Goal: Task Accomplishment & Management: Use online tool/utility

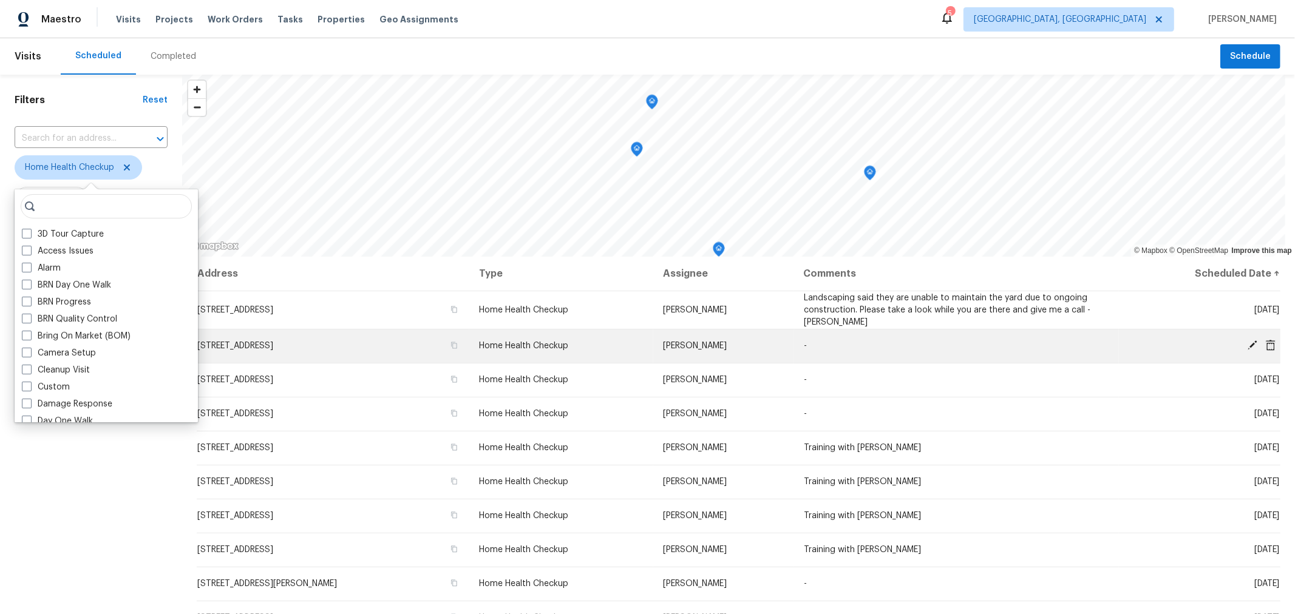
scroll to position [268, 0]
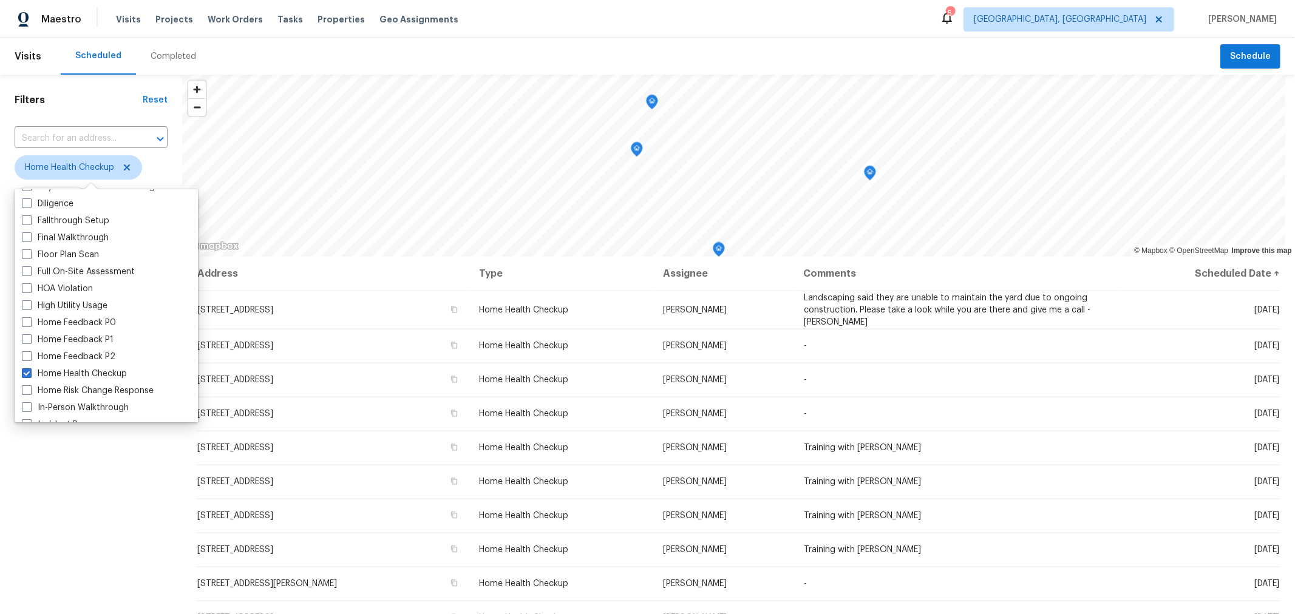
click at [67, 465] on div "Filters Reset ​ Home Health Checkup Assignee Scheduled Date" at bounding box center [91, 412] width 182 height 674
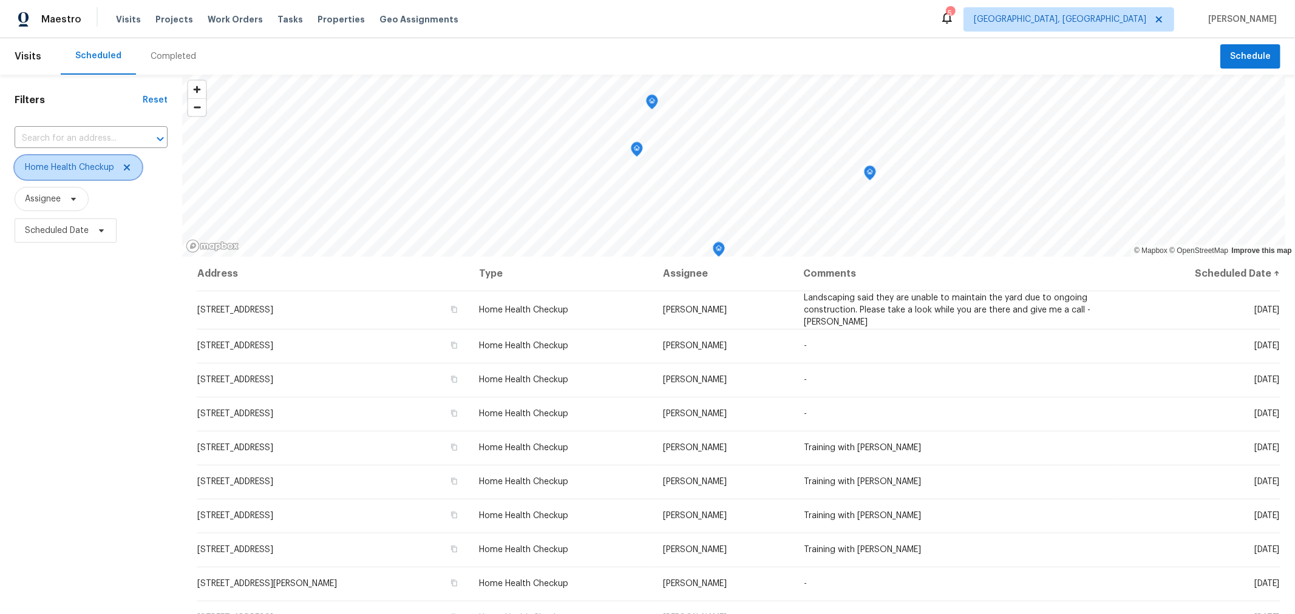
click at [128, 165] on icon at bounding box center [127, 168] width 10 height 10
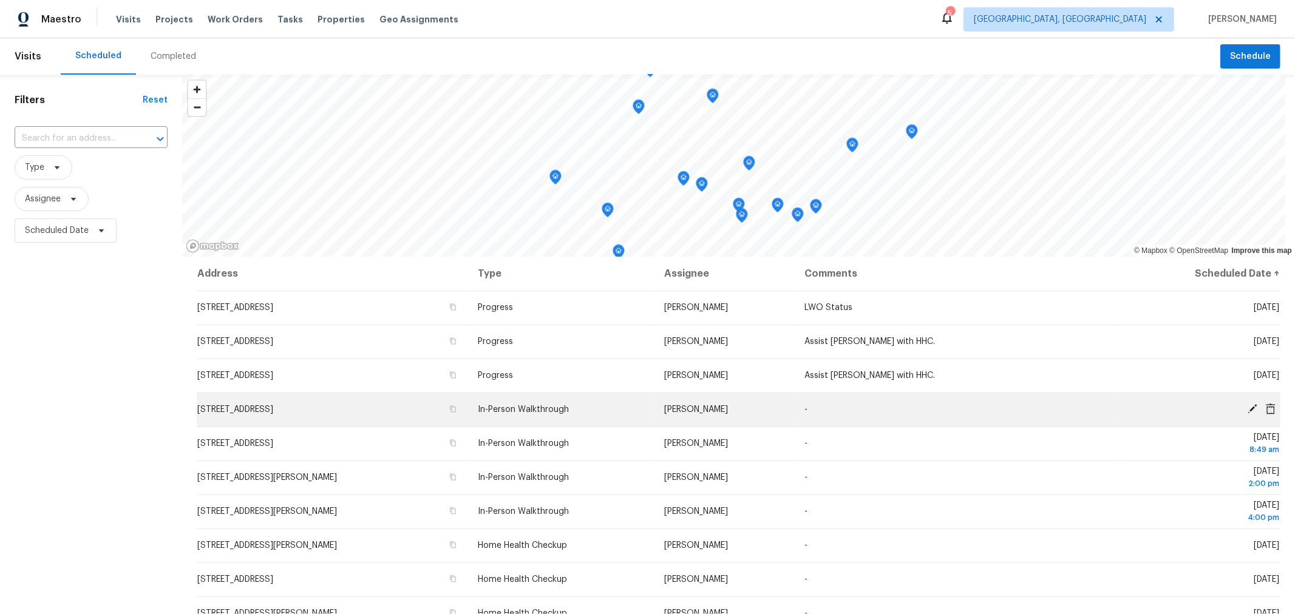
click at [273, 413] on span "7170 Seymour Ct, Canal Winchester, OH 43110" at bounding box center [235, 409] width 76 height 8
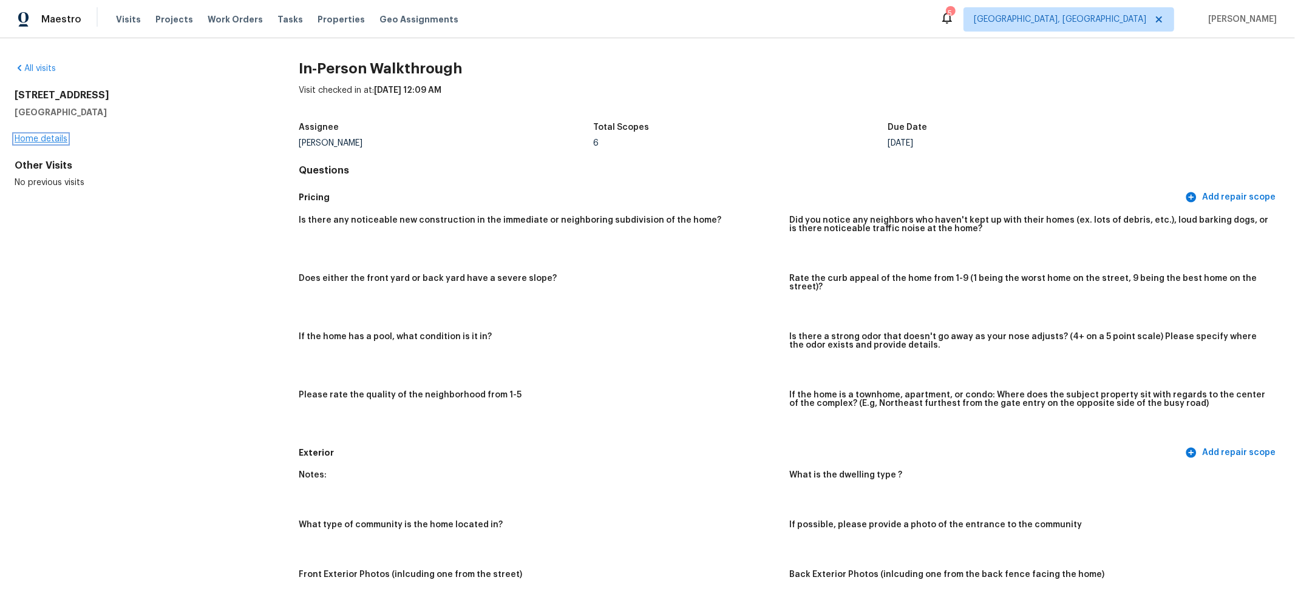
click at [50, 135] on link "Home details" at bounding box center [41, 139] width 53 height 8
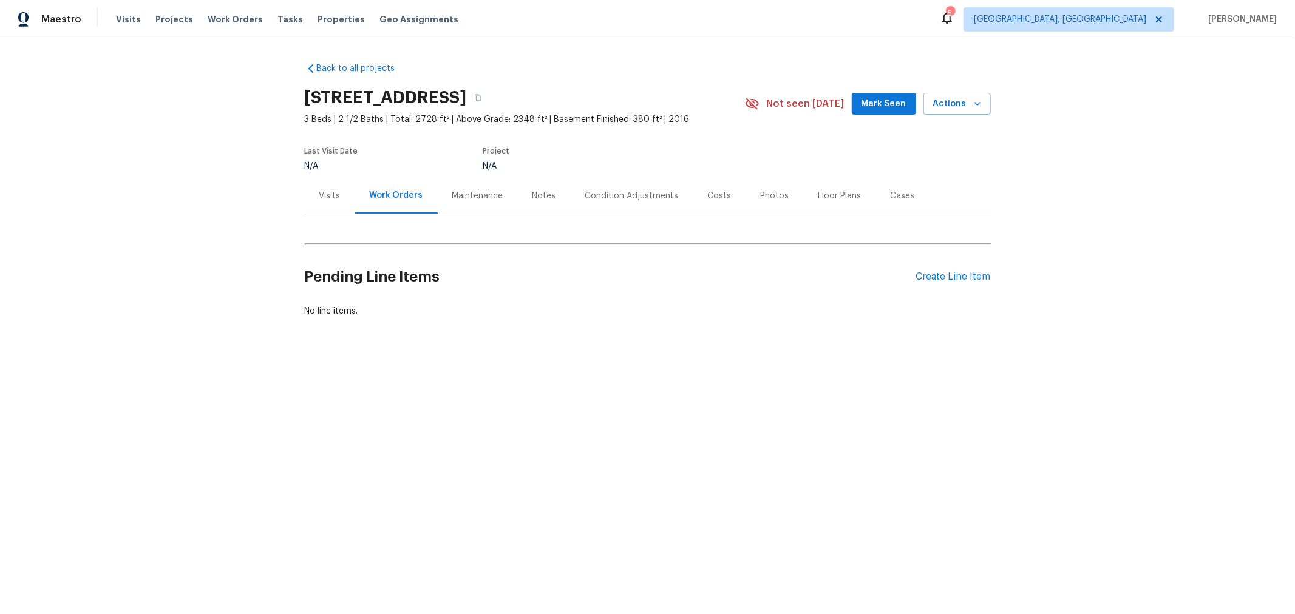
click at [542, 324] on div "Back to all projects 7170 Seymour Ct, Canal Winchester, OH 43110 3 Beds | 2 1/2…" at bounding box center [648, 190] width 686 height 274
click at [540, 200] on div "Notes" at bounding box center [544, 196] width 24 height 12
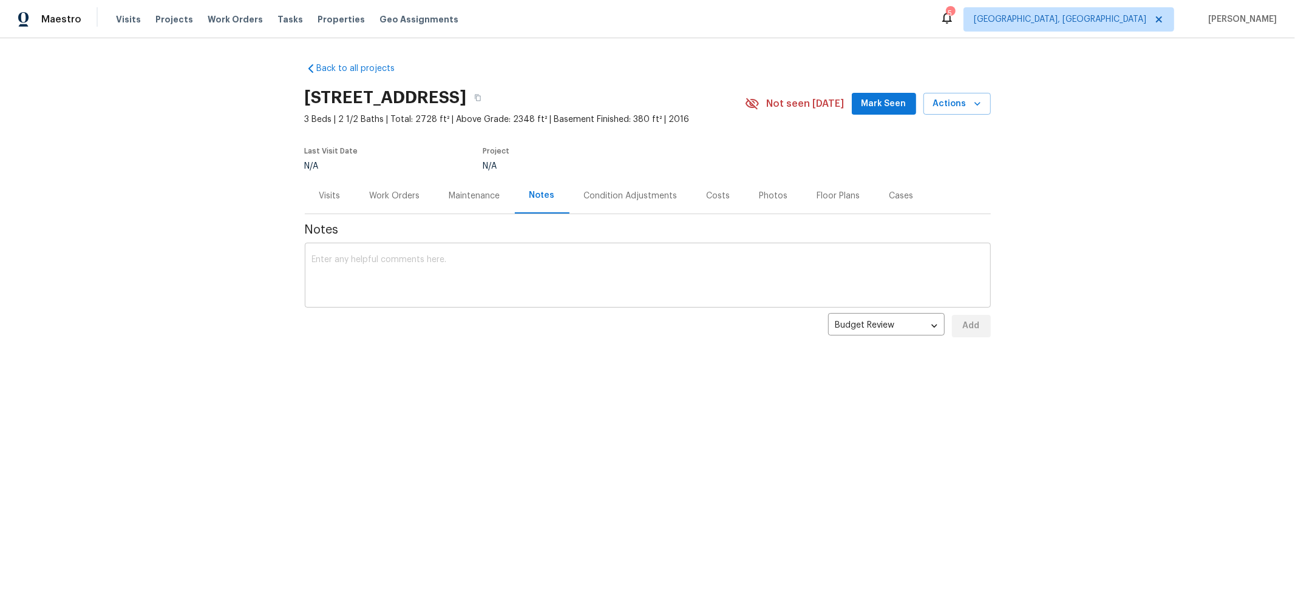
click at [701, 277] on textarea at bounding box center [647, 277] width 671 height 42
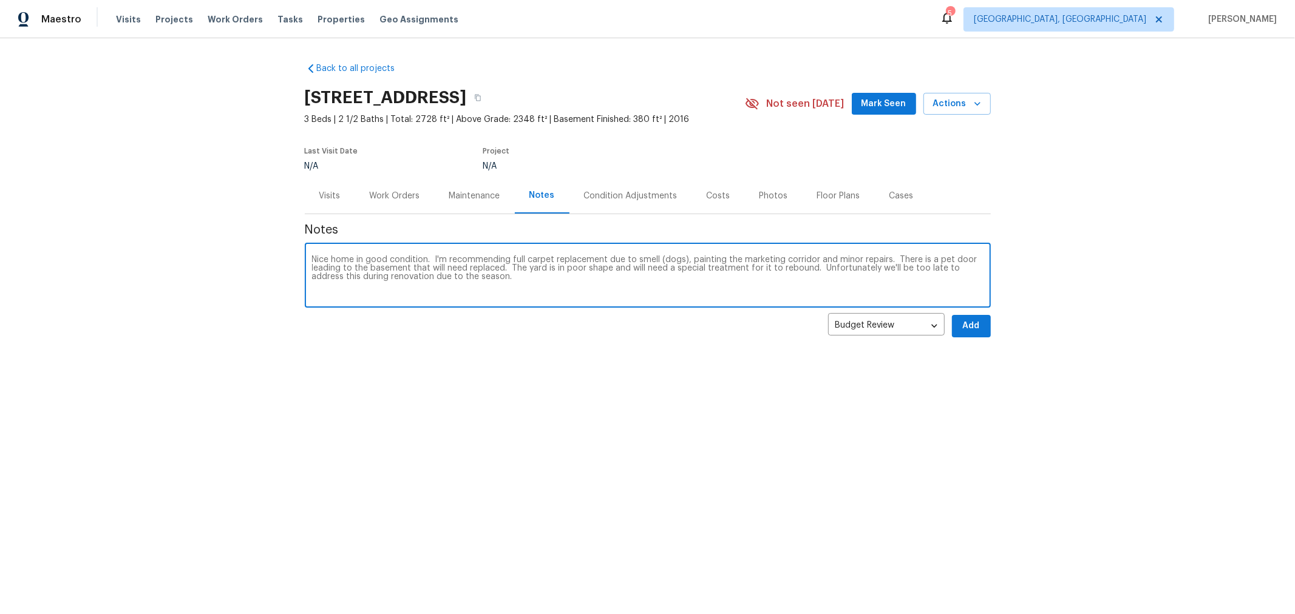
click at [582, 278] on textarea "Nice home in good condition. I'm recommending full carpet replacement due to sm…" at bounding box center [647, 277] width 671 height 42
click at [419, 282] on textarea "Nice home in good condition. I'm recommending full carpet replacement due to sm…" at bounding box center [647, 277] width 671 height 42
click at [637, 291] on textarea "Nice home in good condition. I'm recommending full carpet replacement due to sm…" at bounding box center [647, 277] width 671 height 42
click at [520, 287] on textarea "Nice home in good condition. I'm recommending full carpet replacement due to sm…" at bounding box center [647, 277] width 671 height 42
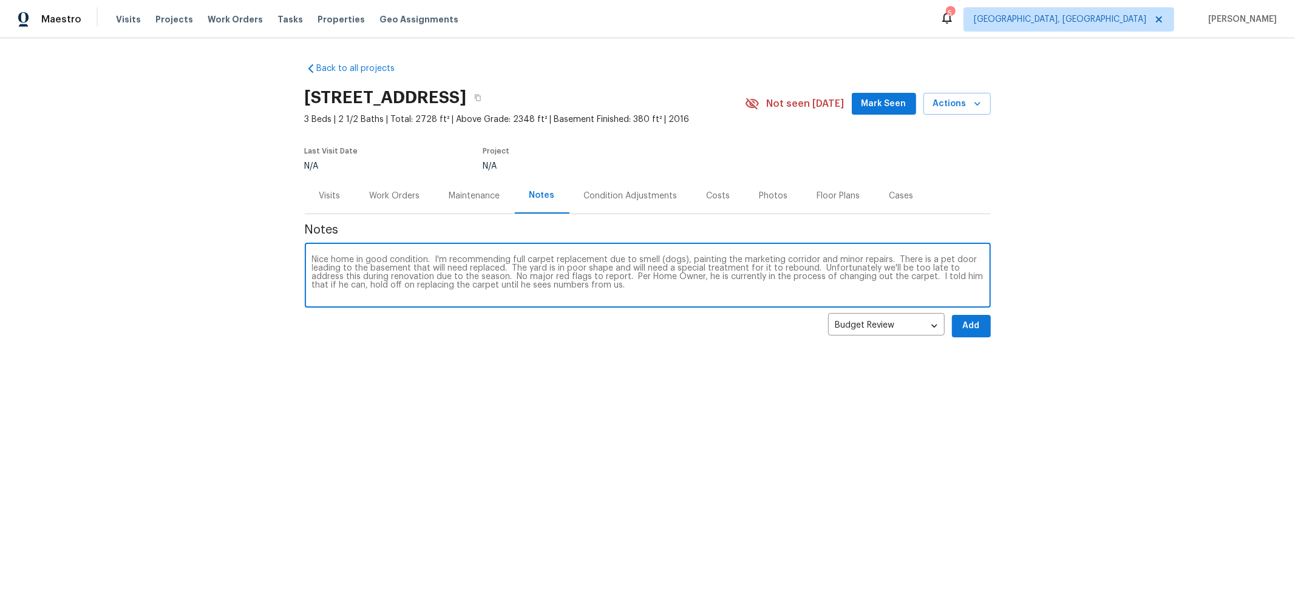
click at [520, 287] on textarea "Nice home in good condition. I'm recommending full carpet replacement due to sm…" at bounding box center [647, 277] width 671 height 42
click at [617, 281] on textarea "Nice home in good condition. I'm recommending full carpet replacement due to sm…" at bounding box center [647, 277] width 671 height 42
type textarea "Nice home in good condition. I'm recommending full carpet replacement due to sm…"
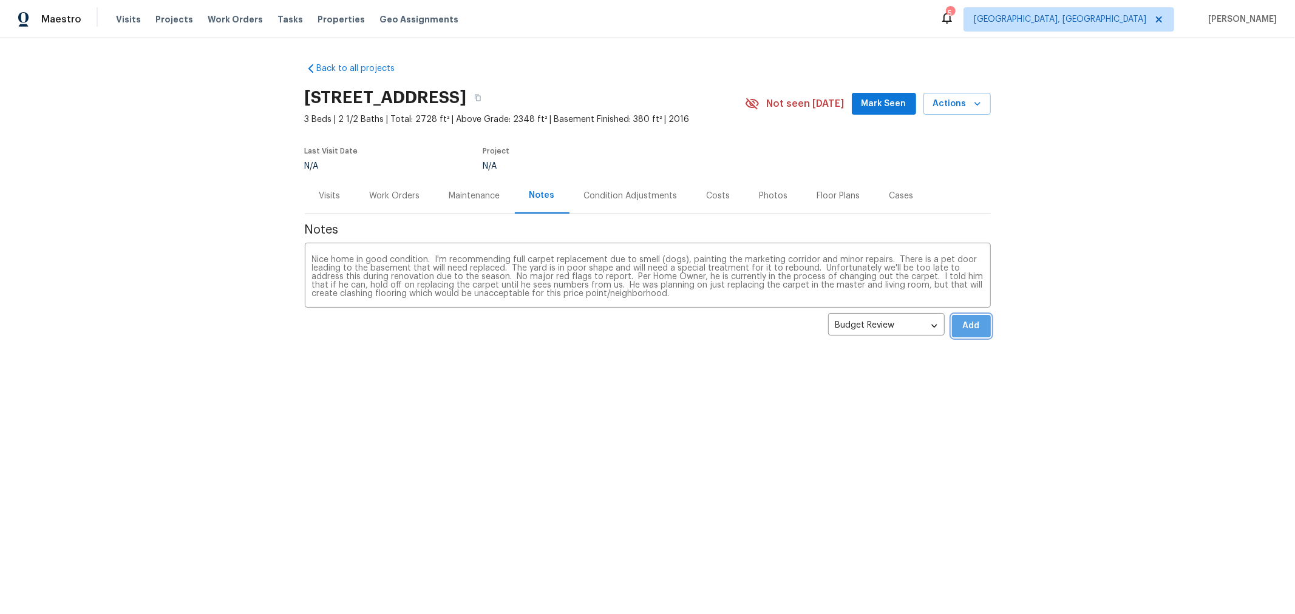
click at [954, 327] on button "Add" at bounding box center [971, 326] width 39 height 22
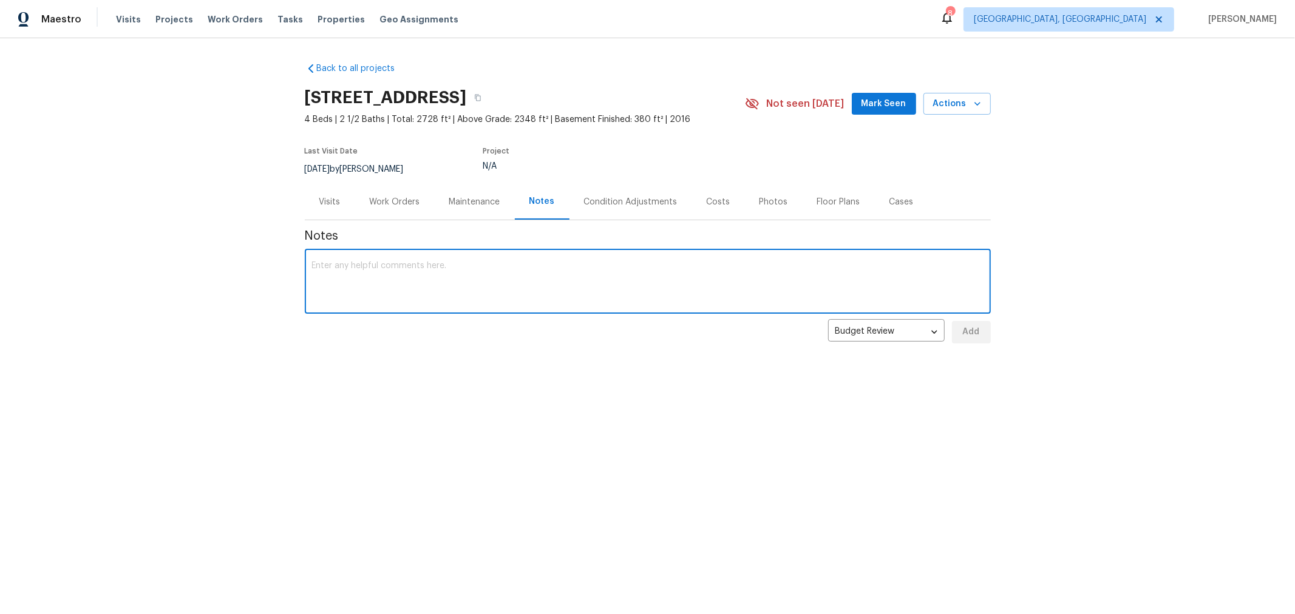
click at [571, 276] on textarea at bounding box center [647, 283] width 671 height 42
type textarea "Notes would not save. Bottom line, this home is in good condition and there are…"
click at [952, 338] on button "Add" at bounding box center [971, 332] width 39 height 22
click at [681, 282] on textarea at bounding box center [647, 283] width 671 height 42
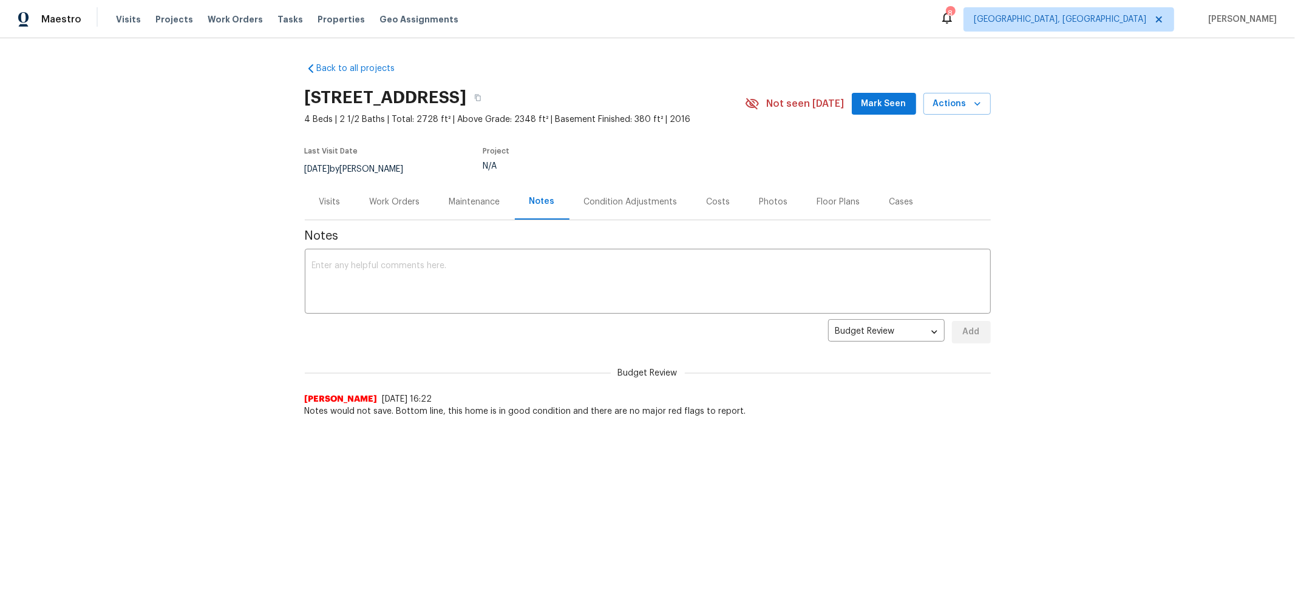
click at [581, 441] on div "Back to all projects 7170 Seymour Ct, Canal Winchester, OH 43110 4 Beds | 2 1/2…" at bounding box center [647, 264] width 1295 height 452
click at [317, 21] on span "Properties" at bounding box center [340, 19] width 47 height 12
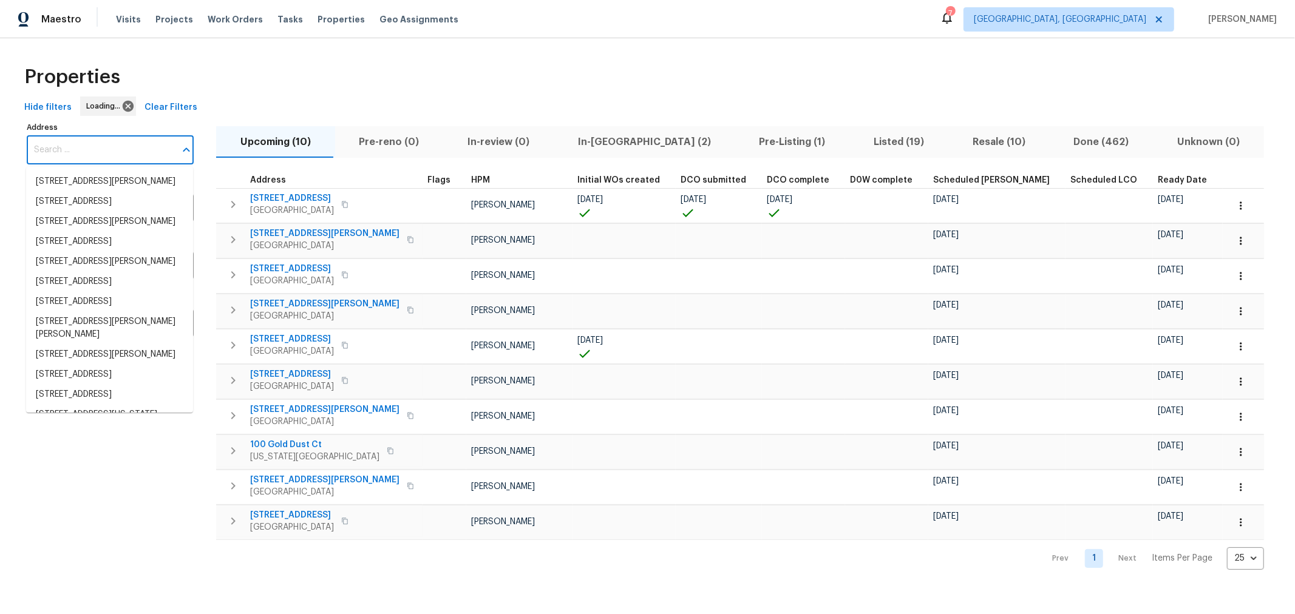
click at [129, 141] on input "Address" at bounding box center [101, 150] width 149 height 29
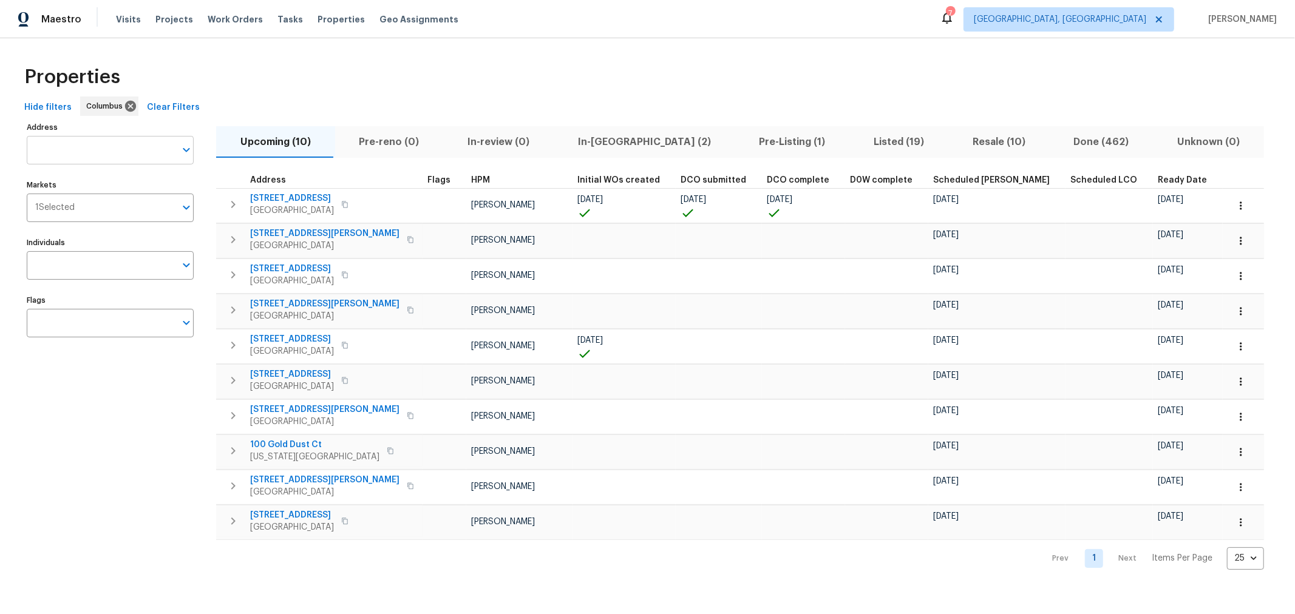
click at [127, 142] on input "Address" at bounding box center [101, 150] width 149 height 29
type input "1468"
click at [104, 192] on li "1468 E Whittier St Columbus OH 43206" at bounding box center [109, 182] width 167 height 20
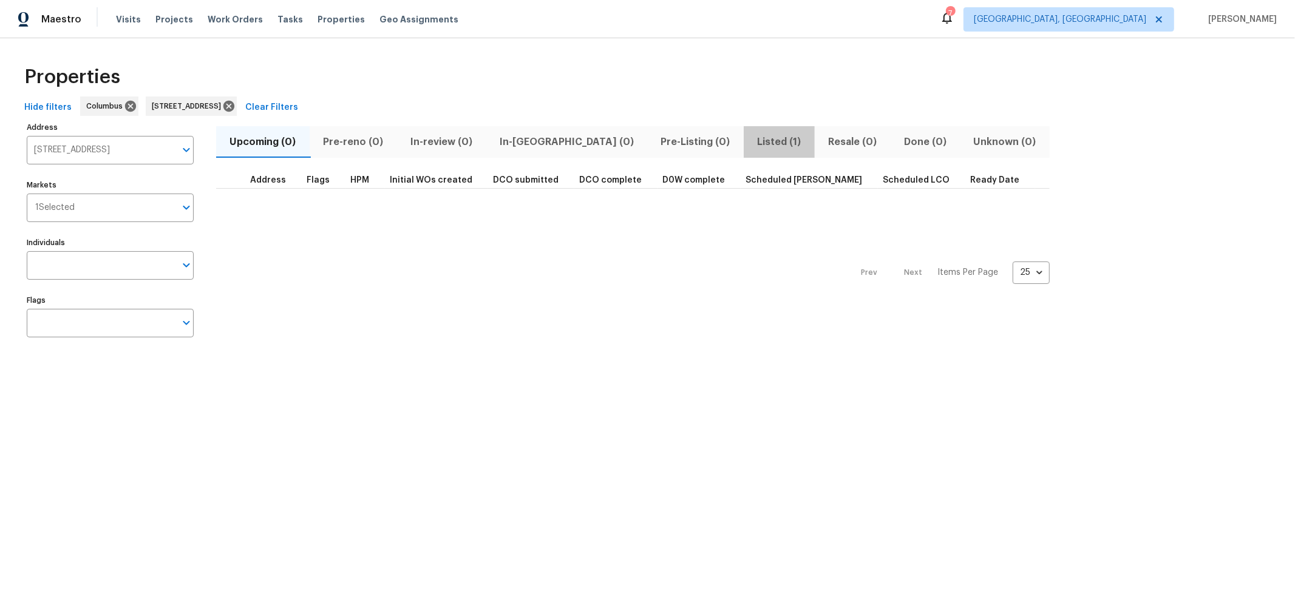
click at [751, 137] on span "Listed (1)" at bounding box center [779, 142] width 56 height 17
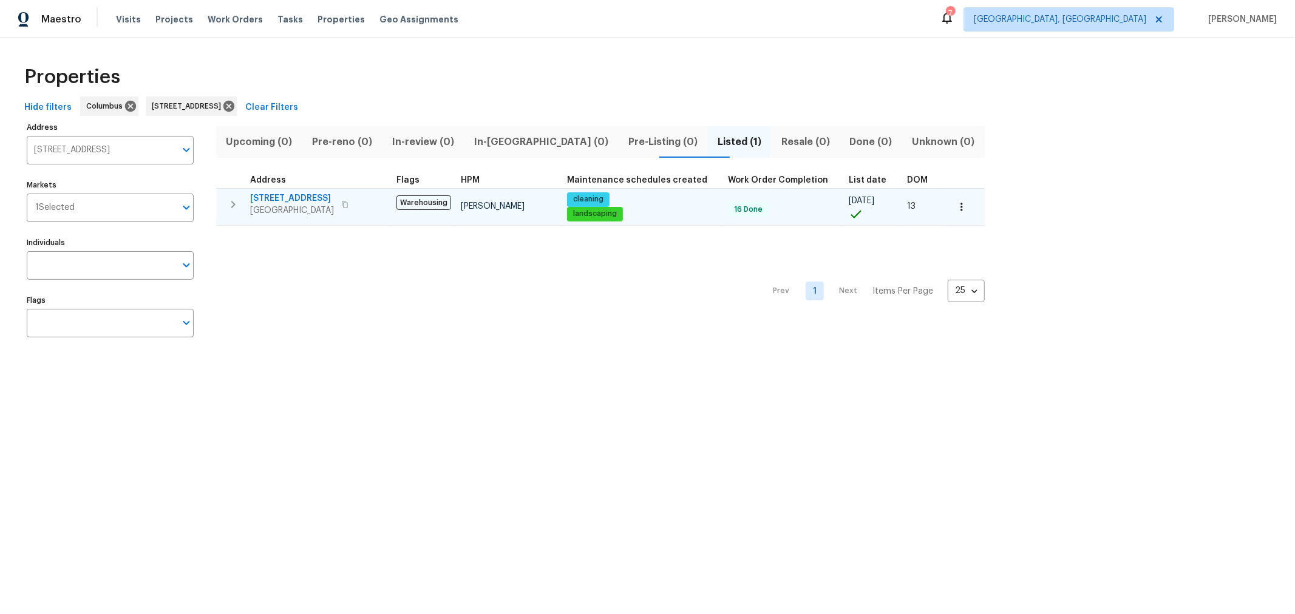
click at [260, 195] on span "1468 E Whittier St" at bounding box center [292, 198] width 84 height 12
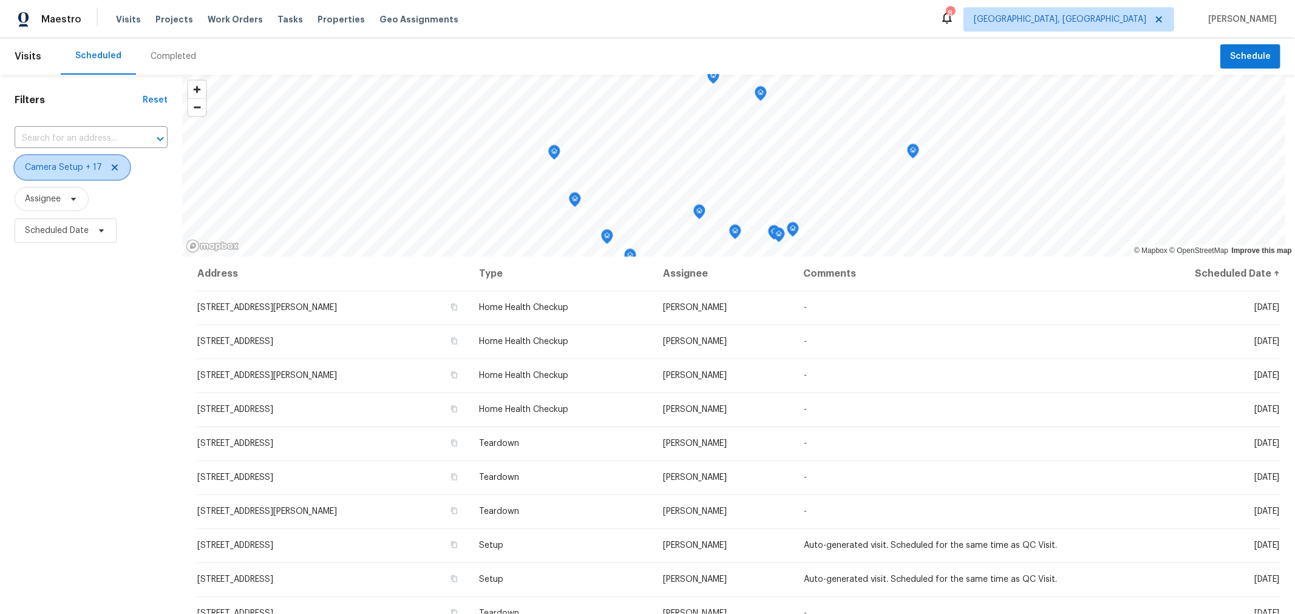
click at [117, 169] on span "Camera Setup + 17" at bounding box center [72, 167] width 115 height 24
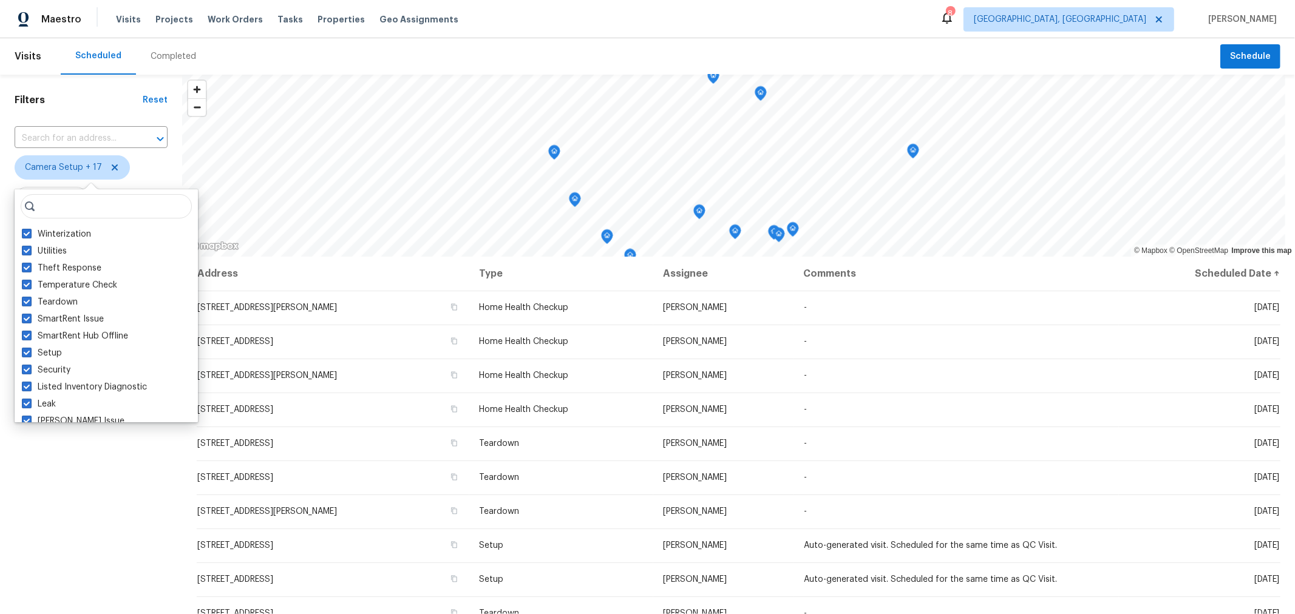
click at [133, 163] on span "Camera Setup + 17" at bounding box center [91, 167] width 153 height 24
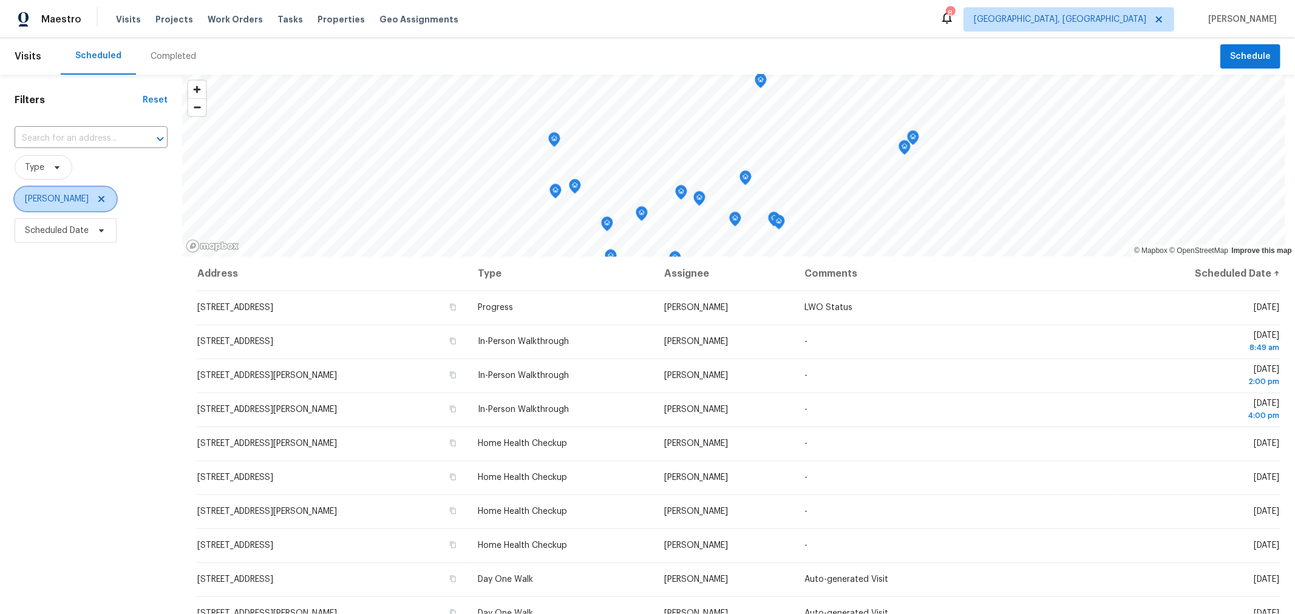
click at [116, 205] on span "[PERSON_NAME]" at bounding box center [66, 199] width 102 height 24
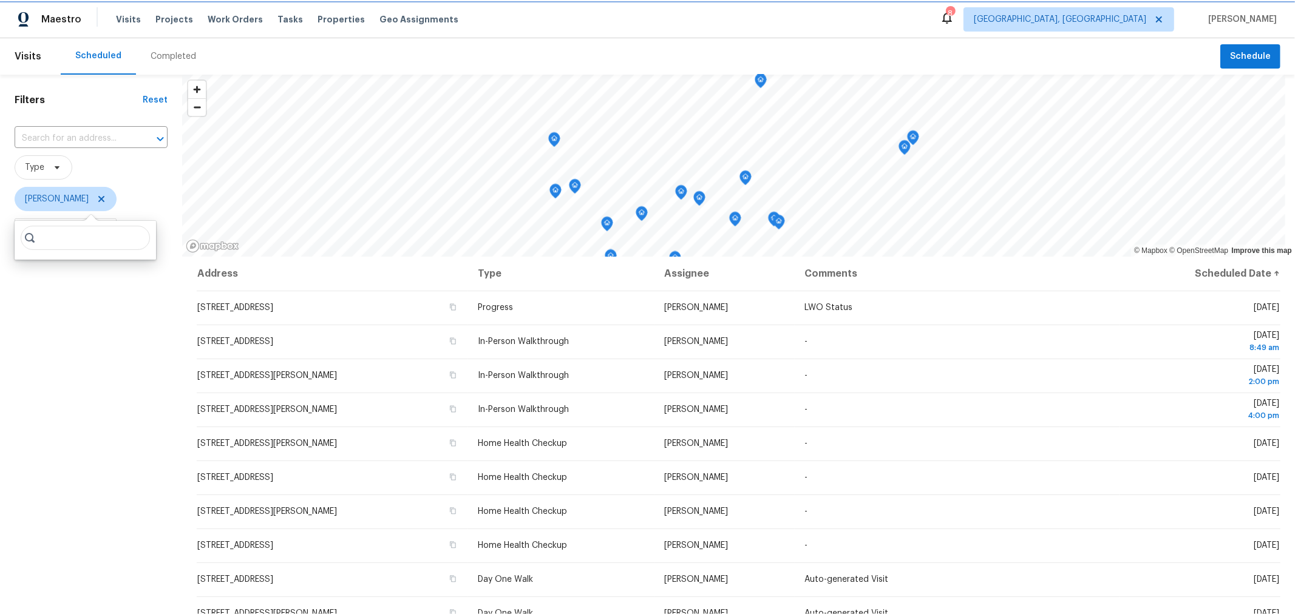
click at [106, 201] on icon at bounding box center [102, 199] width 10 height 10
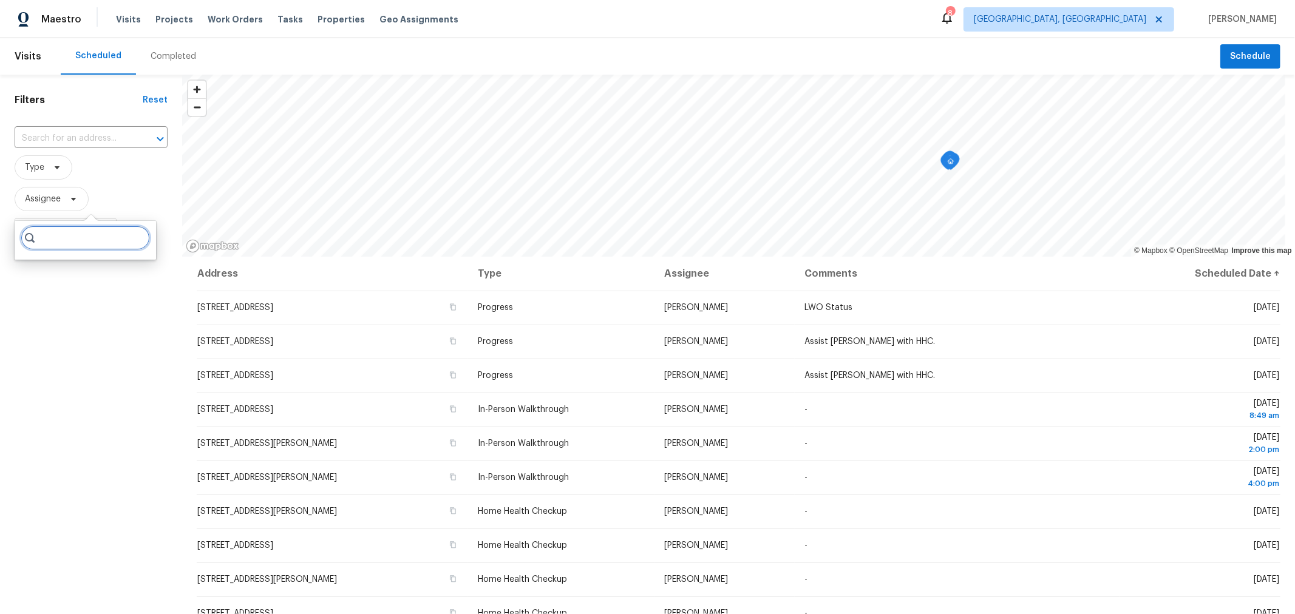
click at [100, 242] on input "search" at bounding box center [85, 238] width 129 height 24
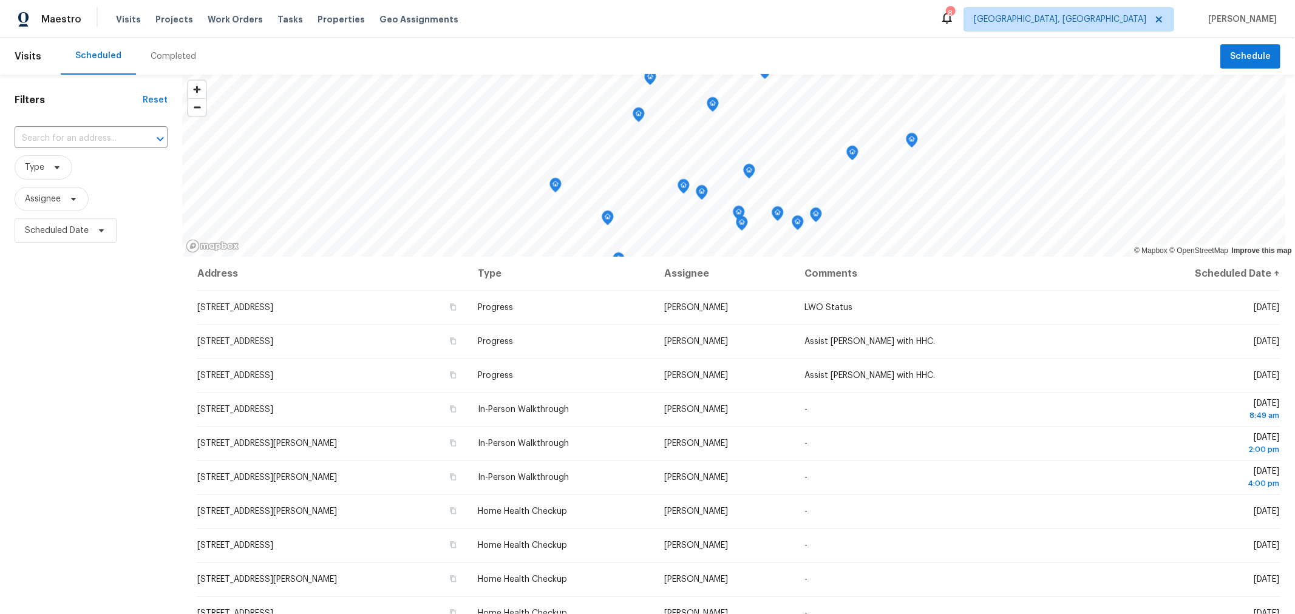
click at [100, 305] on div "Filters Reset ​ Type Assignee Scheduled Date" at bounding box center [91, 412] width 182 height 674
click at [89, 241] on span "Scheduled Date" at bounding box center [66, 231] width 102 height 24
click at [85, 274] on input "text" at bounding box center [82, 272] width 120 height 24
select select "8"
select select "2025"
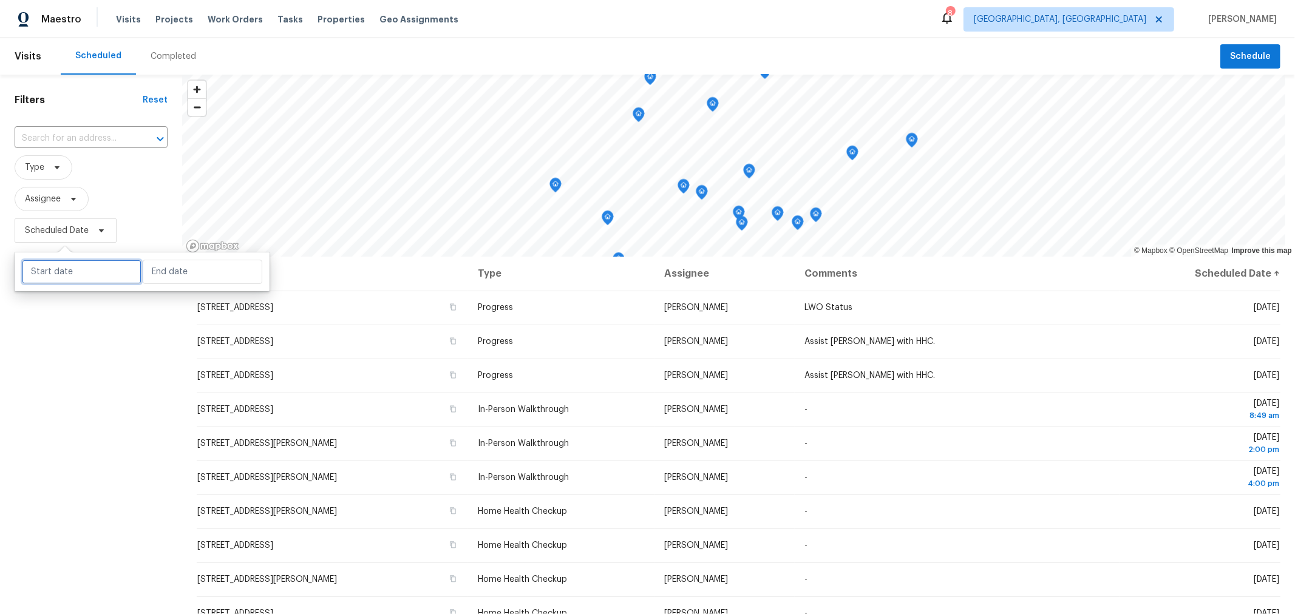
select select "9"
select select "2025"
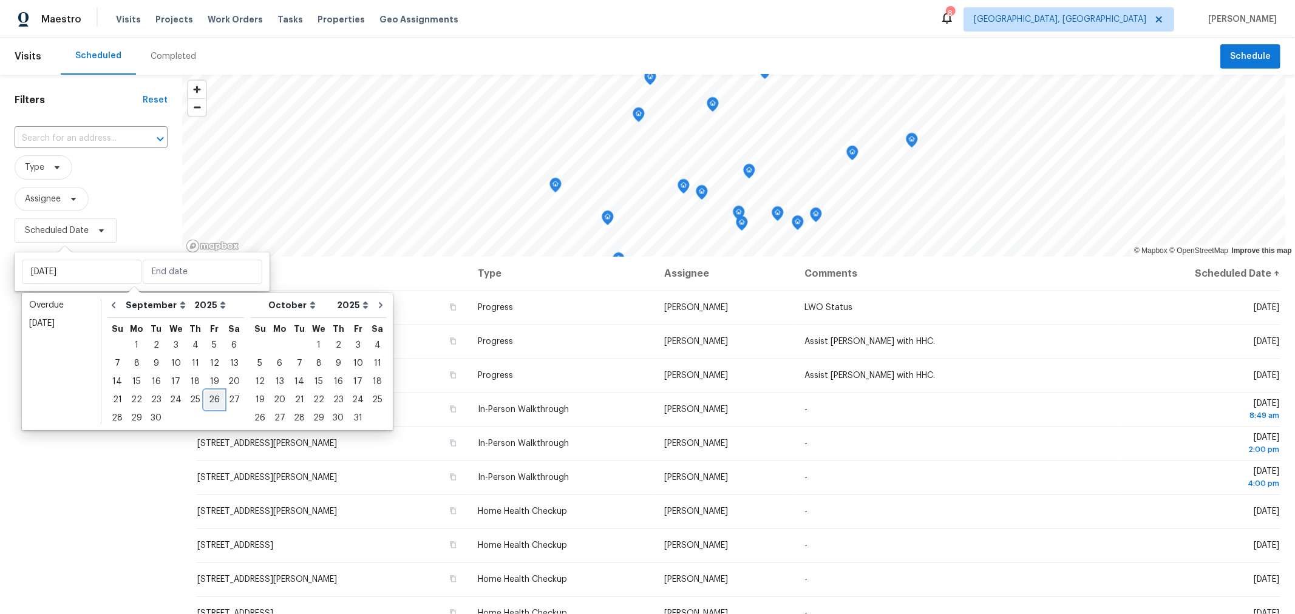
click at [205, 398] on div "26" at bounding box center [214, 400] width 19 height 17
type input "[DATE]"
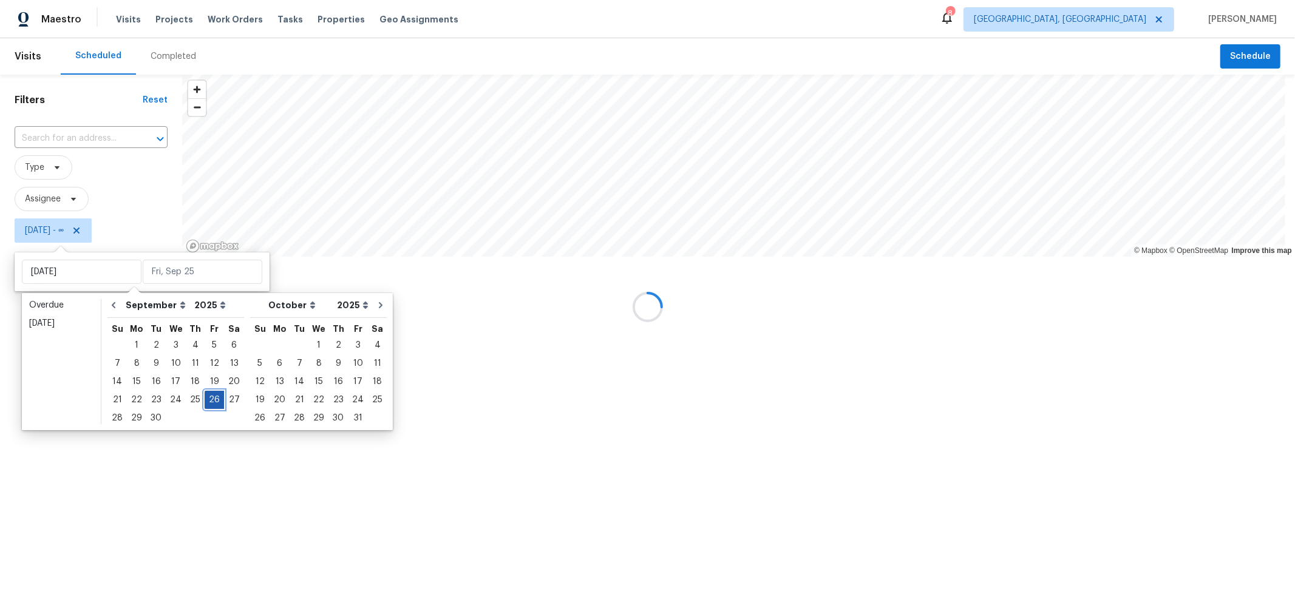
click at [205, 398] on div "26" at bounding box center [214, 400] width 19 height 17
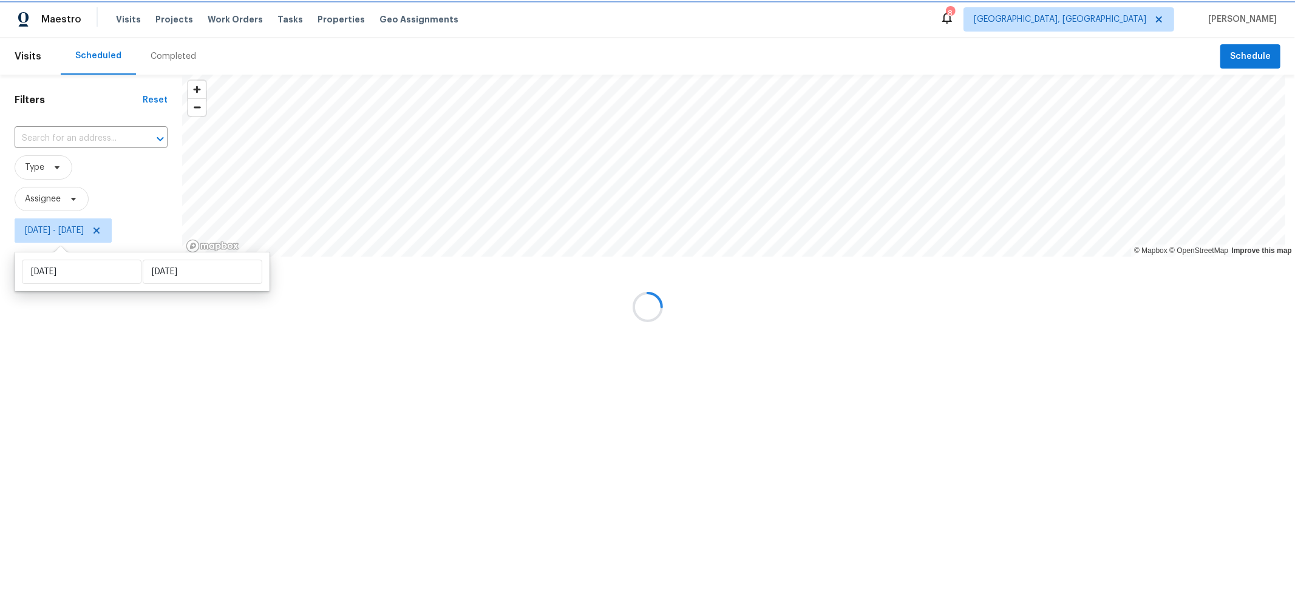
type input "[DATE]"
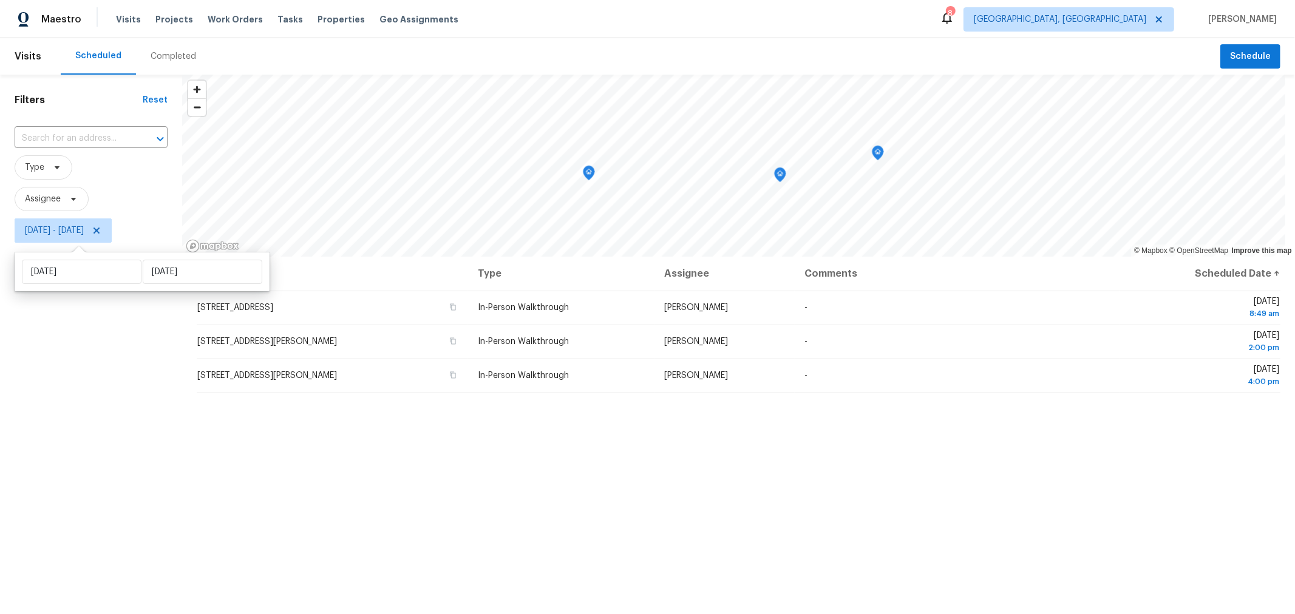
click at [134, 470] on div "Filters Reset ​ Type Assignee Fri, Sep 26 - Fri, Sep 26" at bounding box center [91, 412] width 182 height 674
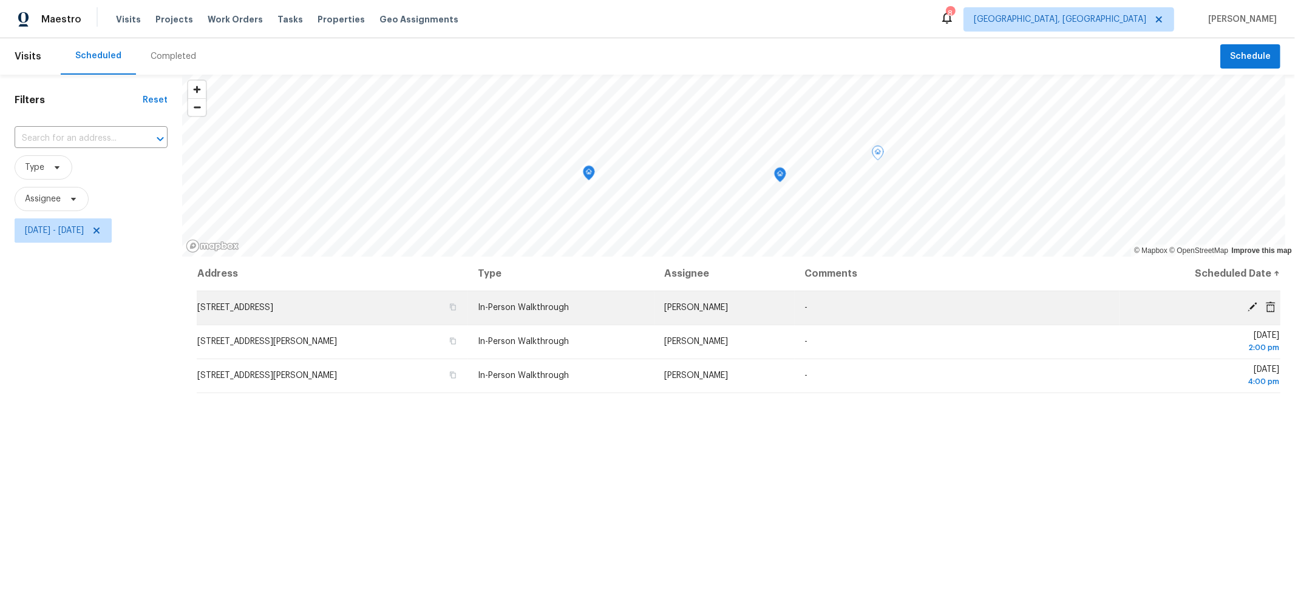
click at [1247, 308] on icon at bounding box center [1252, 307] width 11 height 11
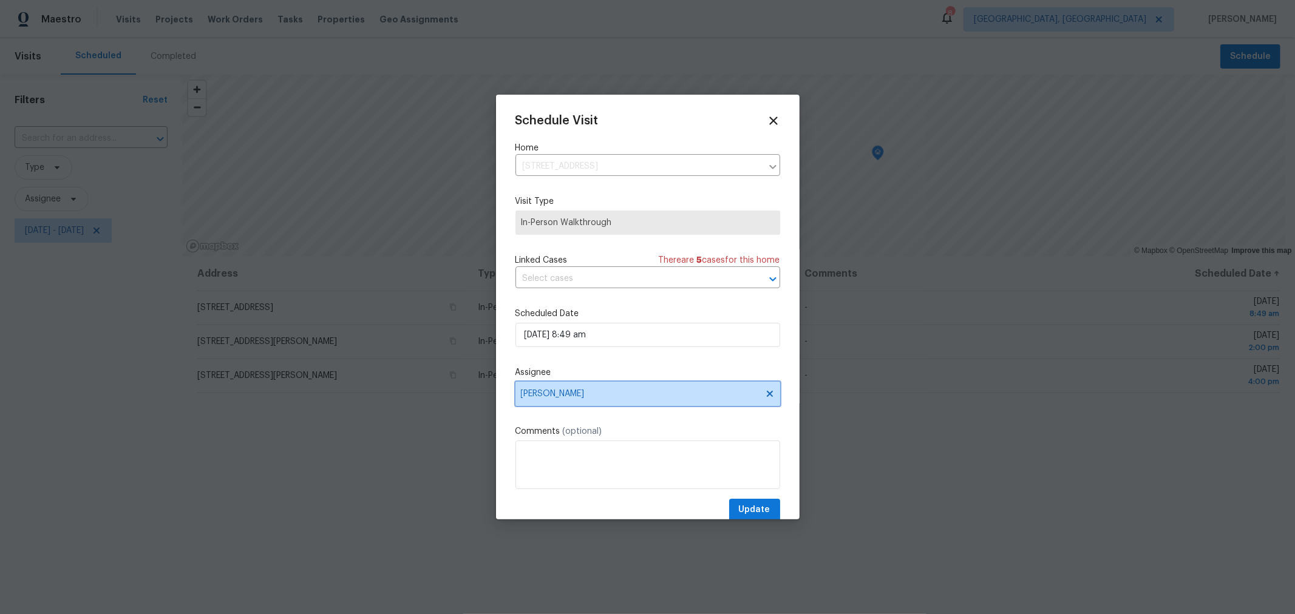
click at [719, 392] on span "[PERSON_NAME]" at bounding box center [640, 394] width 238 height 10
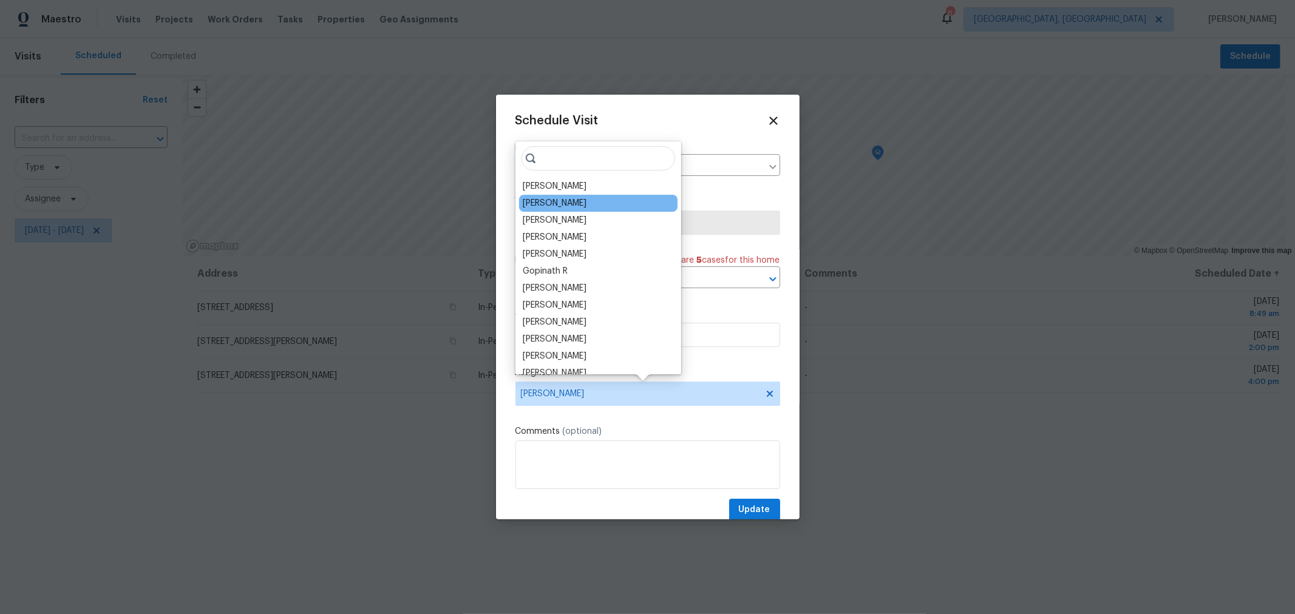
click at [565, 208] on div "[PERSON_NAME]" at bounding box center [555, 203] width 64 height 12
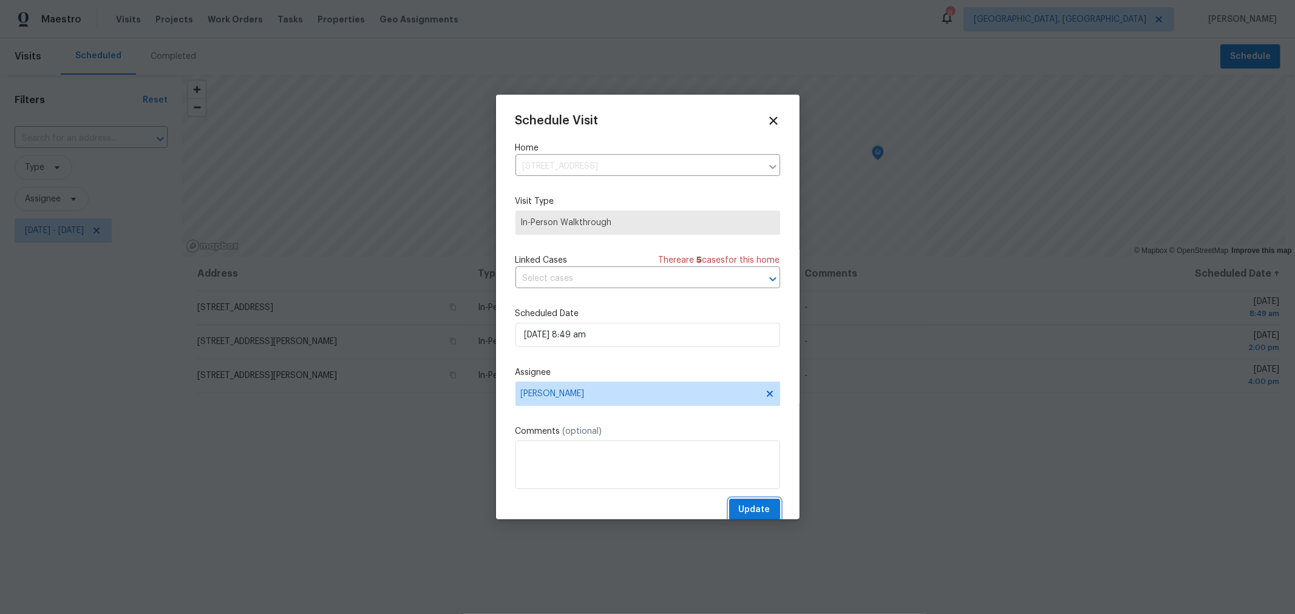
click at [746, 507] on span "Update" at bounding box center [755, 510] width 32 height 15
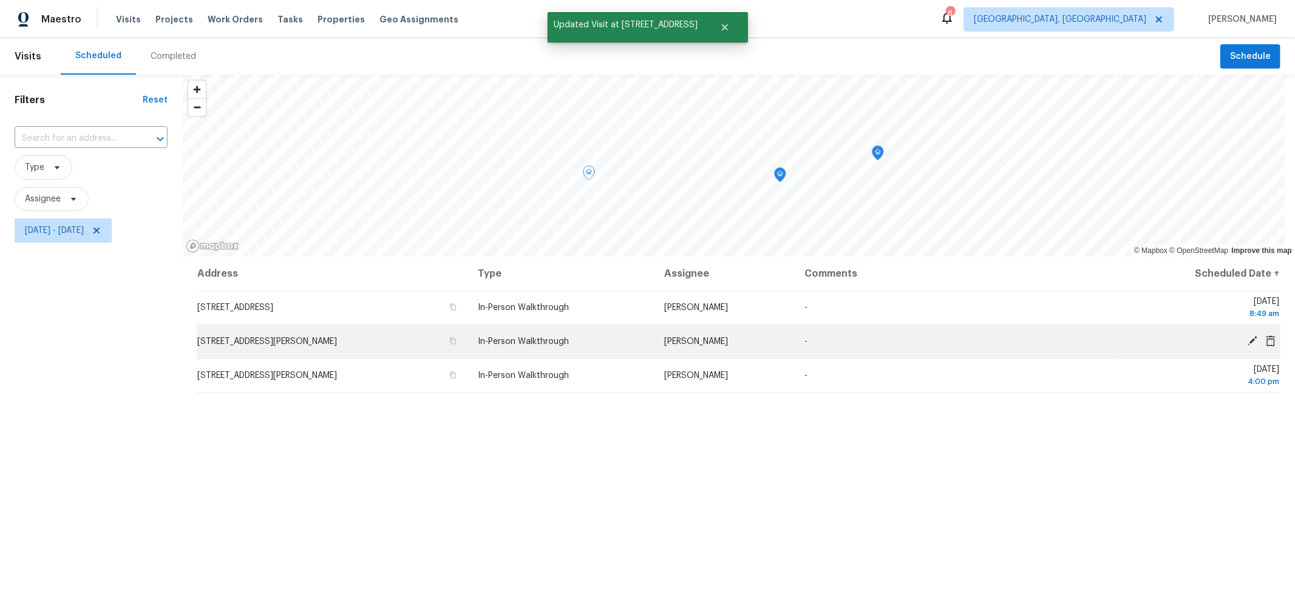
click at [1247, 340] on icon at bounding box center [1252, 341] width 10 height 10
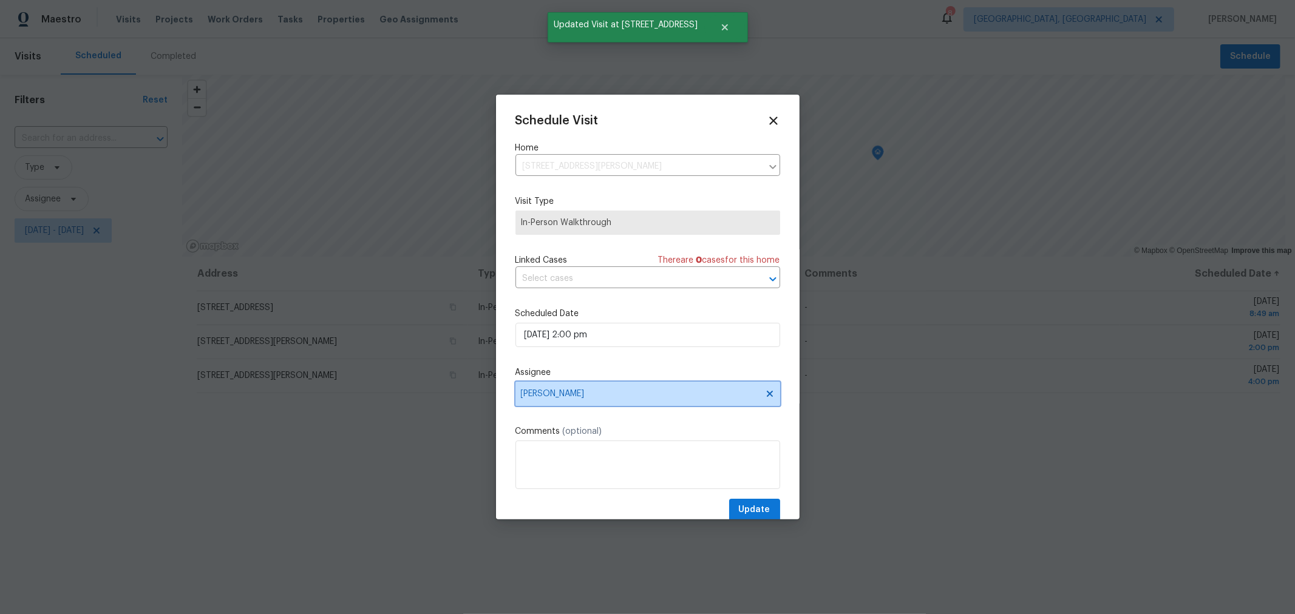
click at [636, 397] on span "[PERSON_NAME]" at bounding box center [640, 394] width 238 height 10
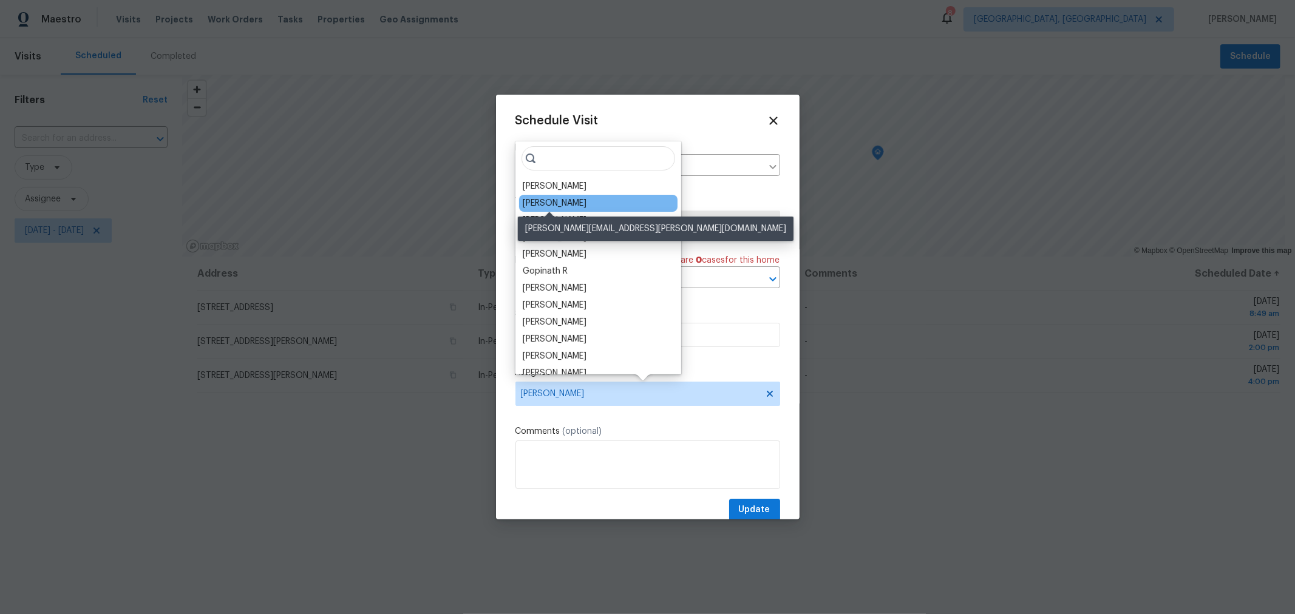
click at [563, 205] on div "Michael Foley" at bounding box center [555, 203] width 64 height 12
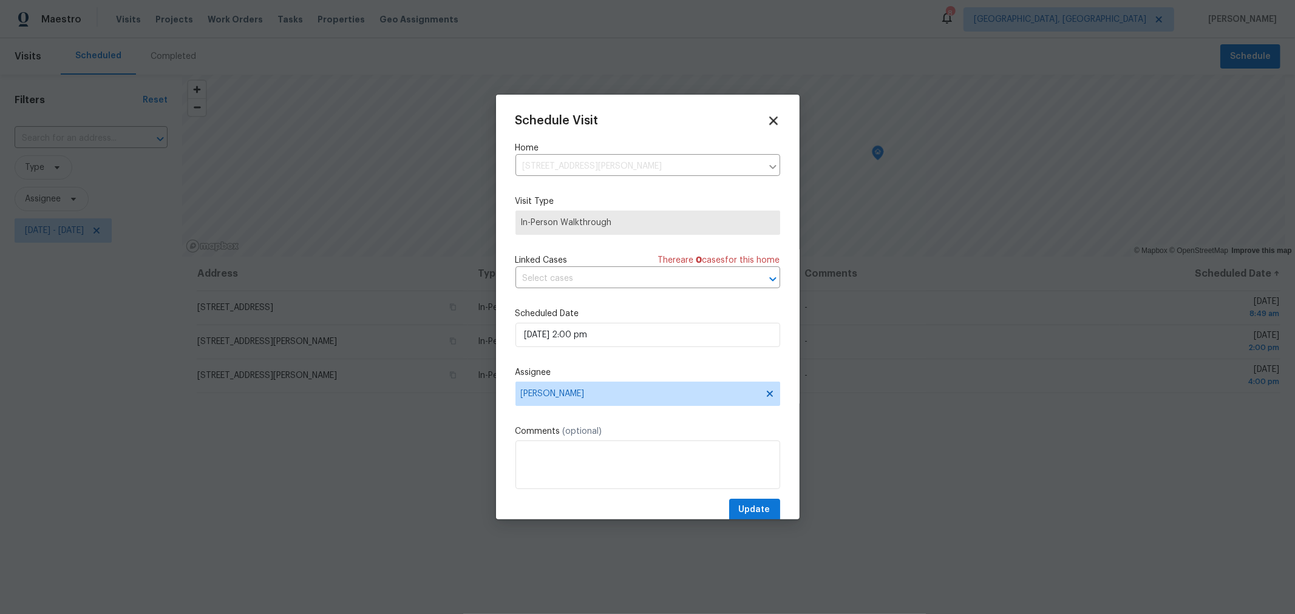
click at [769, 118] on icon at bounding box center [773, 121] width 8 height 8
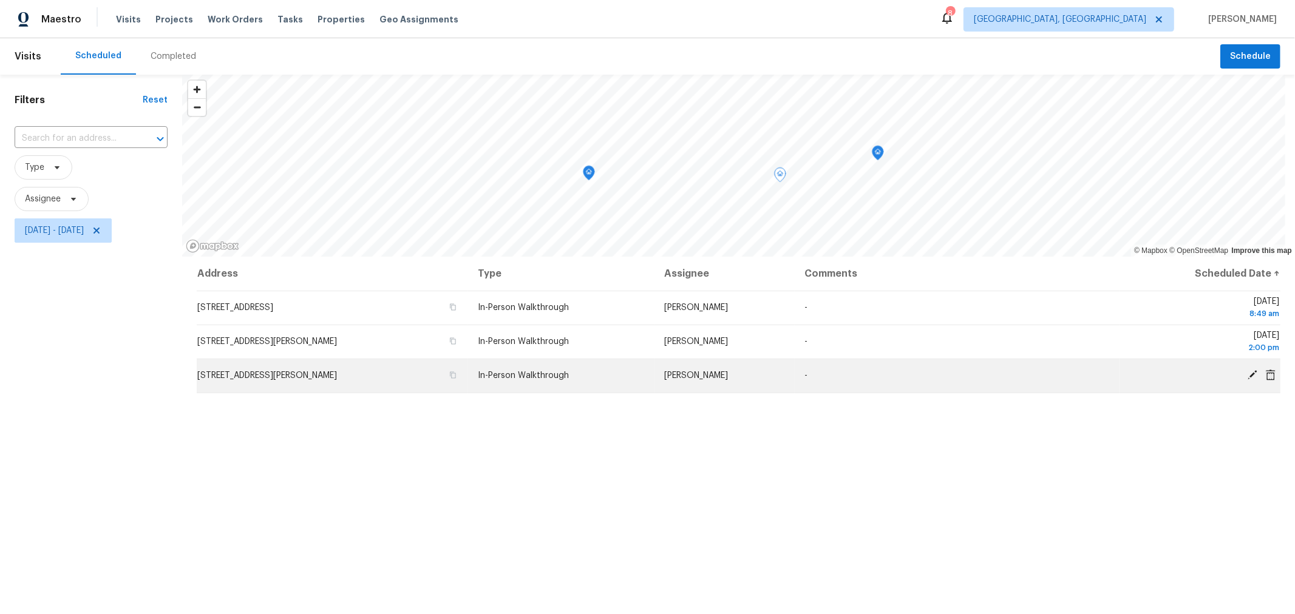
click at [1247, 376] on icon at bounding box center [1252, 375] width 10 height 10
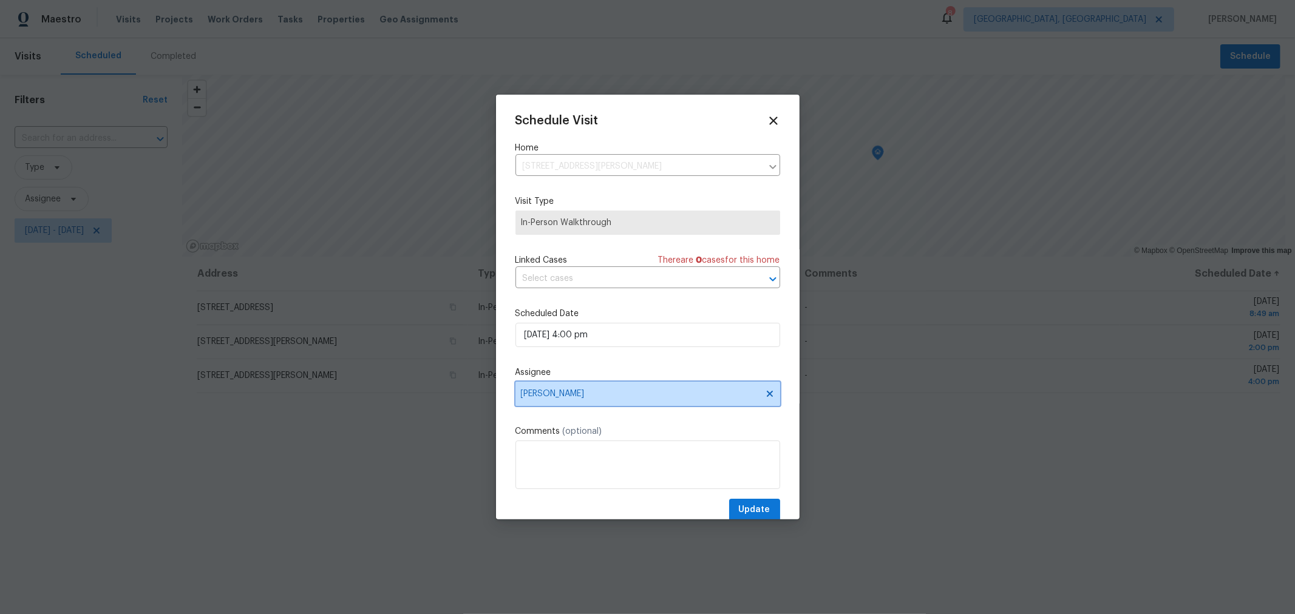
click at [668, 392] on span "[PERSON_NAME]" at bounding box center [640, 394] width 238 height 10
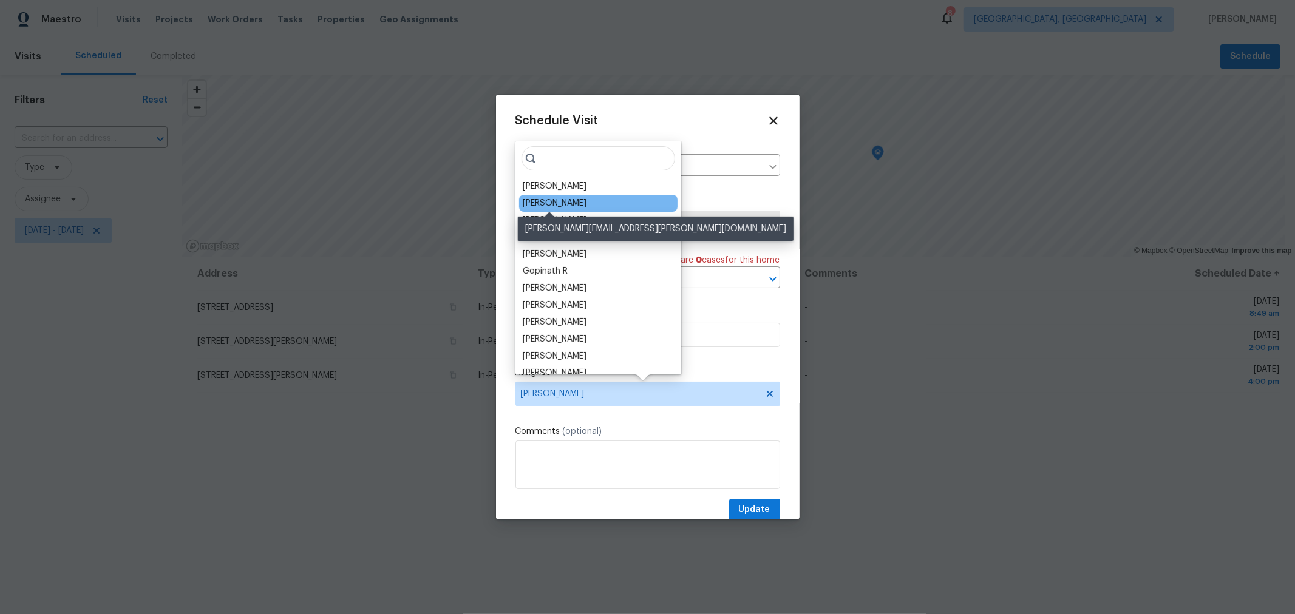
click at [556, 202] on div "Michael Foley" at bounding box center [555, 203] width 64 height 12
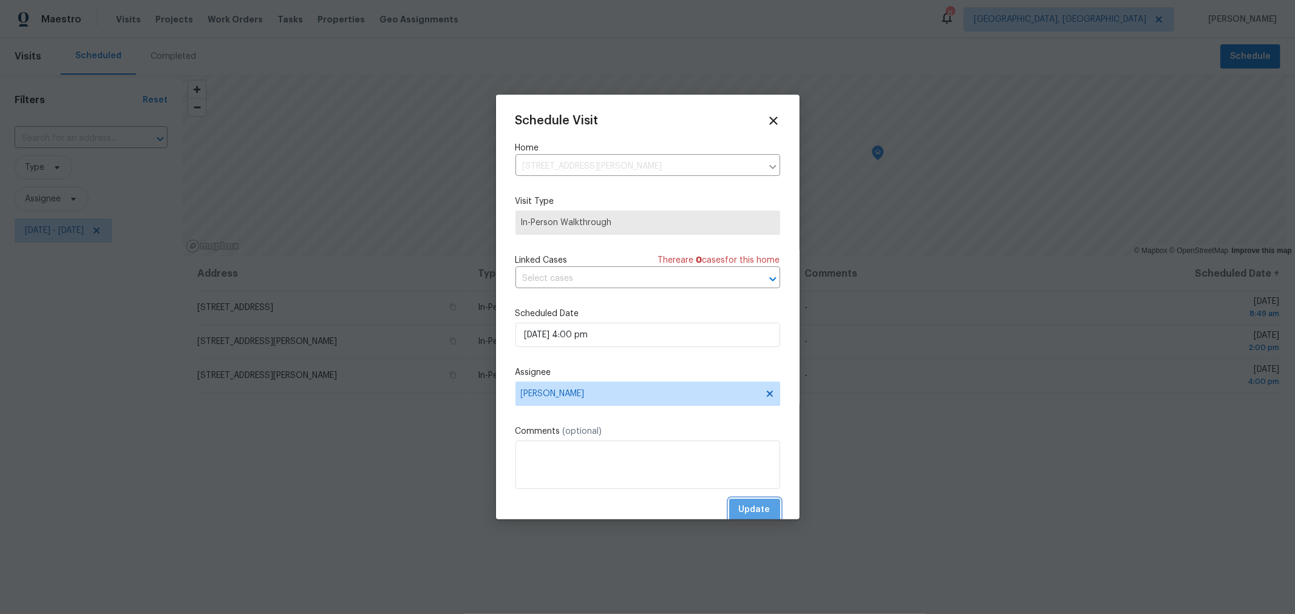
click at [739, 508] on span "Update" at bounding box center [755, 510] width 32 height 15
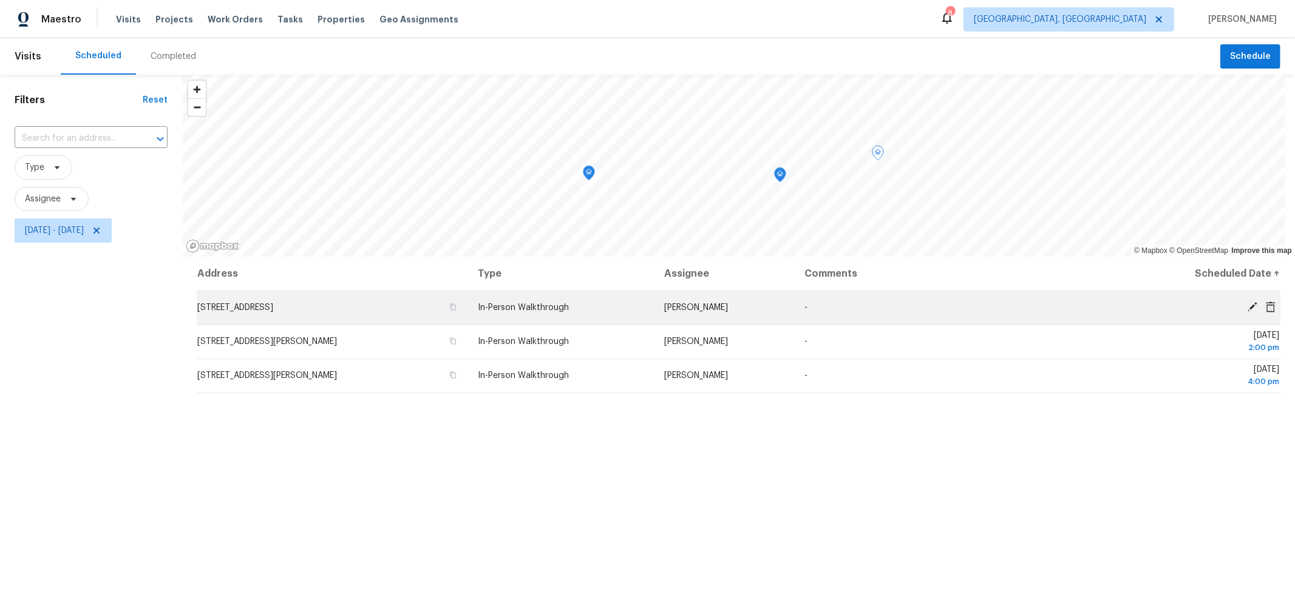
click at [1247, 307] on icon at bounding box center [1252, 307] width 10 height 10
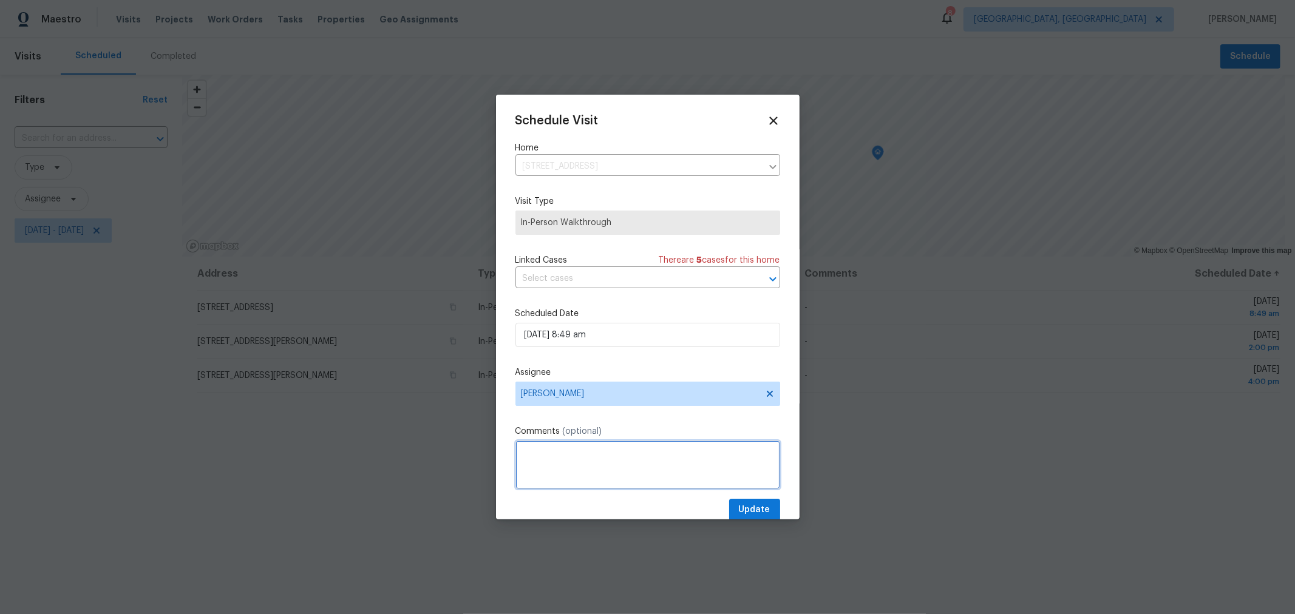
click at [629, 456] on textarea at bounding box center [647, 465] width 265 height 49
type textarea "Training with KH"
click at [747, 510] on span "Update" at bounding box center [755, 510] width 32 height 15
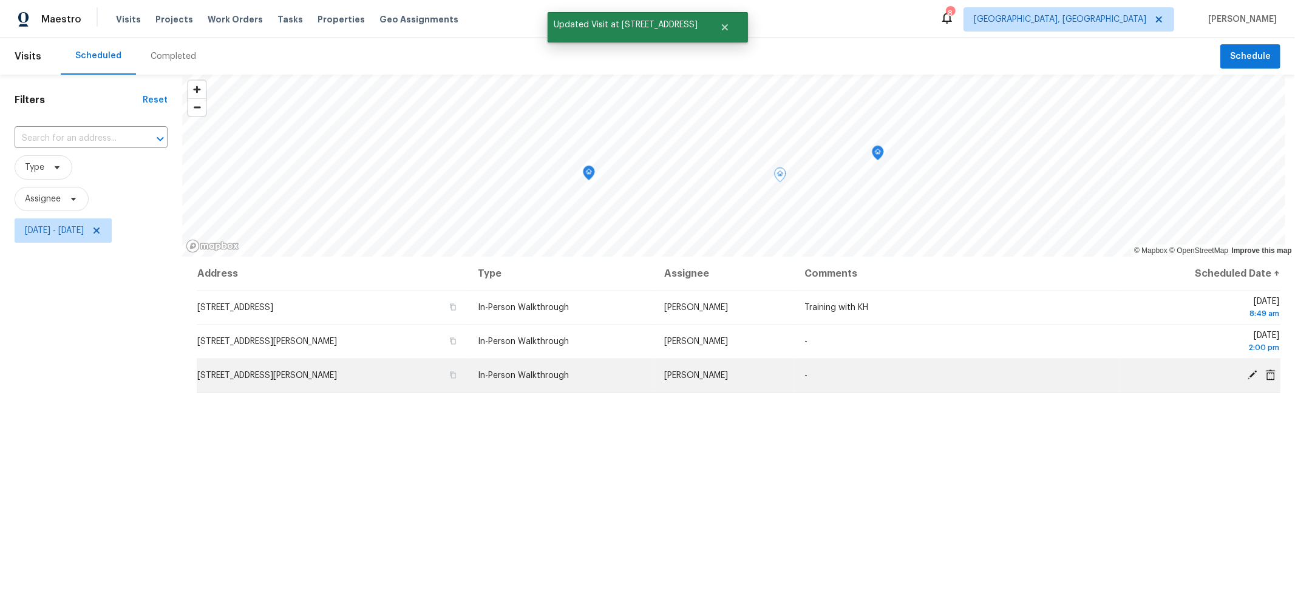
click at [1247, 376] on icon at bounding box center [1252, 375] width 10 height 10
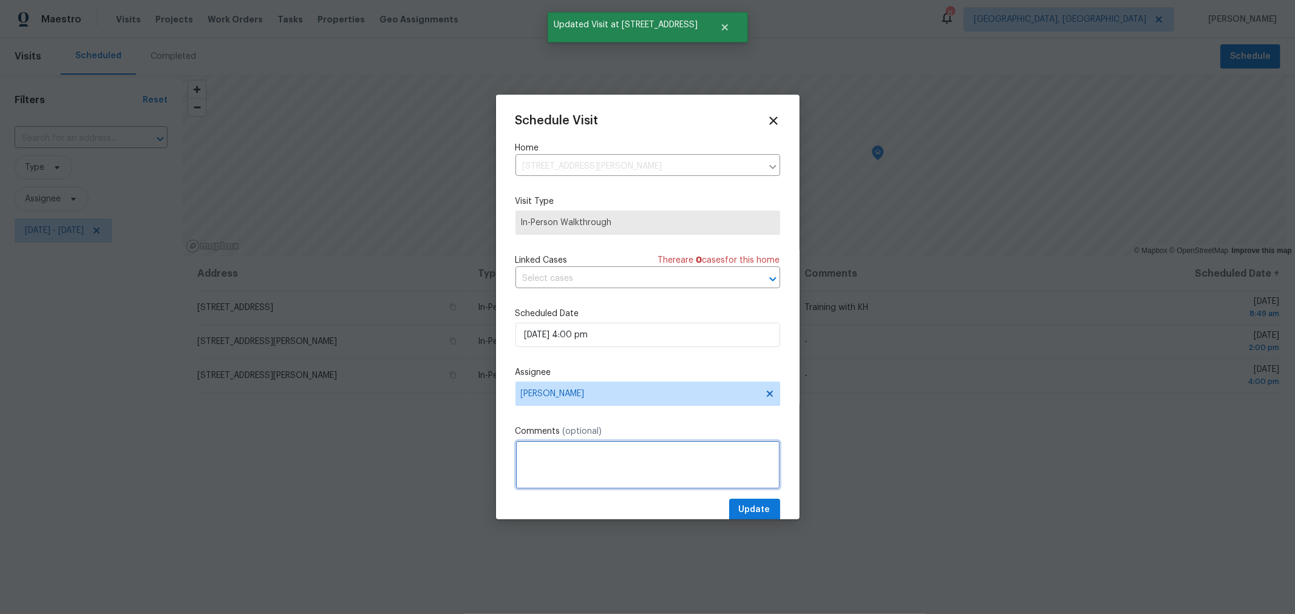
click at [606, 463] on textarea at bounding box center [647, 465] width 265 height 49
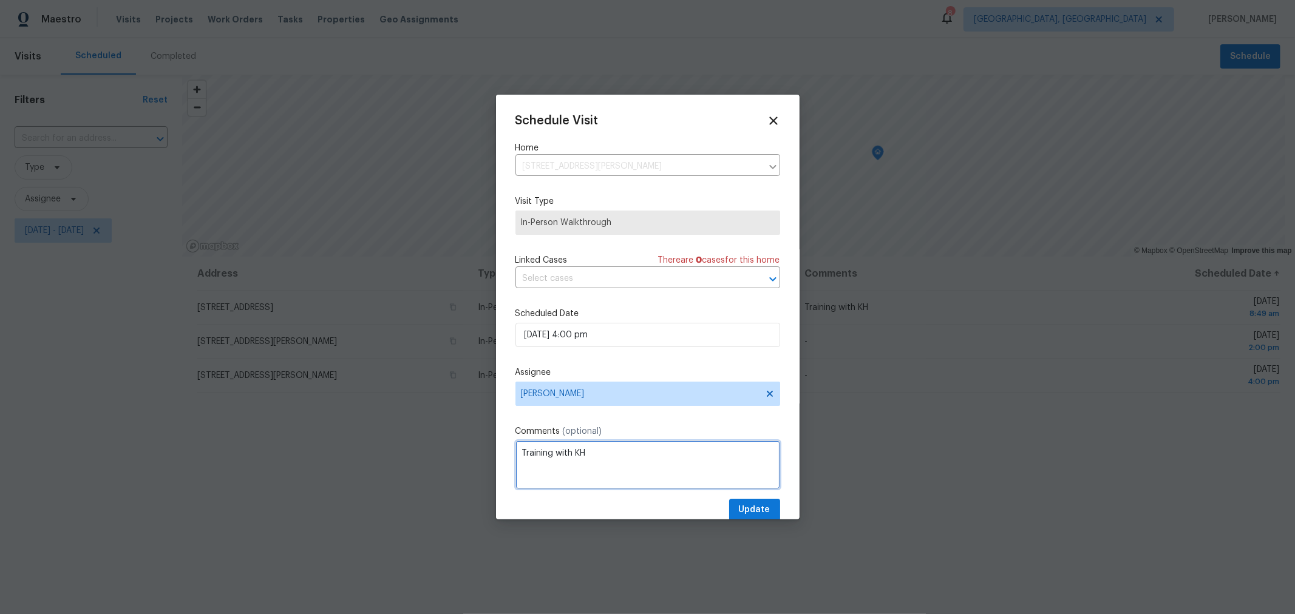
type textarea "Training with KH"
click at [739, 513] on span "Update" at bounding box center [755, 510] width 32 height 15
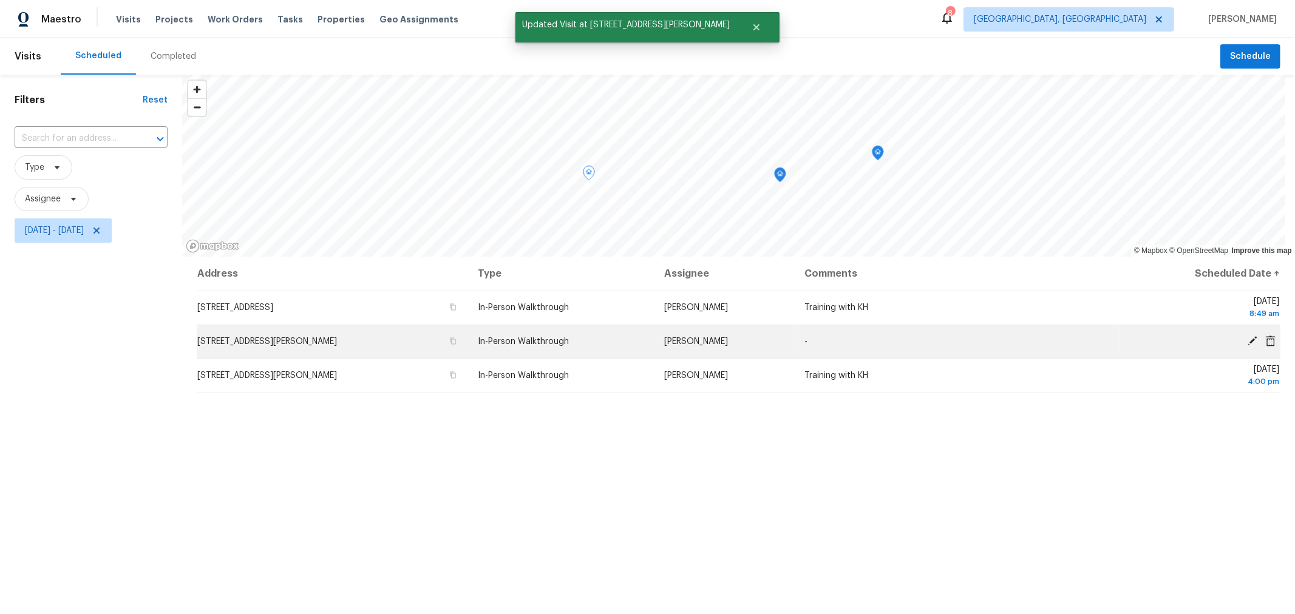
click at [1247, 337] on icon at bounding box center [1252, 341] width 11 height 11
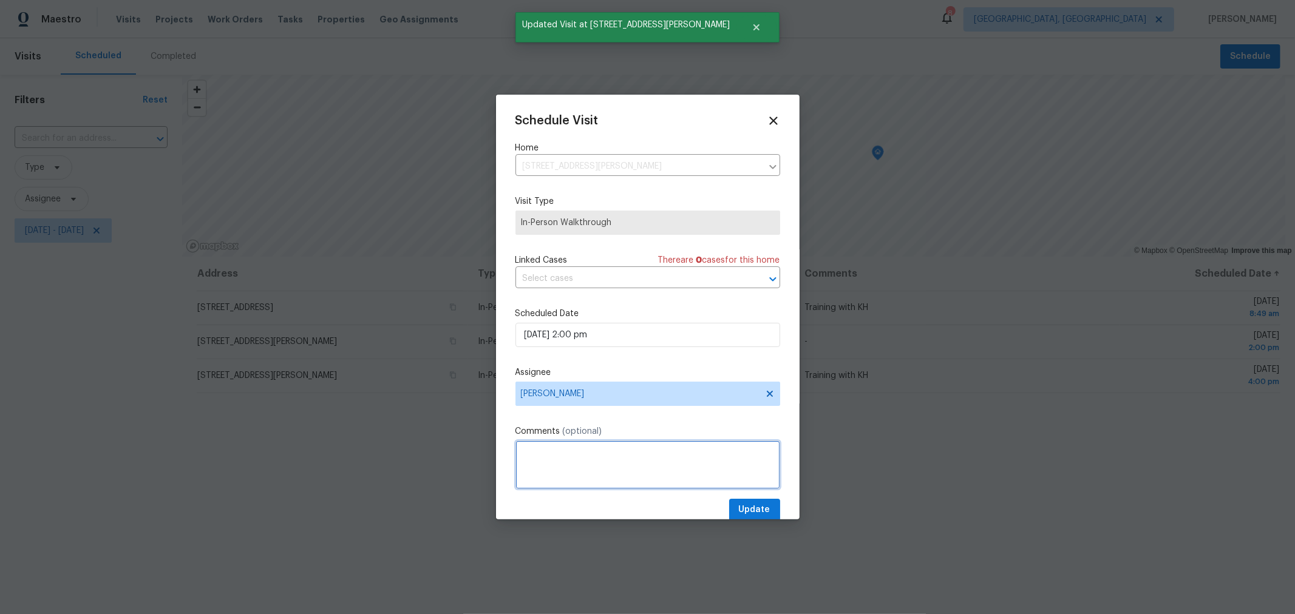
click at [589, 454] on textarea at bounding box center [647, 465] width 265 height 49
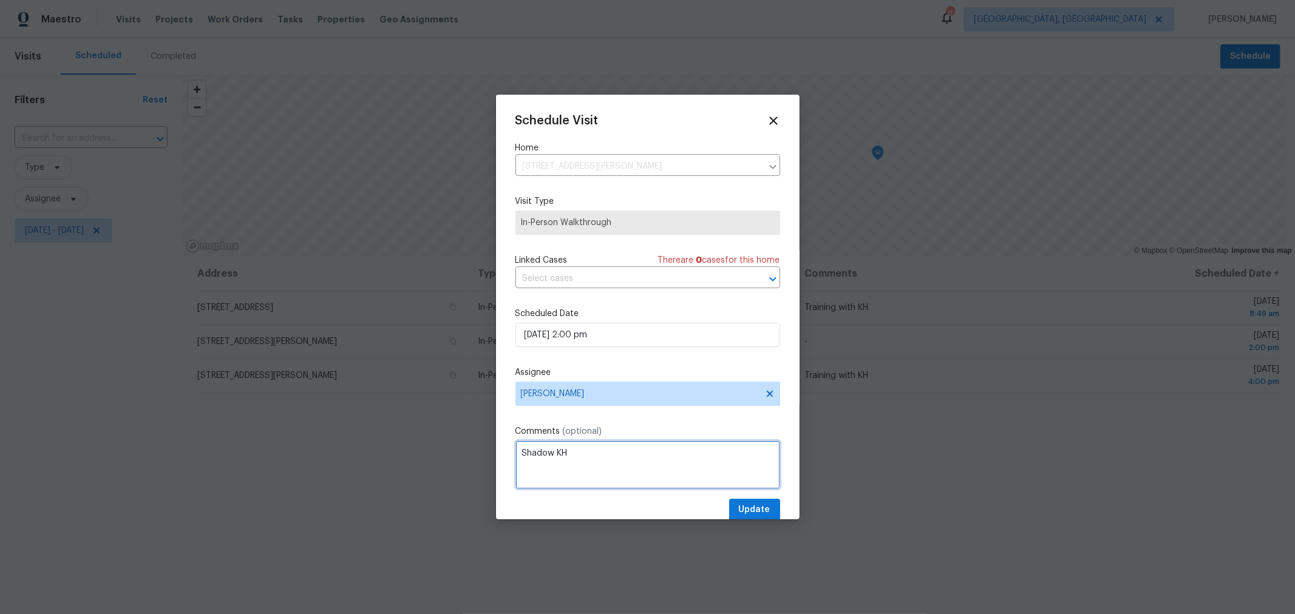
click at [563, 454] on textarea "Shadow KH" at bounding box center [647, 465] width 265 height 49
drag, startPoint x: 568, startPoint y: 453, endPoint x: 451, endPoint y: 446, distance: 117.4
click at [451, 446] on div "Schedule Visit Home 6367 Clover Meadow Ct, Galloway, OH 43119 ​ Visit Type In-P…" at bounding box center [647, 307] width 1295 height 614
type textarea "Training with MF"
click at [741, 506] on span "Update" at bounding box center [755, 510] width 32 height 15
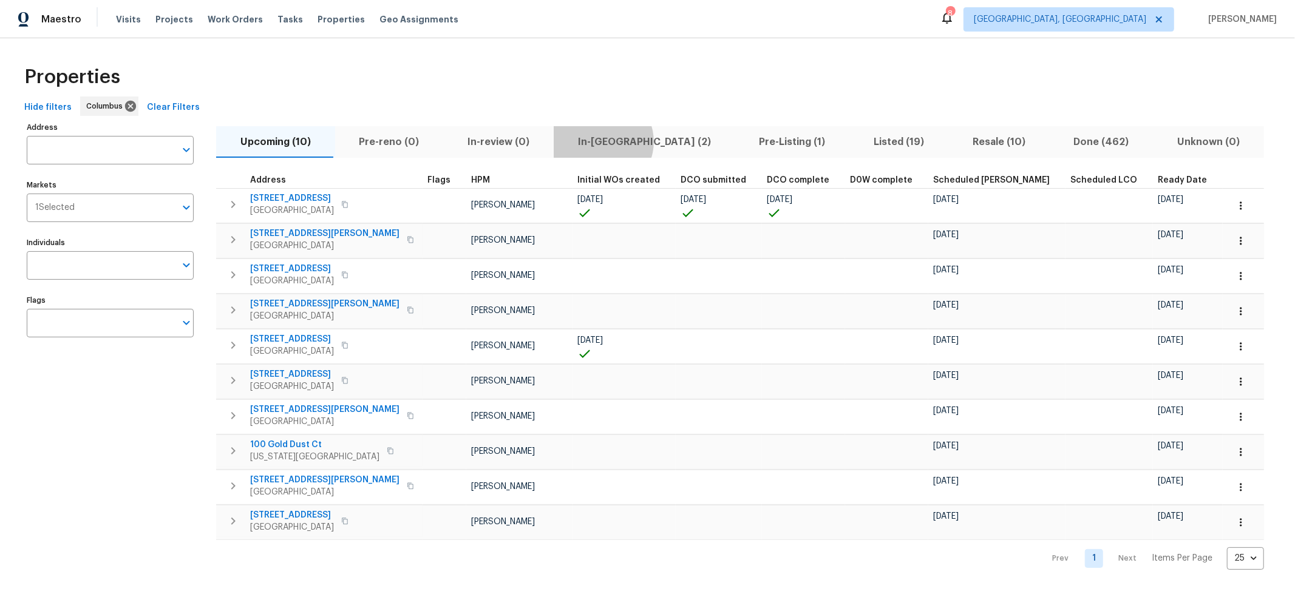
click at [593, 141] on span "In-reno (2)" at bounding box center [644, 142] width 167 height 17
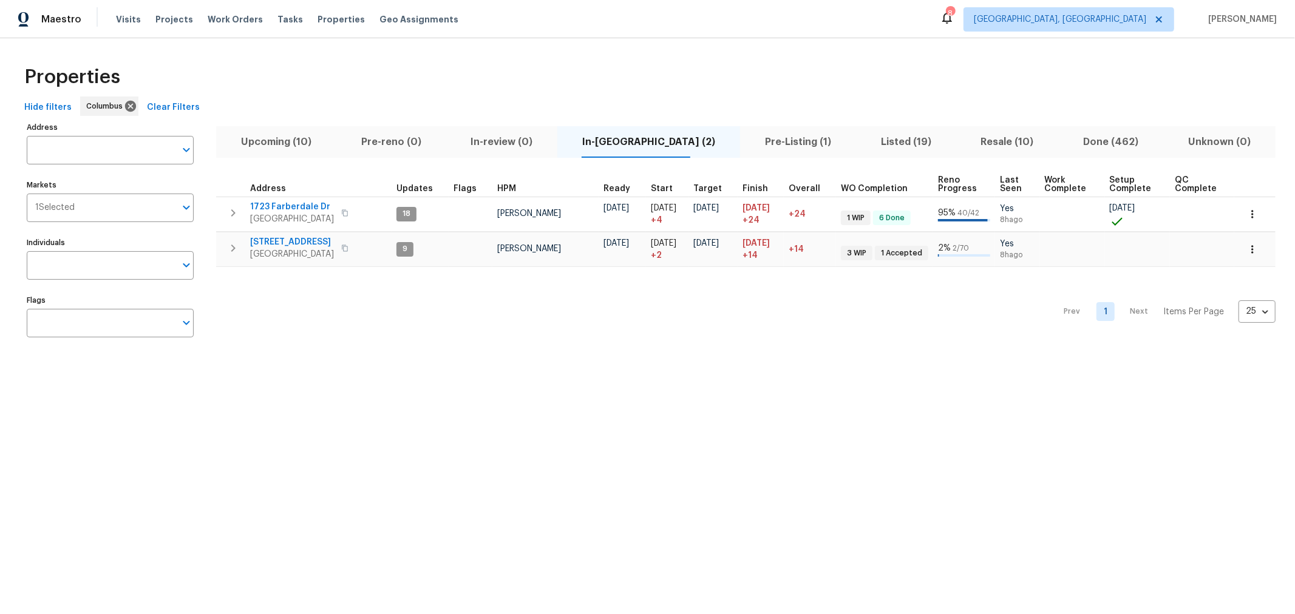
click at [769, 150] on button "Pre-Listing (1)" at bounding box center [798, 142] width 116 height 32
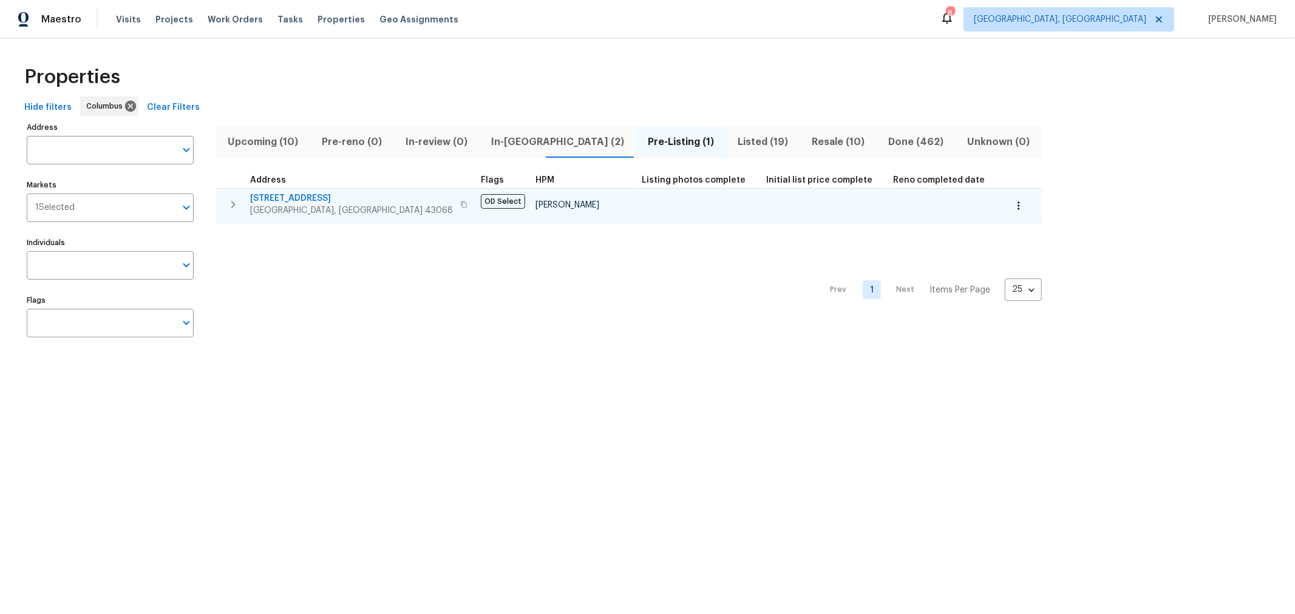
click at [314, 196] on span "7287 Candlestone Dr" at bounding box center [351, 198] width 203 height 12
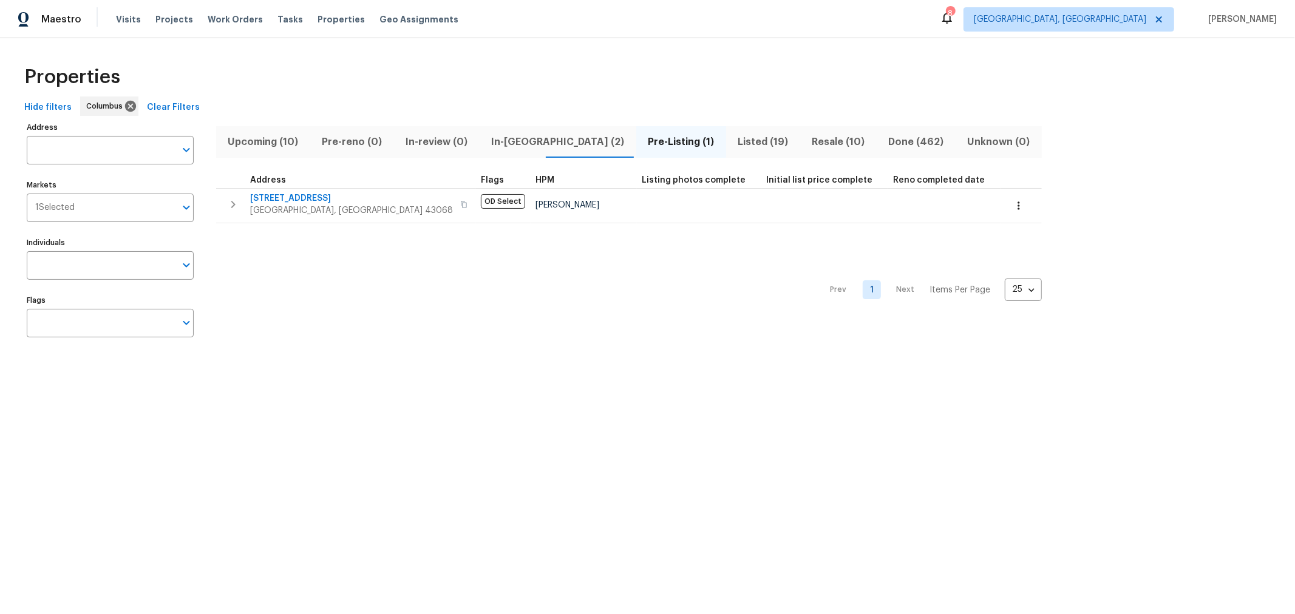
click at [494, 138] on span "In-reno (2)" at bounding box center [558, 142] width 142 height 17
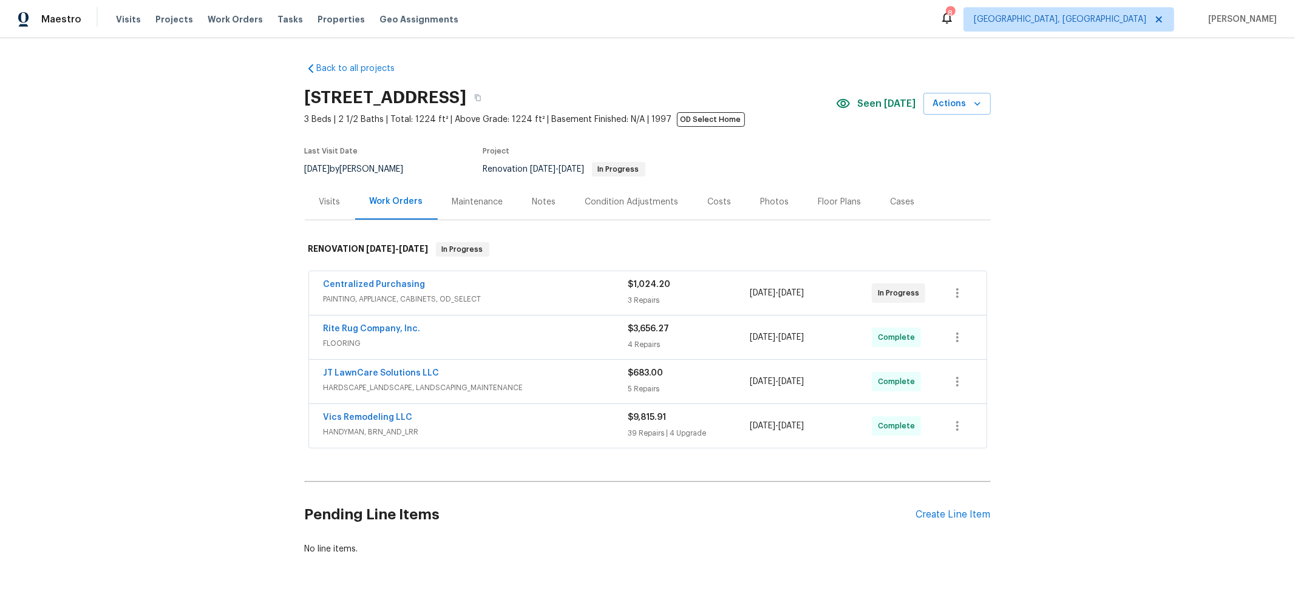
click at [747, 206] on div "Photos" at bounding box center [775, 202] width 58 height 36
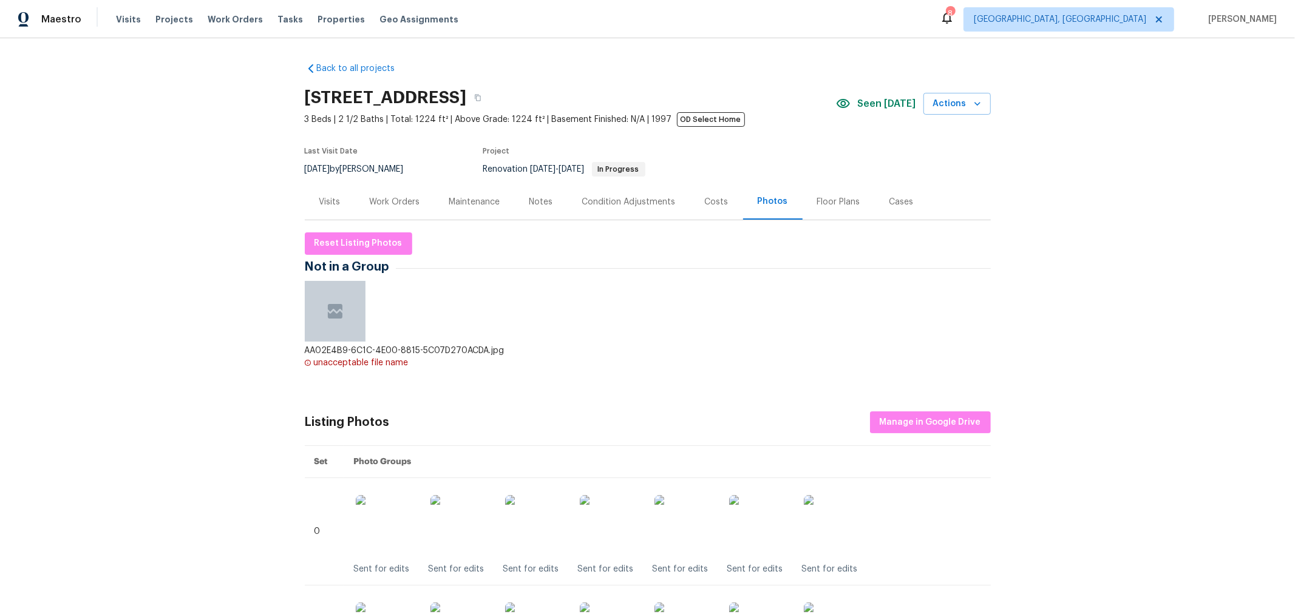
click at [621, 329] on div "AA02E4B9-6C1C-4E00-8815-5C07D270ACDA.jpg unacceptable file name" at bounding box center [648, 335] width 686 height 109
click at [319, 206] on div "Visits" at bounding box center [329, 202] width 21 height 12
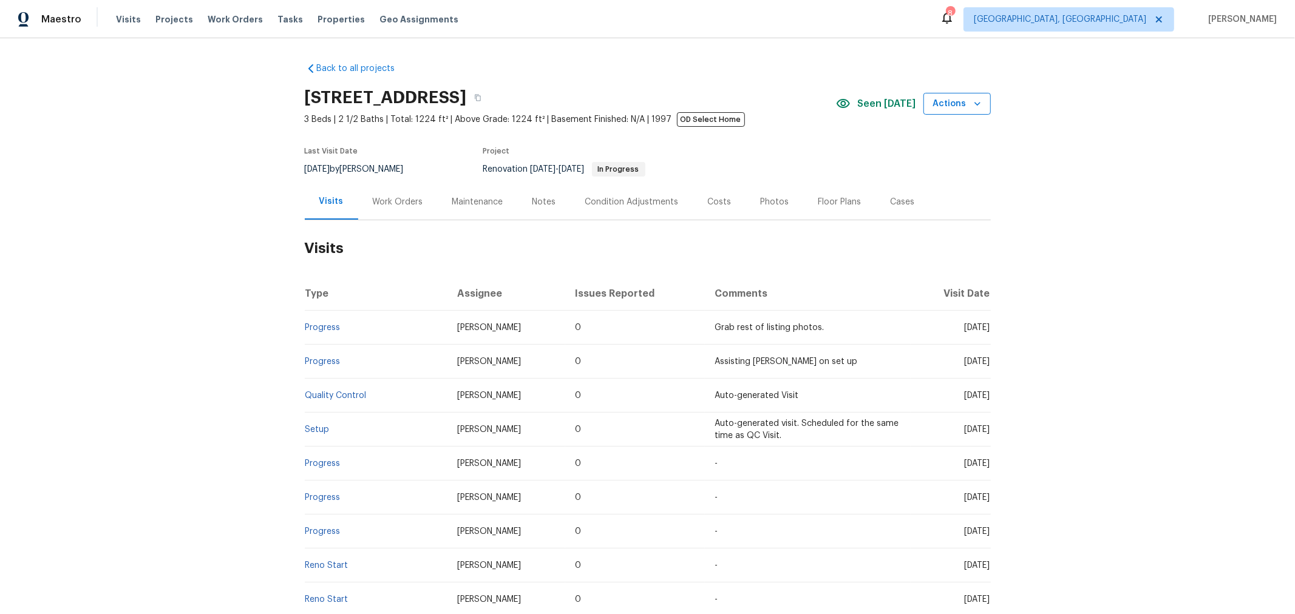
click at [944, 103] on span "Actions" at bounding box center [957, 104] width 48 height 15
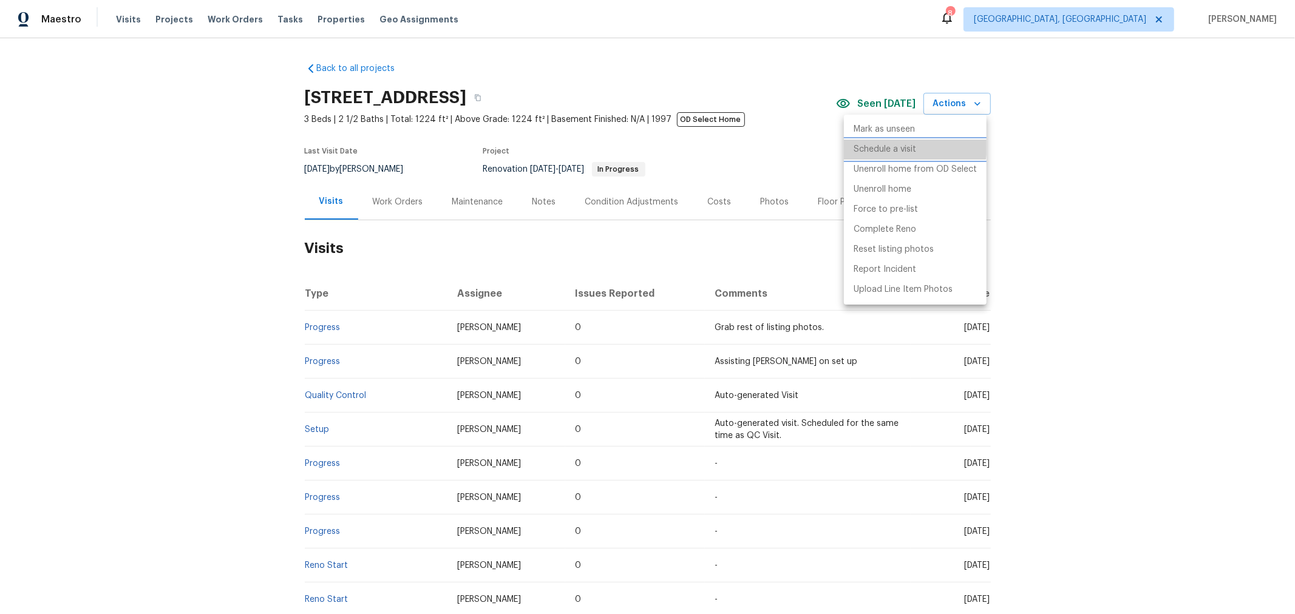
click at [905, 146] on p "Schedule a visit" at bounding box center [884, 149] width 63 height 13
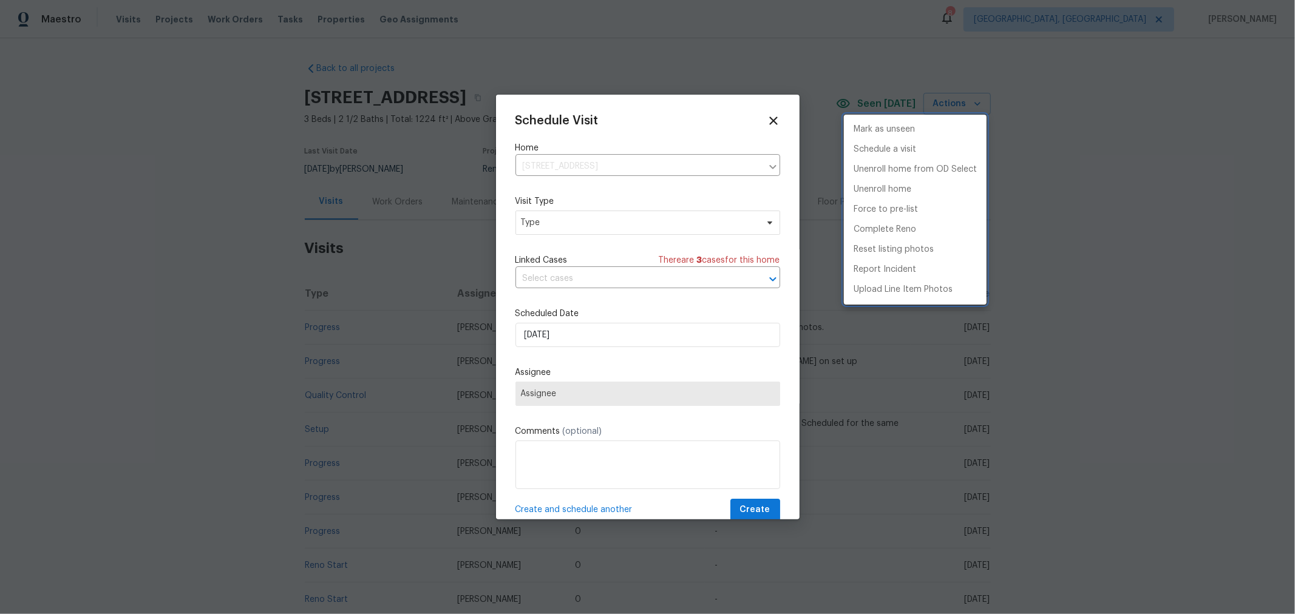
click at [599, 228] on div at bounding box center [647, 307] width 1295 height 614
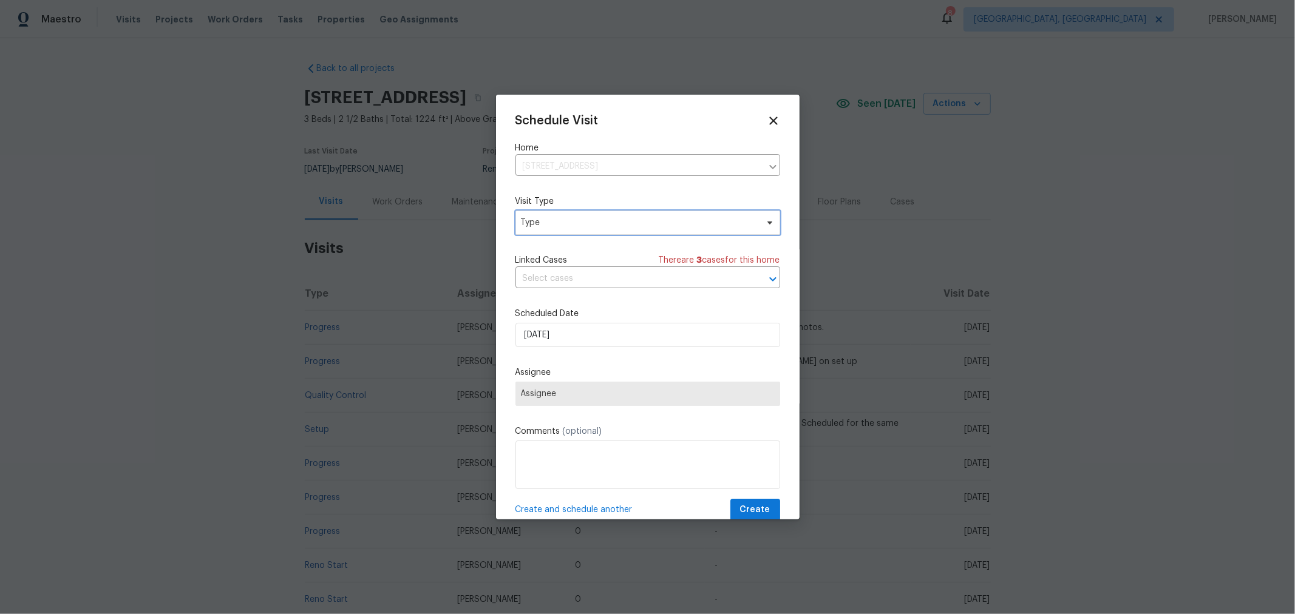
click at [593, 224] on span "Type" at bounding box center [639, 223] width 236 height 12
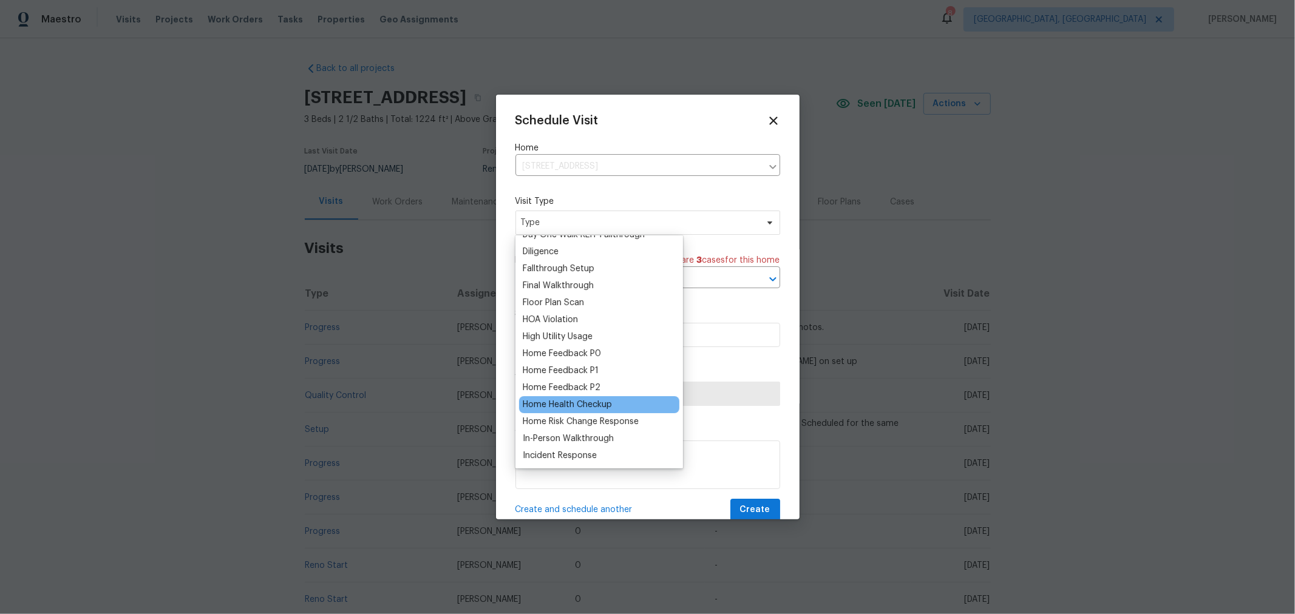
scroll to position [268, 0]
click at [587, 401] on div "Home Health Checkup" at bounding box center [567, 404] width 89 height 12
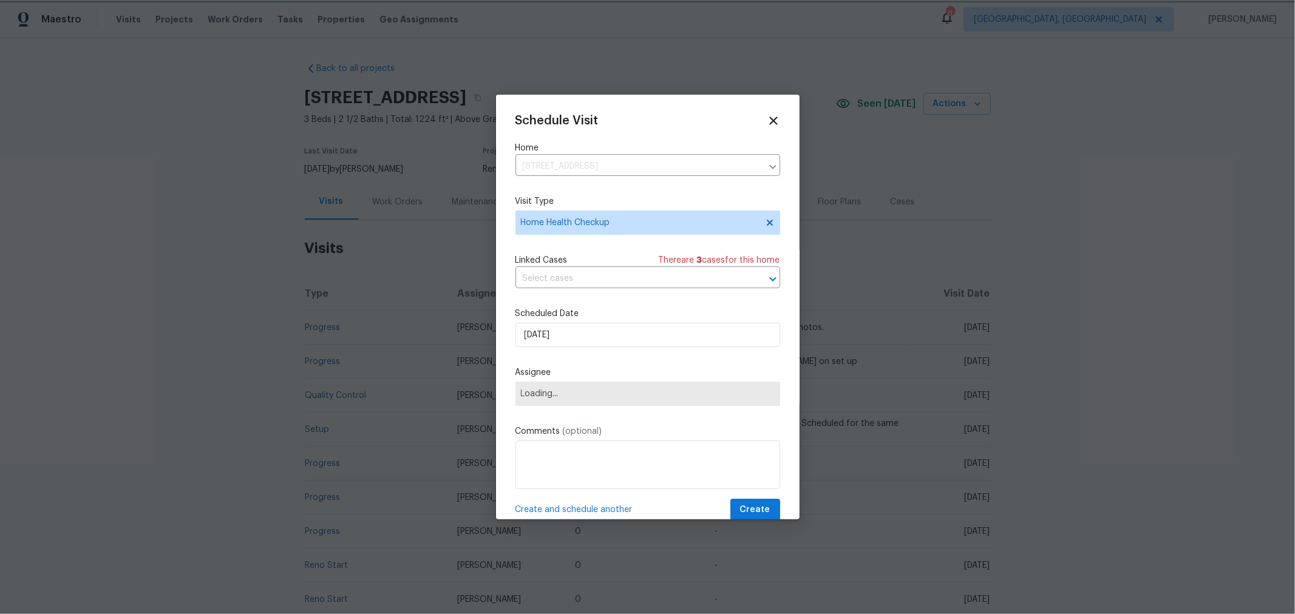
scroll to position [0, 0]
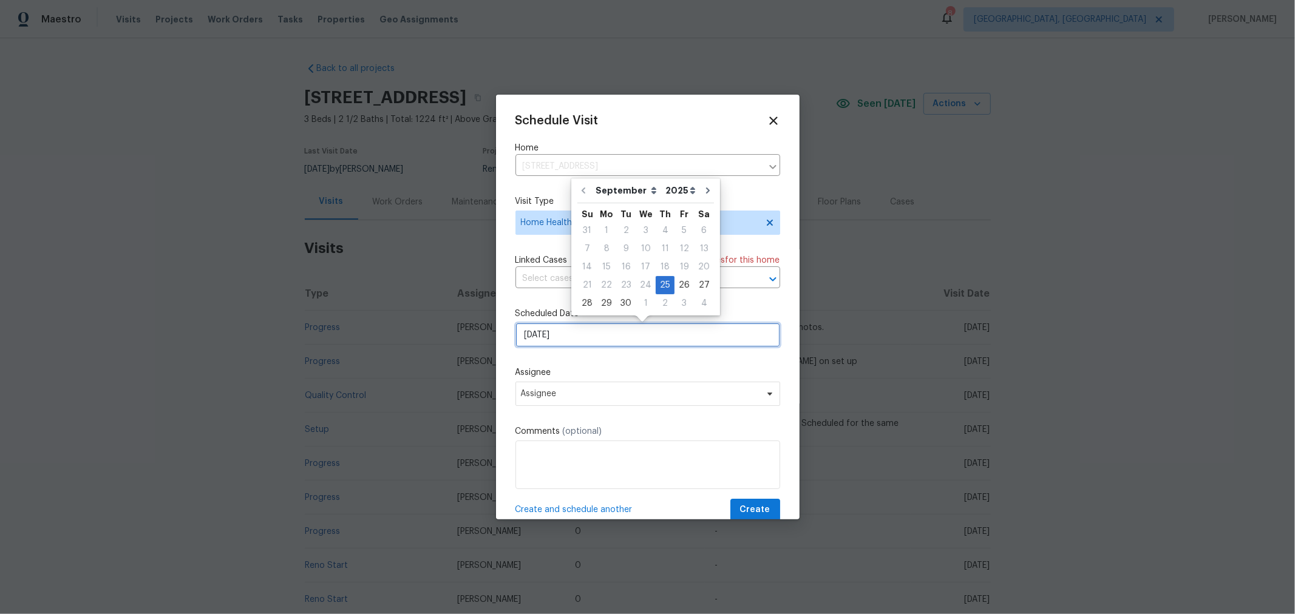
click at [604, 336] on input "9/25/2025" at bounding box center [647, 335] width 265 height 24
click at [706, 192] on icon "Go to next month" at bounding box center [708, 191] width 4 height 6
type input "10/25/2025"
select select "9"
click at [602, 250] on div "6" at bounding box center [606, 248] width 20 height 17
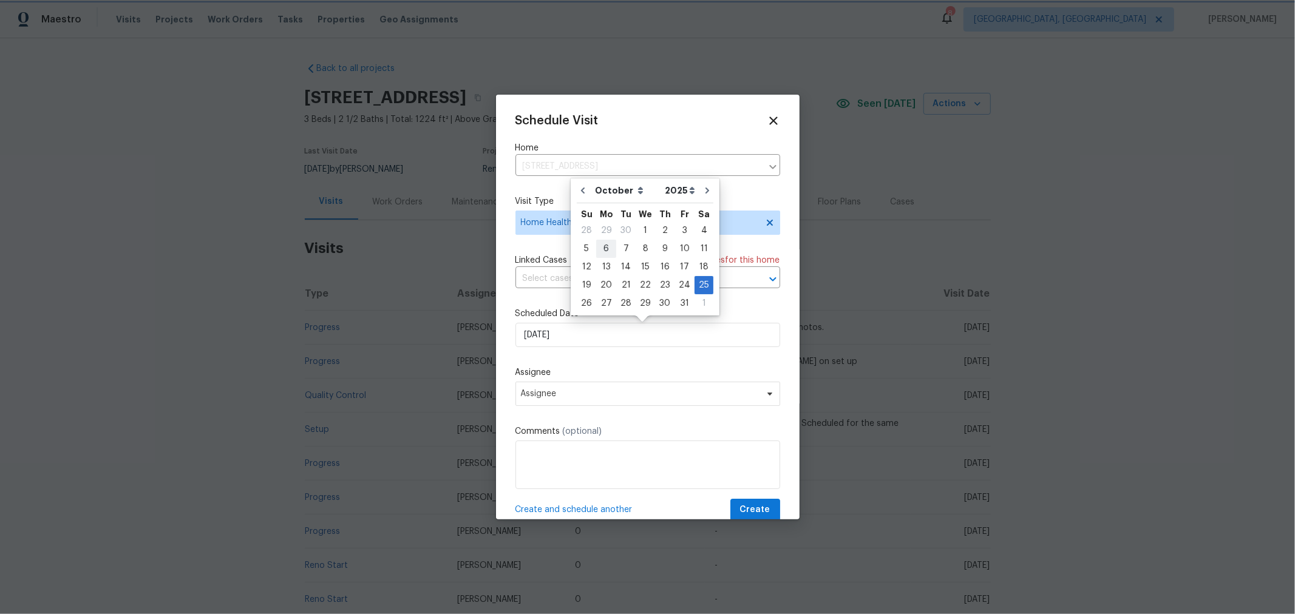
type input "10/6/2025"
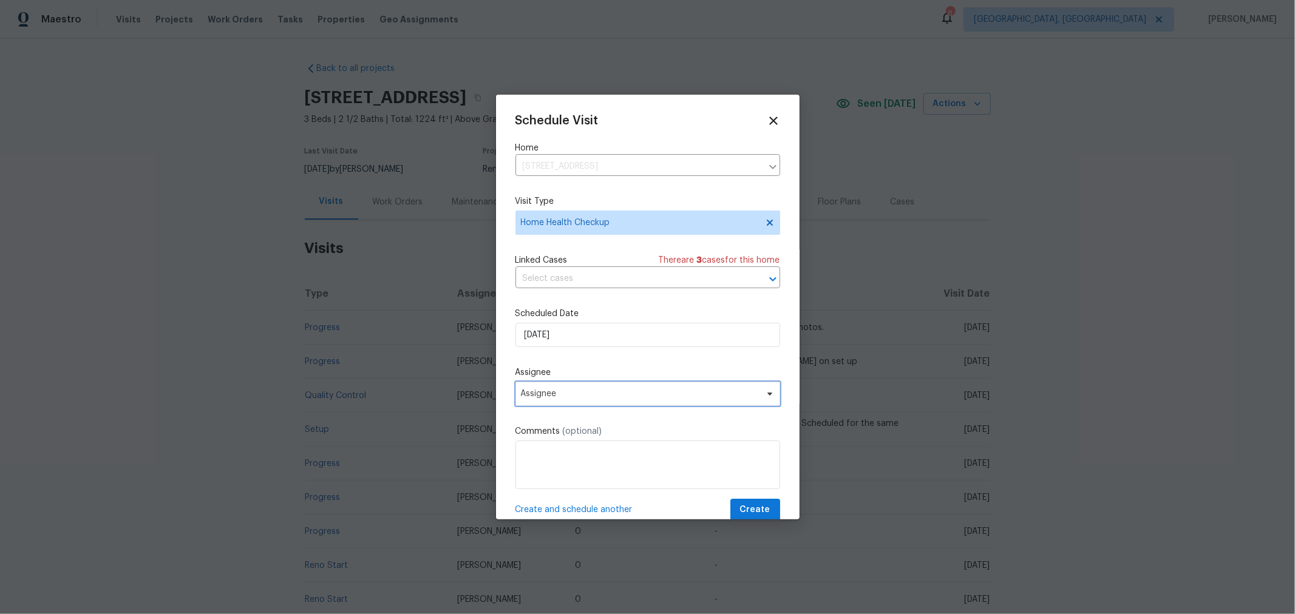
click at [641, 398] on span "Assignee" at bounding box center [640, 394] width 238 height 10
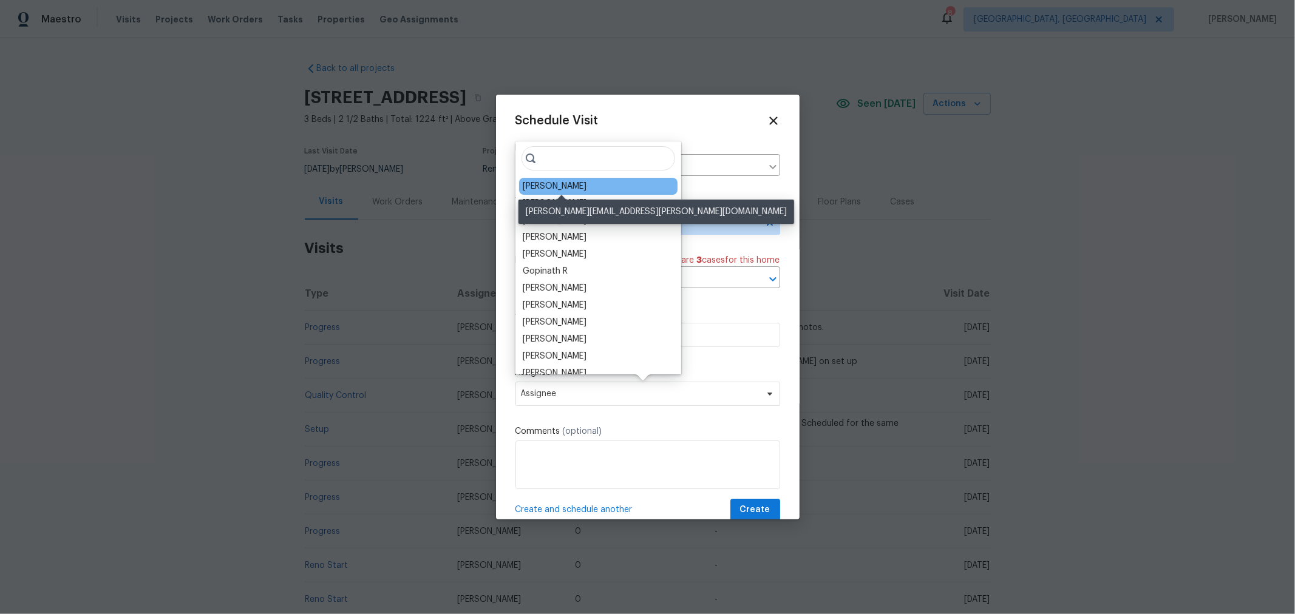
click at [586, 186] on div "[PERSON_NAME]" at bounding box center [555, 186] width 64 height 12
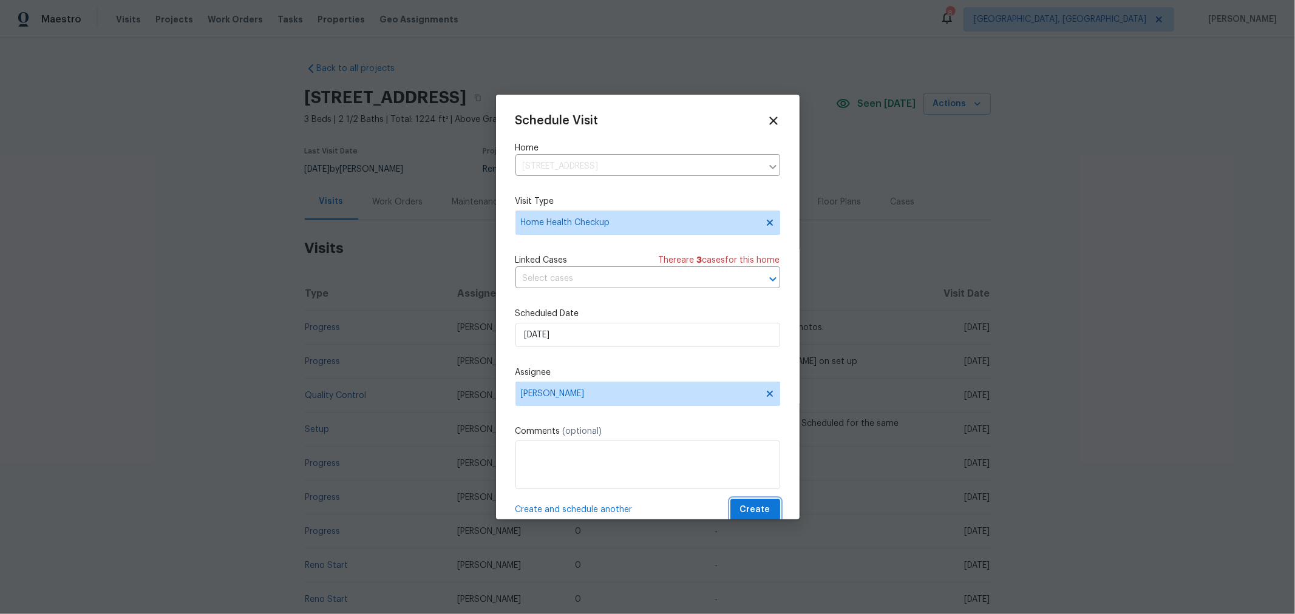
click at [740, 506] on span "Create" at bounding box center [755, 510] width 30 height 15
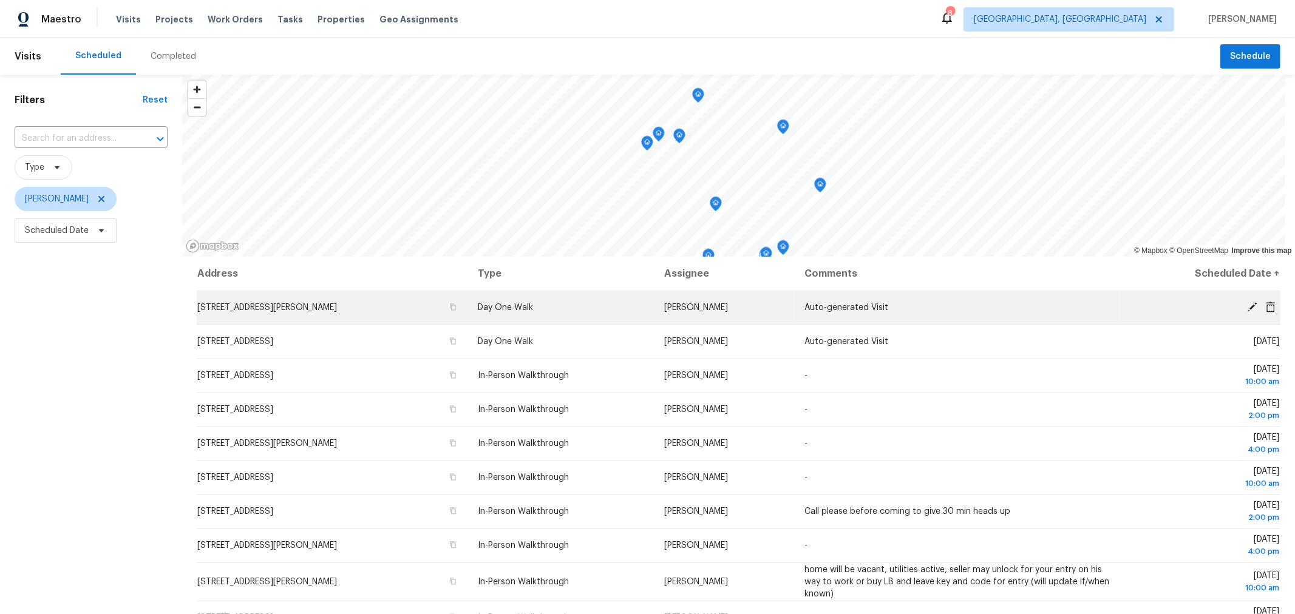
click at [1247, 307] on icon at bounding box center [1252, 307] width 10 height 10
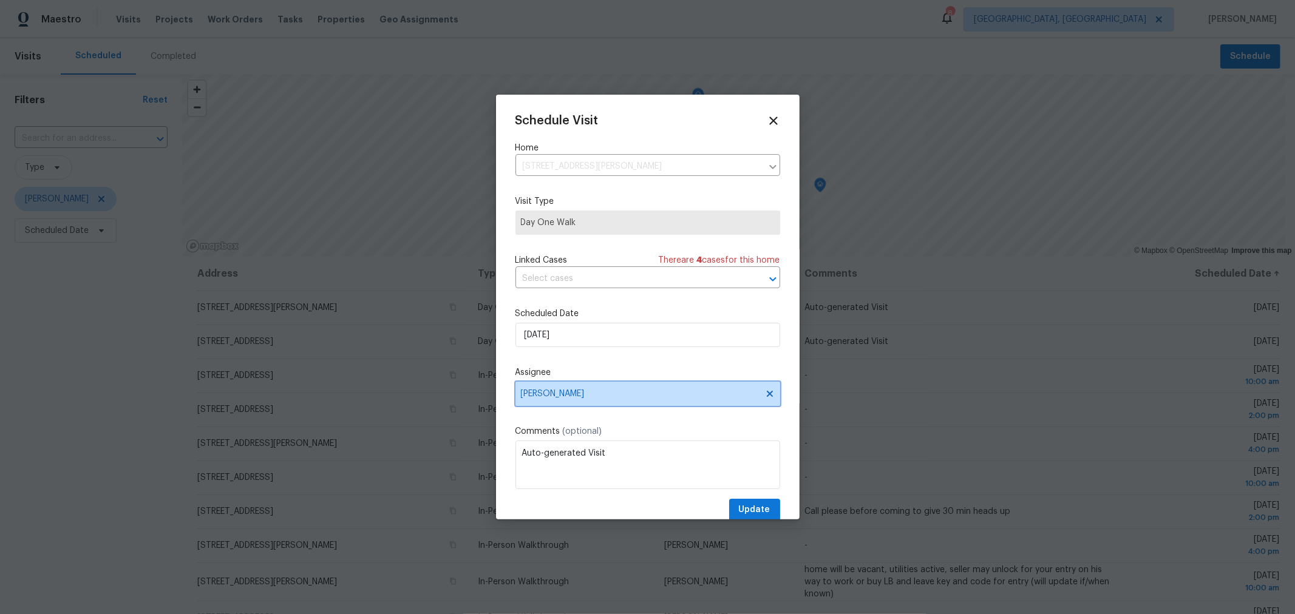
click at [631, 404] on span "[PERSON_NAME]" at bounding box center [647, 394] width 265 height 24
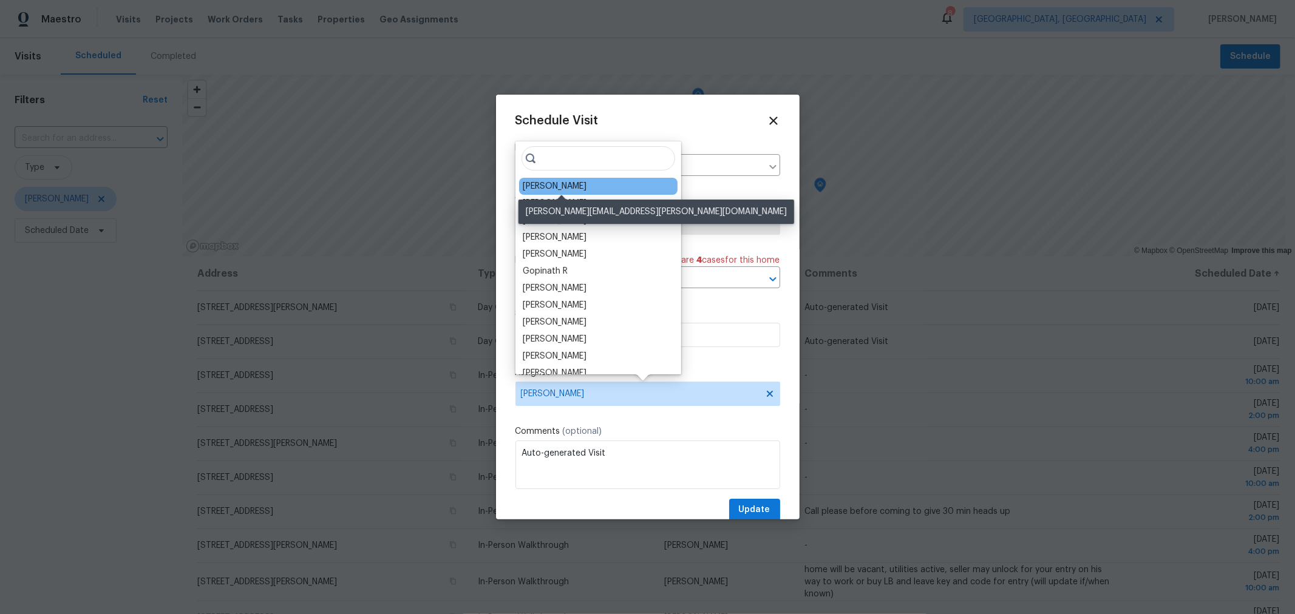
click at [583, 182] on div "[PERSON_NAME]" at bounding box center [555, 186] width 64 height 12
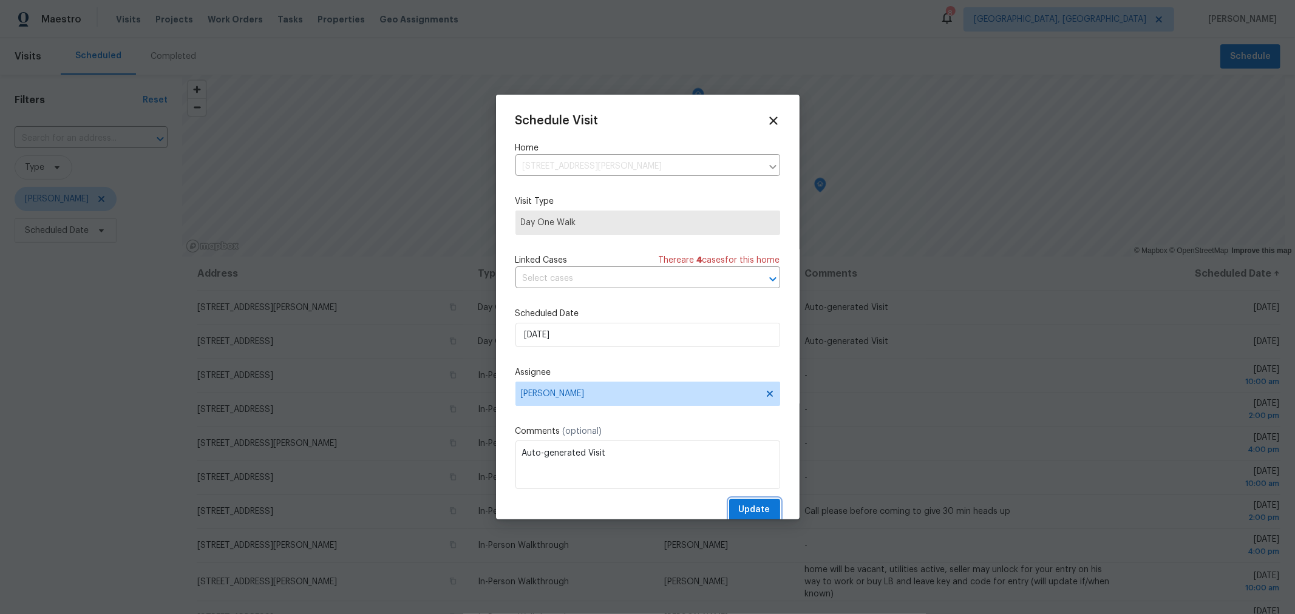
click at [741, 514] on span "Update" at bounding box center [755, 510] width 32 height 15
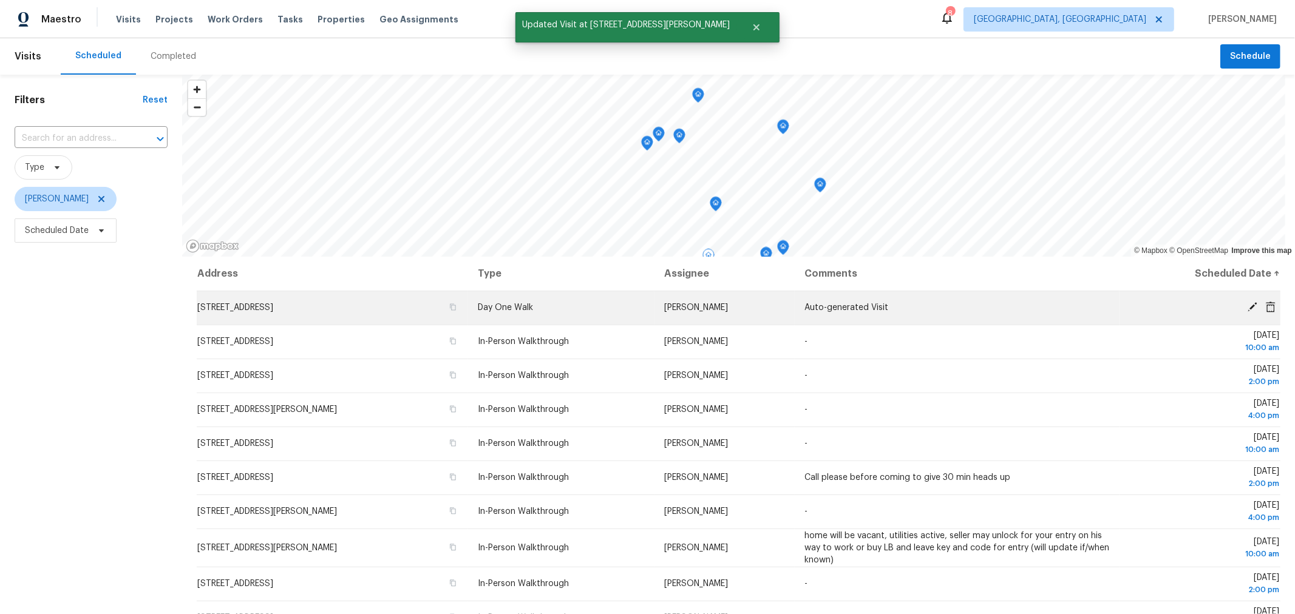
click at [1247, 304] on icon at bounding box center [1252, 307] width 11 height 11
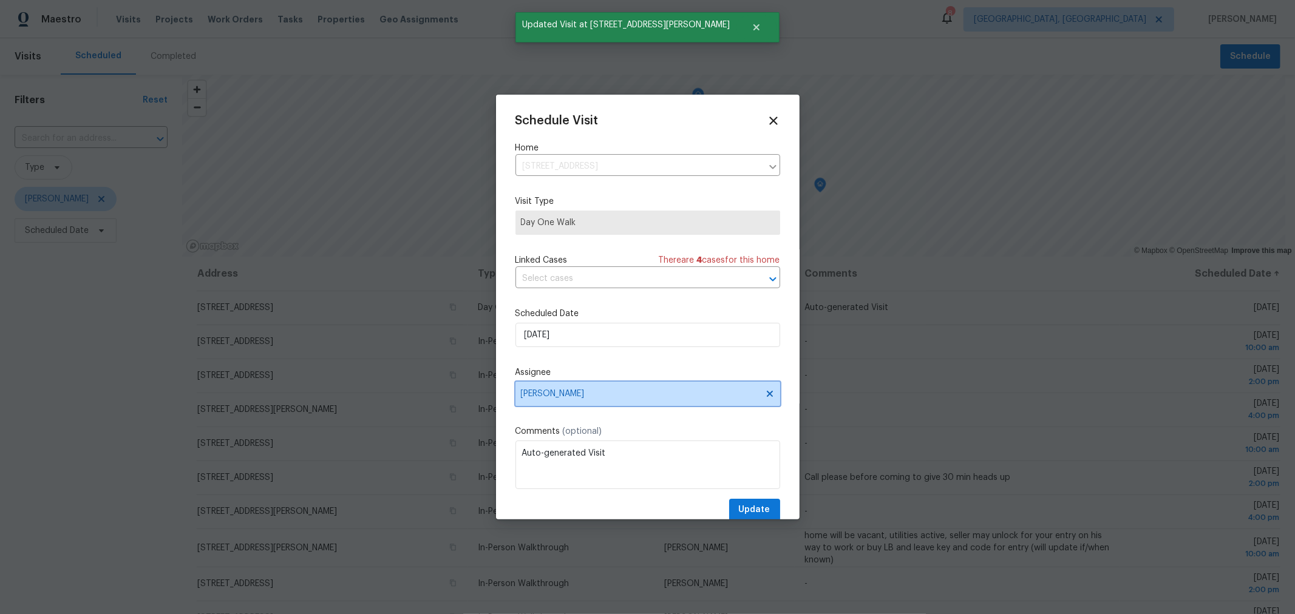
click at [595, 391] on span "Kim Peshek" at bounding box center [640, 394] width 238 height 10
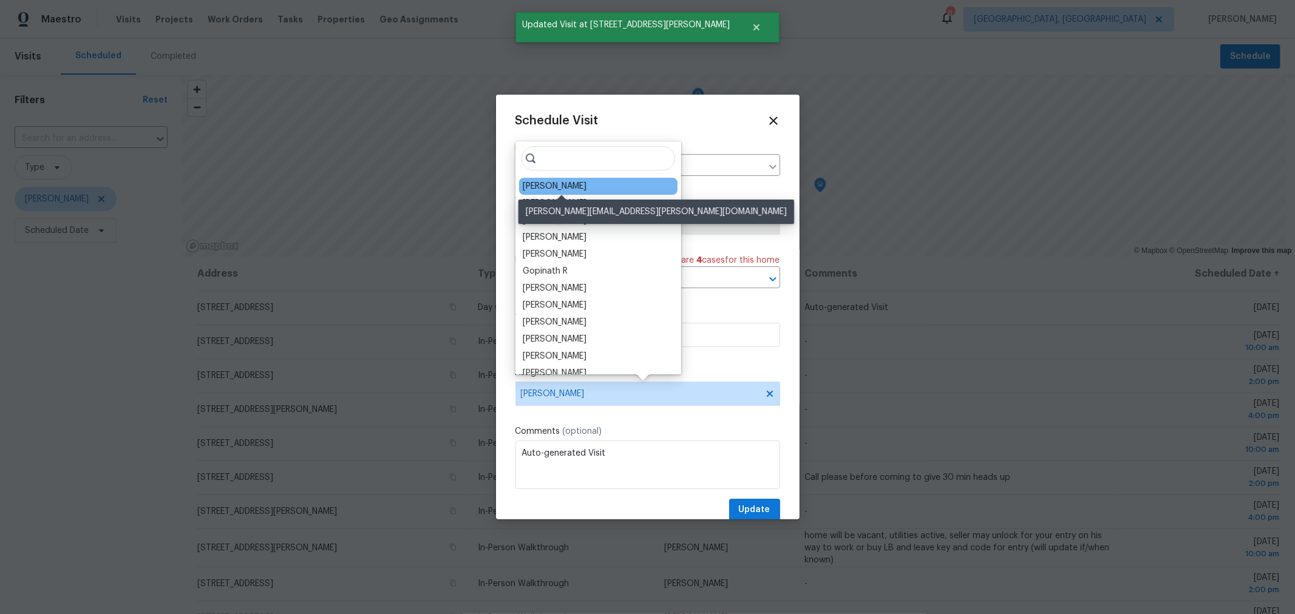
click at [585, 189] on div "[PERSON_NAME]" at bounding box center [555, 186] width 64 height 12
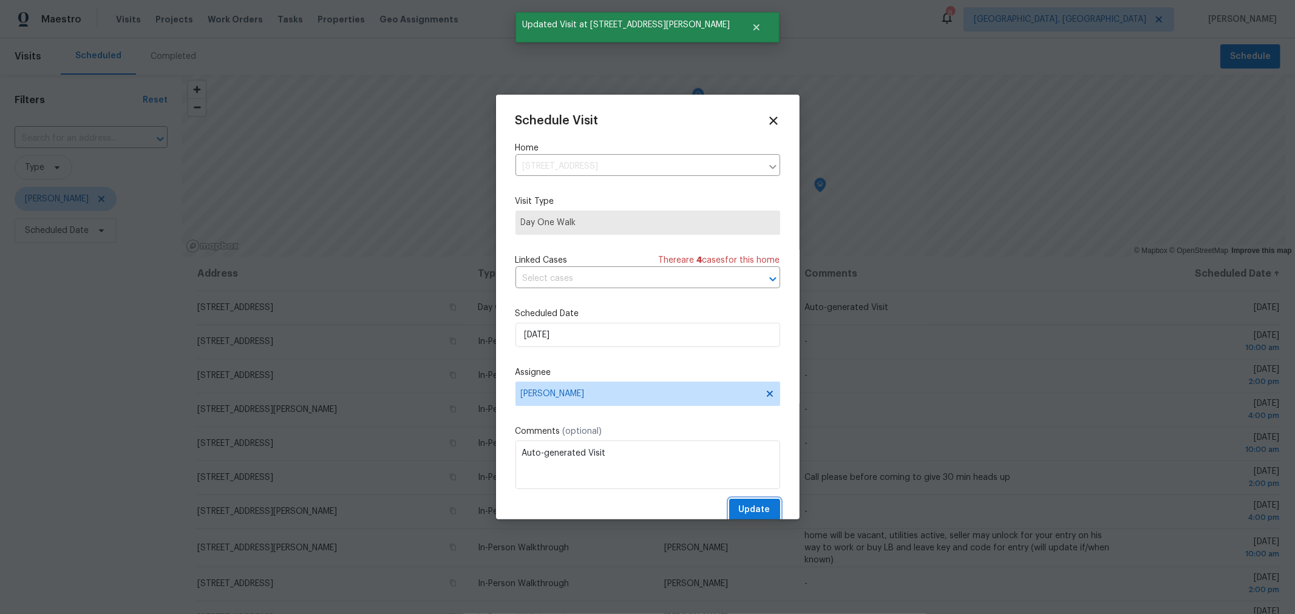
click at [747, 504] on span "Update" at bounding box center [755, 510] width 32 height 15
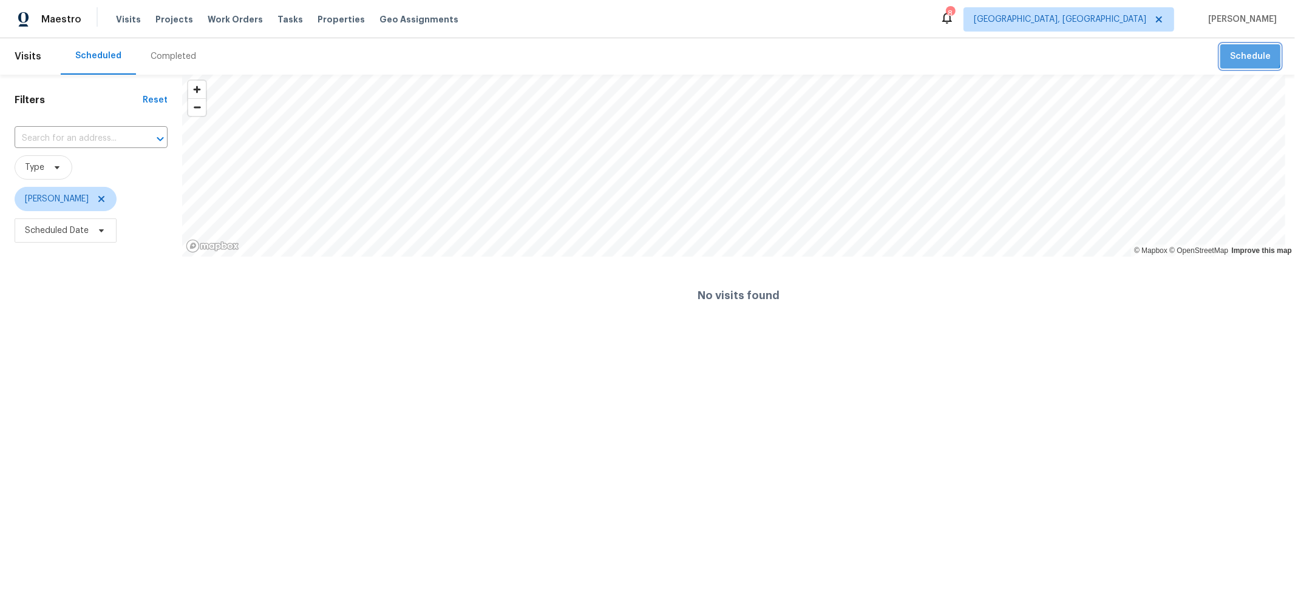
click at [1230, 52] on span "Schedule" at bounding box center [1250, 56] width 41 height 15
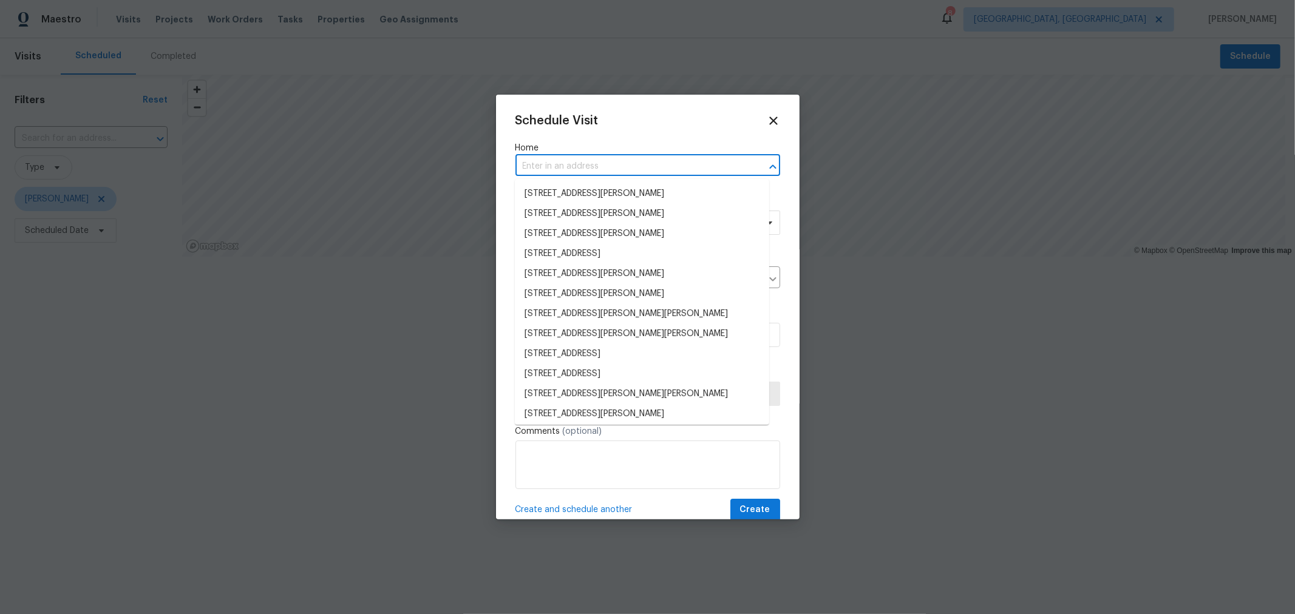
click at [589, 173] on input "text" at bounding box center [630, 166] width 231 height 19
click at [926, 424] on div at bounding box center [647, 307] width 1295 height 614
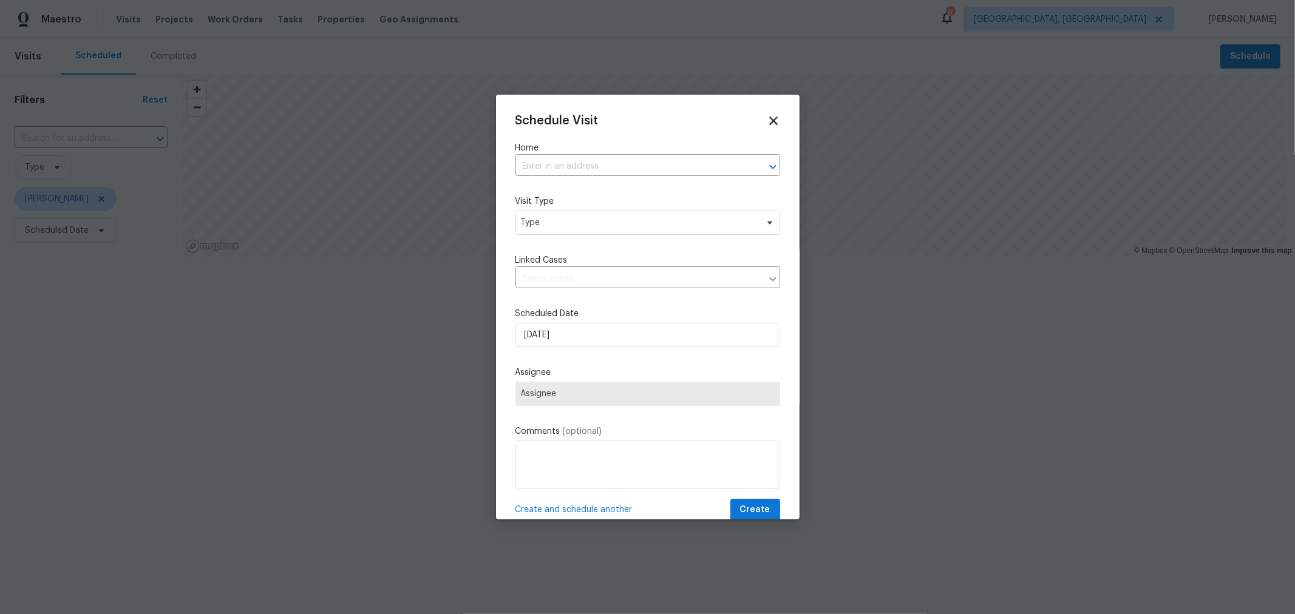
click at [769, 122] on icon at bounding box center [773, 121] width 8 height 8
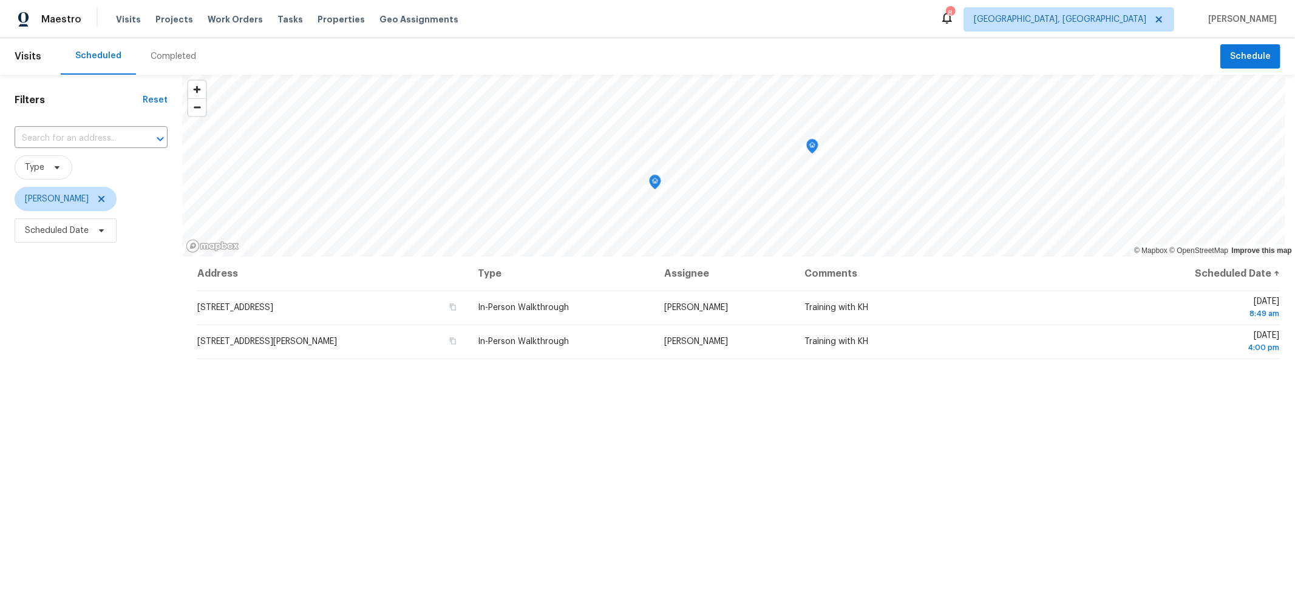
click at [1232, 70] on header "Visits Scheduled Completed Schedule" at bounding box center [647, 56] width 1295 height 36
click at [1240, 63] on span "Schedule" at bounding box center [1250, 56] width 41 height 15
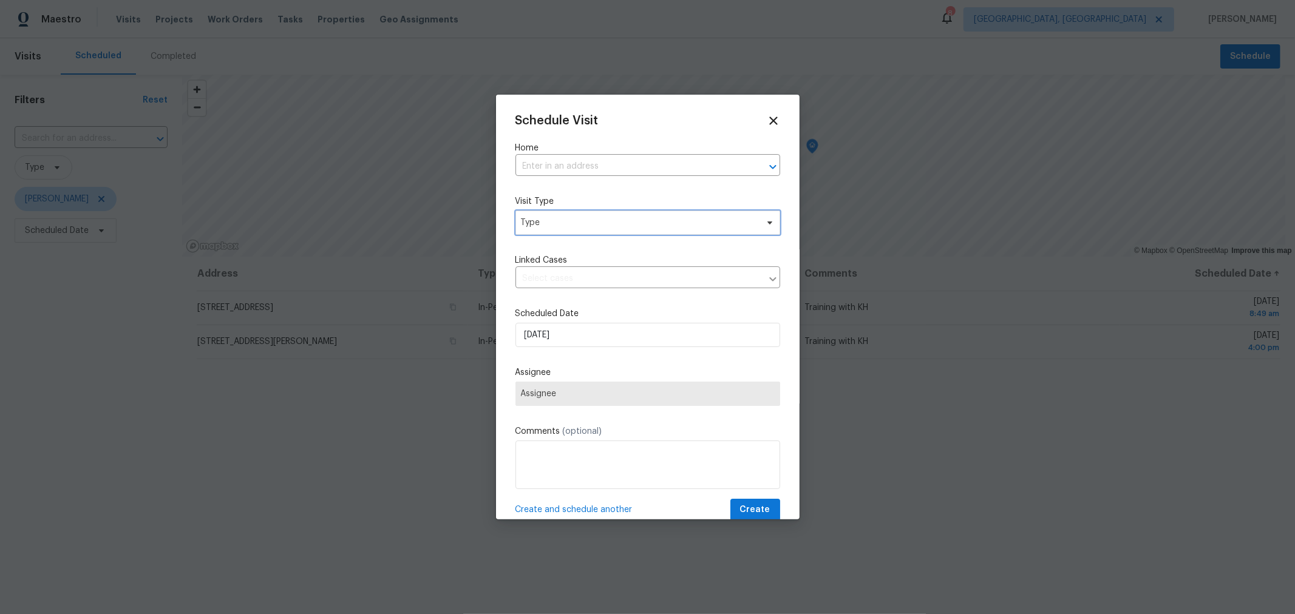
click at [558, 217] on span "Type" at bounding box center [647, 223] width 265 height 24
click at [601, 193] on div "Schedule Visit Home ​ Visit Type Type Linked Cases ​ Scheduled Date [DATE] Assi…" at bounding box center [647, 317] width 265 height 407
click at [592, 218] on span "Type" at bounding box center [639, 223] width 236 height 12
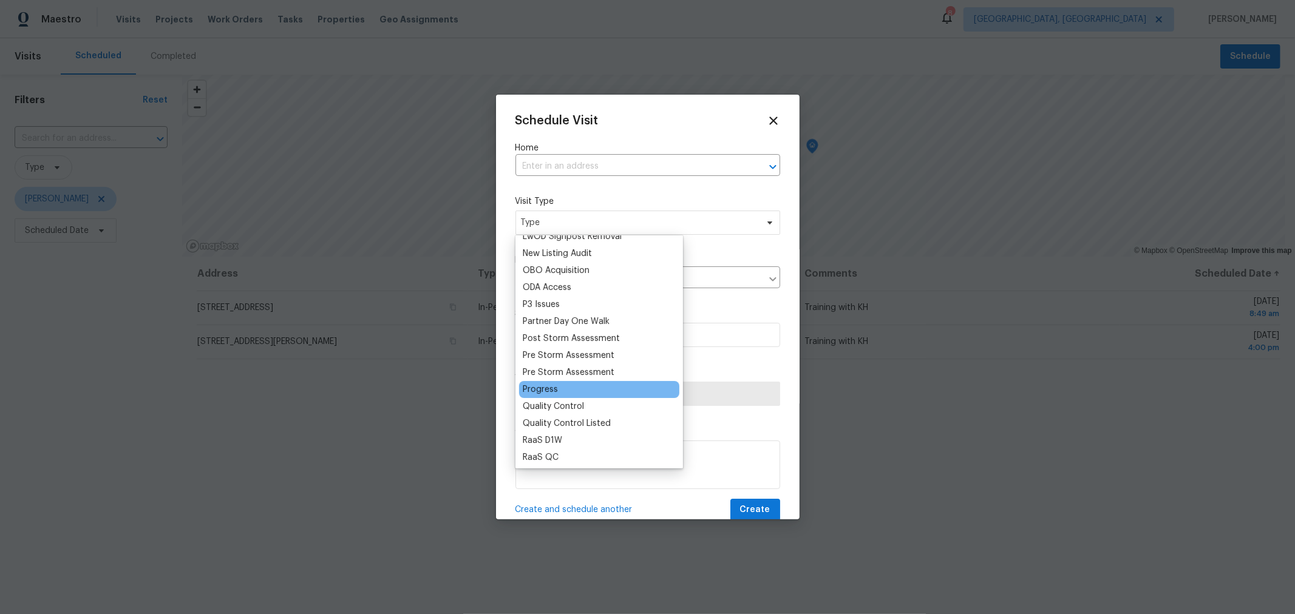
scroll to position [673, 0]
click at [551, 387] on div "Progress" at bounding box center [540, 389] width 35 height 12
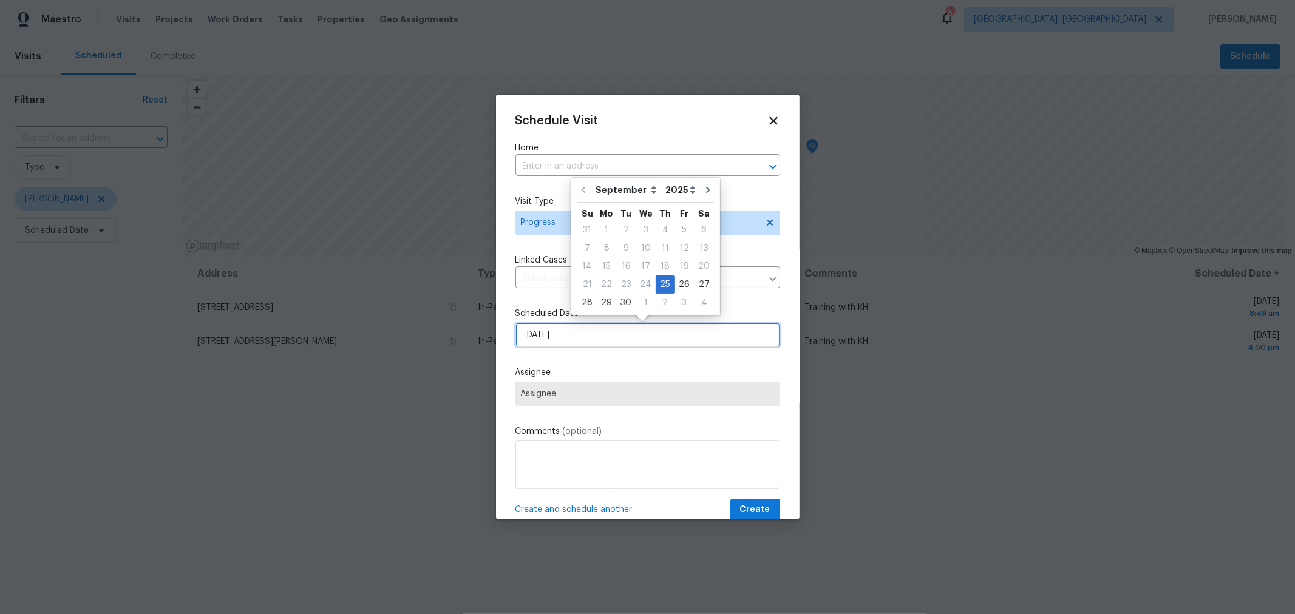
click at [592, 342] on input "[DATE]" at bounding box center [647, 335] width 265 height 24
click at [677, 290] on div "26" at bounding box center [683, 284] width 19 height 17
type input "[DATE]"
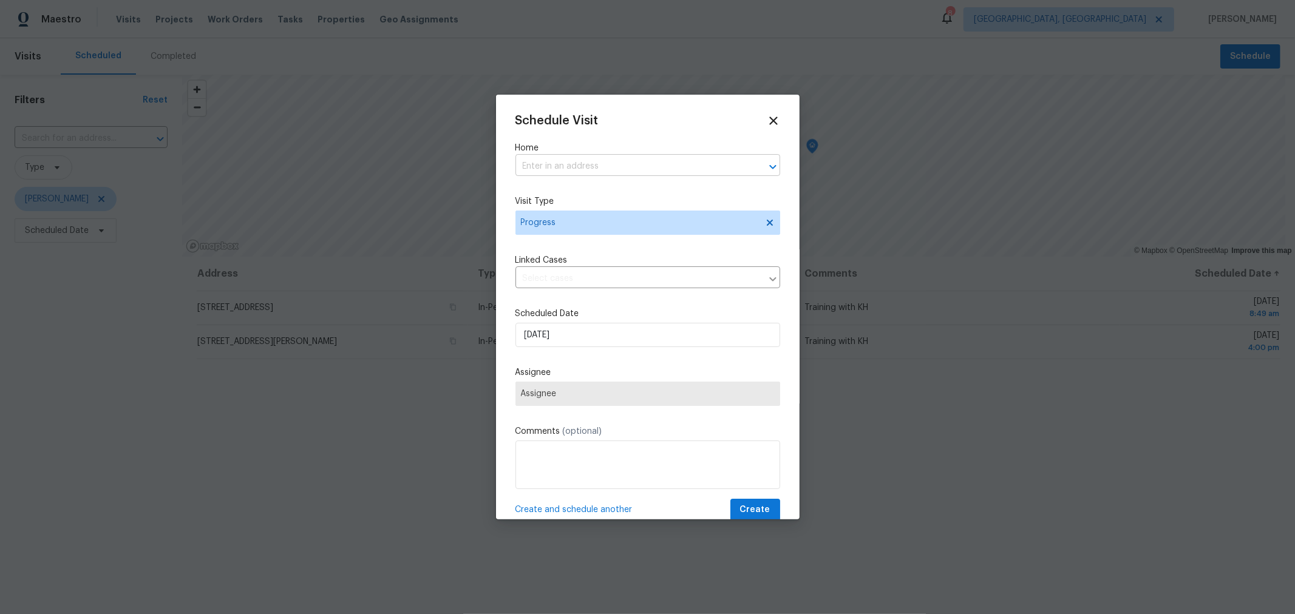
click at [601, 170] on input "text" at bounding box center [630, 166] width 231 height 19
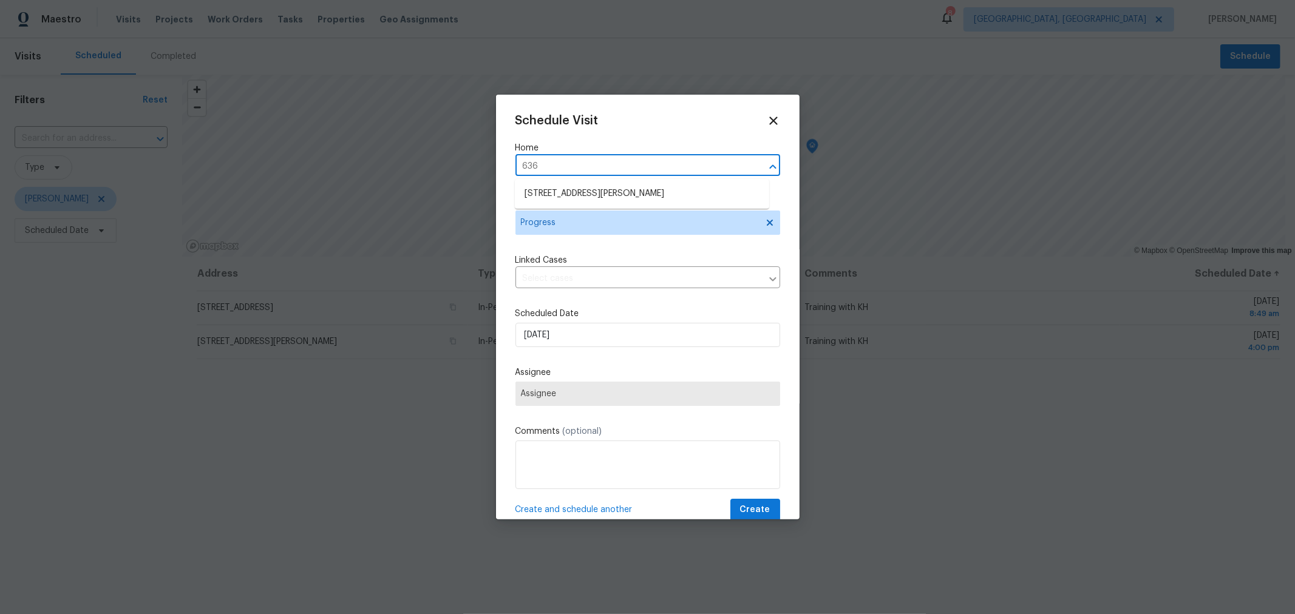
type input "6367"
click at [601, 197] on li "[STREET_ADDRESS][PERSON_NAME]" at bounding box center [642, 194] width 254 height 20
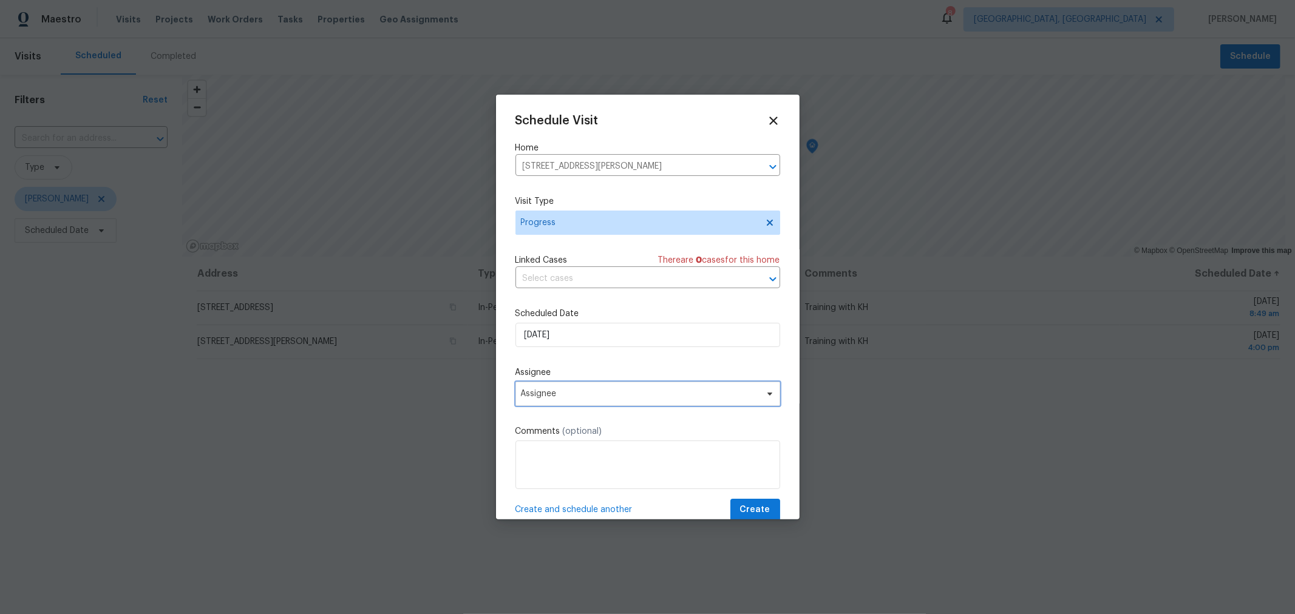
click at [602, 389] on span "Assignee" at bounding box center [647, 394] width 265 height 24
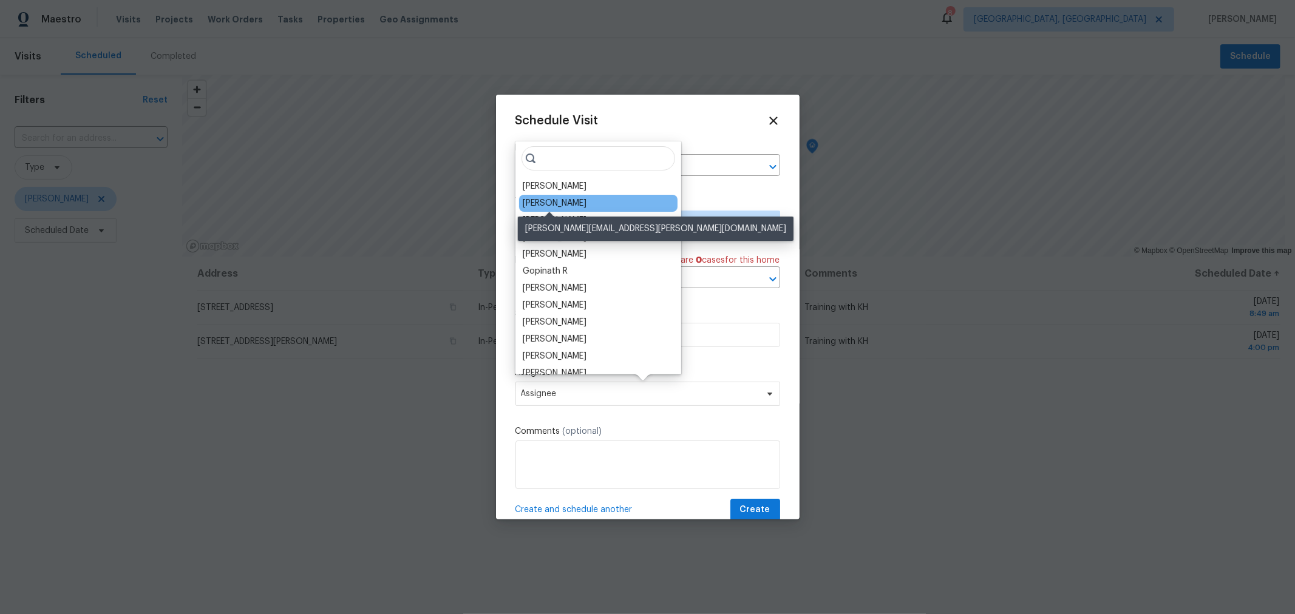
click at [563, 202] on div "[PERSON_NAME]" at bounding box center [555, 203] width 64 height 12
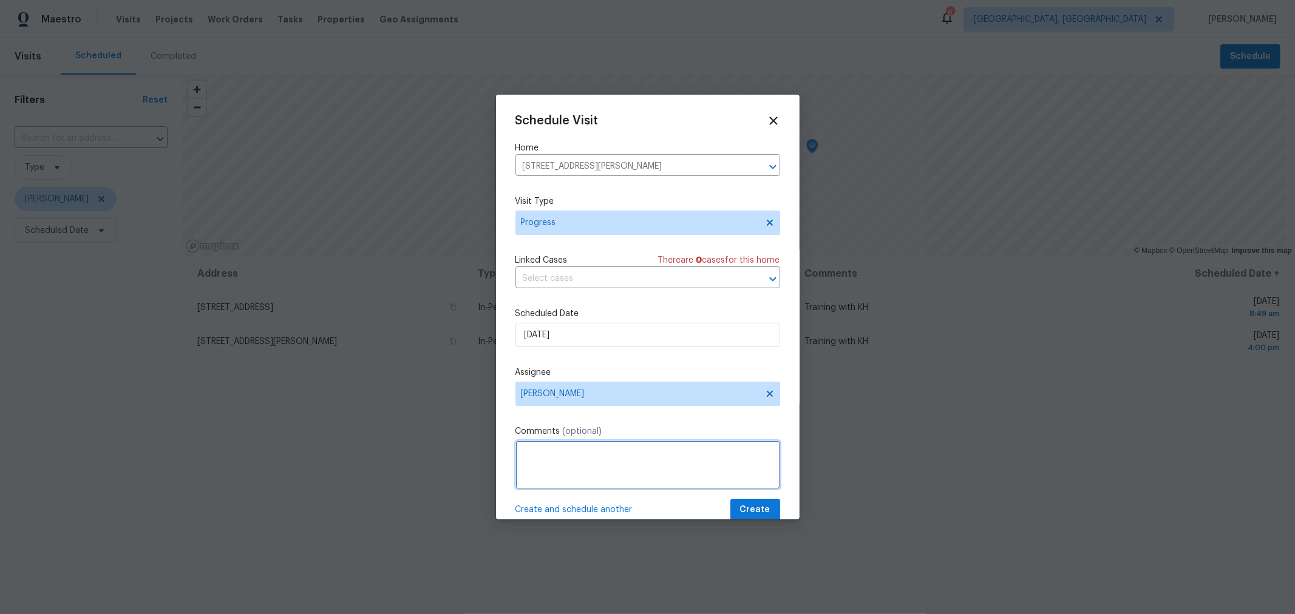
click at [601, 466] on textarea at bounding box center [647, 465] width 265 height 49
type textarea "IPW training - shadow KH"
click at [756, 505] on span "Create" at bounding box center [755, 510] width 30 height 15
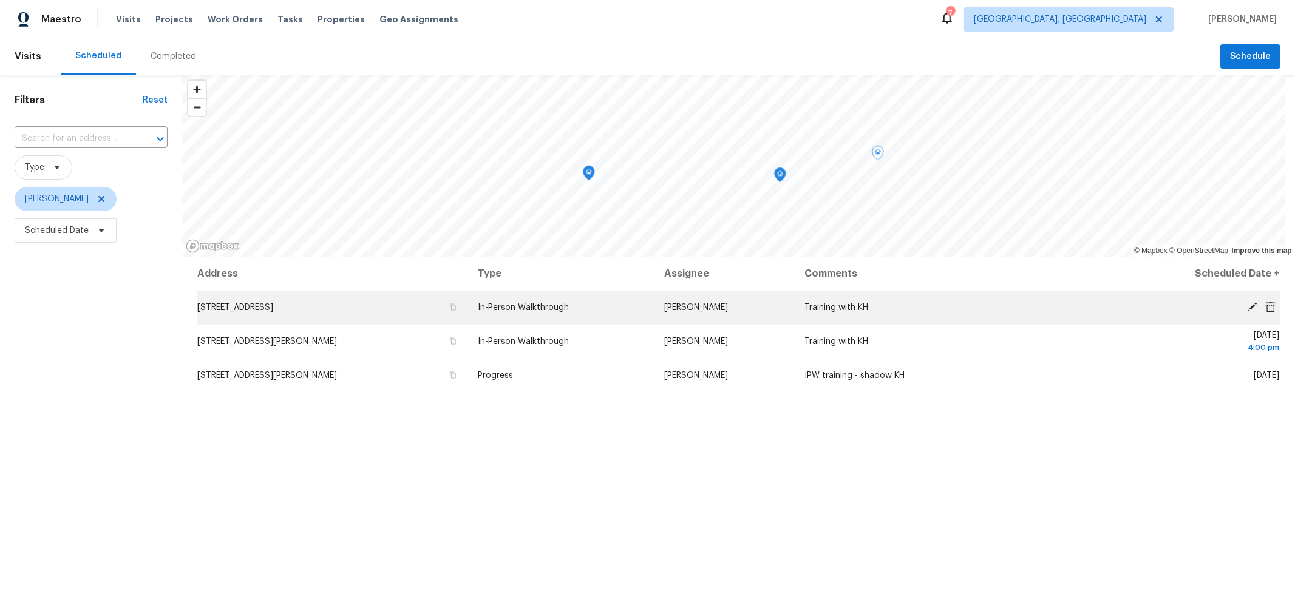
click at [273, 305] on span "[STREET_ADDRESS]" at bounding box center [235, 308] width 76 height 8
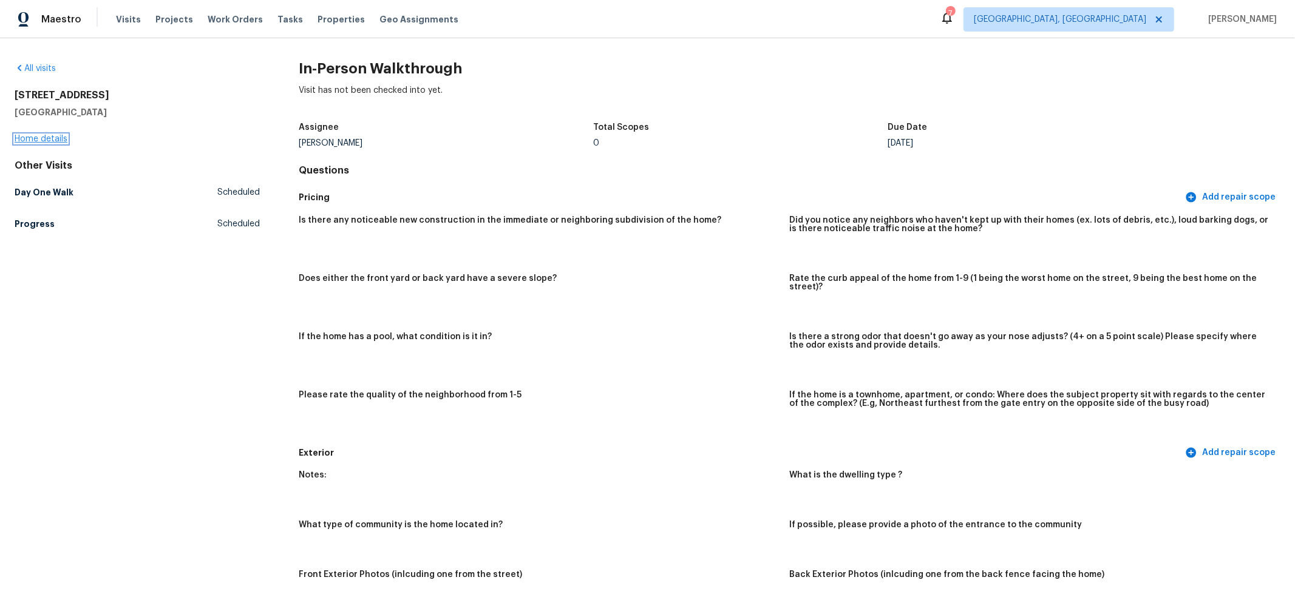
click at [42, 138] on link "Home details" at bounding box center [41, 139] width 53 height 8
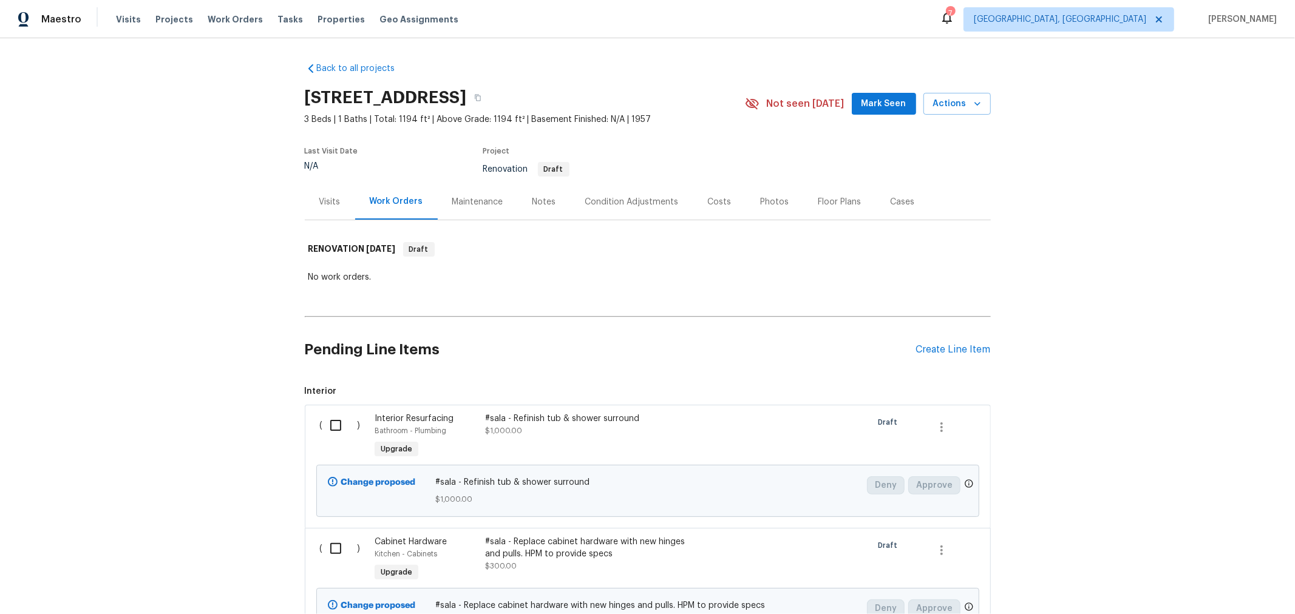
click at [328, 202] on div "Visits" at bounding box center [329, 202] width 21 height 12
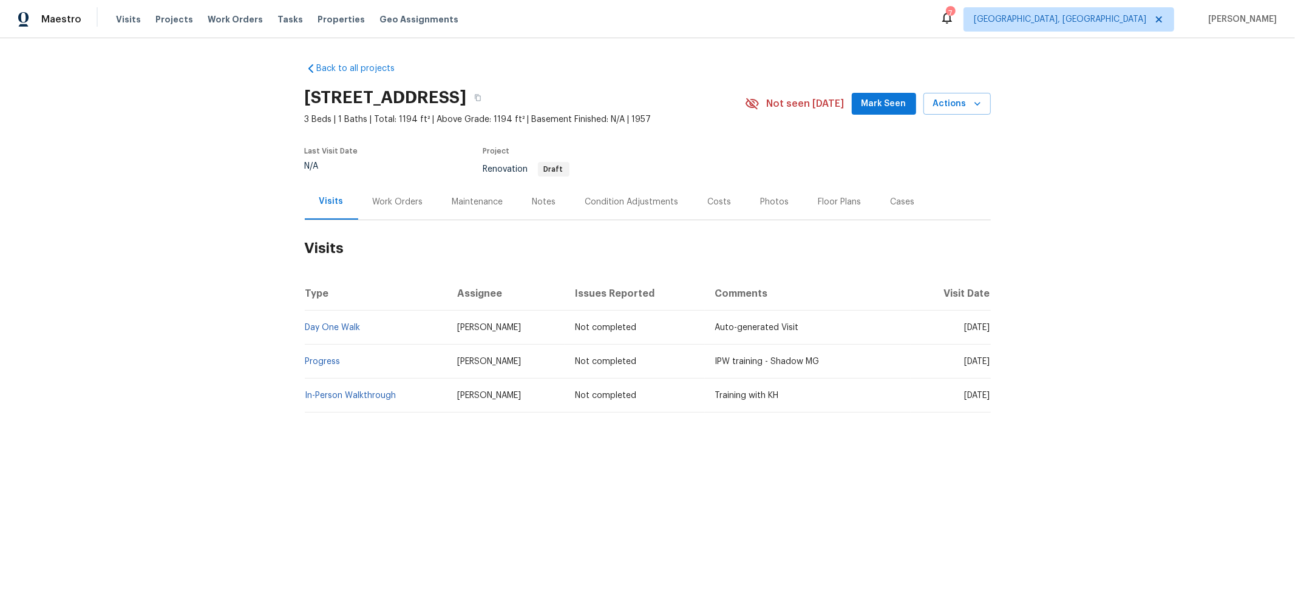
click at [549, 484] on div "Back to all projects 4148 Elbern Ave, Columbus, OH 43213 3 Beds | 1 Baths | Tot…" at bounding box center [647, 266] width 1295 height 457
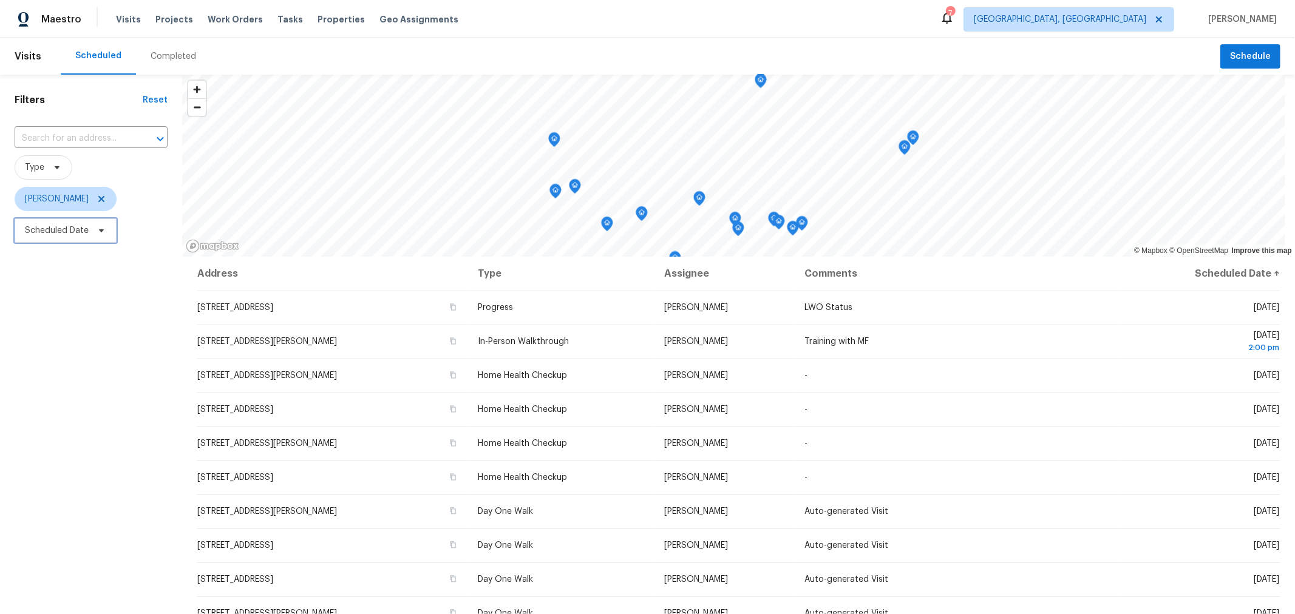
click at [67, 224] on span "Scheduled Date" at bounding box center [66, 231] width 102 height 24
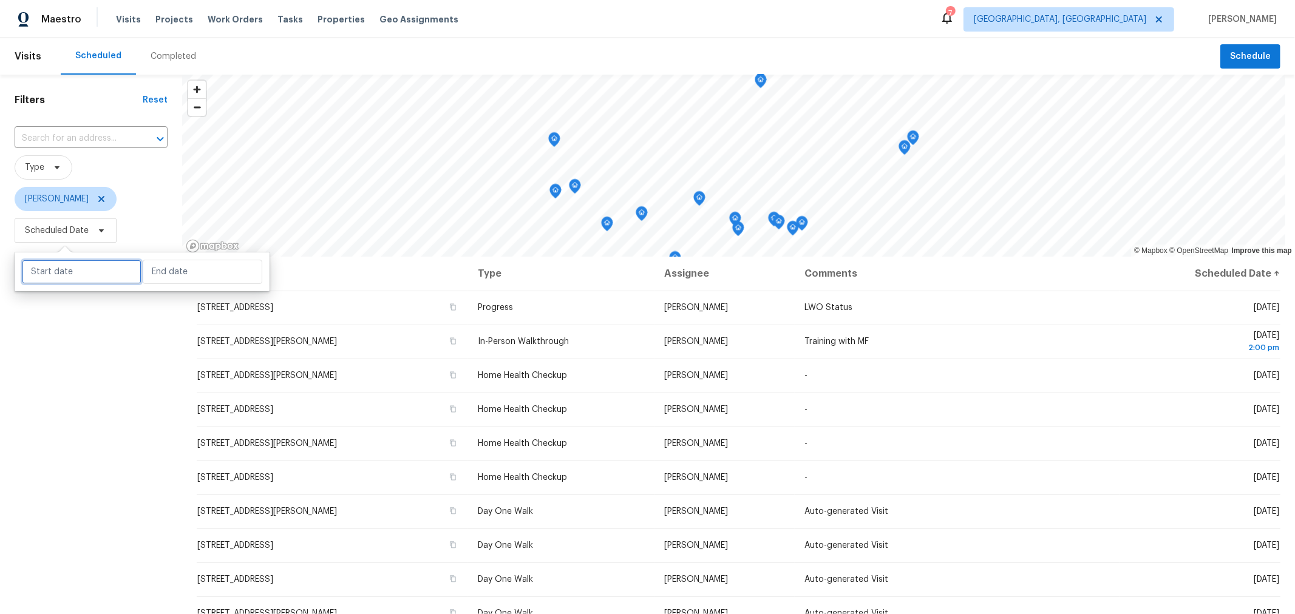
click at [104, 267] on input "text" at bounding box center [82, 272] width 120 height 24
select select "8"
select select "2025"
select select "9"
select select "2025"
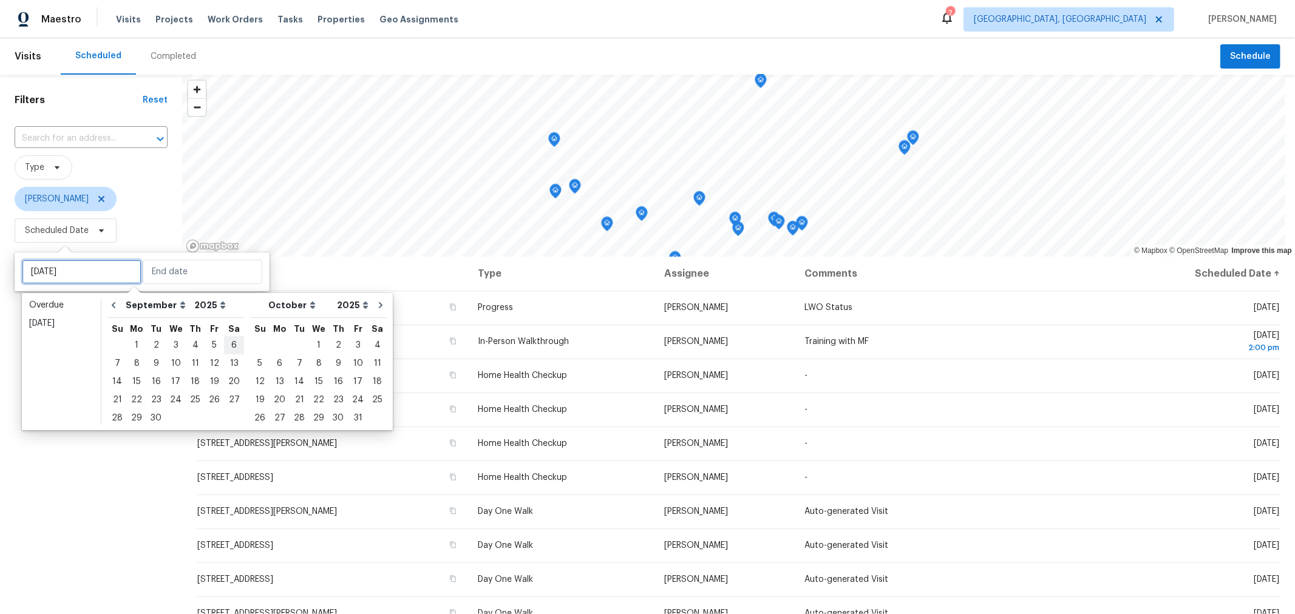
type input "Wed, Oct 22"
type input "Sat, Sep 13"
type input "Sun, Oct 12"
click at [206, 398] on div "26" at bounding box center [214, 400] width 19 height 17
type input "[DATE]"
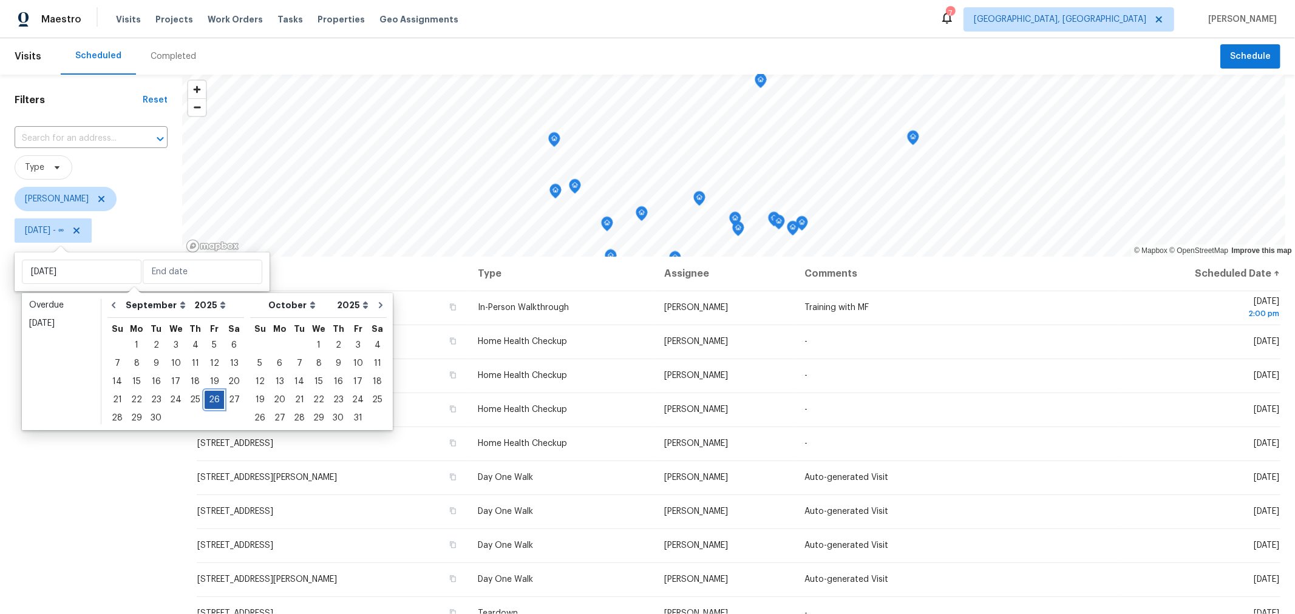
click at [208, 398] on div "26" at bounding box center [214, 400] width 19 height 17
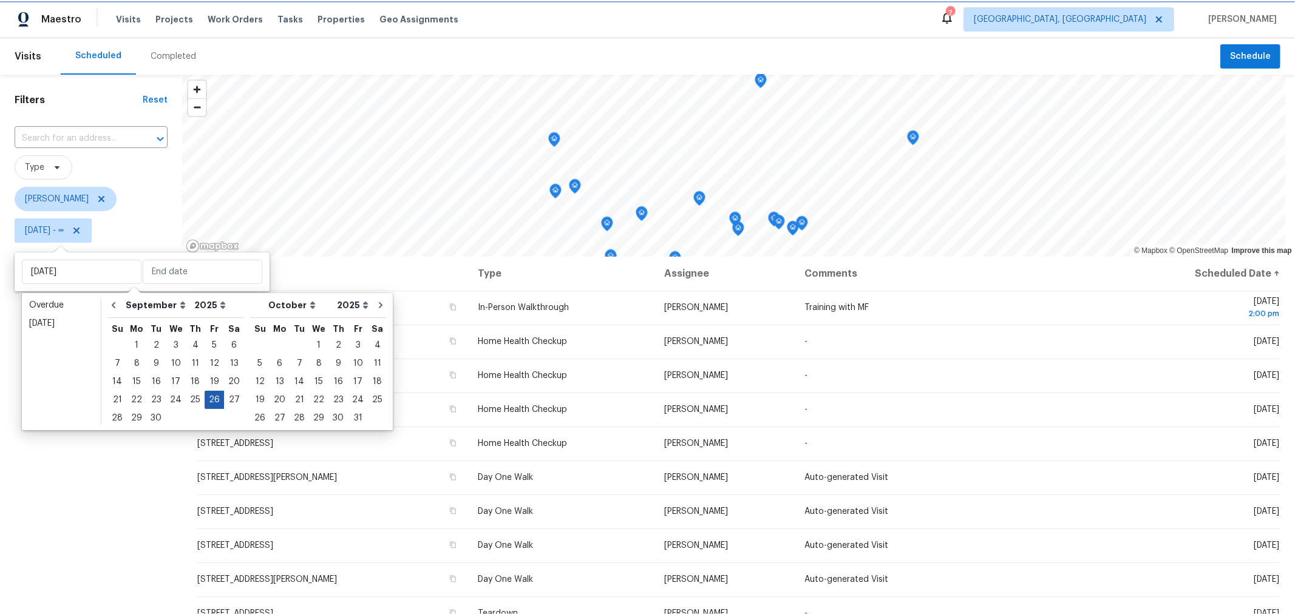
type input "[DATE]"
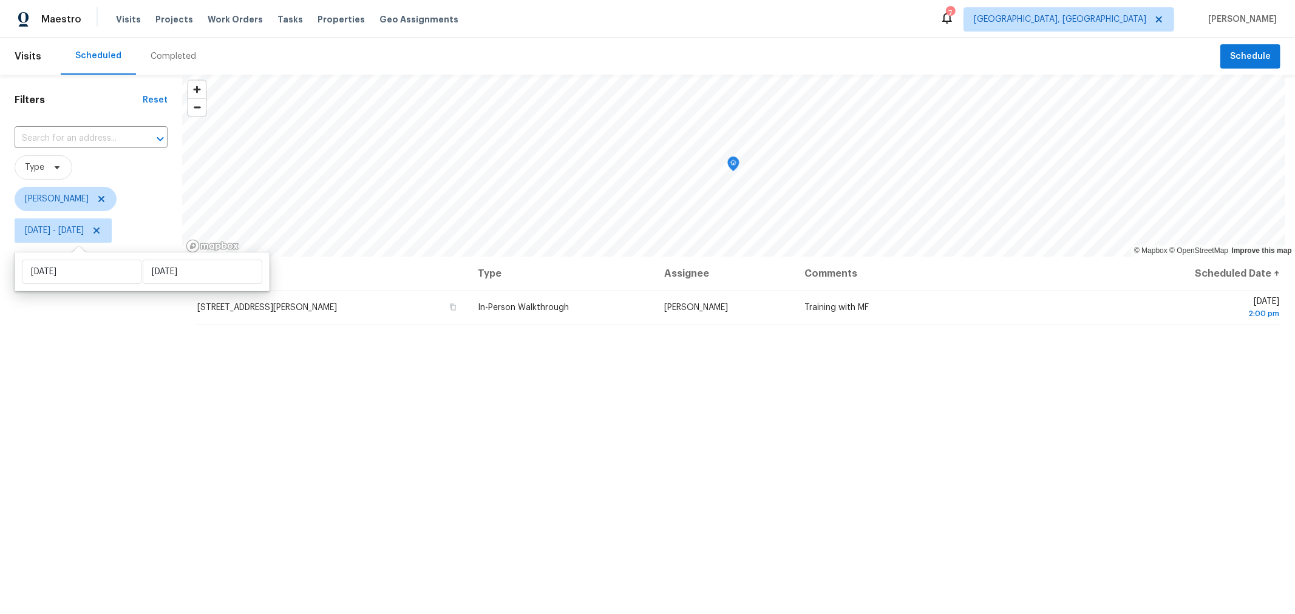
click at [75, 504] on div "Filters Reset ​ Type Keith Hollingsworth Fri, Sep 26 - Fri, Sep 26" at bounding box center [91, 412] width 182 height 674
click at [1233, 60] on span "Schedule" at bounding box center [1250, 56] width 41 height 15
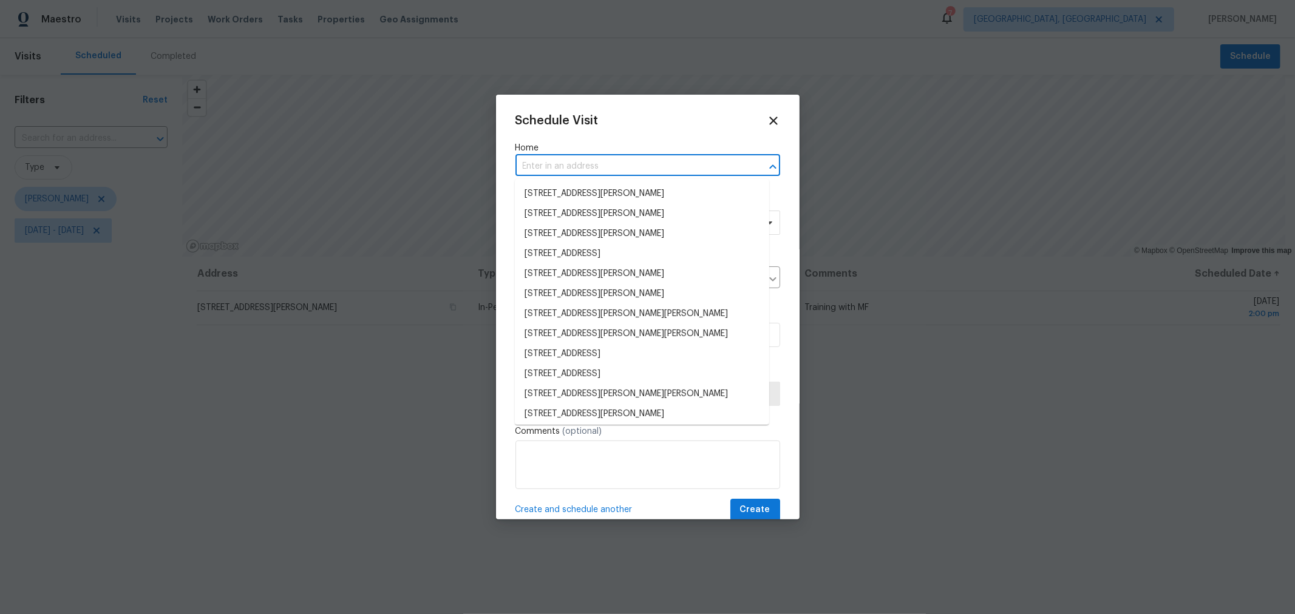
click at [608, 166] on input "text" at bounding box center [630, 166] width 231 height 19
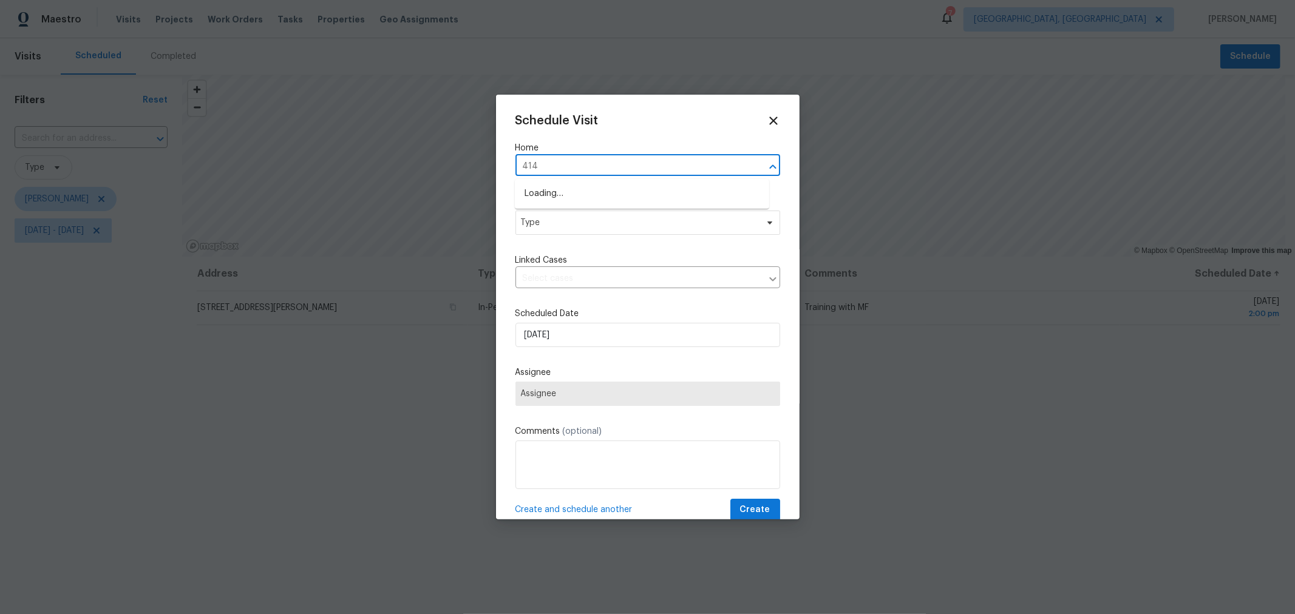
type input "4148"
click at [604, 194] on li "[STREET_ADDRESS]" at bounding box center [642, 194] width 254 height 20
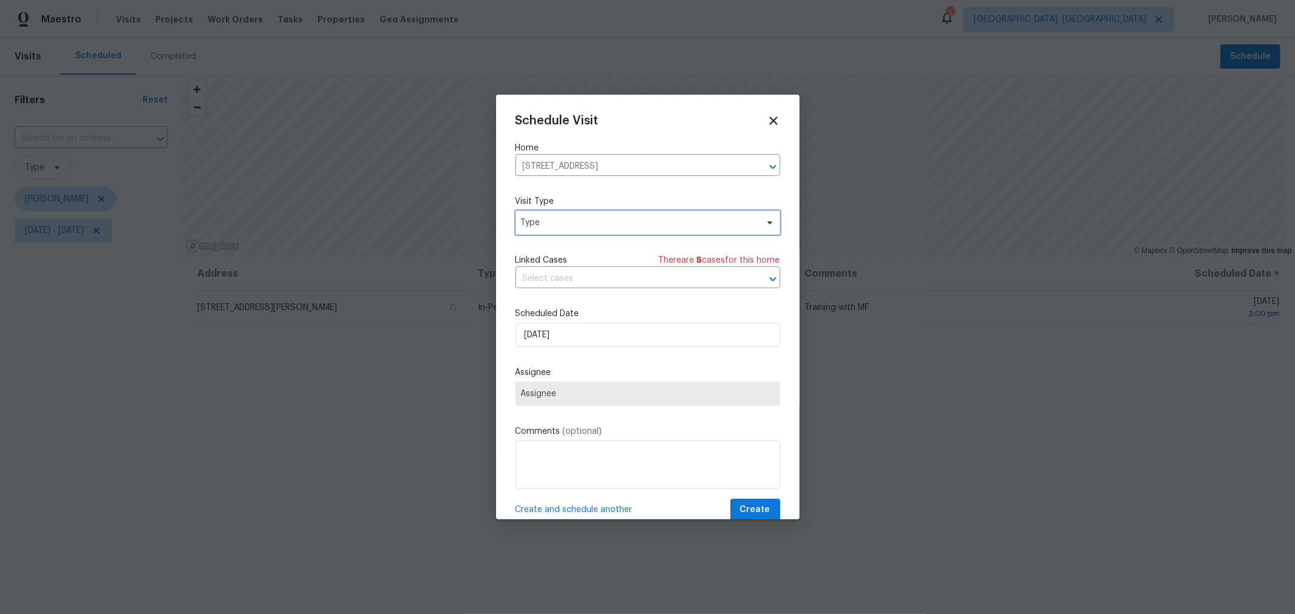
click at [636, 234] on span "Type" at bounding box center [647, 223] width 265 height 24
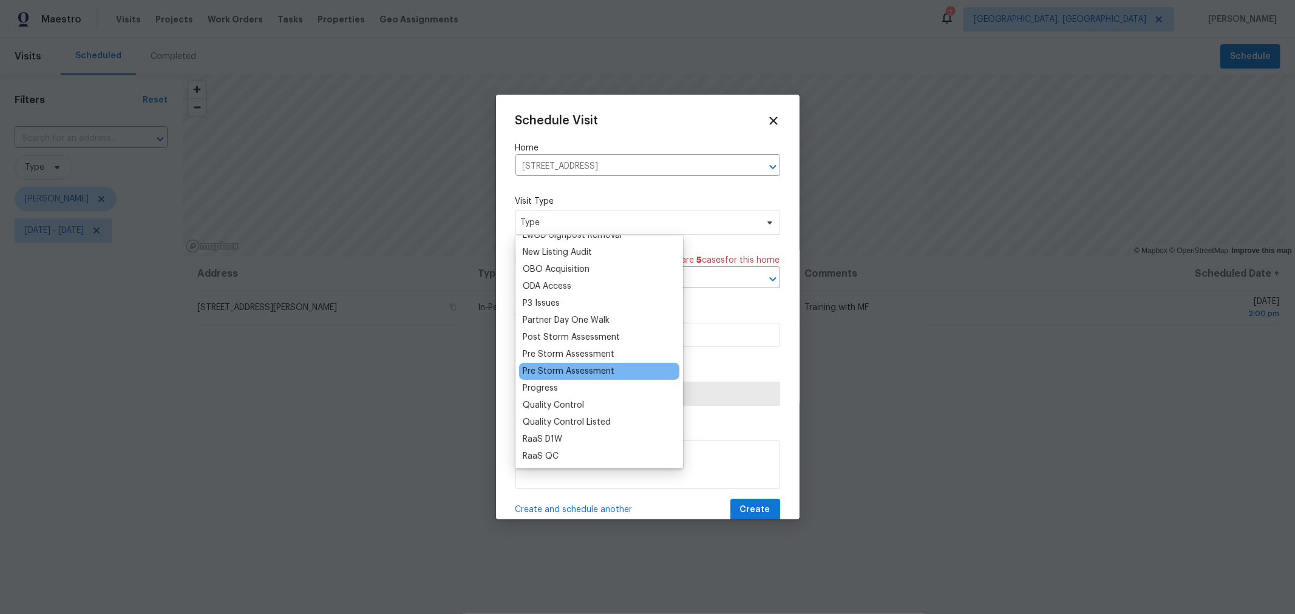
scroll to position [674, 0]
click at [572, 384] on div "Progress" at bounding box center [599, 387] width 160 height 17
click at [541, 386] on div "Progress" at bounding box center [540, 388] width 35 height 12
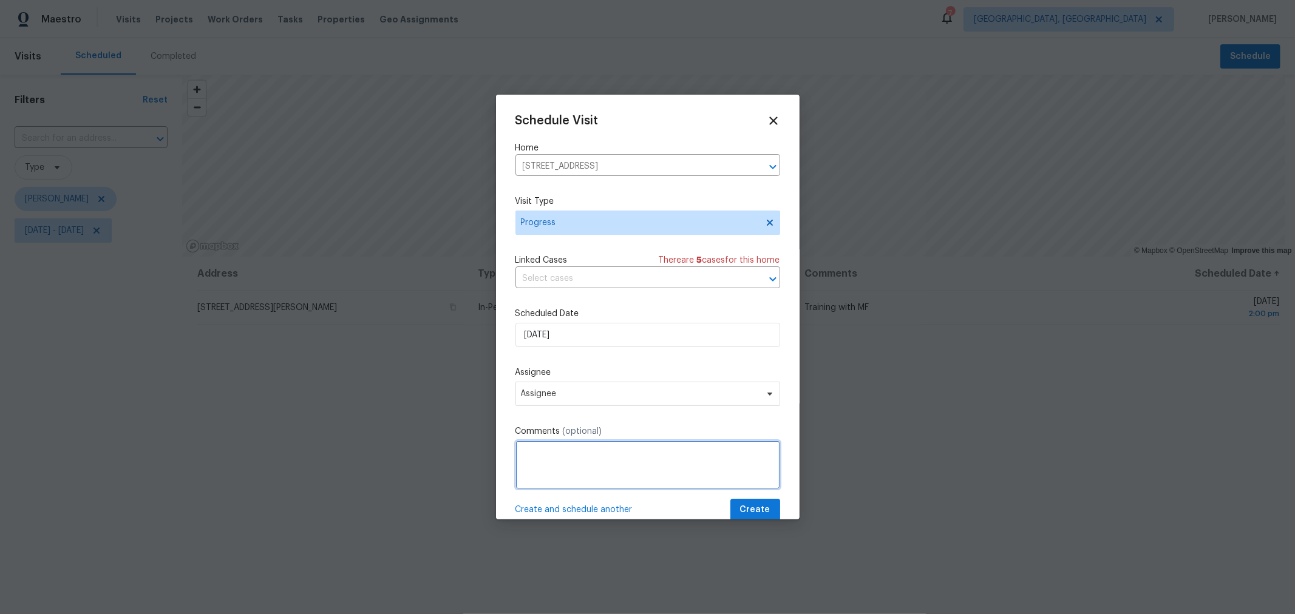
click at [577, 462] on textarea at bounding box center [647, 465] width 265 height 49
click at [550, 449] on textarea "IPW training - Shadow MG" at bounding box center [647, 465] width 265 height 49
type textarea "IPW training - Shadow MG"
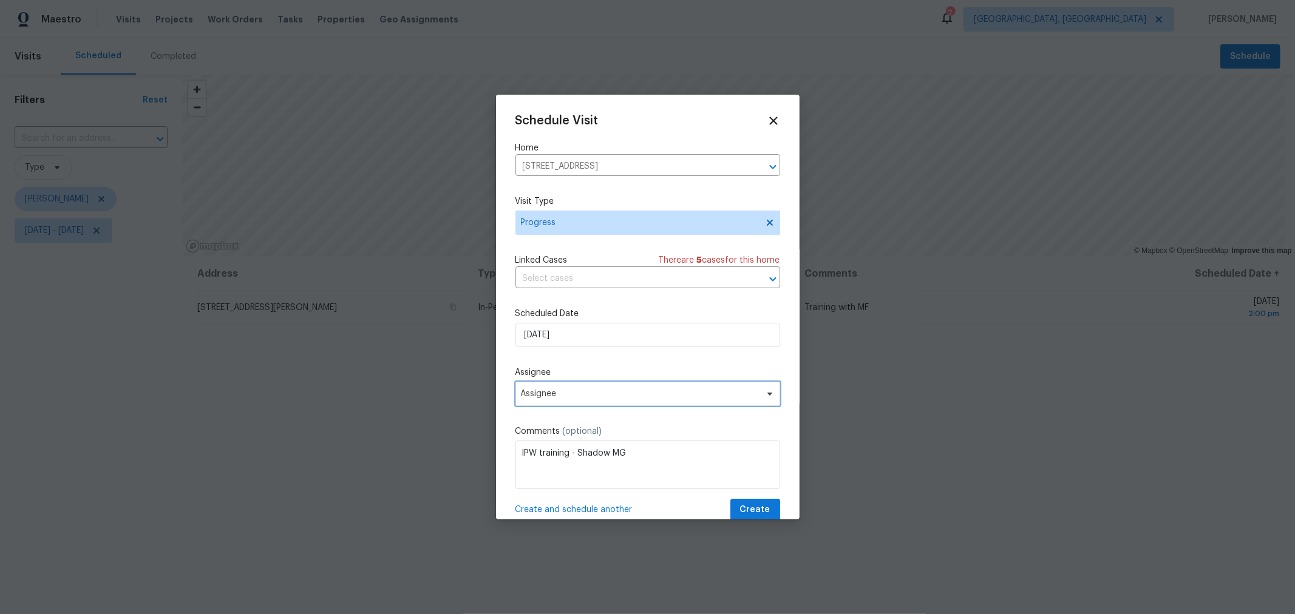
click at [588, 402] on span "Assignee" at bounding box center [647, 394] width 265 height 24
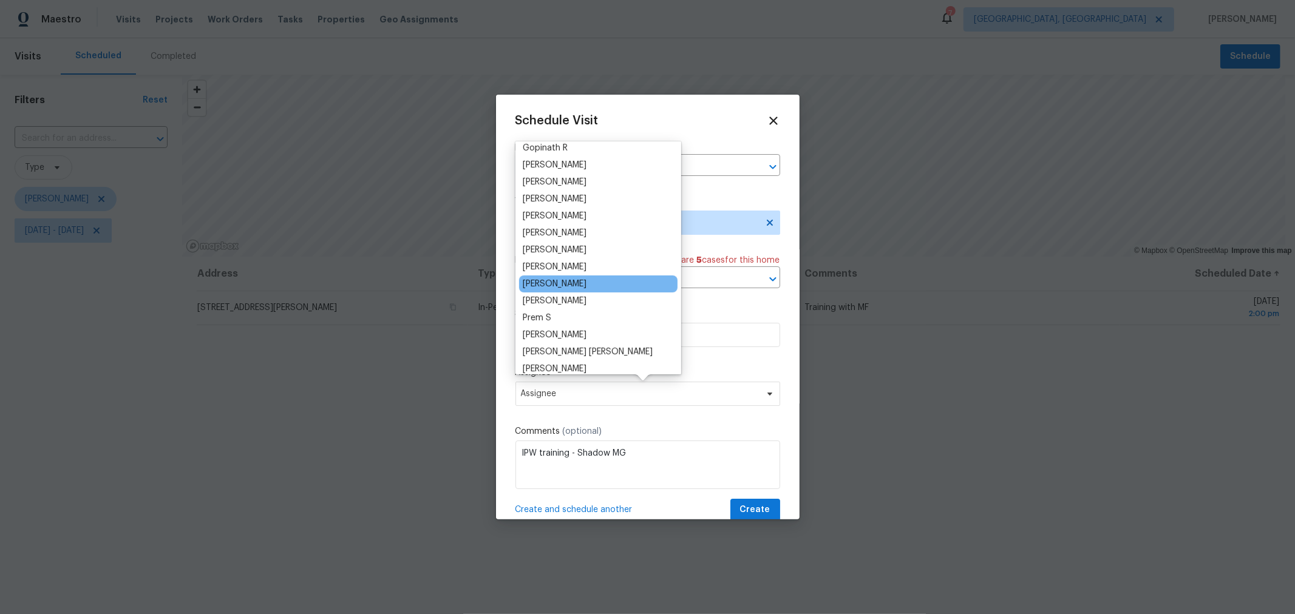
scroll to position [0, 0]
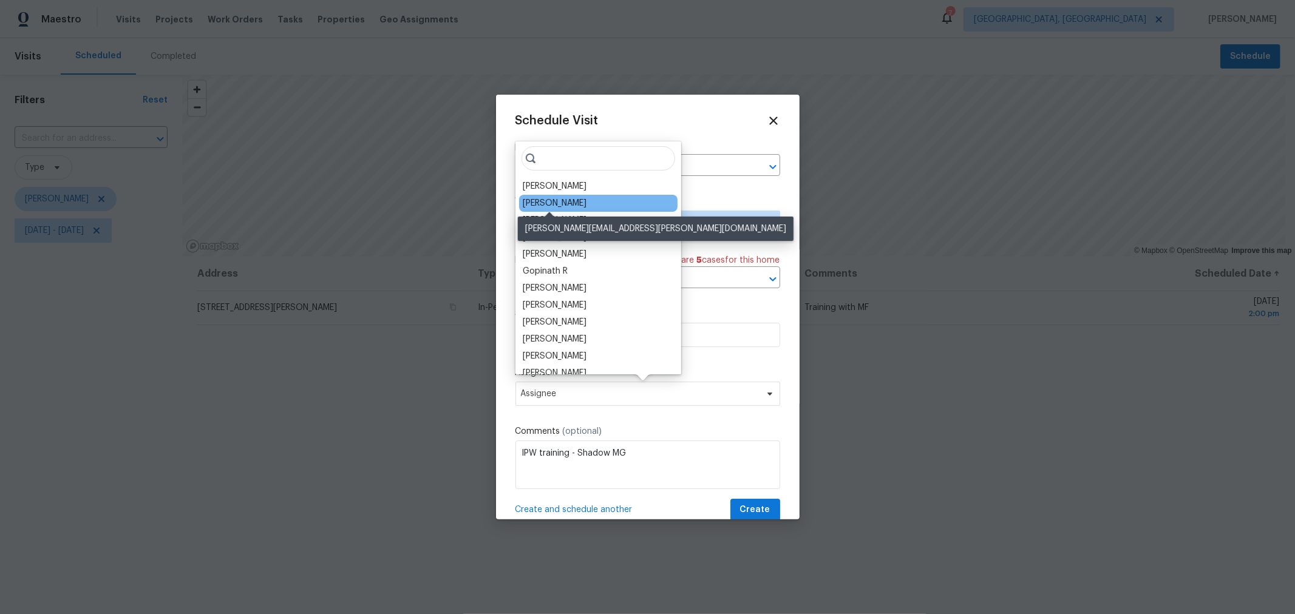
click at [563, 200] on div "[PERSON_NAME]" at bounding box center [555, 203] width 64 height 12
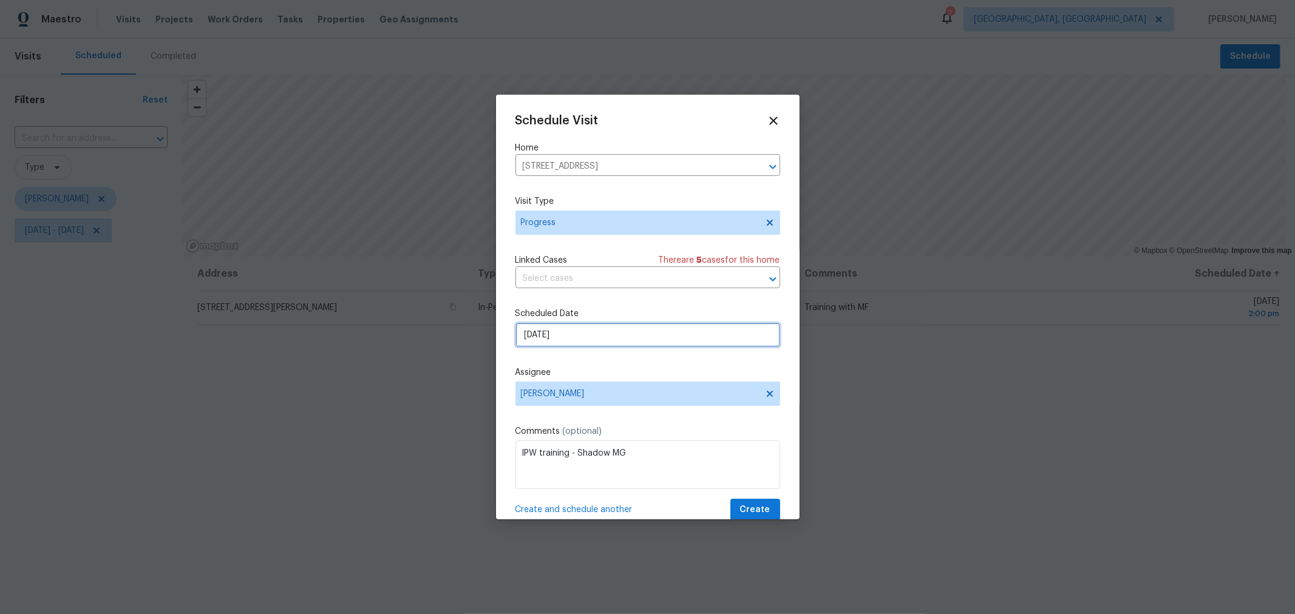
click at [557, 335] on input "9/25/2025" at bounding box center [647, 335] width 265 height 24
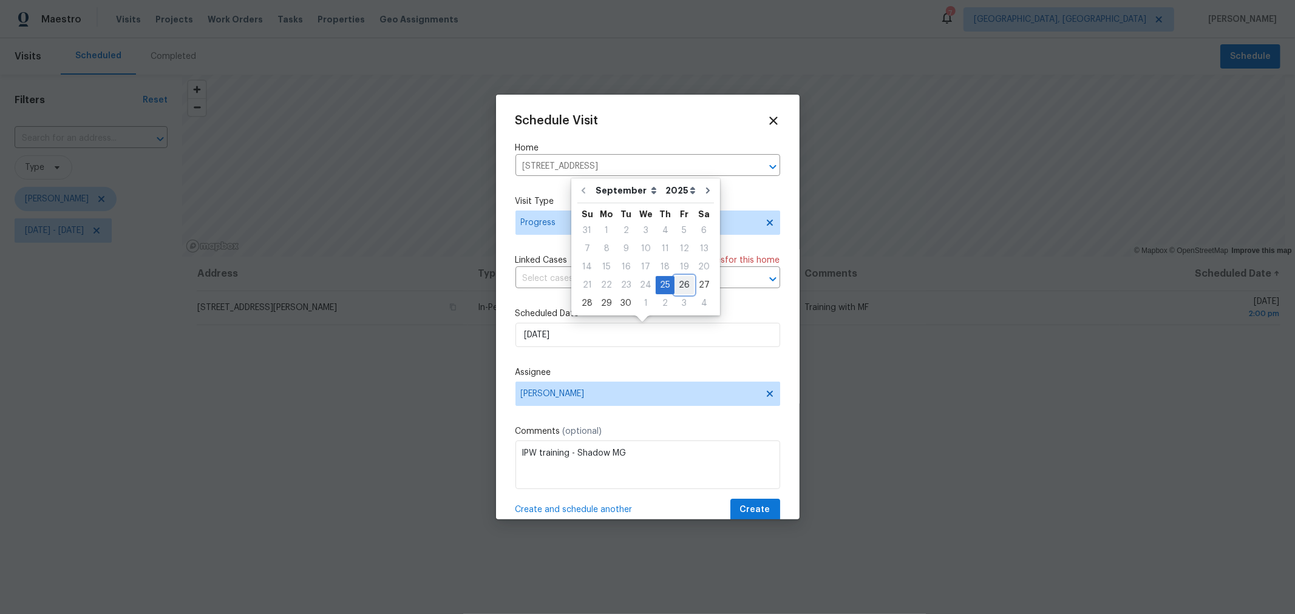
click at [683, 281] on div "26" at bounding box center [683, 285] width 19 height 17
type input "9/26/2025"
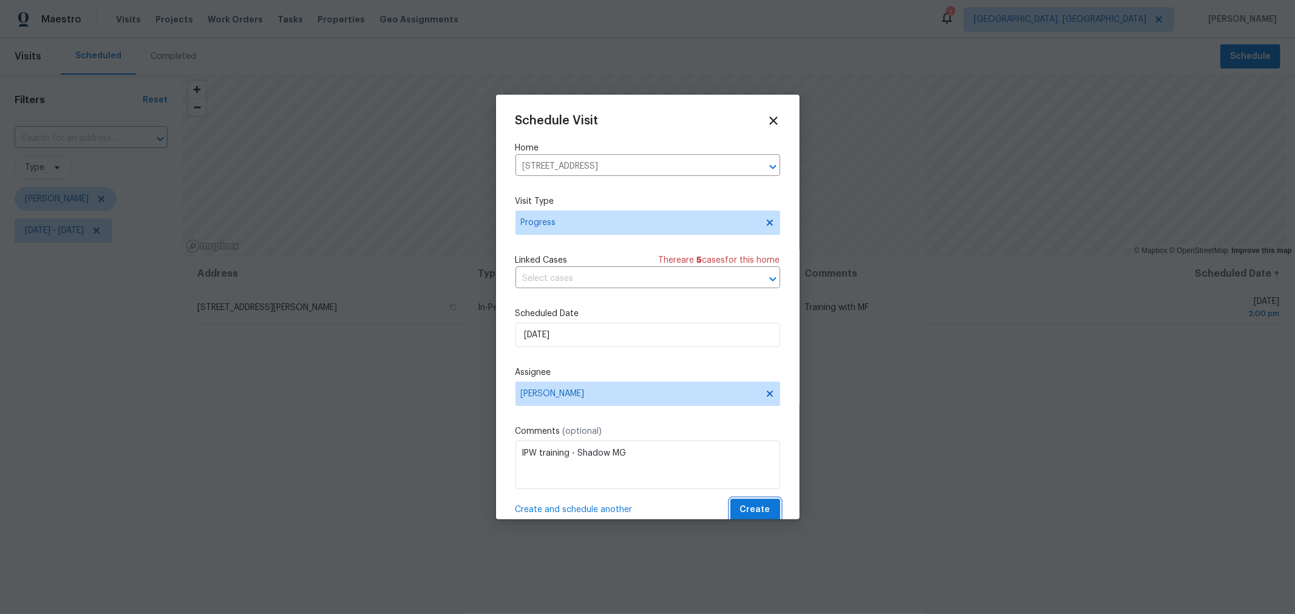
click at [740, 504] on span "Create" at bounding box center [755, 510] width 30 height 15
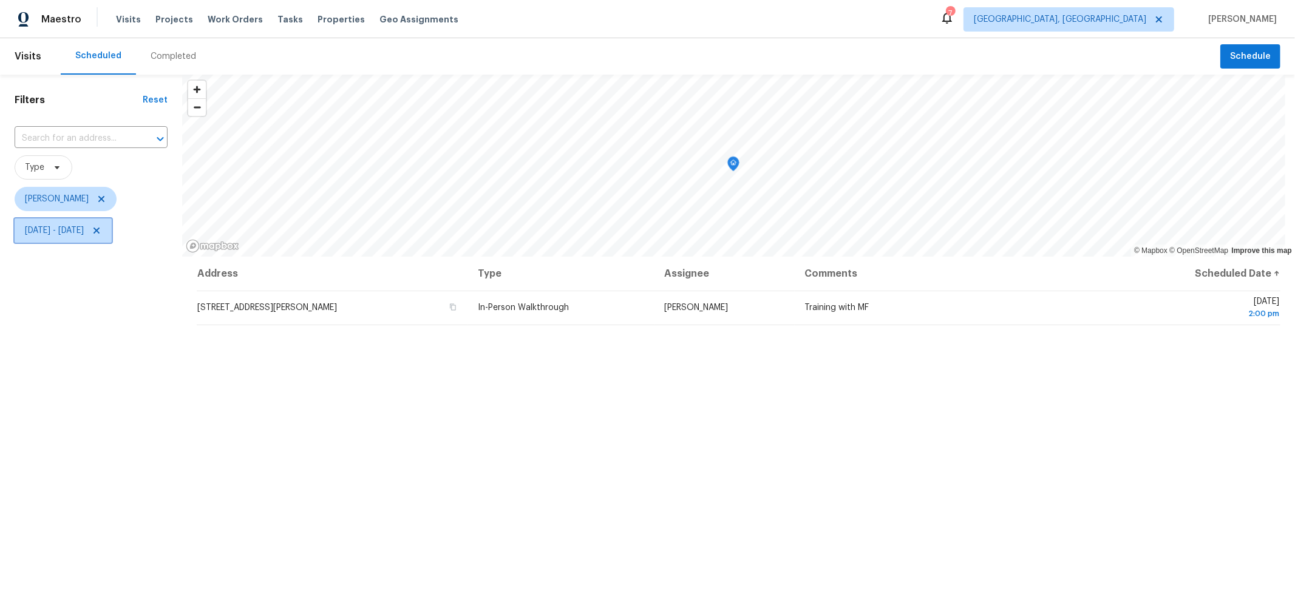
click at [112, 225] on span "[DATE] - [DATE]" at bounding box center [63, 231] width 97 height 24
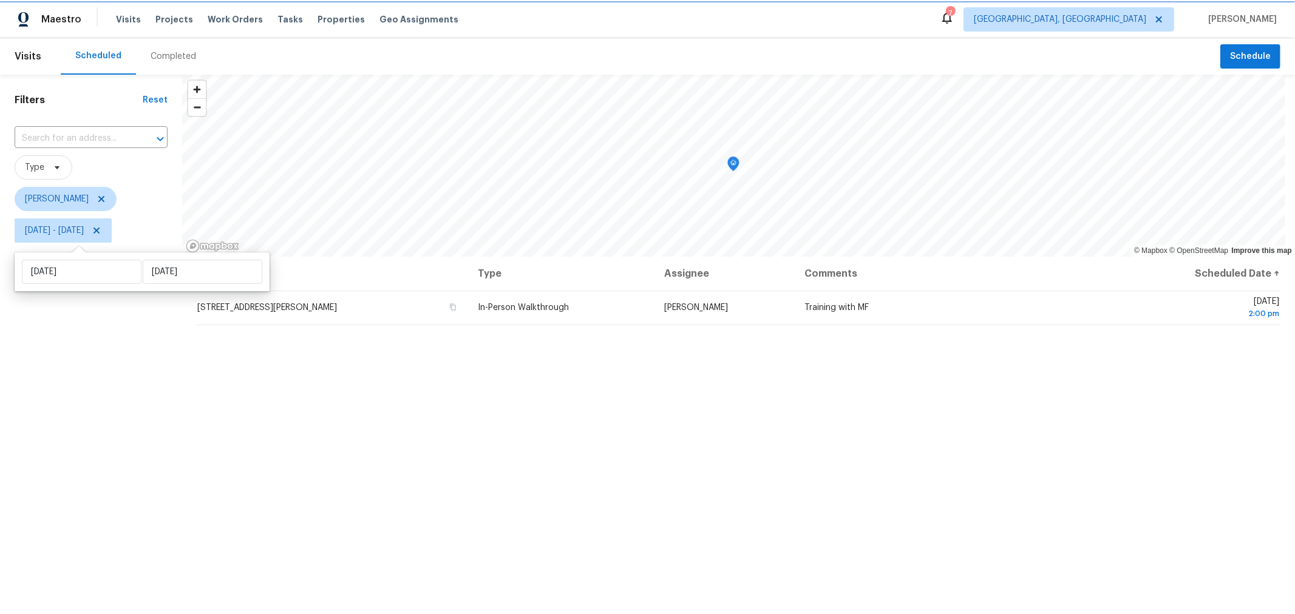
click at [100, 232] on icon at bounding box center [96, 231] width 6 height 6
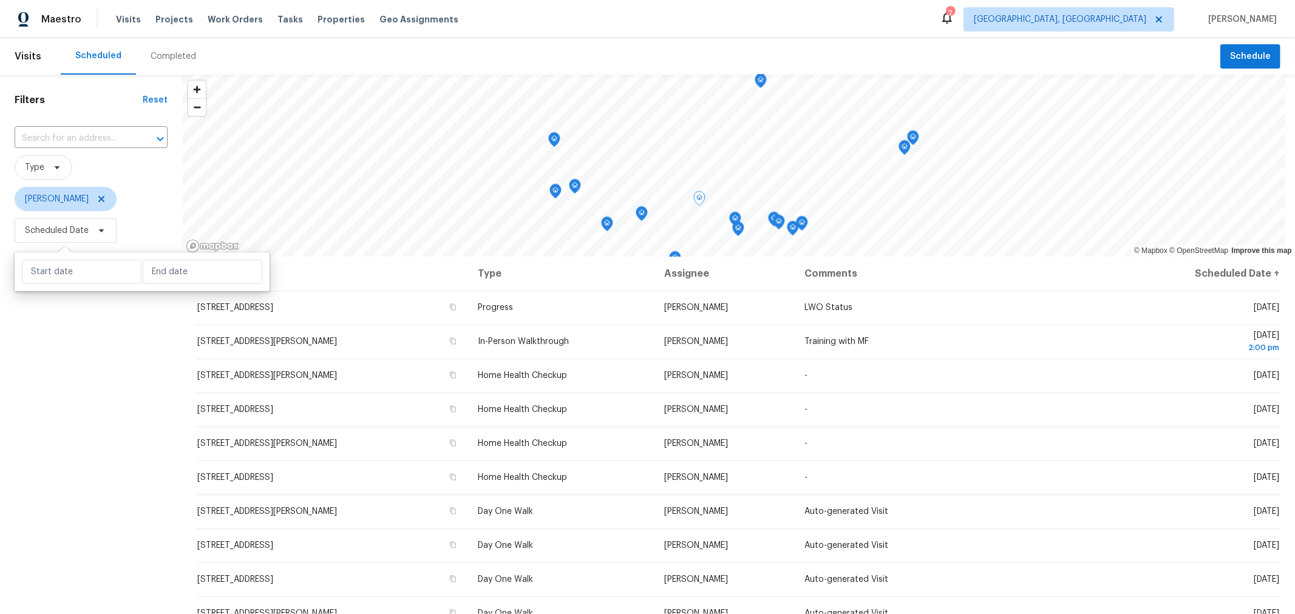
click at [80, 384] on div "Filters Reset ​ Type [PERSON_NAME] Scheduled Date" at bounding box center [91, 412] width 182 height 674
click at [111, 377] on div "Filters Reset ​ Type [PERSON_NAME] Scheduled Date" at bounding box center [91, 412] width 182 height 674
click at [77, 234] on span "Scheduled Date" at bounding box center [57, 231] width 64 height 12
click at [92, 268] on input "text" at bounding box center [82, 272] width 120 height 24
select select "8"
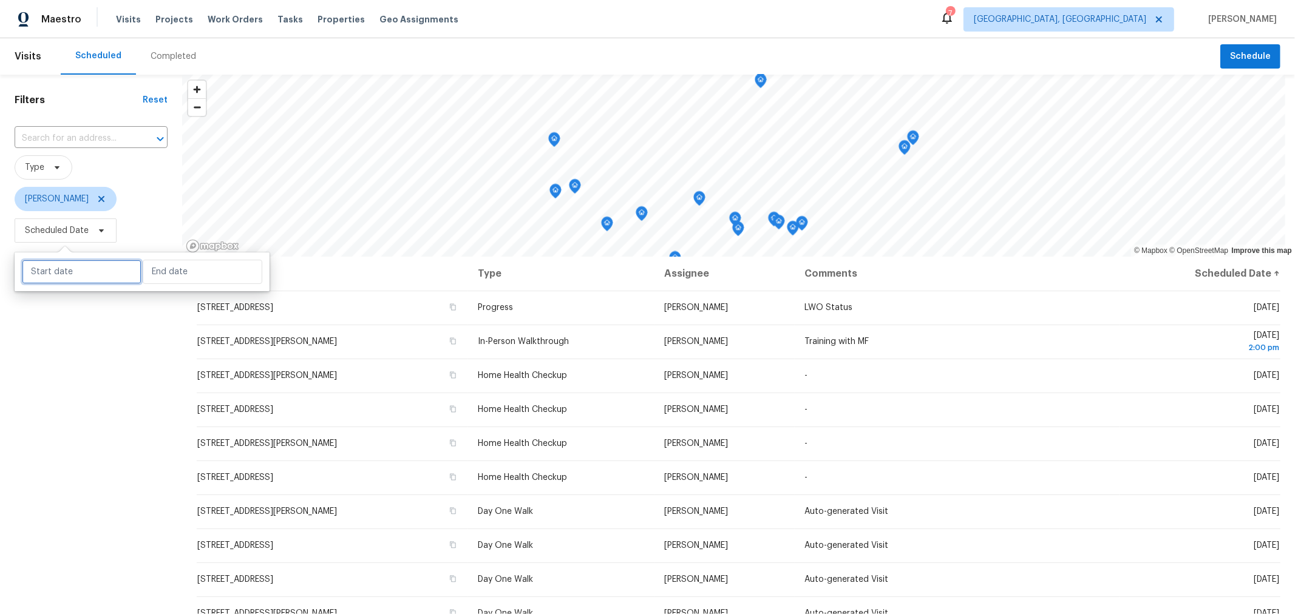
select select "2025"
select select "9"
select select "2025"
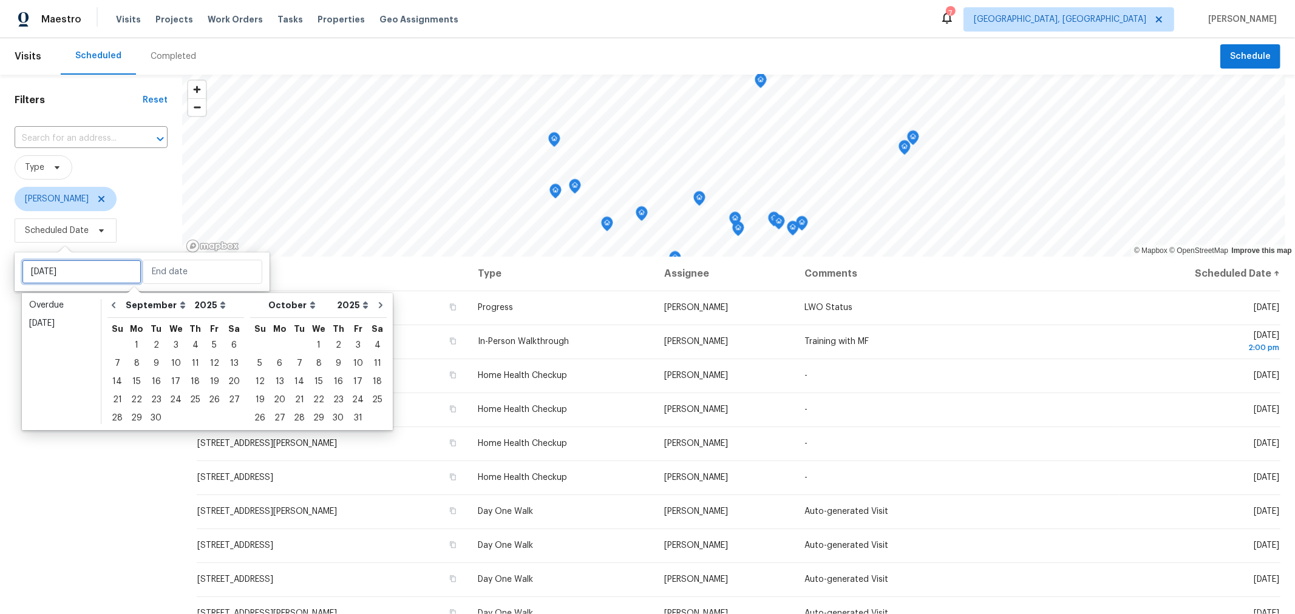
type input "[DATE]"
click at [208, 395] on div "26" at bounding box center [214, 400] width 19 height 17
type input "[DATE]"
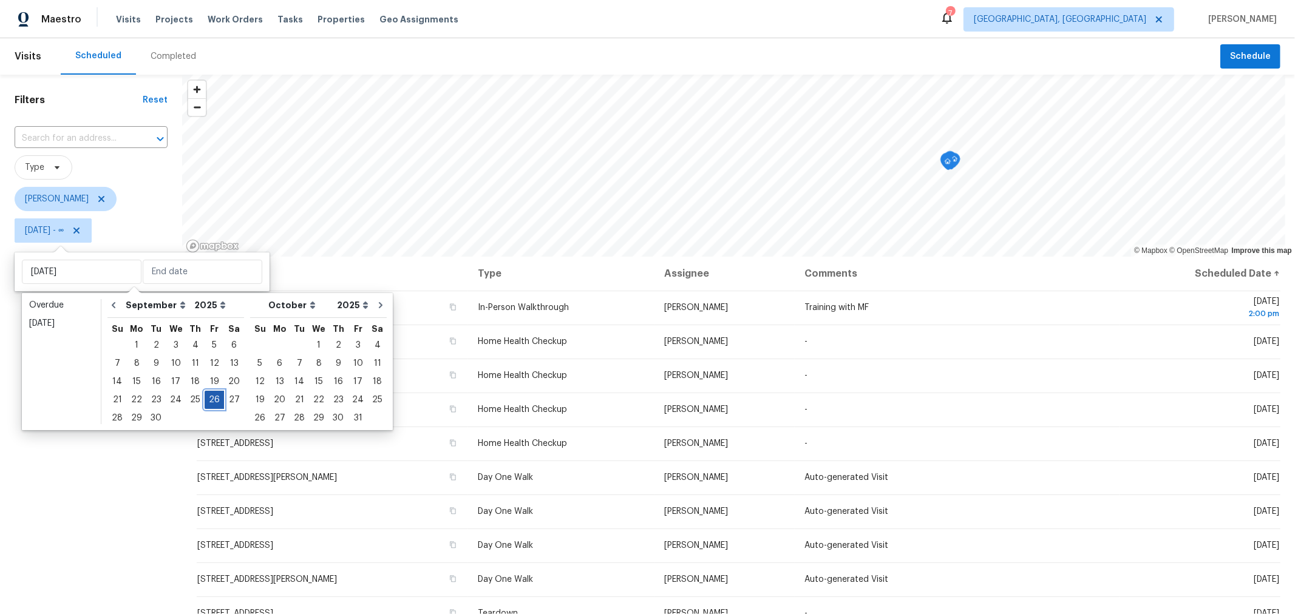
click at [209, 395] on div "26" at bounding box center [214, 400] width 19 height 17
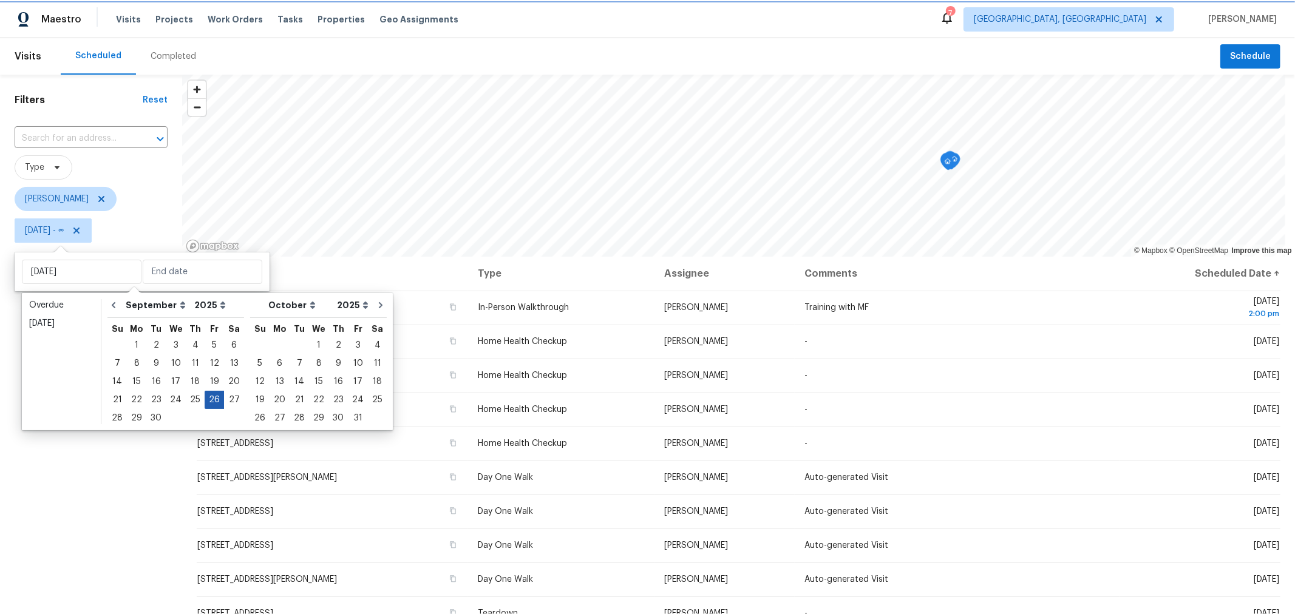
type input "[DATE]"
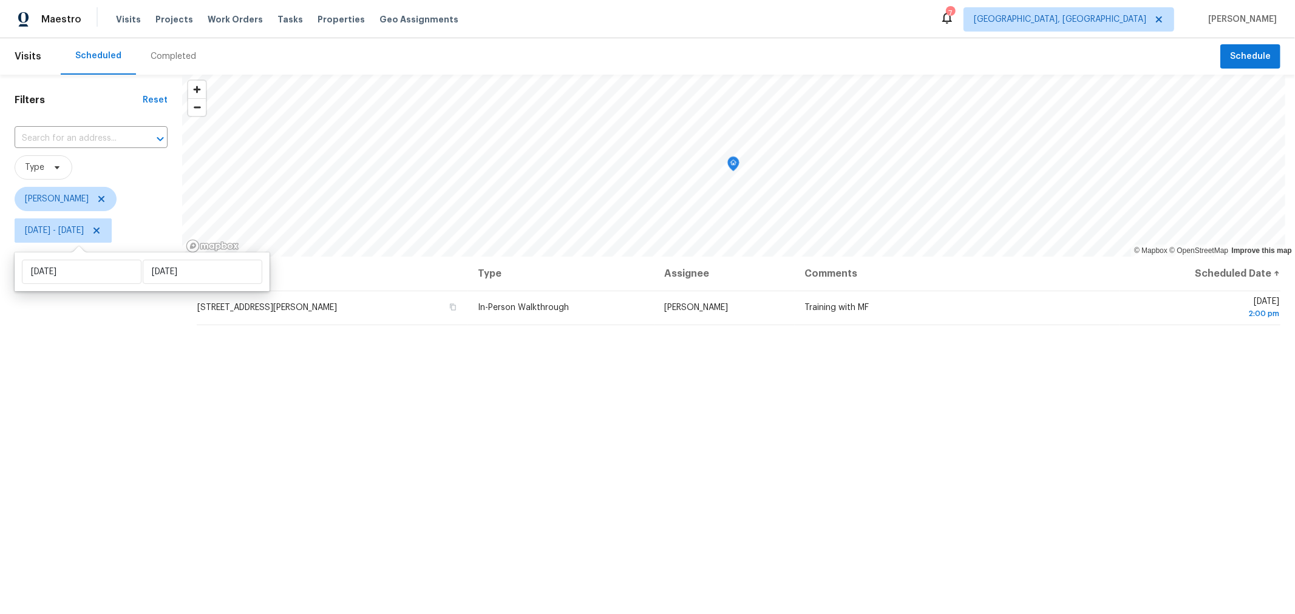
click at [58, 324] on div "Filters Reset ​ Type [PERSON_NAME] [DATE] - [DATE]" at bounding box center [91, 412] width 182 height 674
click at [1230, 61] on span "Schedule" at bounding box center [1250, 56] width 41 height 15
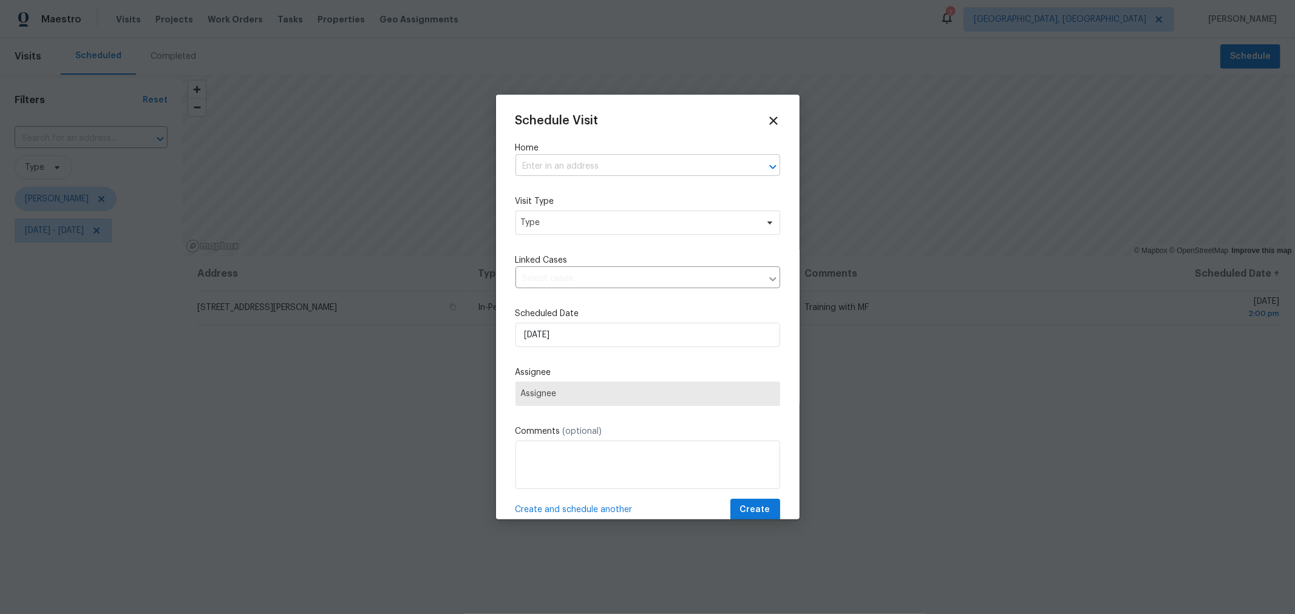
click at [650, 161] on input "text" at bounding box center [630, 166] width 231 height 19
type input "514"
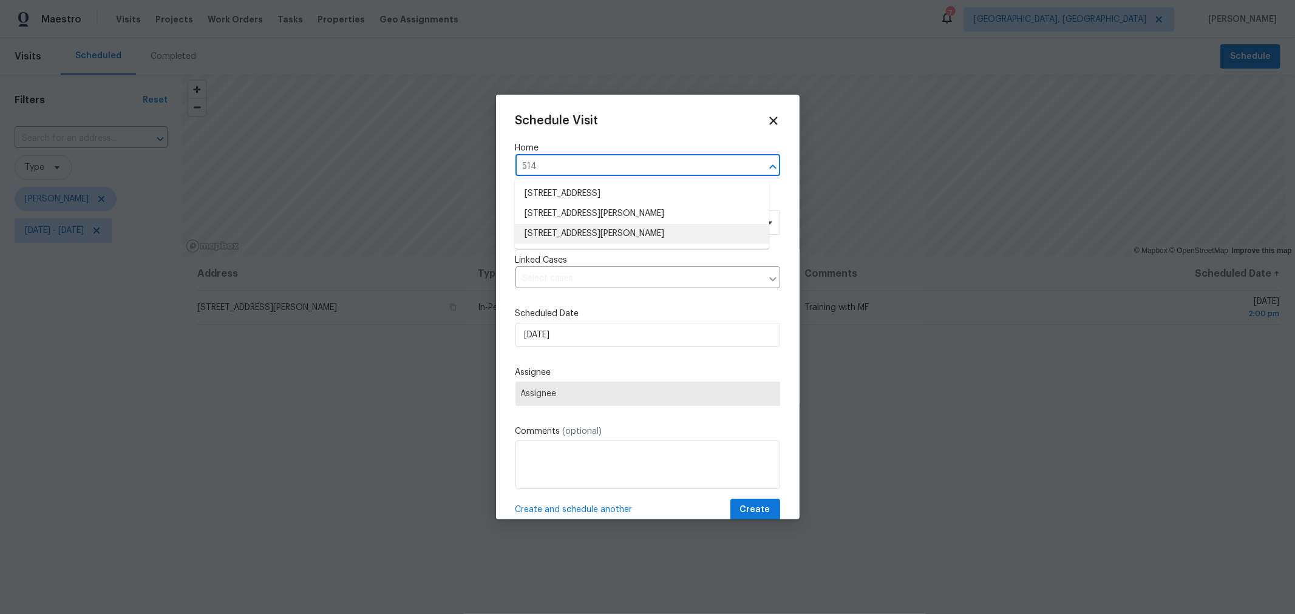
click at [603, 226] on li "[STREET_ADDRESS][PERSON_NAME]" at bounding box center [642, 234] width 254 height 20
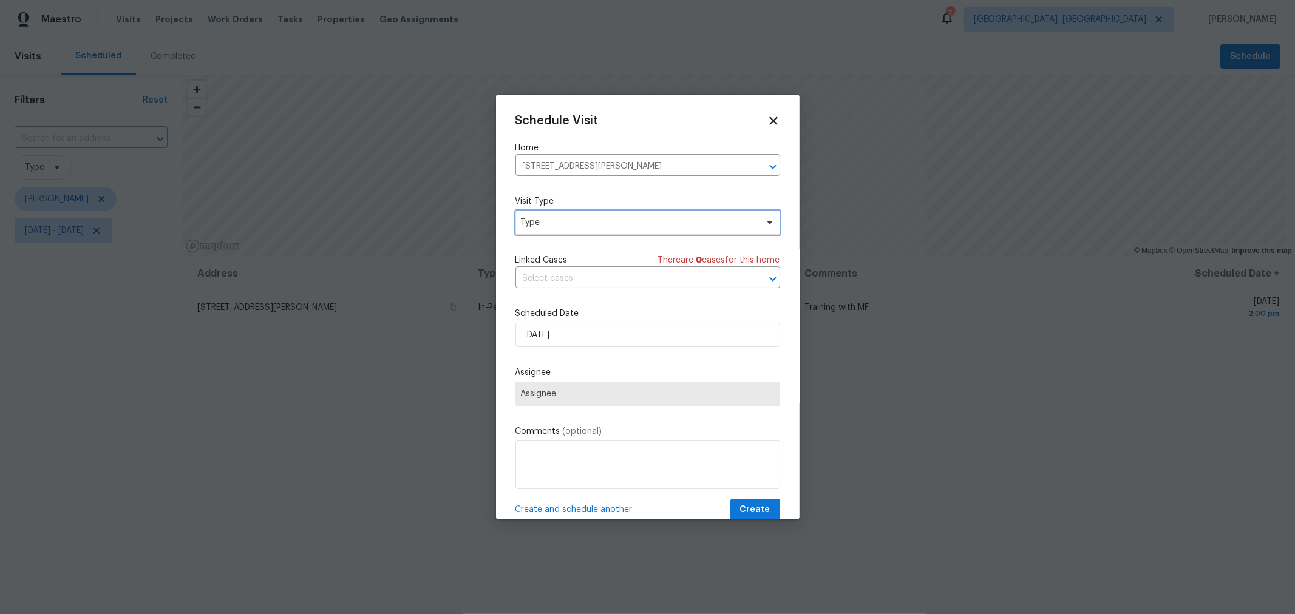
click at [598, 230] on span "Type" at bounding box center [647, 223] width 265 height 24
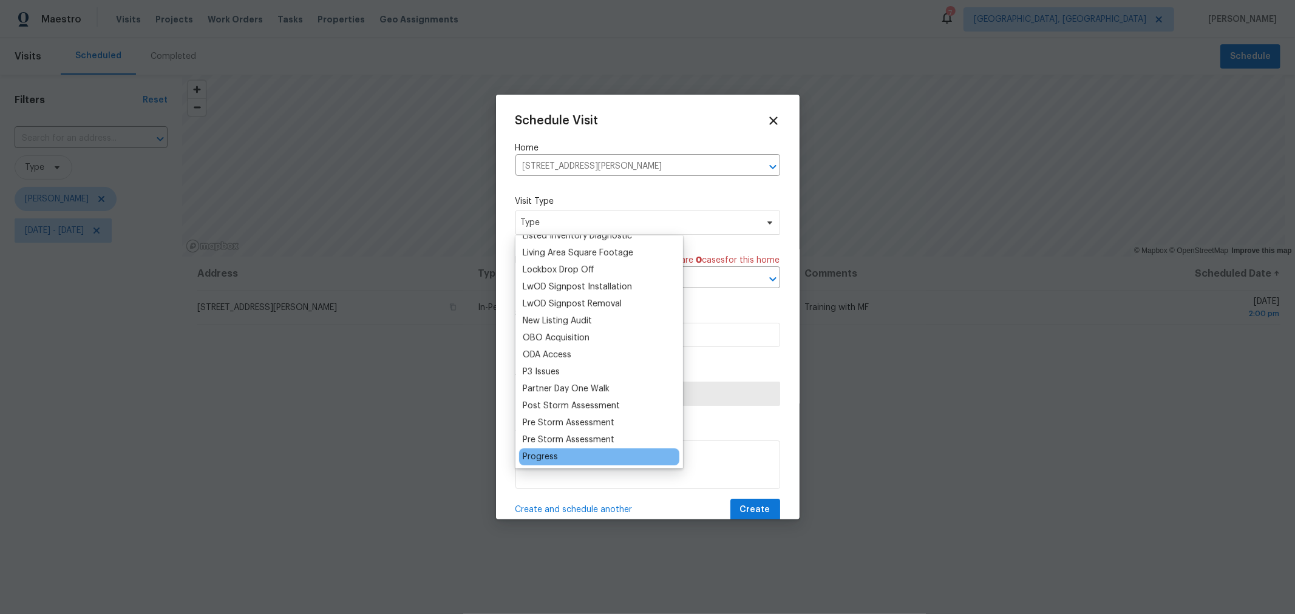
scroll to position [606, 0]
click at [549, 450] on div "Progress" at bounding box center [540, 456] width 35 height 12
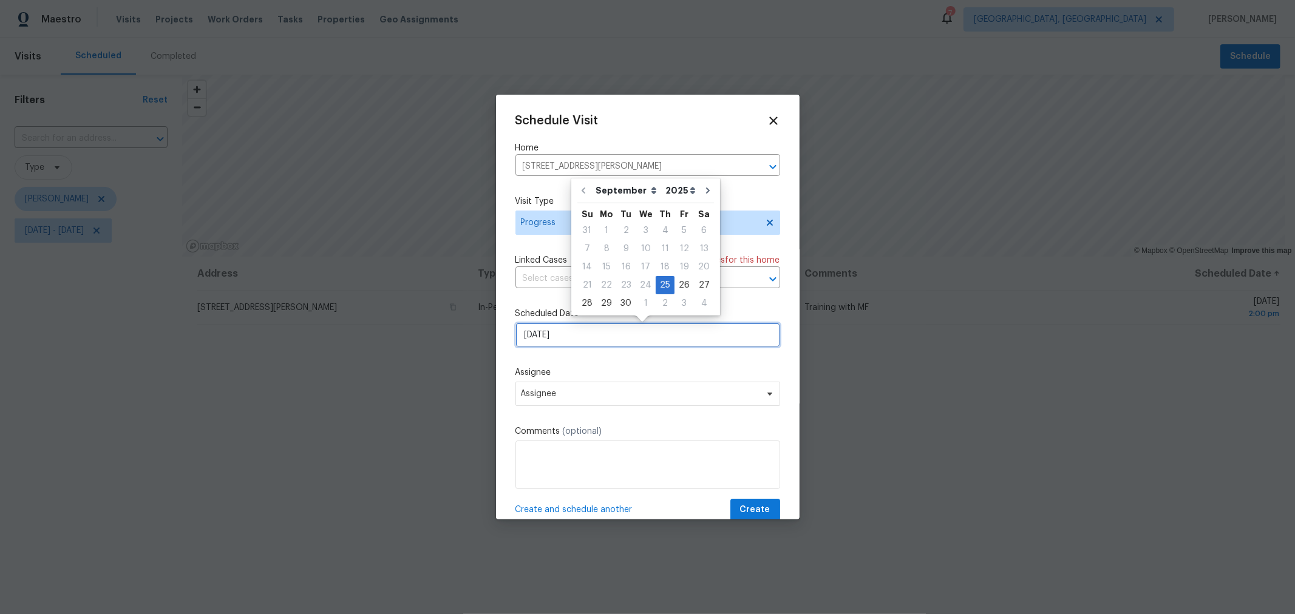
click at [616, 341] on input "[DATE]" at bounding box center [647, 335] width 265 height 24
click at [676, 277] on div "26" at bounding box center [683, 285] width 19 height 17
type input "[DATE]"
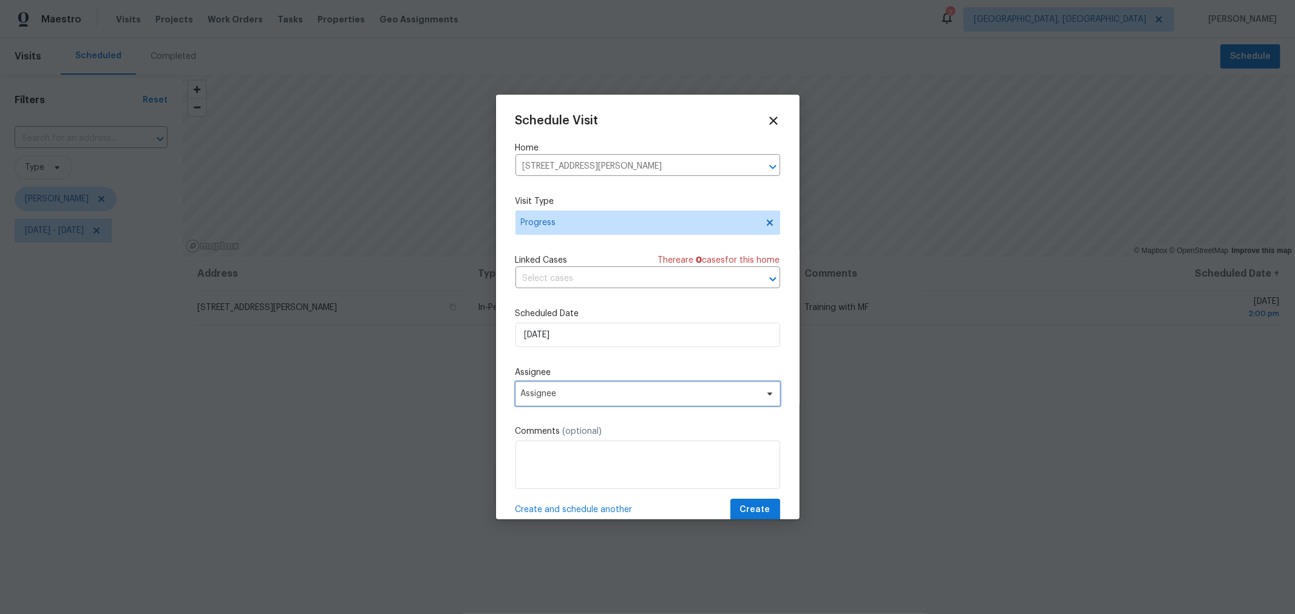
click at [597, 399] on span "Assignee" at bounding box center [640, 394] width 238 height 10
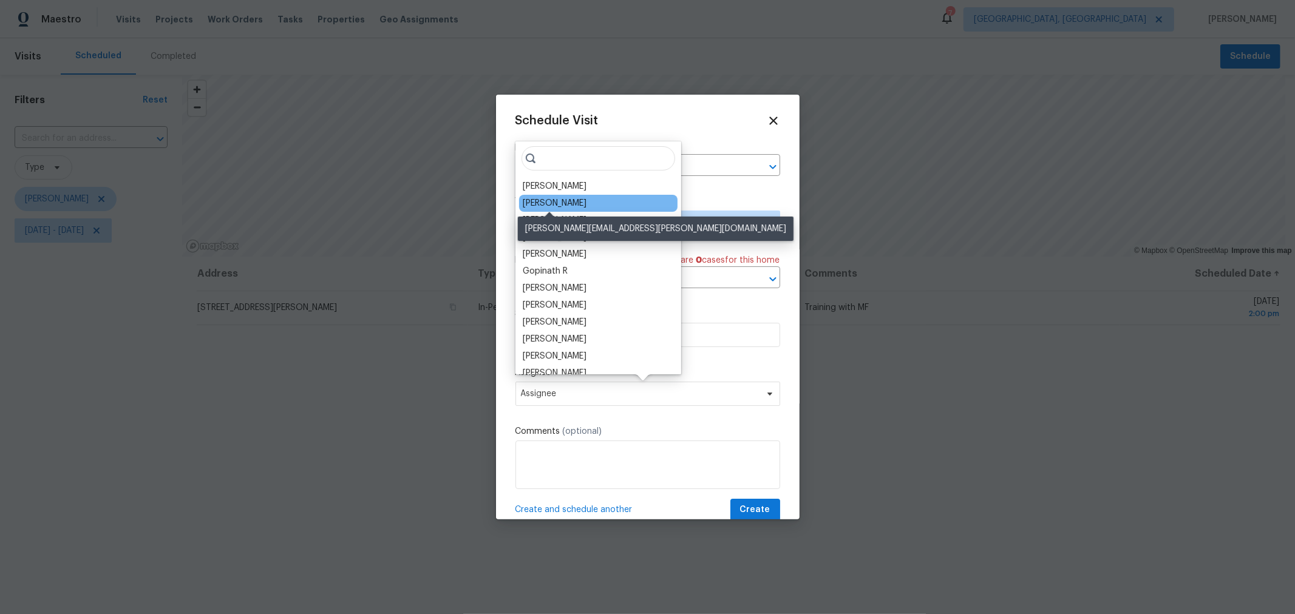
click at [565, 207] on div "[PERSON_NAME]" at bounding box center [555, 203] width 64 height 12
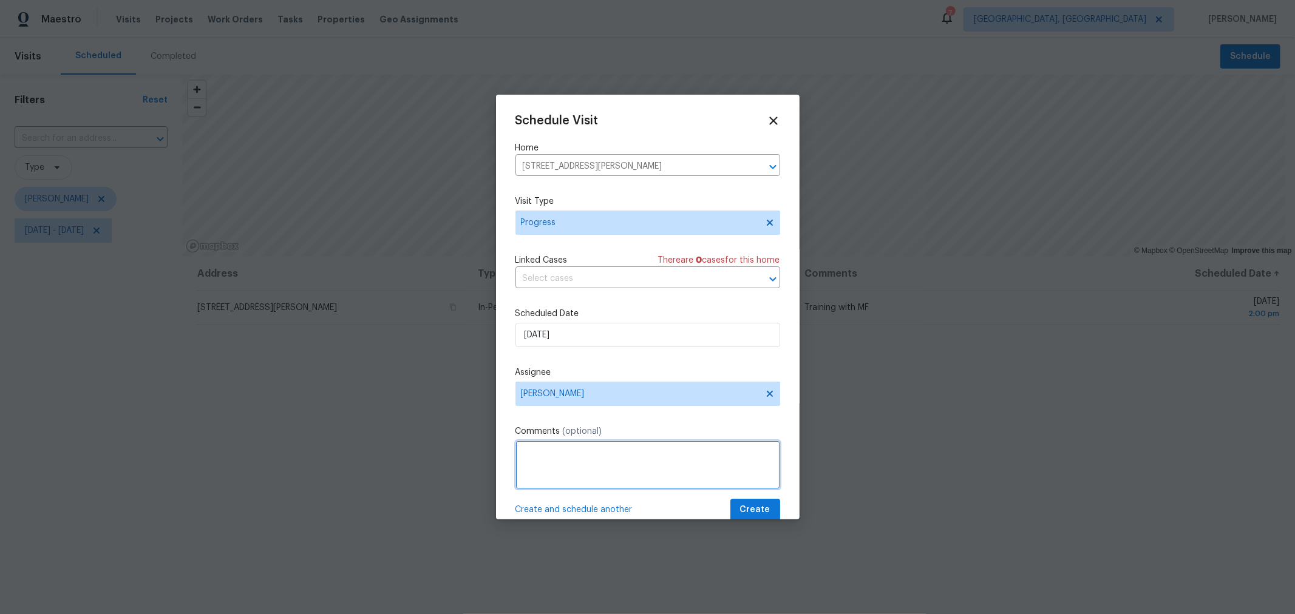
click at [656, 463] on textarea at bounding box center [647, 465] width 265 height 49
paste textarea "IPW training - Shadow MF"
type textarea "IPW training - Shadow MF"
click at [736, 501] on button "Create" at bounding box center [755, 510] width 50 height 22
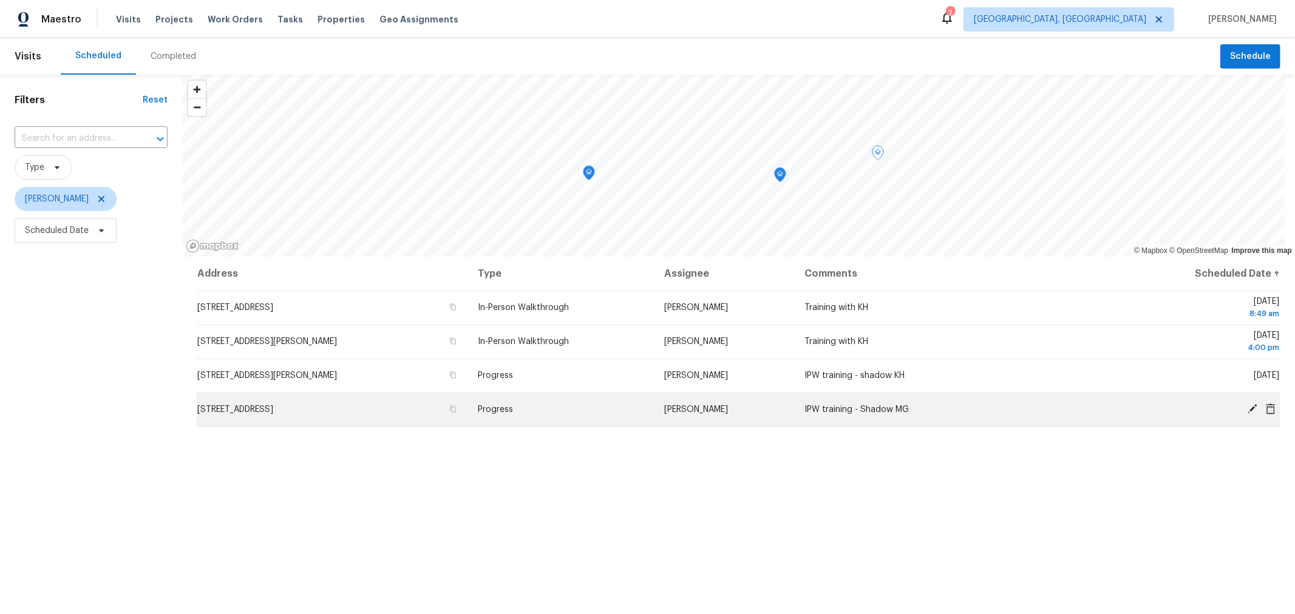
click at [1247, 405] on icon at bounding box center [1252, 409] width 11 height 11
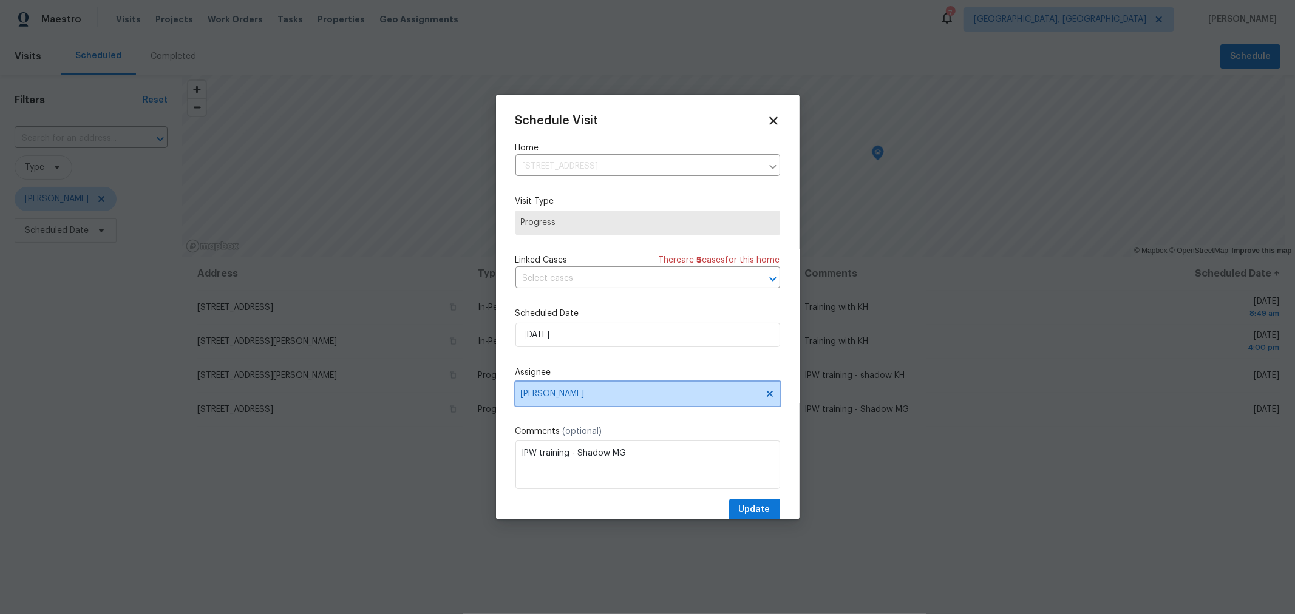
click at [646, 404] on span "[PERSON_NAME]" at bounding box center [647, 394] width 265 height 24
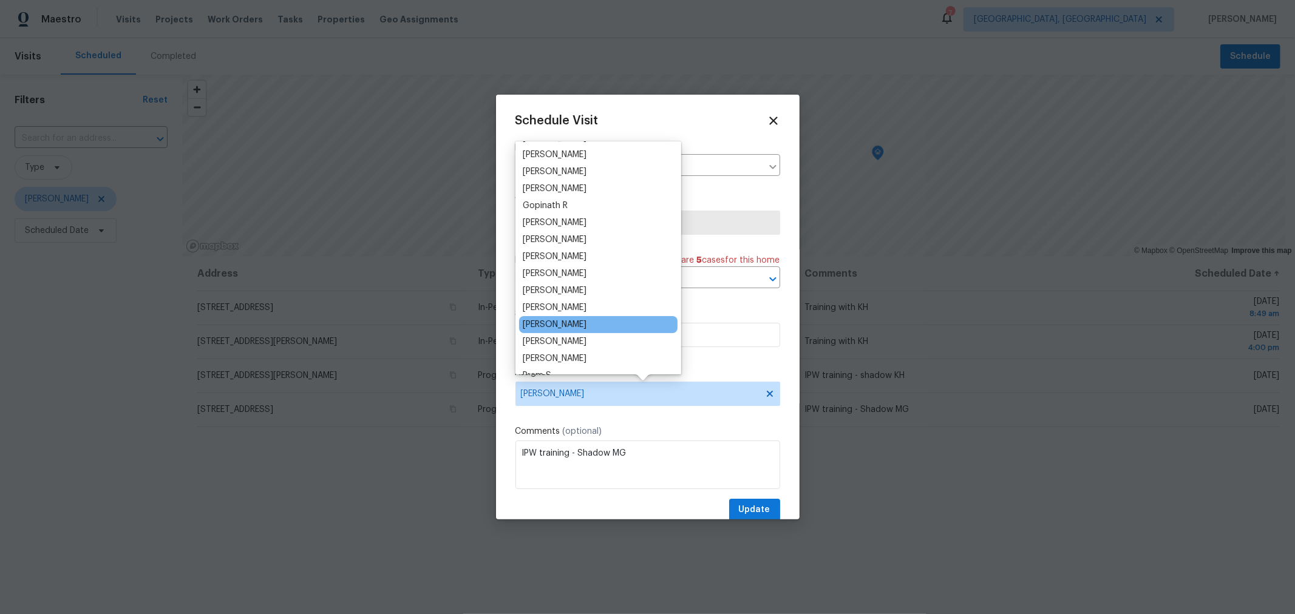
scroll to position [67, 0]
click at [586, 323] on div "[PERSON_NAME]" at bounding box center [555, 323] width 64 height 12
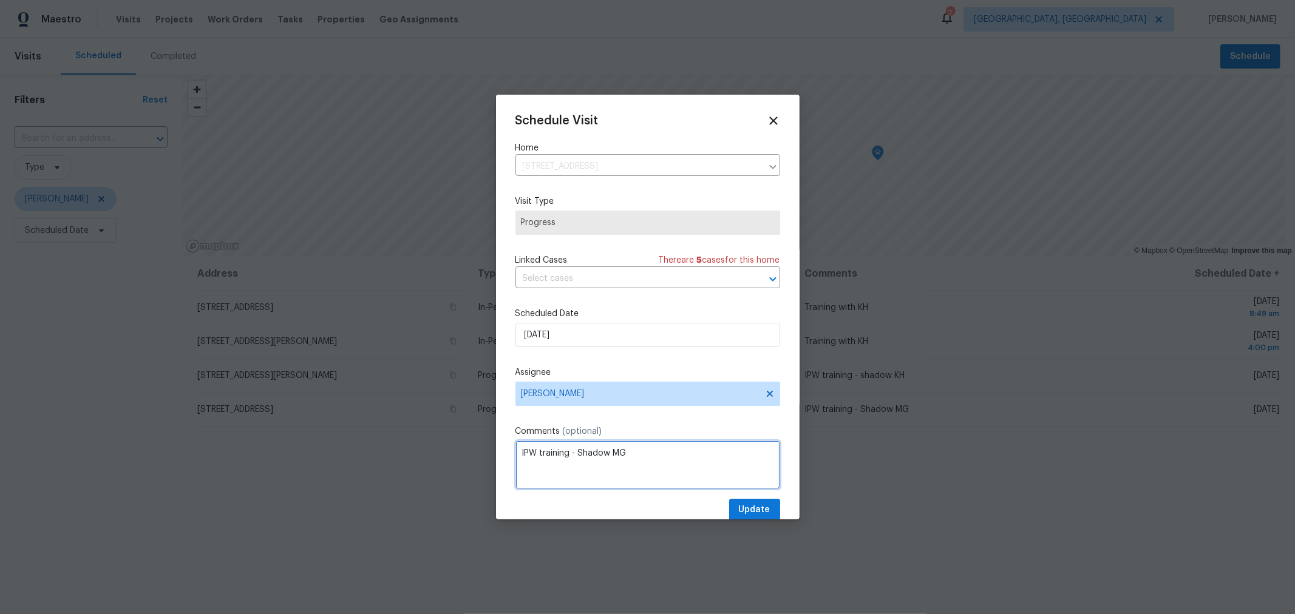
click at [630, 455] on textarea "IPW training - Shadow MG" at bounding box center [647, 465] width 265 height 49
click at [588, 457] on textarea "IPW training - Shadow MF" at bounding box center [647, 465] width 265 height 49
click at [588, 456] on textarea "IPW training - Shadow MF" at bounding box center [647, 465] width 265 height 49
type textarea "IPW training - Shadow MF"
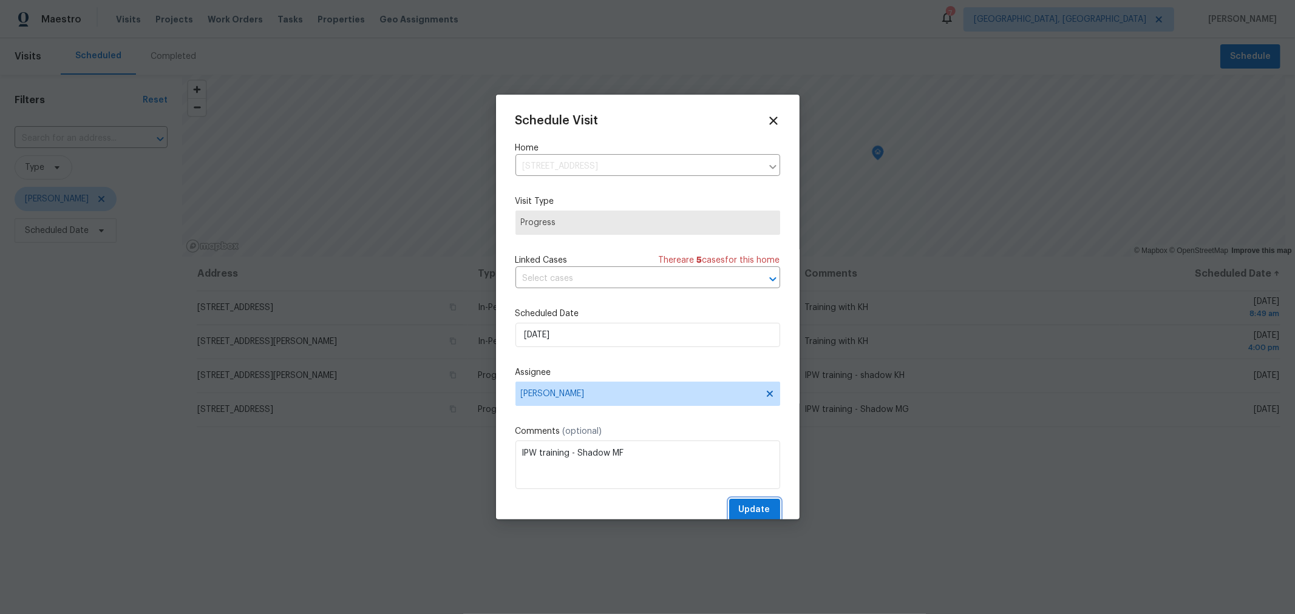
click at [742, 514] on span "Update" at bounding box center [755, 510] width 32 height 15
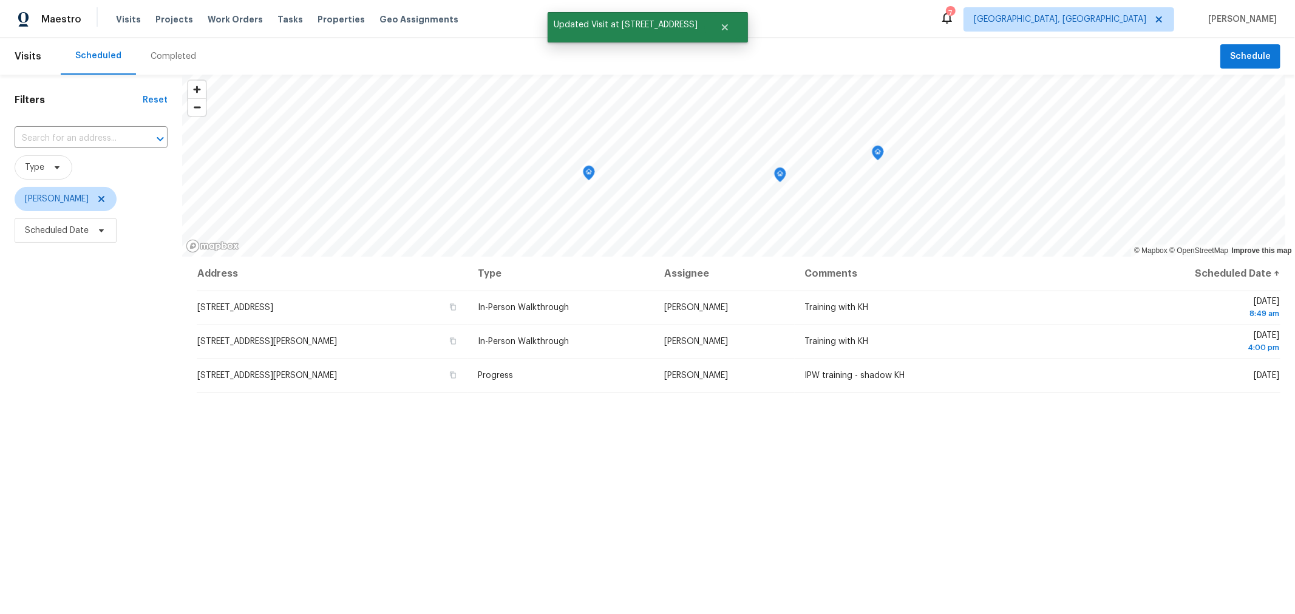
click at [766, 523] on div "Address Type Assignee Comments Scheduled Date ↑ 4148 Elbern Ave, Columbus, OH 4…" at bounding box center [738, 503] width 1113 height 492
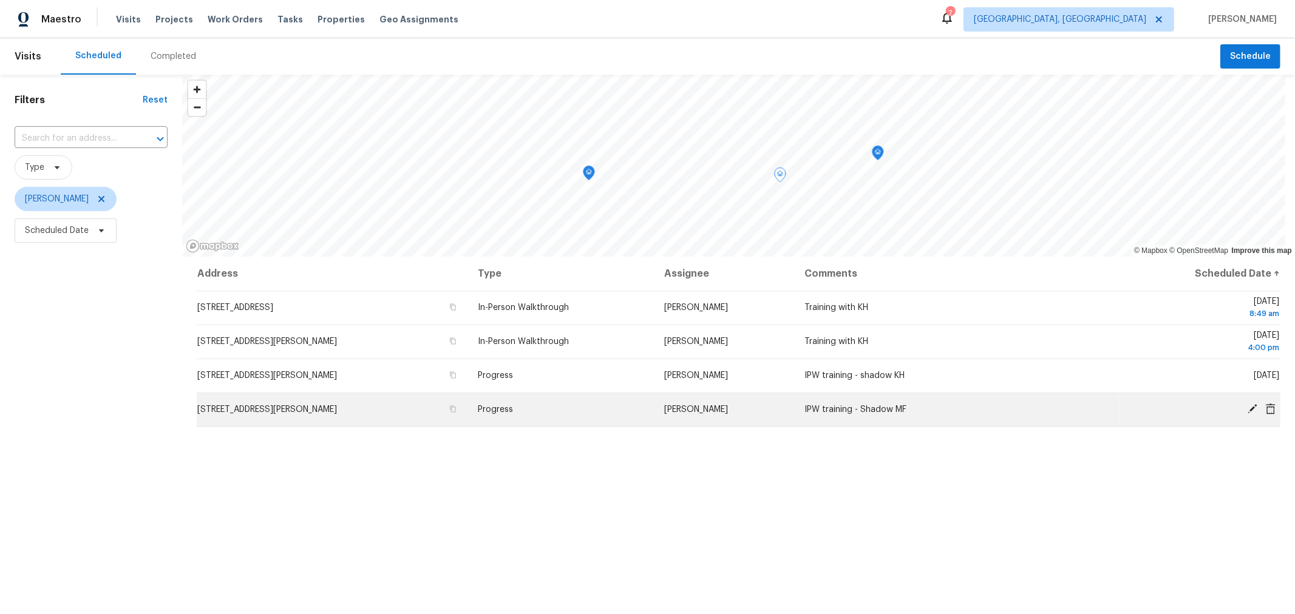
click at [1247, 407] on icon at bounding box center [1252, 409] width 10 height 10
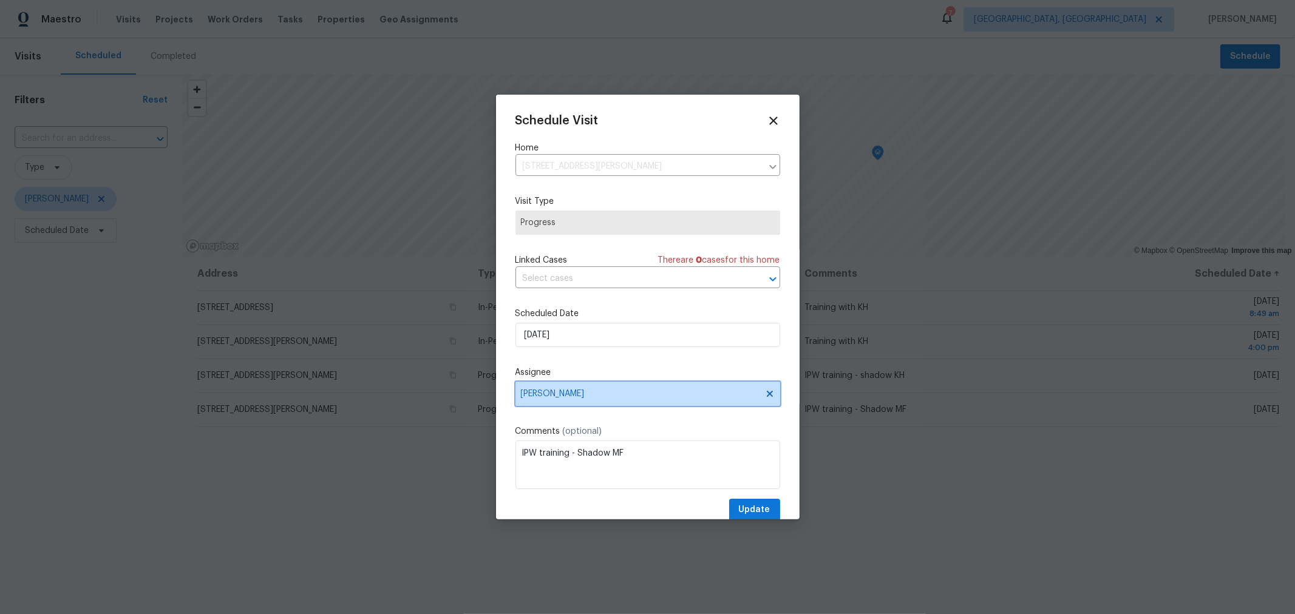
click at [727, 389] on span "[PERSON_NAME]" at bounding box center [647, 394] width 265 height 24
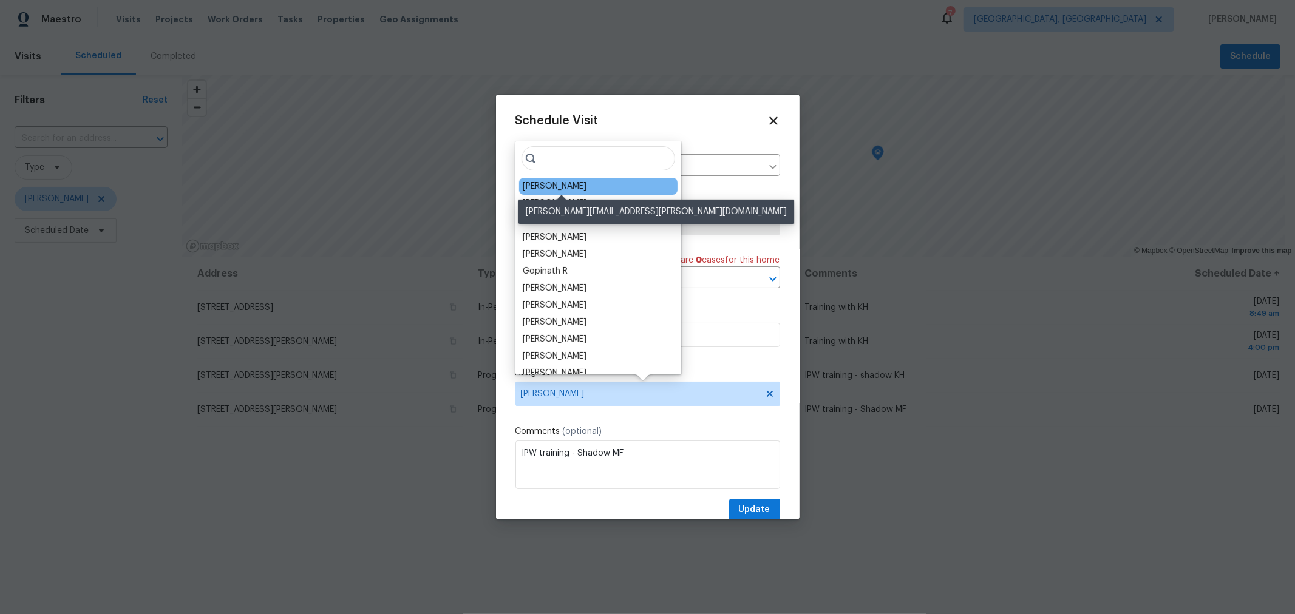
click at [586, 189] on div "[PERSON_NAME]" at bounding box center [555, 186] width 64 height 12
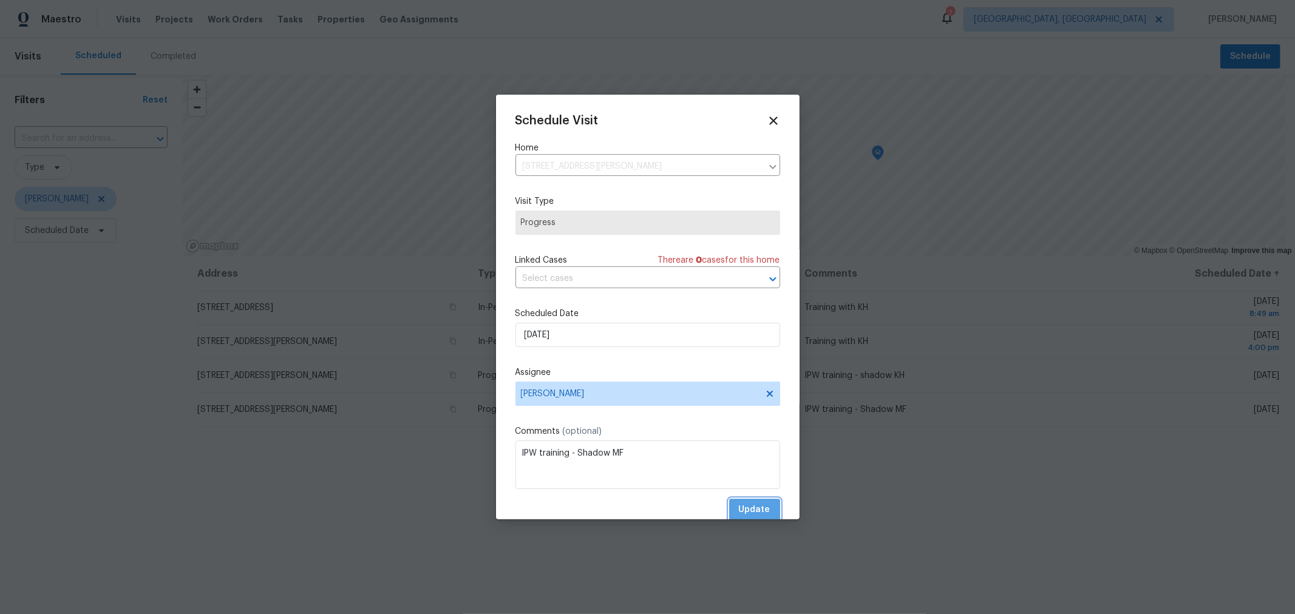
click at [747, 511] on span "Update" at bounding box center [755, 510] width 32 height 15
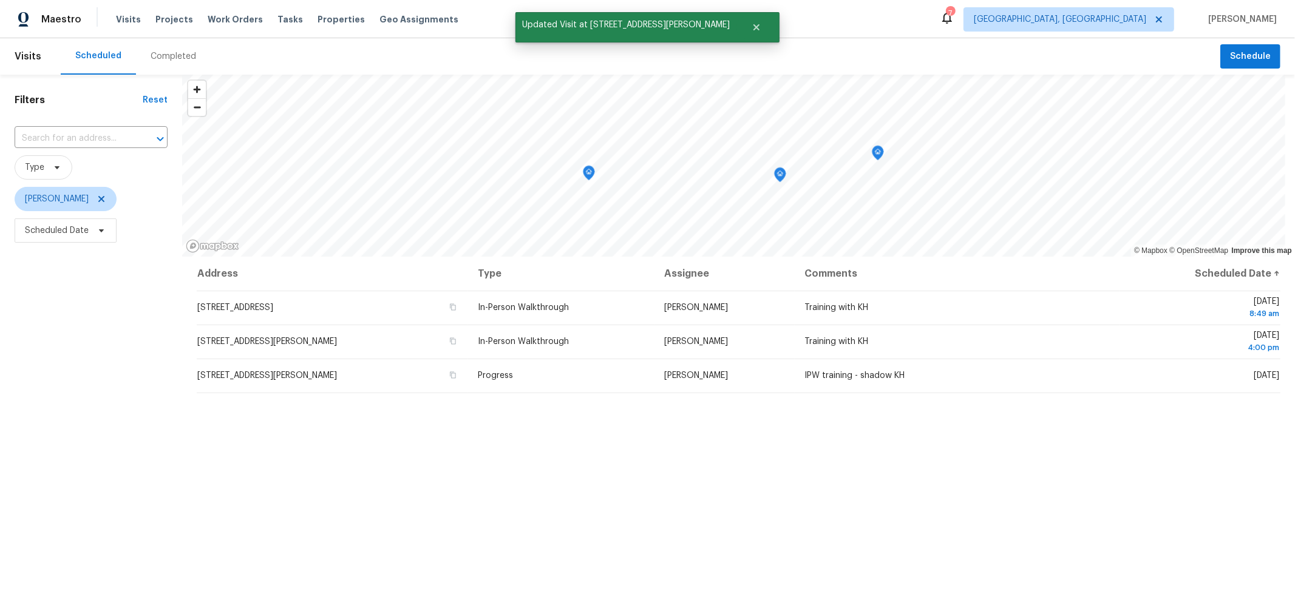
click at [1121, 581] on div "Address Type Assignee Comments Scheduled Date ↑ [STREET_ADDRESS] In-Person Walk…" at bounding box center [738, 503] width 1113 height 492
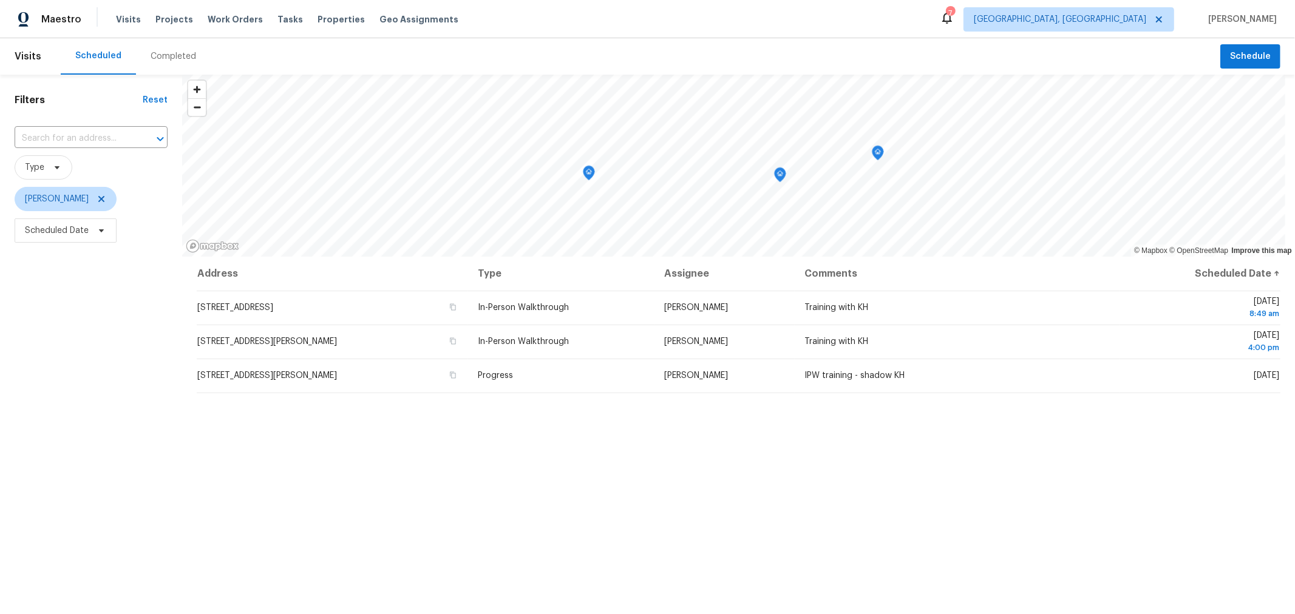
click at [453, 518] on div "Address Type Assignee Comments Scheduled Date ↑ [STREET_ADDRESS] In-Person Walk…" at bounding box center [738, 503] width 1113 height 492
click at [722, 475] on div "Address Type Assignee Comments Scheduled Date ↑ [STREET_ADDRESS][PERSON_NAME] I…" at bounding box center [738, 503] width 1113 height 492
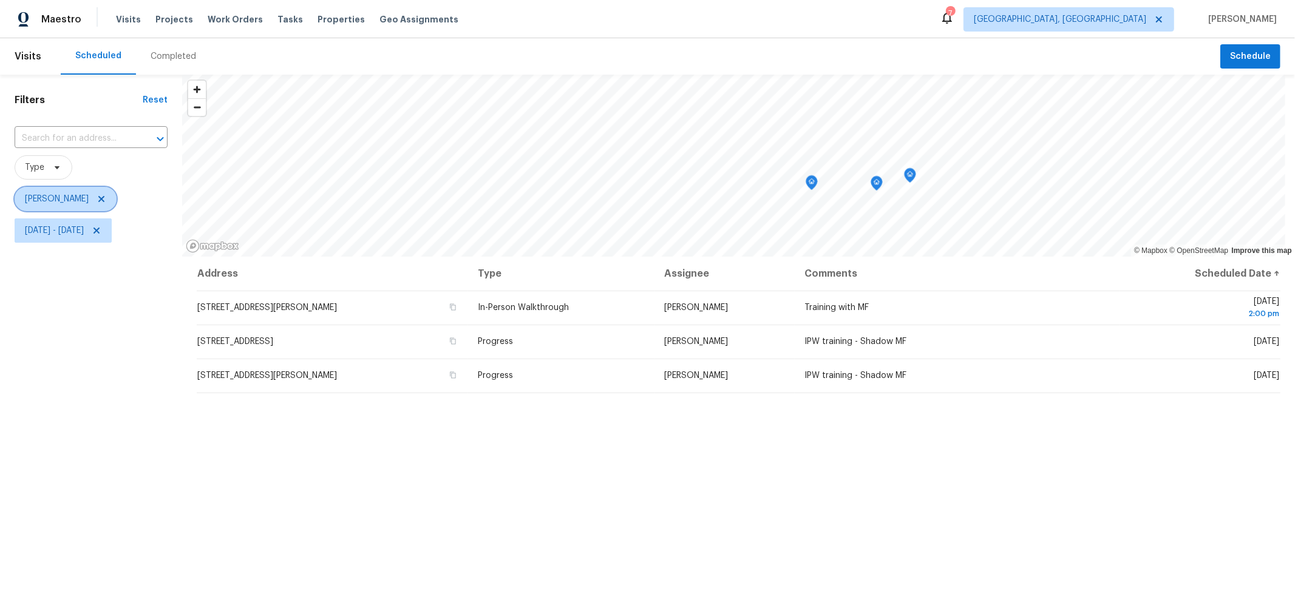
click at [104, 199] on icon at bounding box center [101, 199] width 6 height 6
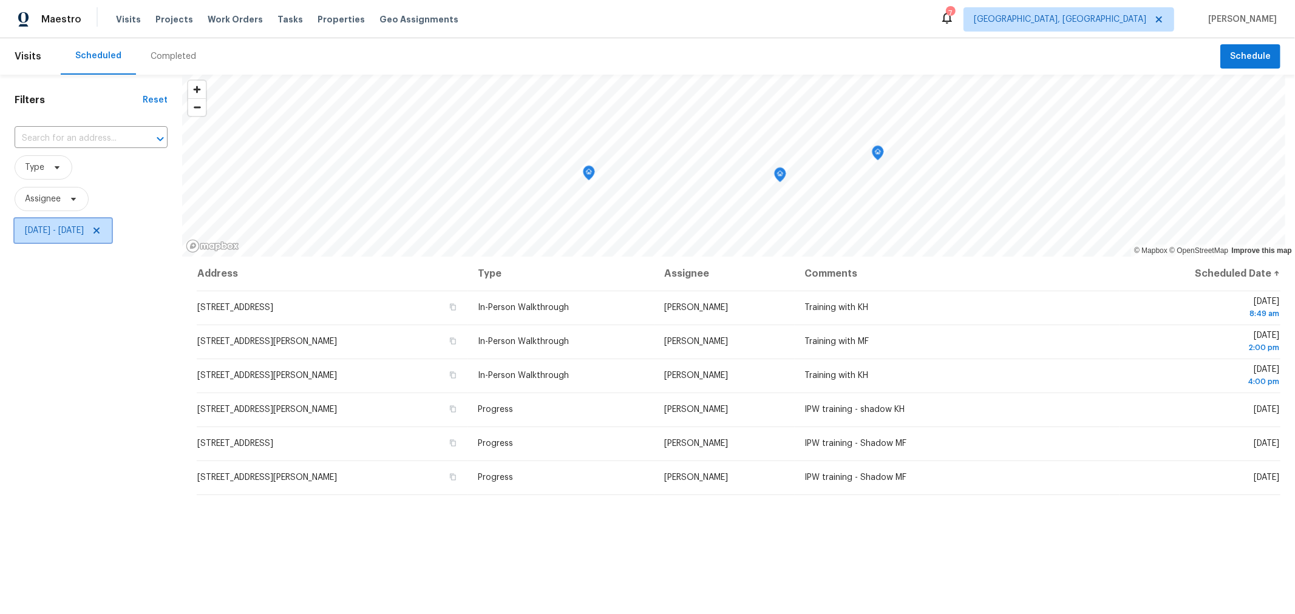
click at [100, 232] on icon at bounding box center [96, 231] width 6 height 6
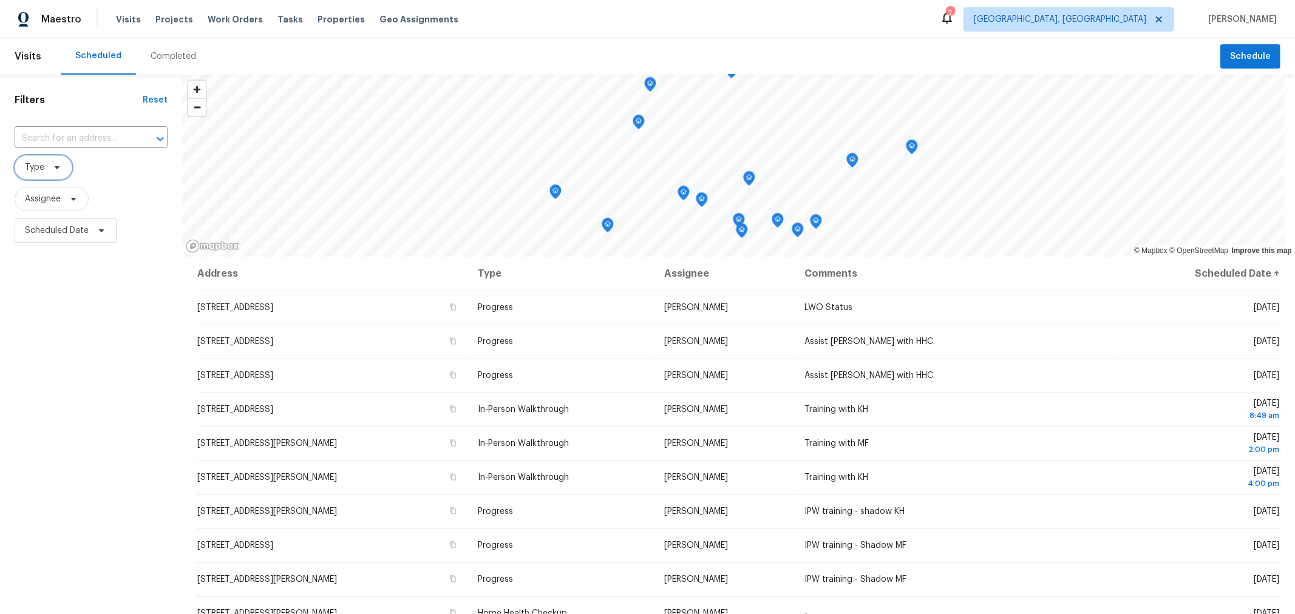
click at [44, 165] on span "Type" at bounding box center [44, 167] width 58 height 24
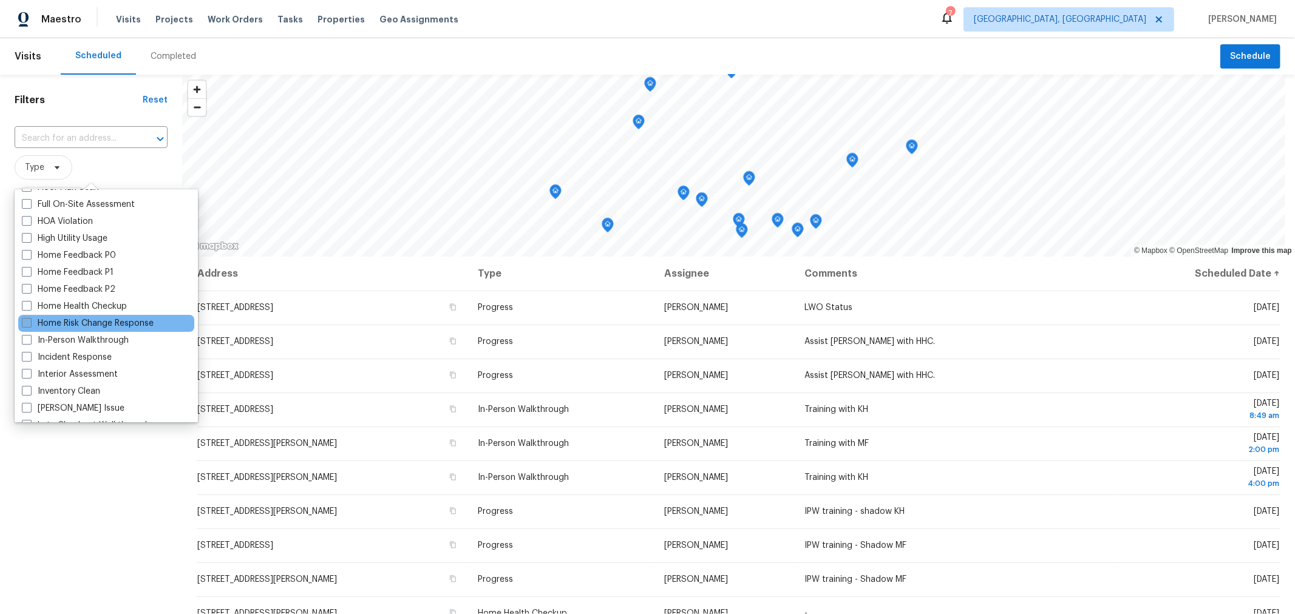
scroll to position [336, 0]
click at [87, 305] on label "Home Health Checkup" at bounding box center [74, 306] width 105 height 12
click at [30, 305] on input "Home Health Checkup" at bounding box center [26, 304] width 8 height 8
checkbox input "true"
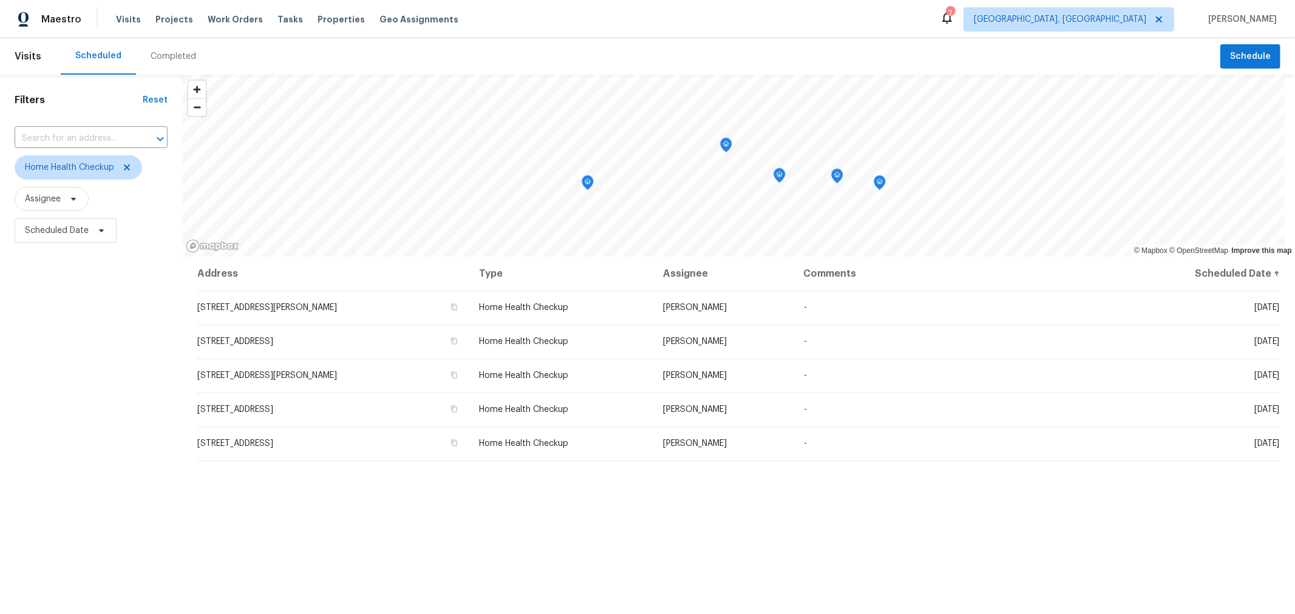
click at [453, 566] on div "Address Type Assignee Comments Scheduled Date ↑ [STREET_ADDRESS][PERSON_NAME] H…" at bounding box center [738, 503] width 1113 height 492
click at [869, 189] on icon "Map marker" at bounding box center [869, 187] width 11 height 14
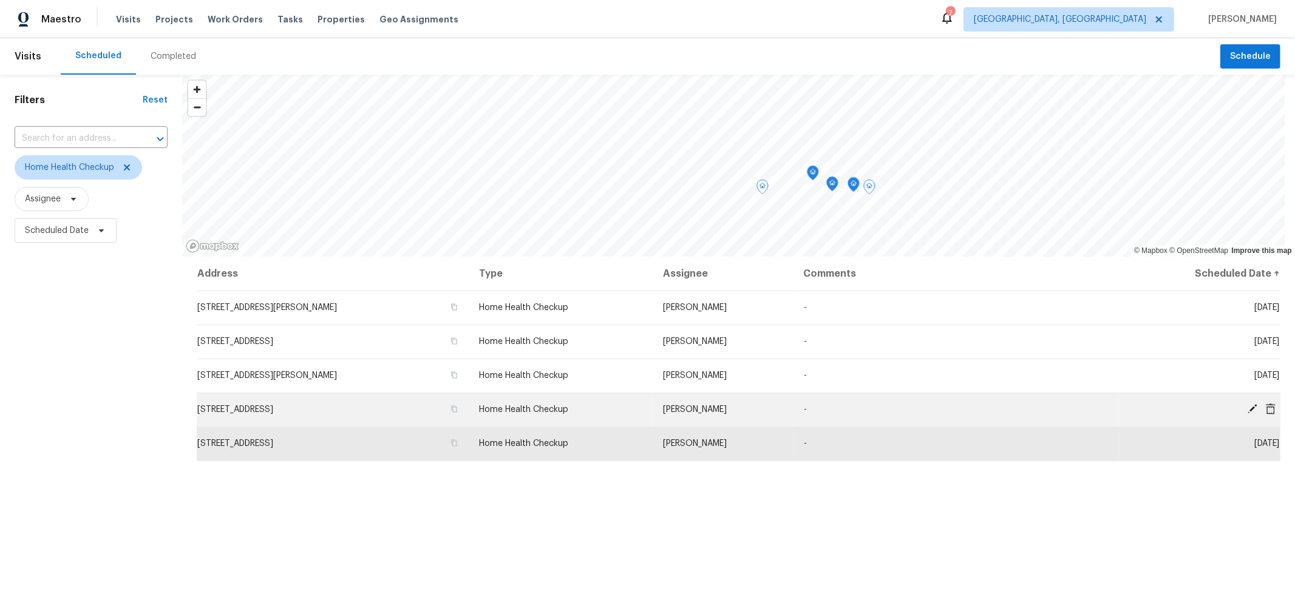
click at [1247, 405] on icon at bounding box center [1252, 409] width 11 height 11
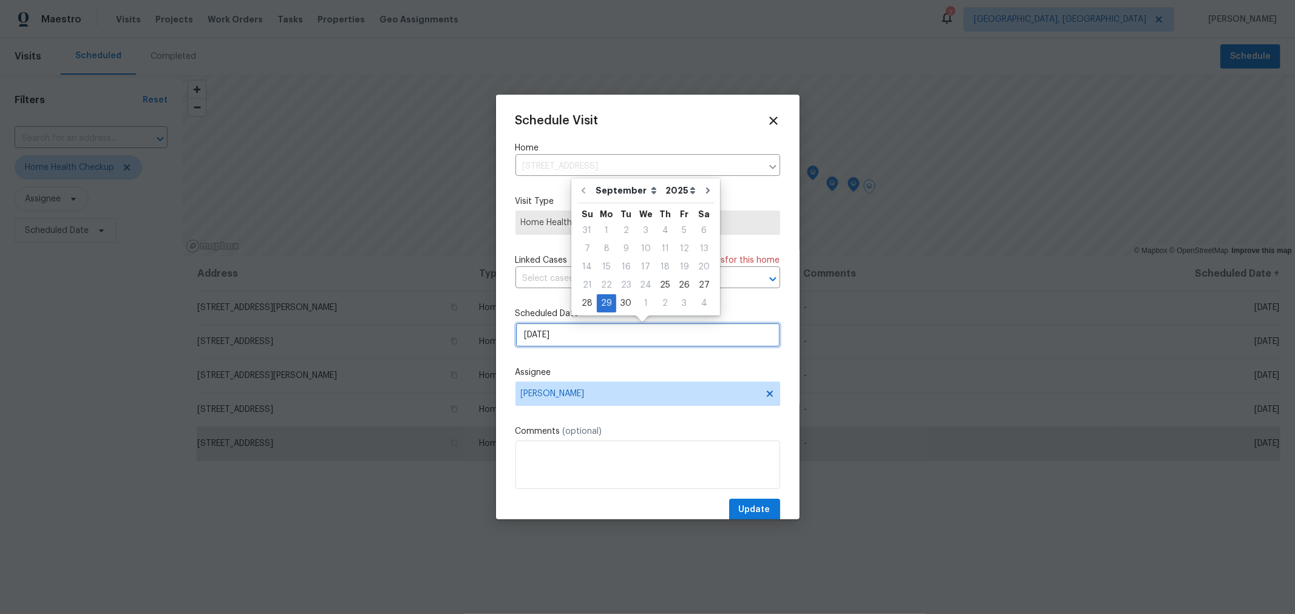
click at [599, 339] on input "[DATE]" at bounding box center [647, 335] width 265 height 24
click at [679, 288] on div "26" at bounding box center [683, 285] width 19 height 17
type input "[DATE]"
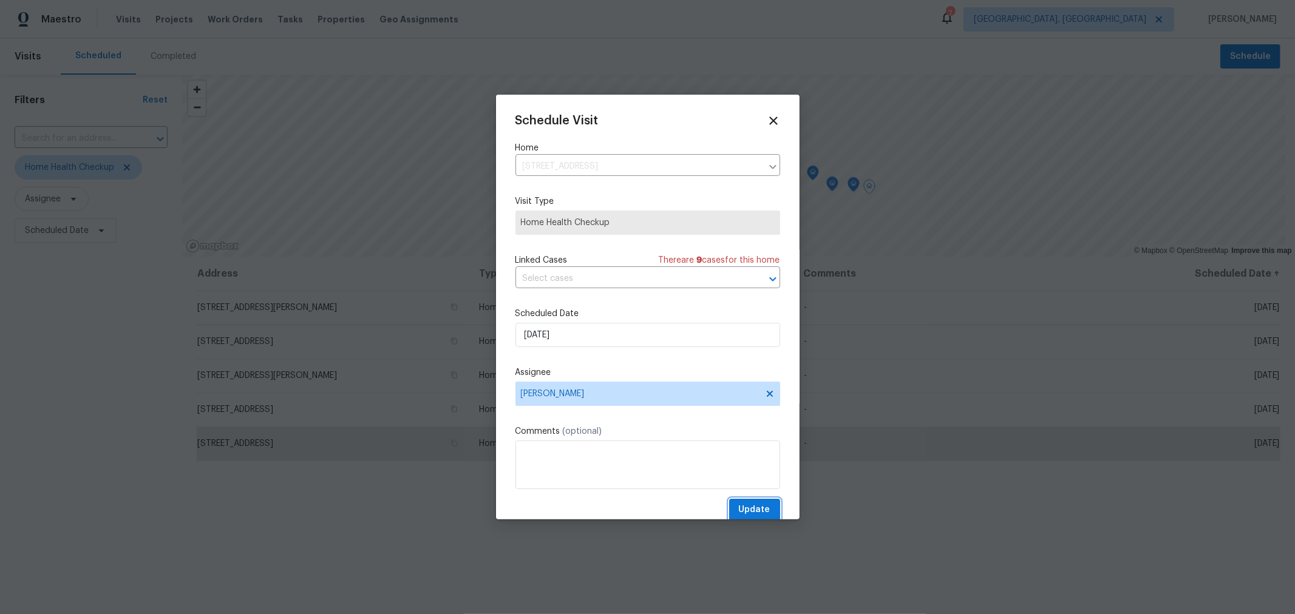
click at [759, 506] on span "Update" at bounding box center [755, 510] width 32 height 15
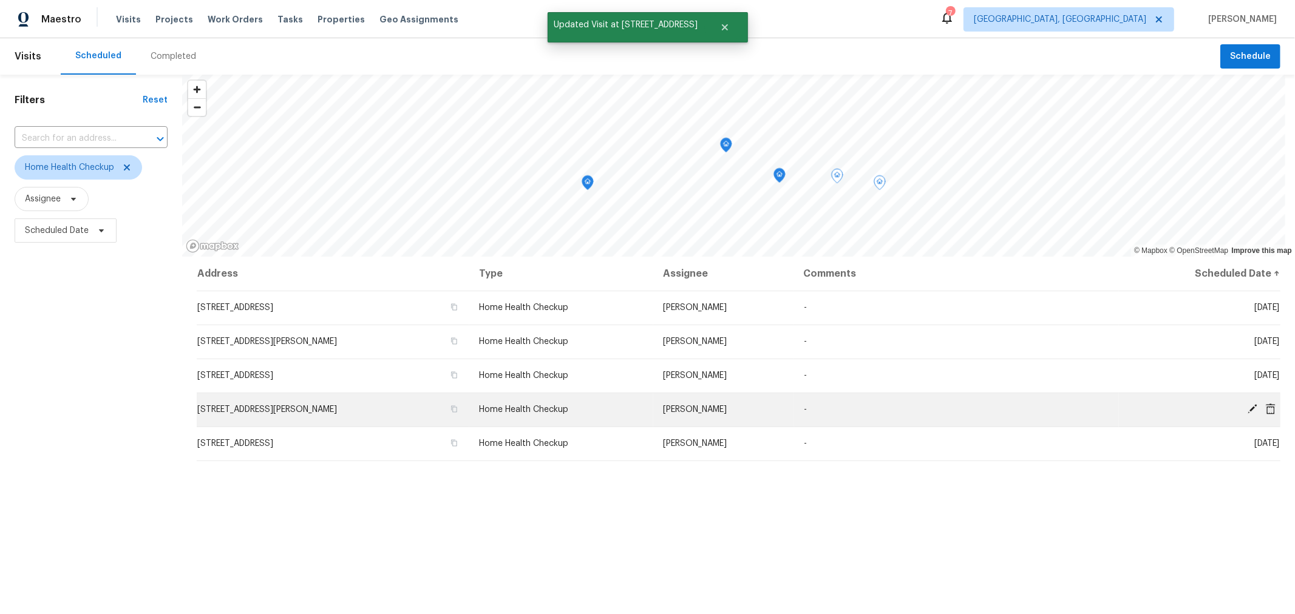
click at [1247, 405] on icon at bounding box center [1252, 409] width 11 height 11
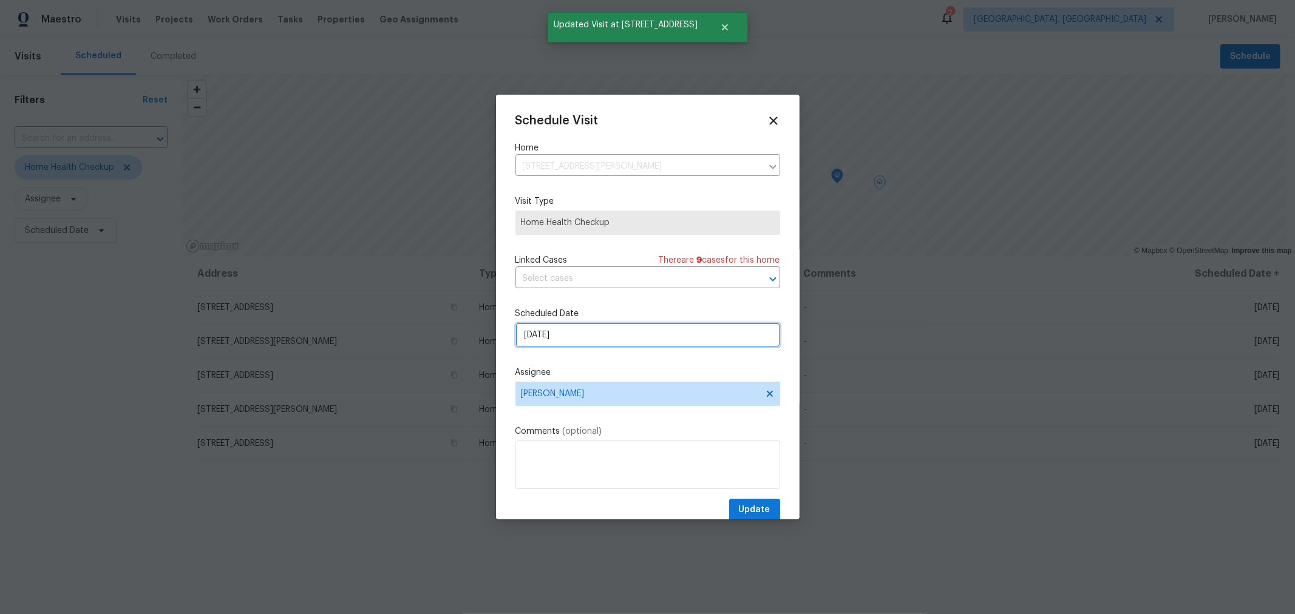
click at [625, 335] on input "[DATE]" at bounding box center [647, 335] width 265 height 24
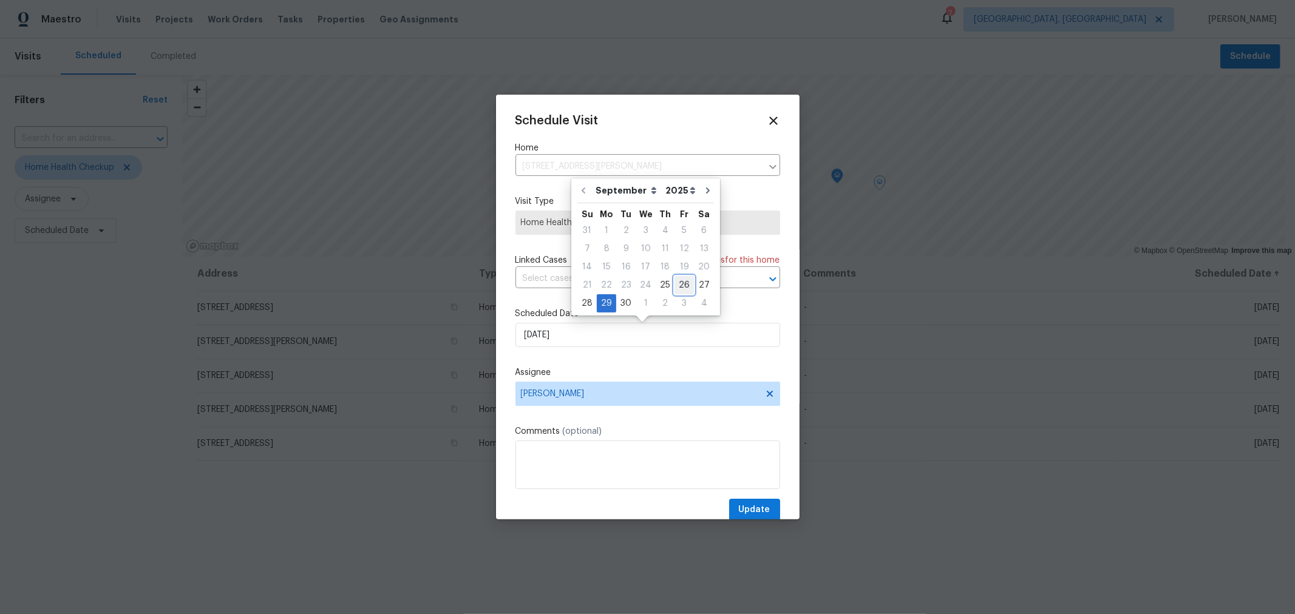
click at [680, 284] on div "26" at bounding box center [683, 285] width 19 height 17
type input "[DATE]"
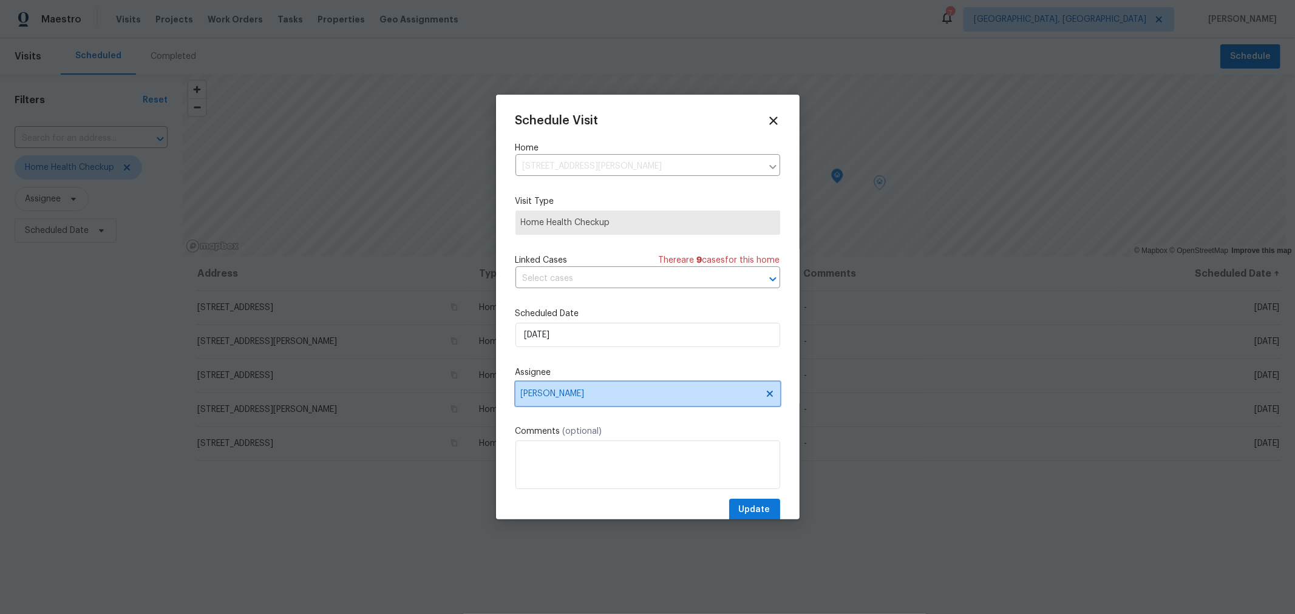
click at [671, 392] on span "[PERSON_NAME]" at bounding box center [640, 394] width 238 height 10
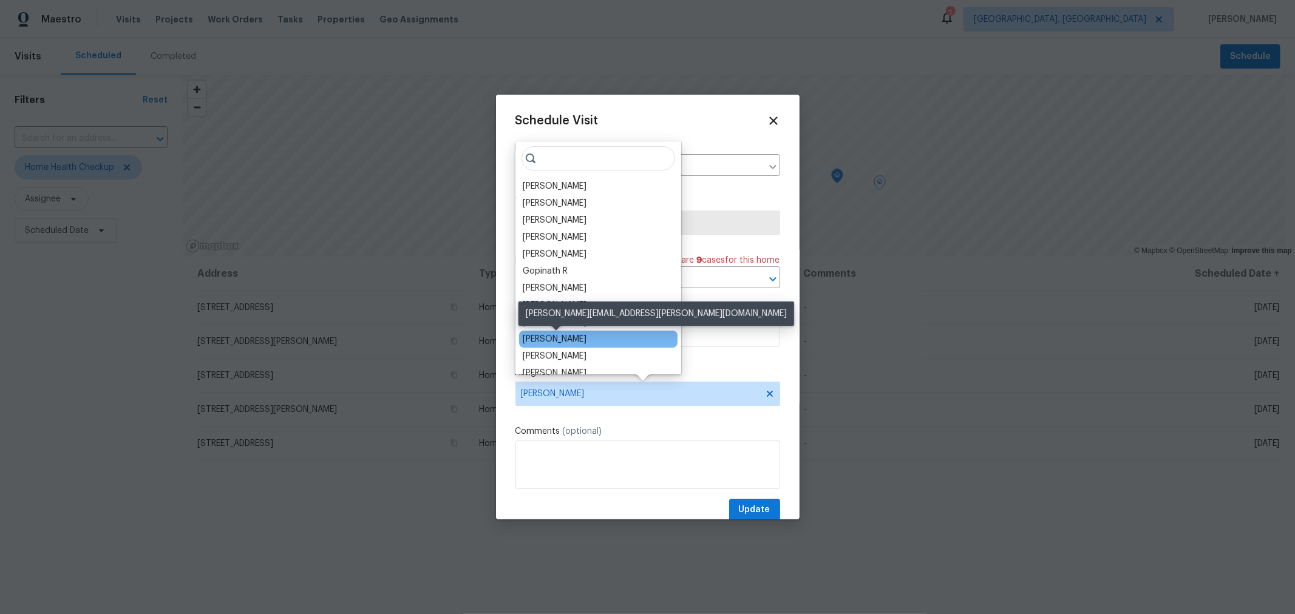
click at [575, 340] on div "[PERSON_NAME]" at bounding box center [555, 339] width 64 height 12
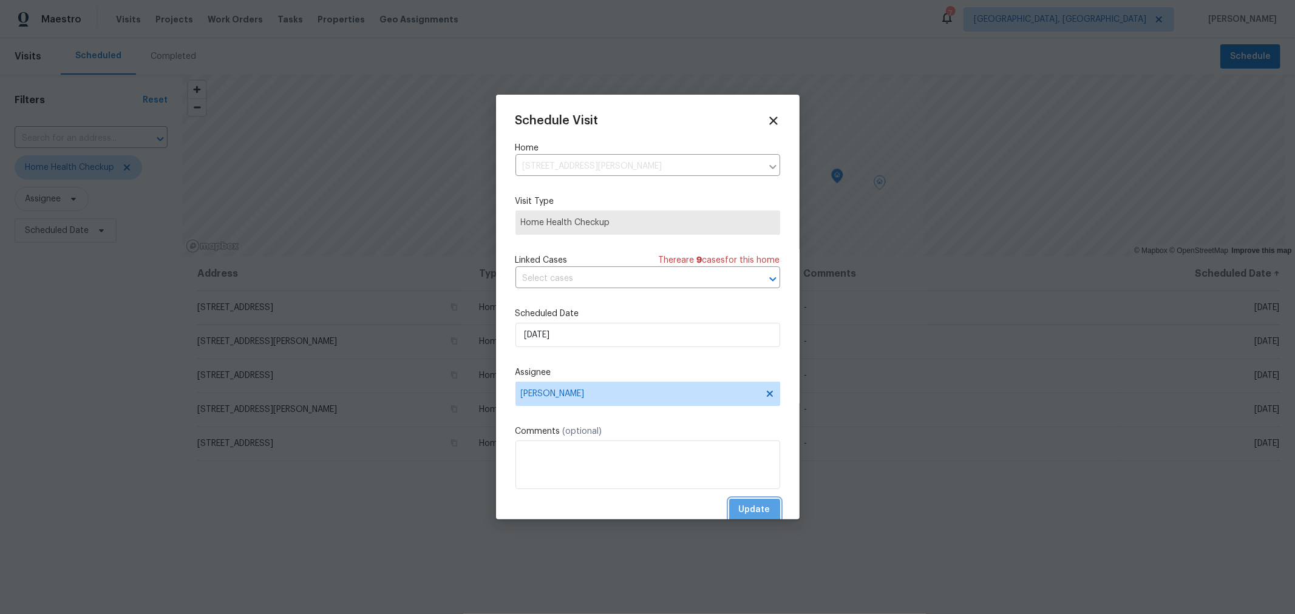
click at [742, 507] on span "Update" at bounding box center [755, 510] width 32 height 15
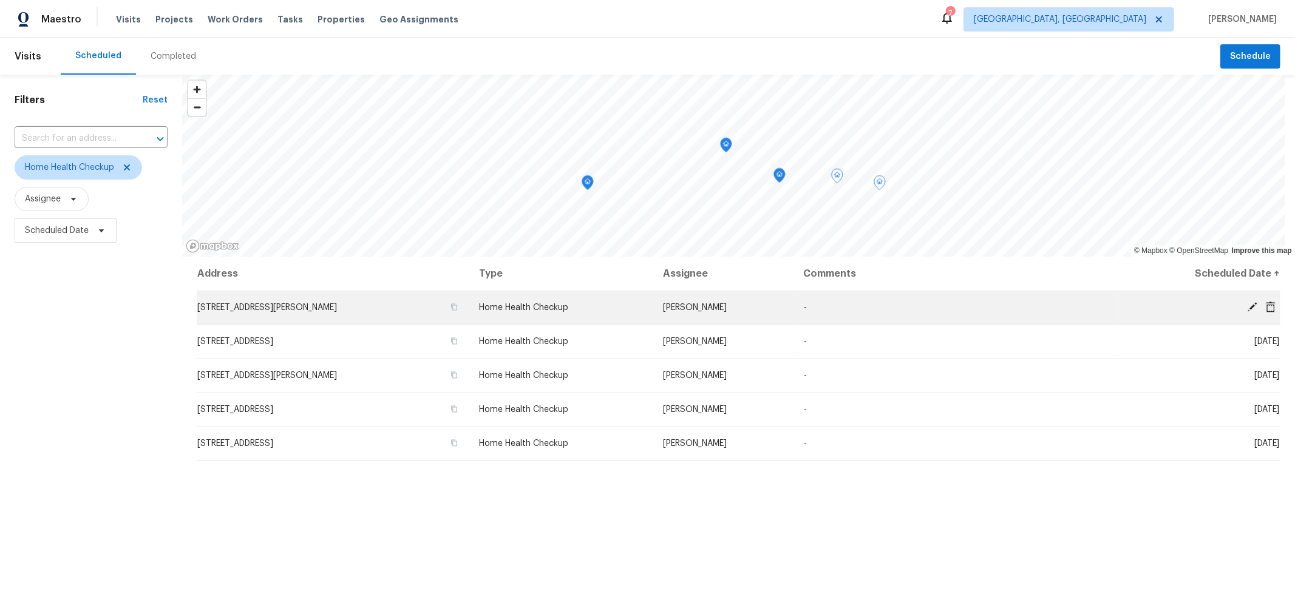
click at [1247, 305] on icon at bounding box center [1252, 307] width 11 height 11
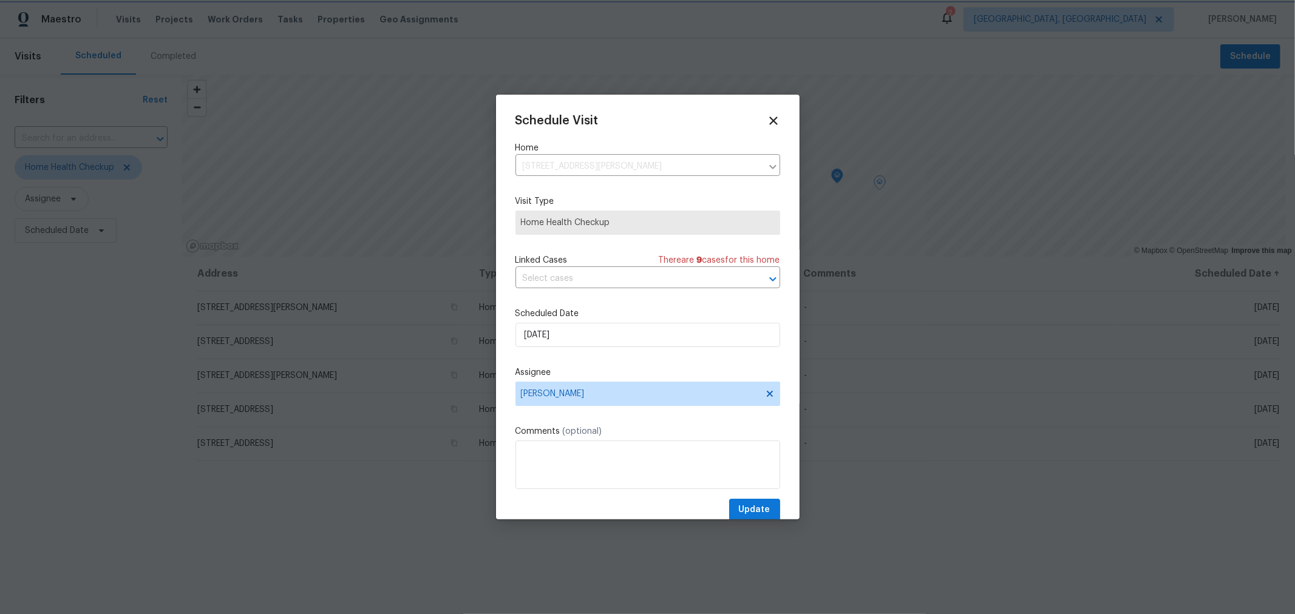
click at [1146, 329] on div at bounding box center [647, 307] width 1295 height 614
click at [1245, 350] on div at bounding box center [647, 307] width 1295 height 614
click at [769, 118] on icon at bounding box center [773, 121] width 8 height 8
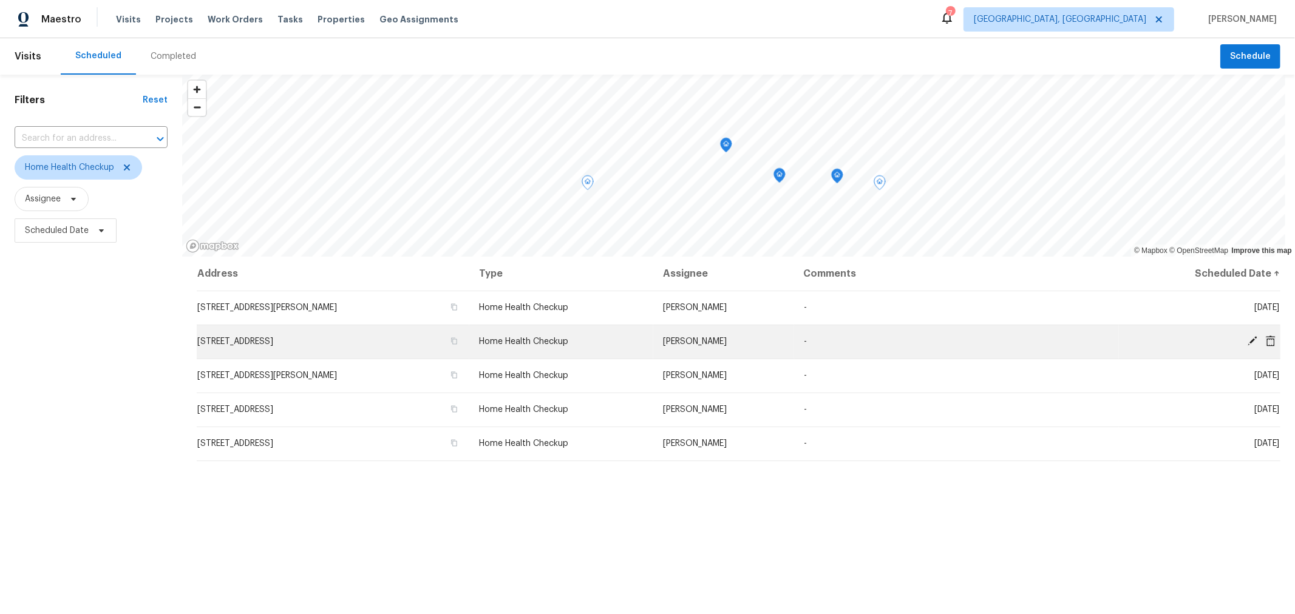
click at [1247, 338] on icon at bounding box center [1252, 341] width 10 height 10
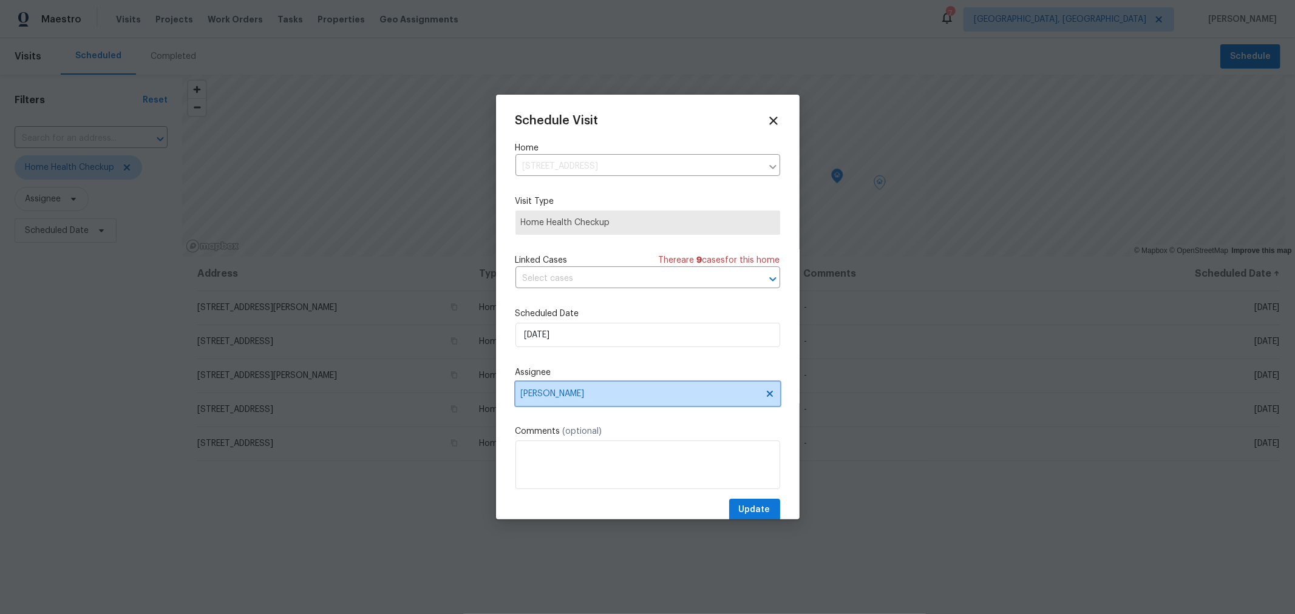
click at [629, 401] on span "[PERSON_NAME]" at bounding box center [647, 394] width 265 height 24
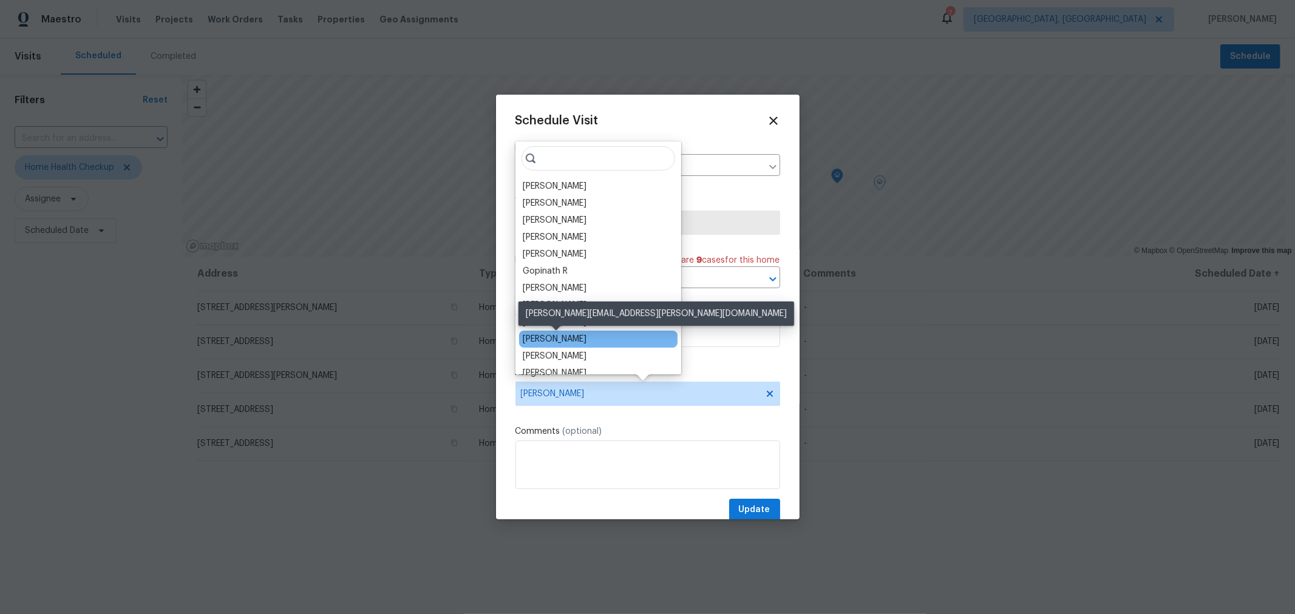
click at [572, 338] on div "[PERSON_NAME]" at bounding box center [555, 339] width 64 height 12
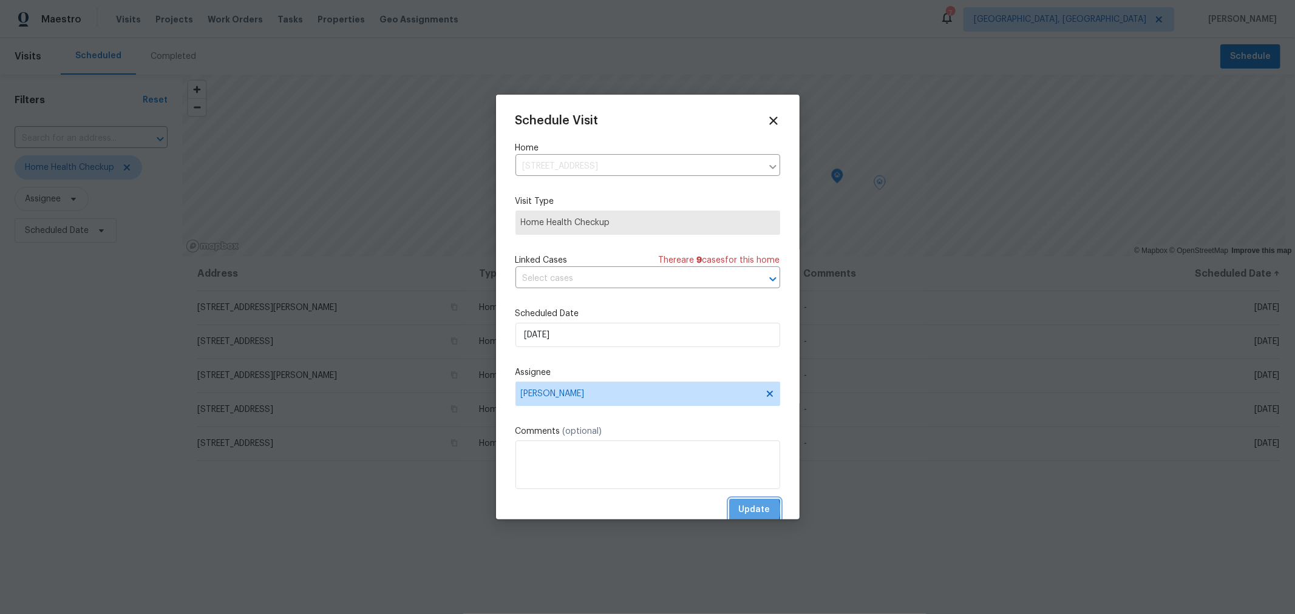
click at [739, 512] on span "Update" at bounding box center [755, 510] width 32 height 15
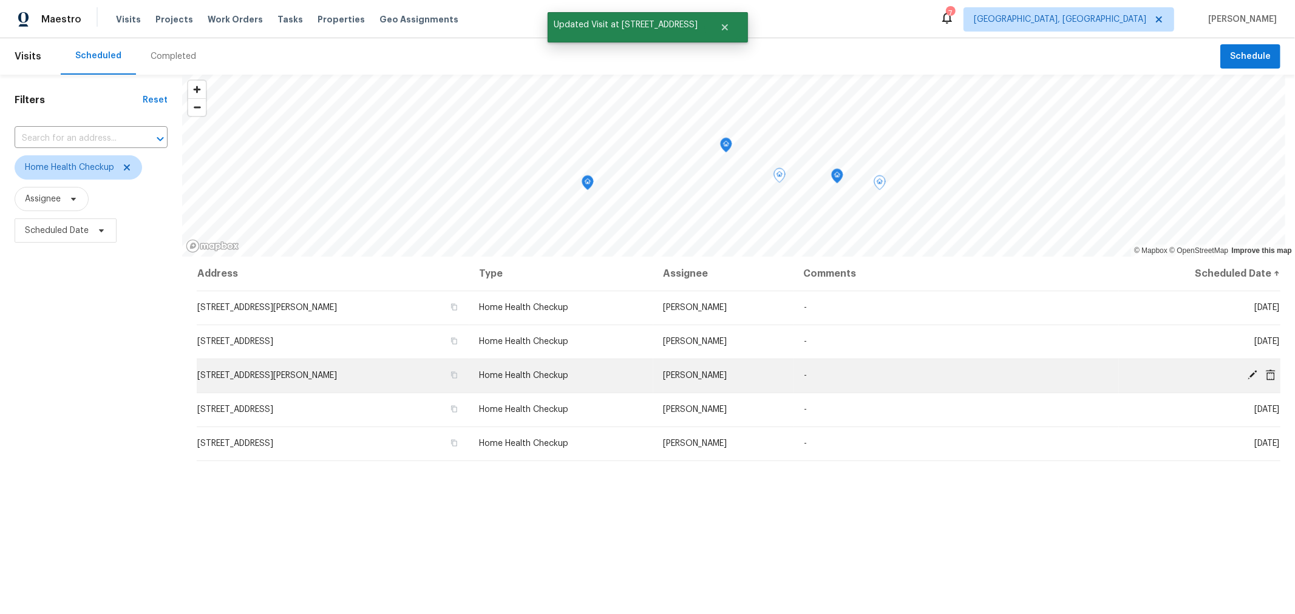
click at [1246, 367] on td "[DATE]" at bounding box center [1199, 376] width 161 height 34
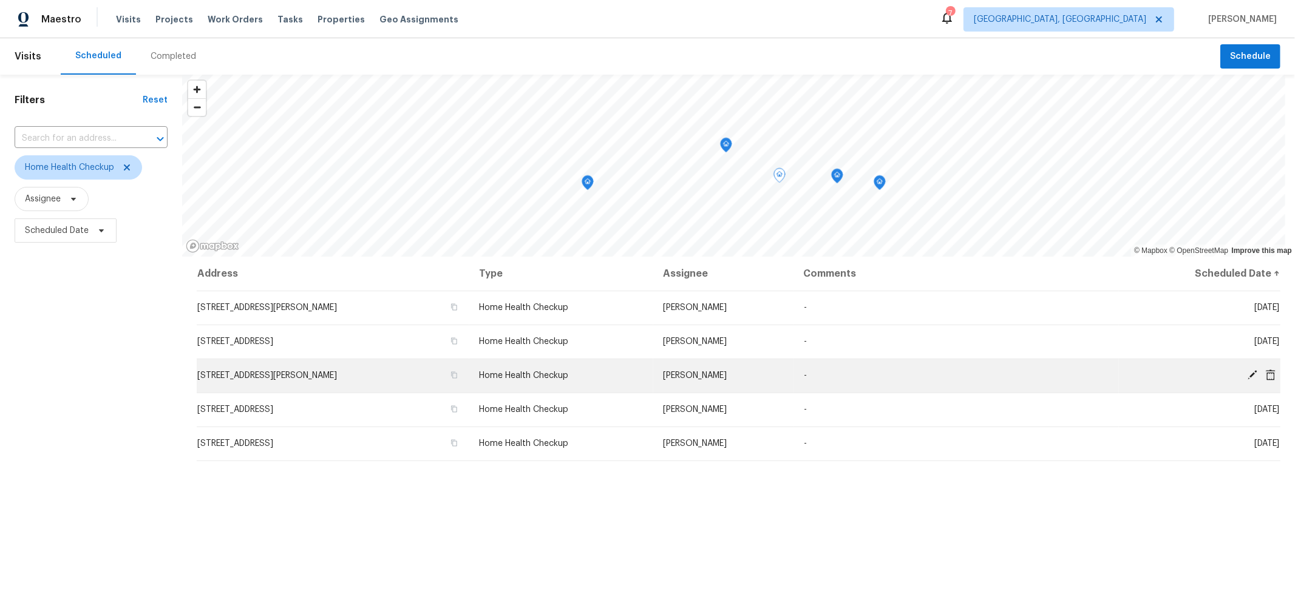
click at [1247, 376] on icon at bounding box center [1252, 375] width 10 height 10
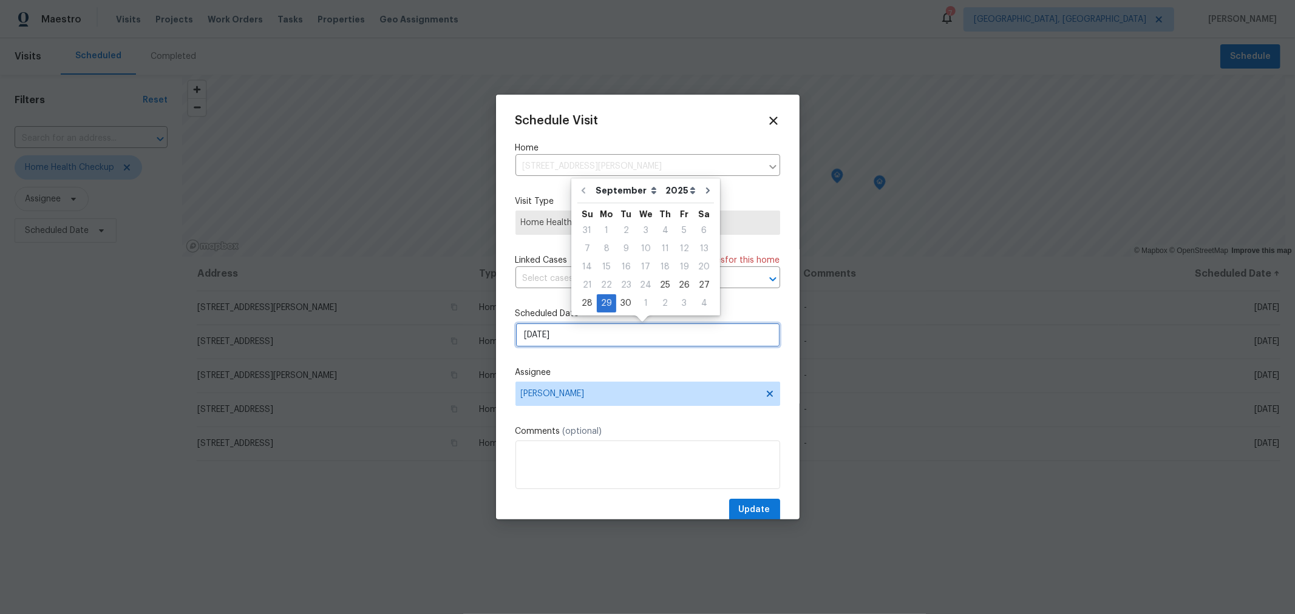
click at [612, 338] on input "9/29/2025" at bounding box center [647, 335] width 265 height 24
click at [677, 280] on div "26" at bounding box center [683, 285] width 19 height 17
type input "9/26/2025"
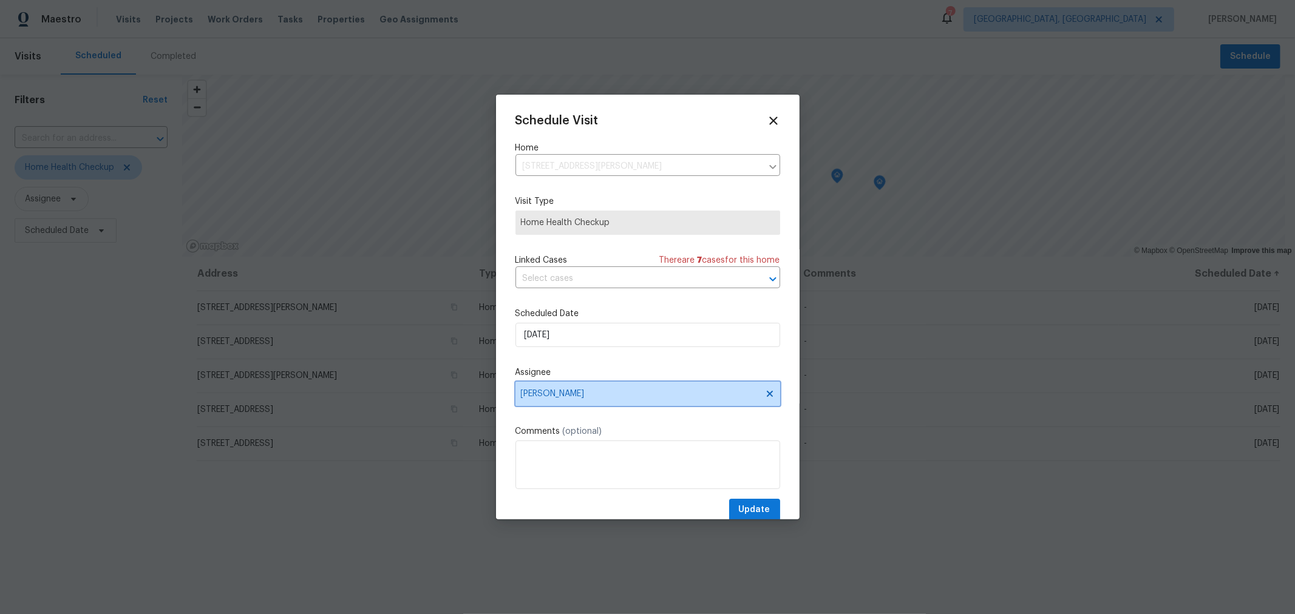
click at [688, 397] on span "[PERSON_NAME]" at bounding box center [640, 394] width 238 height 10
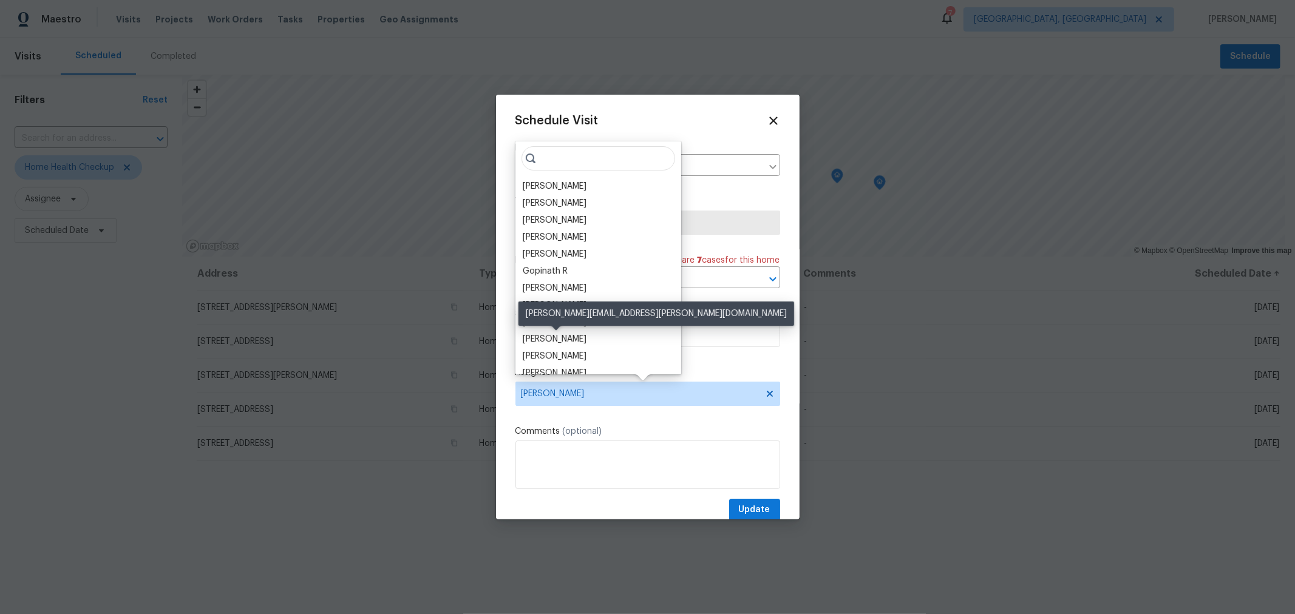
click at [569, 334] on div "[PERSON_NAME]" at bounding box center [555, 339] width 64 height 12
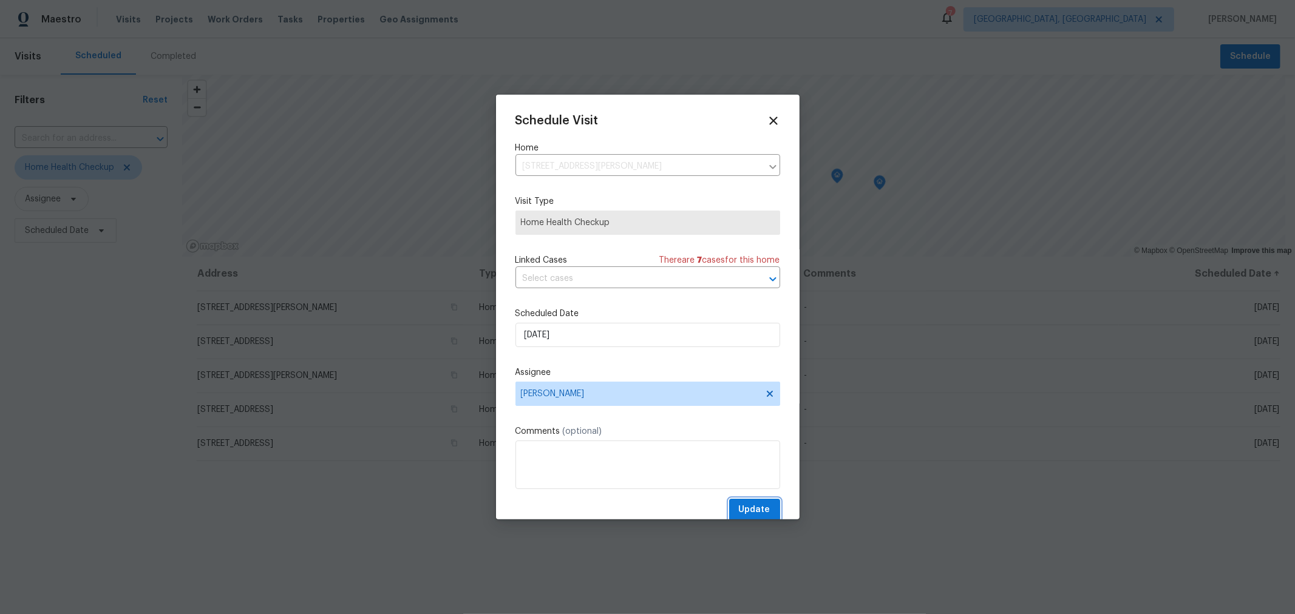
click at [742, 509] on span "Update" at bounding box center [755, 510] width 32 height 15
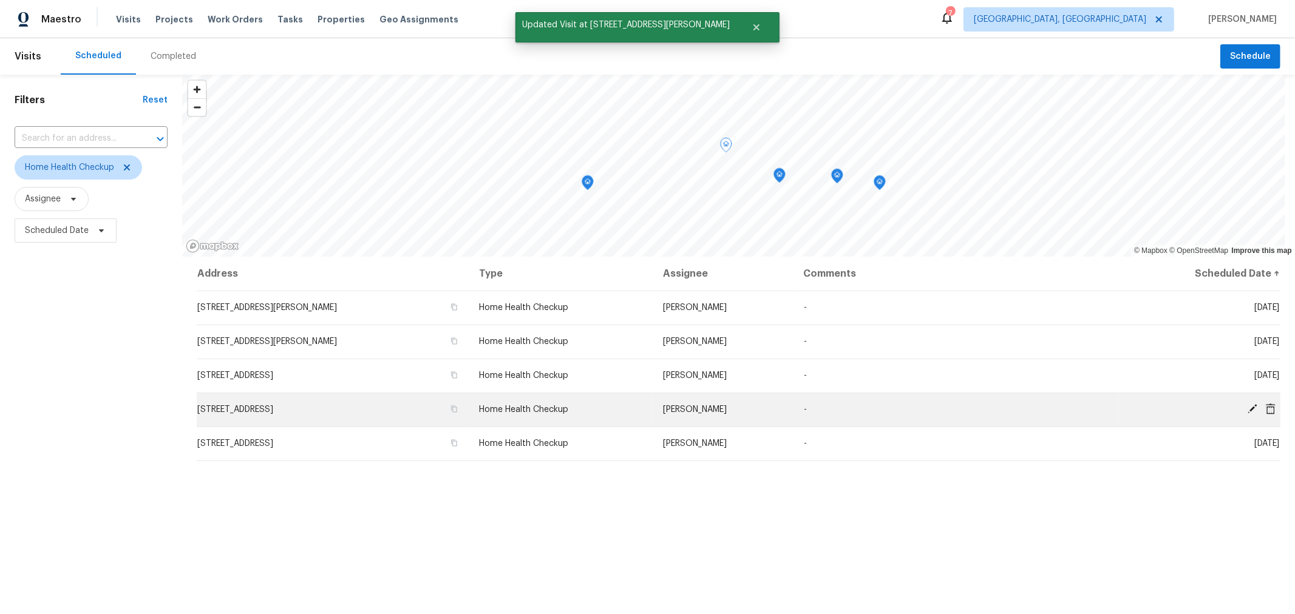
click at [1247, 405] on icon at bounding box center [1252, 409] width 11 height 11
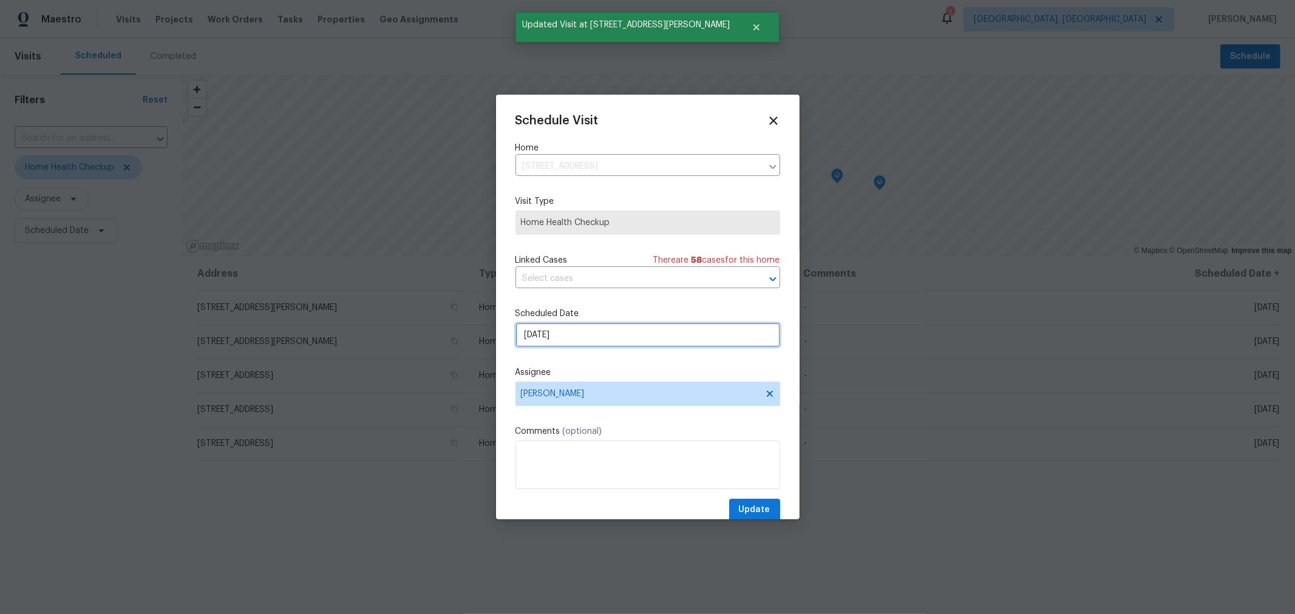
click at [668, 335] on input "9/29/2025" at bounding box center [647, 335] width 265 height 24
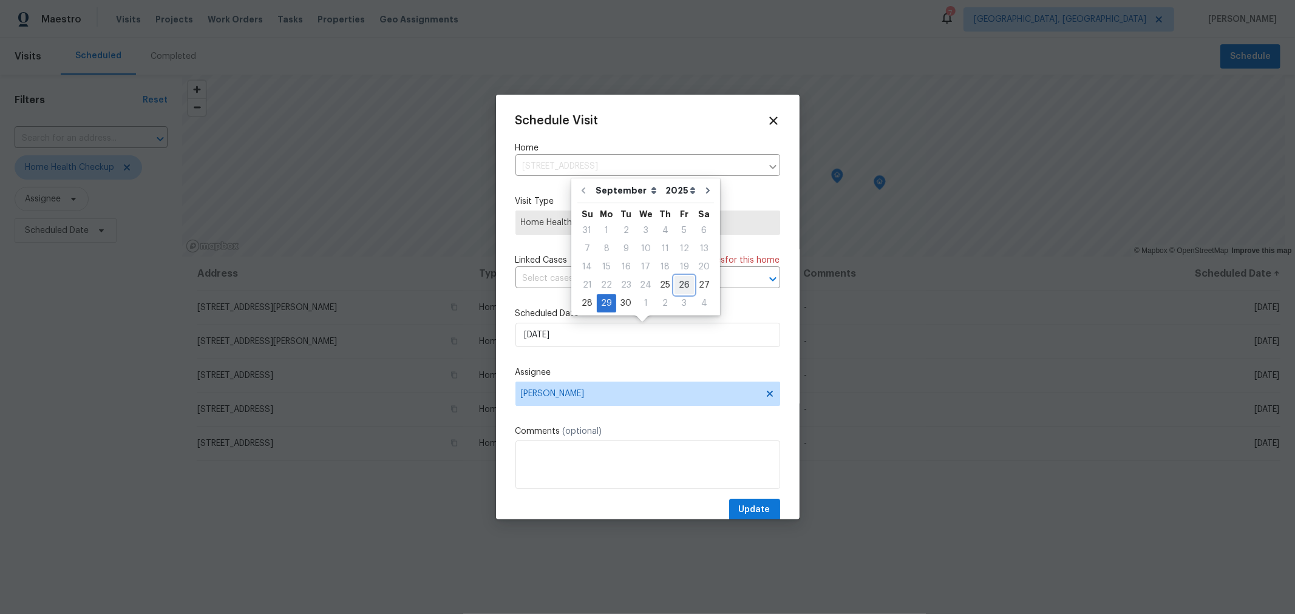
click at [674, 280] on div "26" at bounding box center [683, 285] width 19 height 17
type input "9/26/2025"
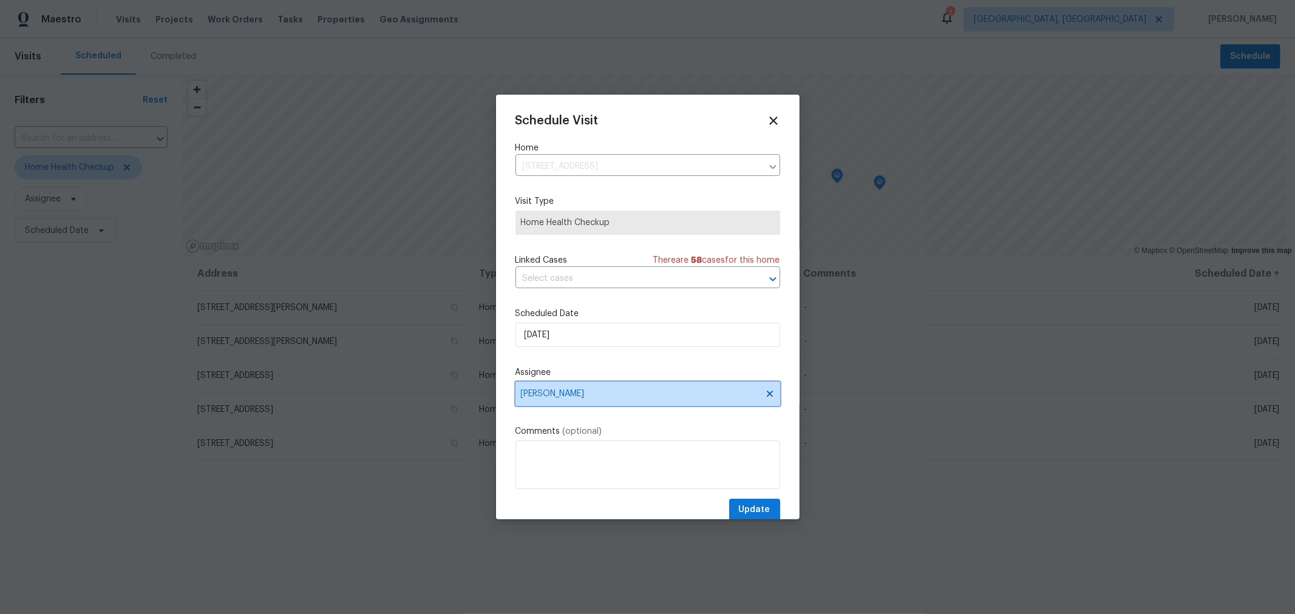
click at [660, 399] on span "[PERSON_NAME]" at bounding box center [640, 394] width 238 height 10
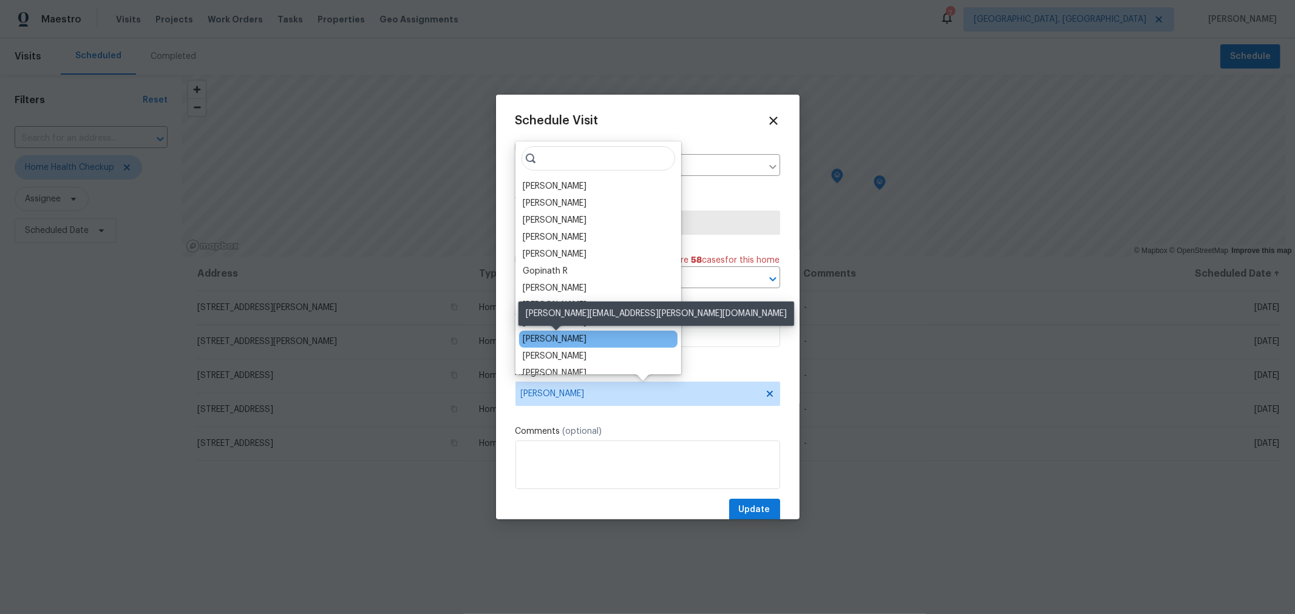
click at [566, 338] on div "[PERSON_NAME]" at bounding box center [555, 339] width 64 height 12
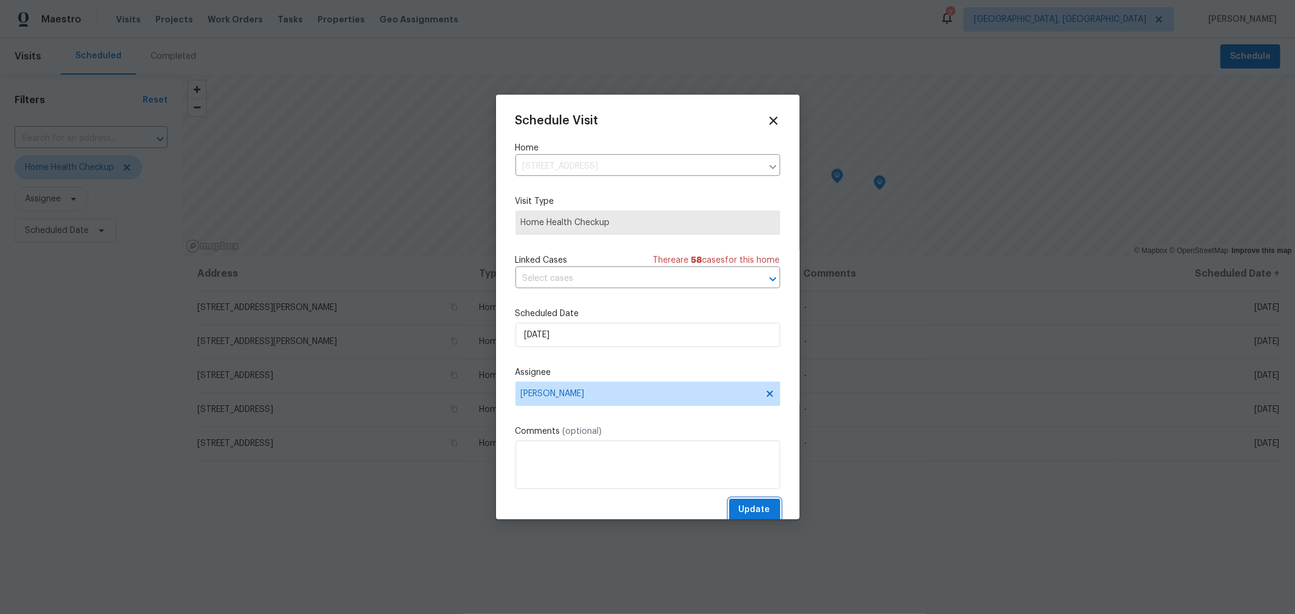
click at [739, 511] on span "Update" at bounding box center [755, 510] width 32 height 15
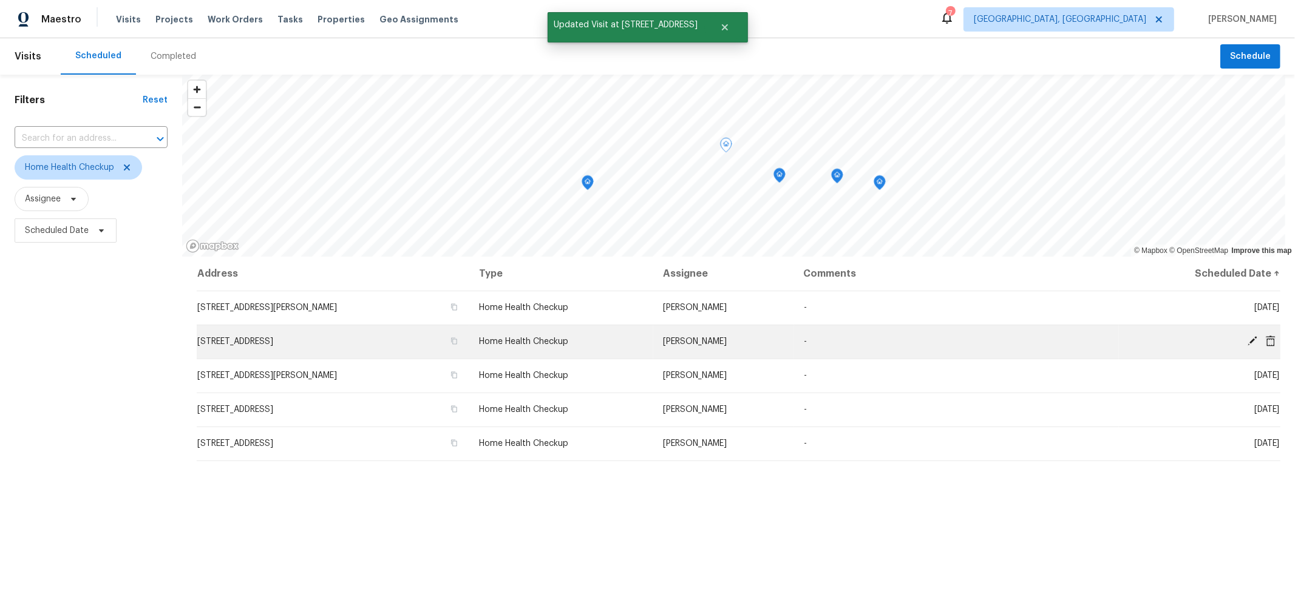
click at [1247, 341] on icon at bounding box center [1252, 341] width 10 height 10
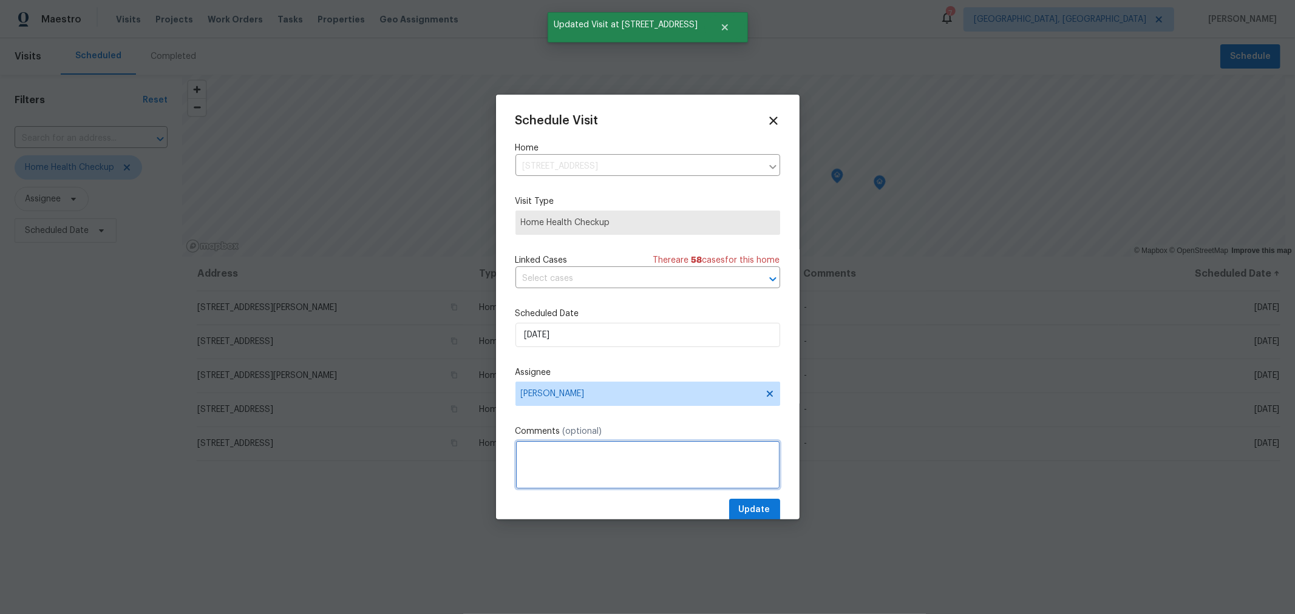
drag, startPoint x: 579, startPoint y: 468, endPoint x: 866, endPoint y: 467, distance: 286.5
click at [580, 468] on textarea at bounding box center [647, 465] width 265 height 49
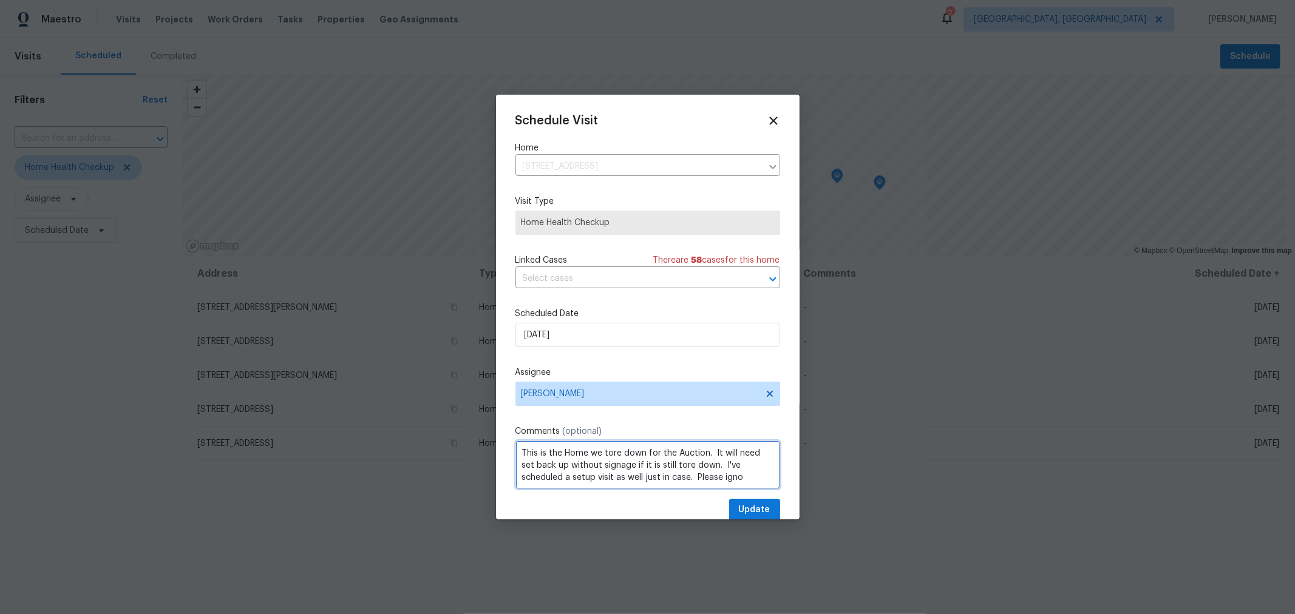
scroll to position [5, 0]
type textarea "This is the Home we tore down for the Auction. It will need set back up without…"
click at [749, 503] on button "Update" at bounding box center [754, 510] width 51 height 22
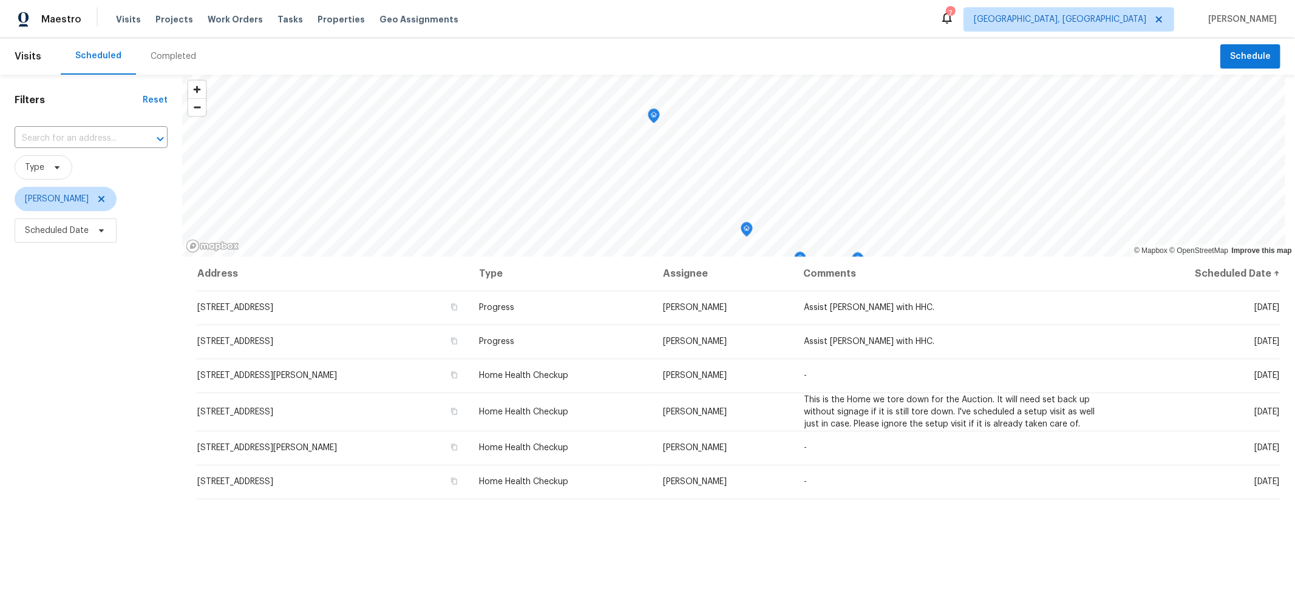
click at [129, 387] on div "Filters Reset ​ Type [PERSON_NAME] Scheduled Date" at bounding box center [91, 412] width 182 height 674
click at [188, 388] on div "Address Type Assignee Comments Scheduled Date ↑ 511 W Kanawha Ave, Columbus, OH…" at bounding box center [738, 503] width 1113 height 492
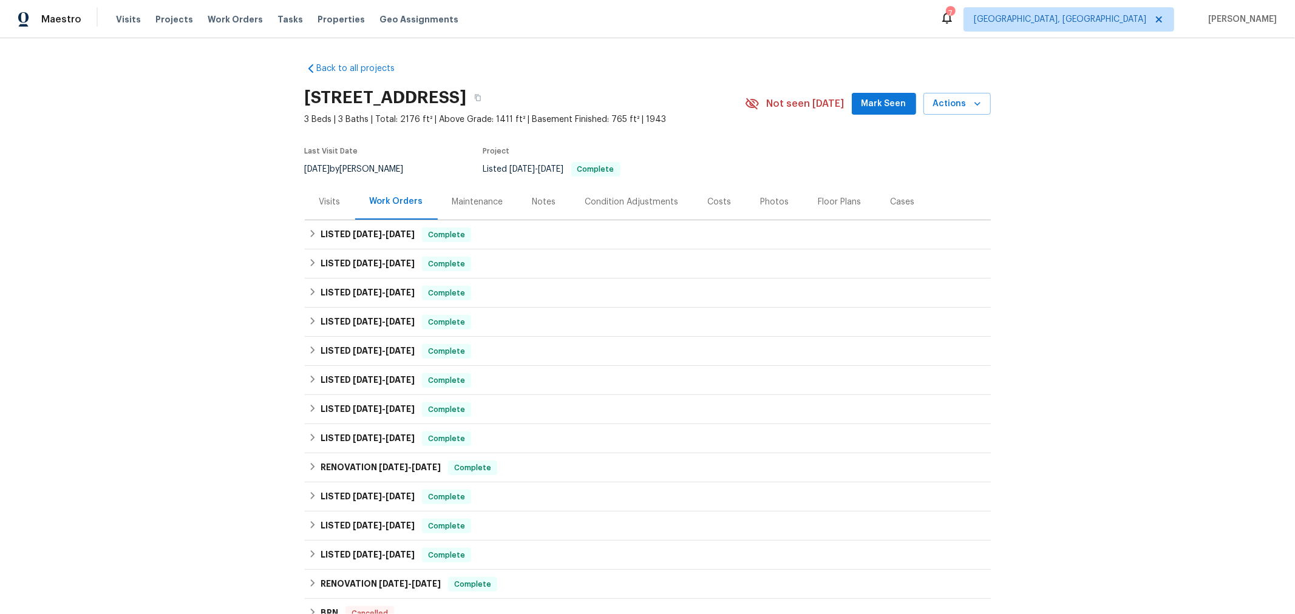
click at [334, 210] on div "Visits" at bounding box center [330, 202] width 50 height 36
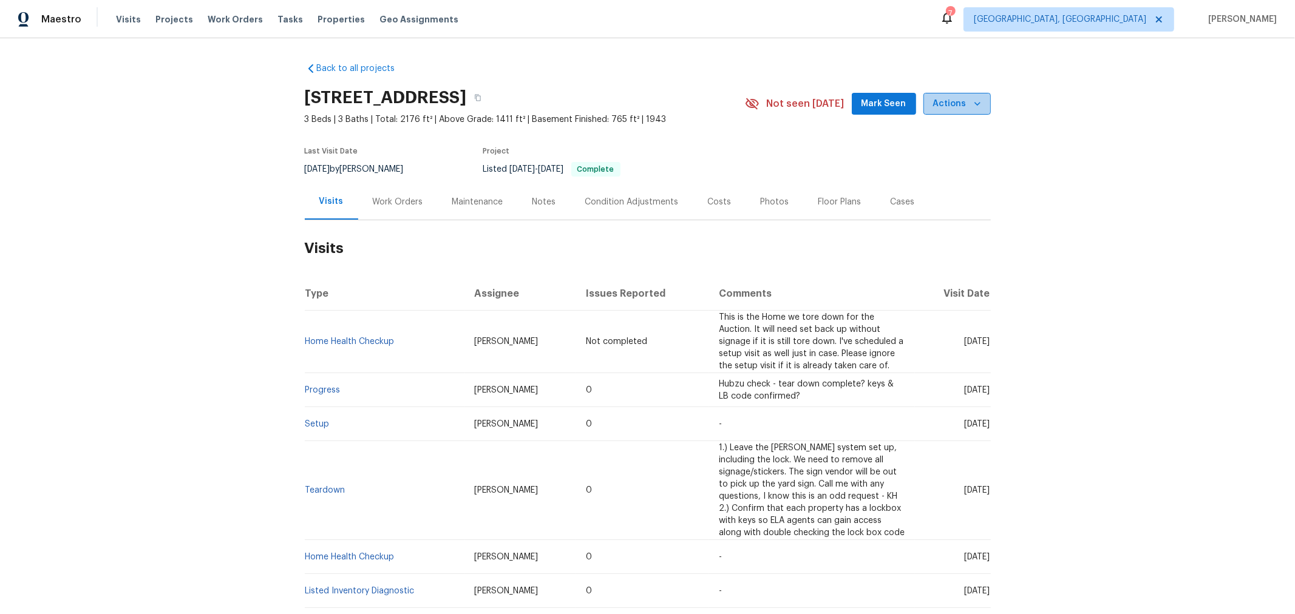
click at [954, 102] on span "Actions" at bounding box center [957, 104] width 48 height 15
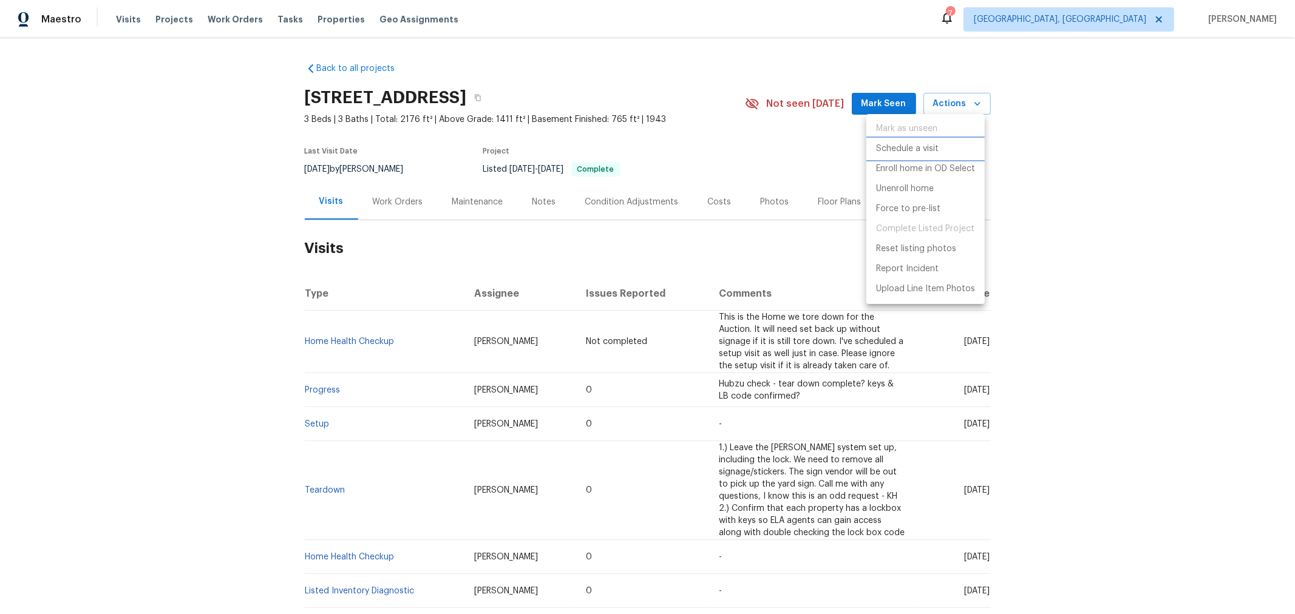
click at [924, 144] on p "Schedule a visit" at bounding box center [907, 149] width 63 height 13
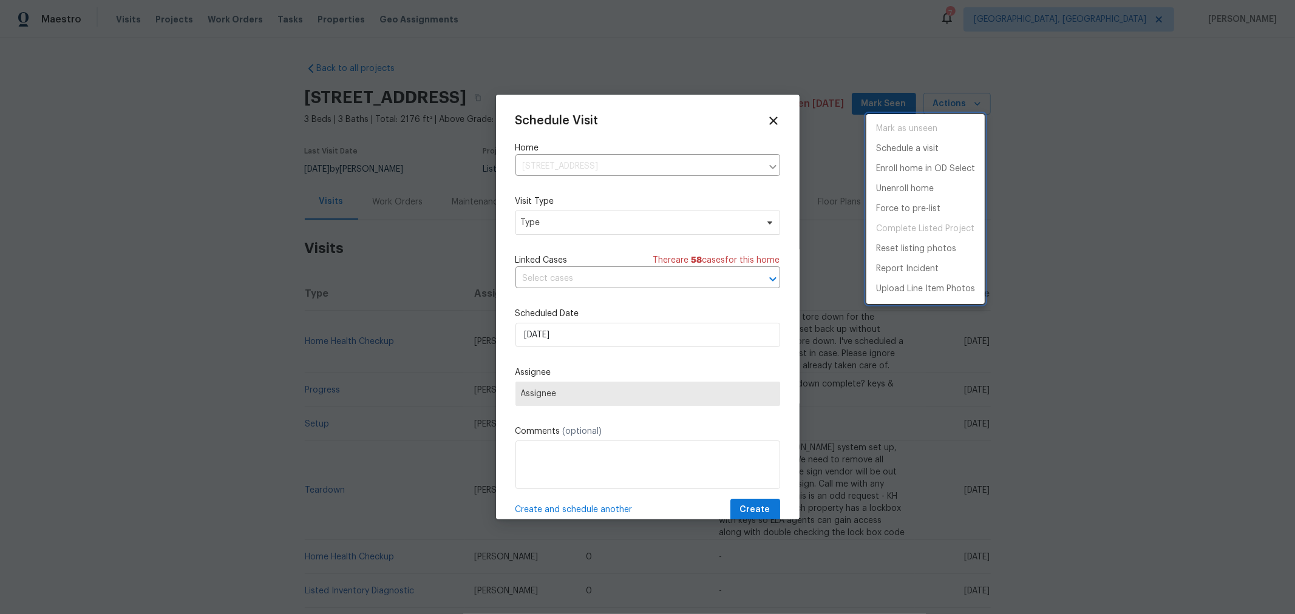
click at [594, 234] on div at bounding box center [647, 307] width 1295 height 614
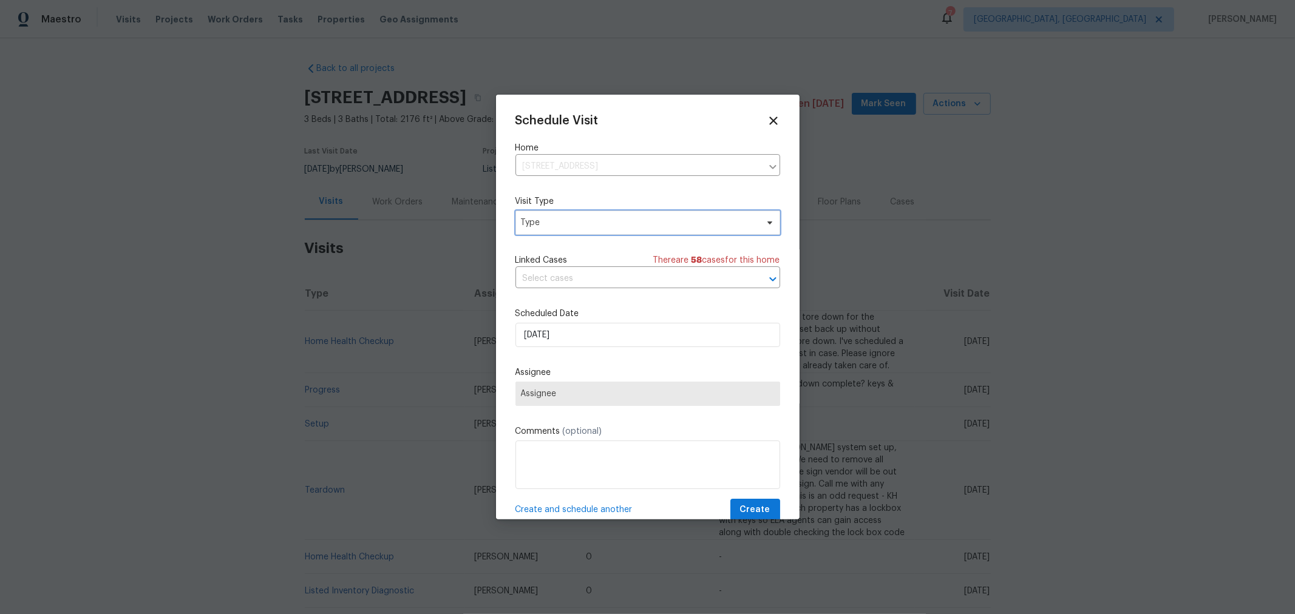
click at [593, 223] on span "Type" at bounding box center [639, 223] width 236 height 12
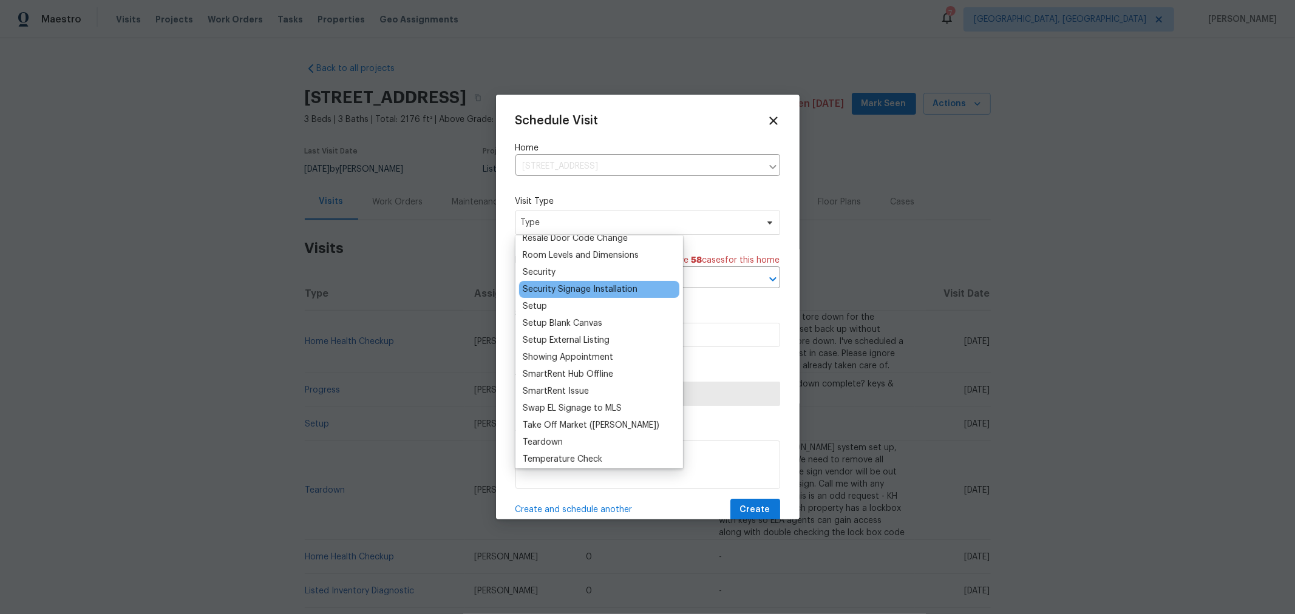
scroll to position [943, 0]
click at [543, 302] on div "Setup" at bounding box center [535, 306] width 24 height 12
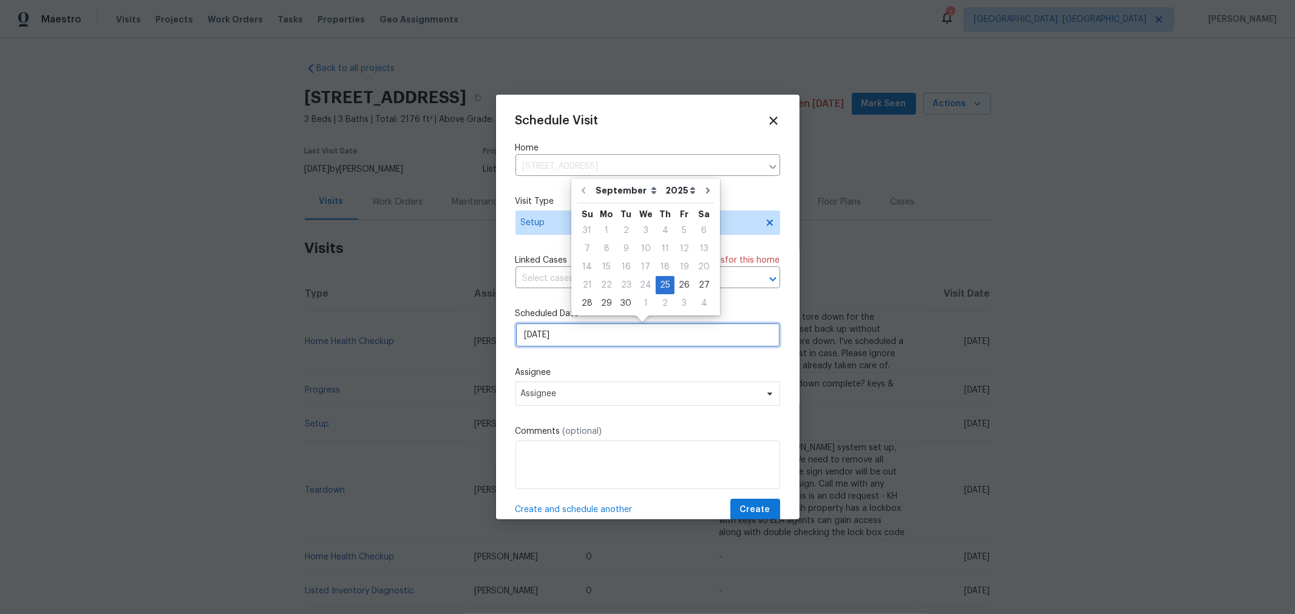
click at [619, 344] on input "9/25/2025" at bounding box center [647, 335] width 265 height 24
click at [683, 288] on div "26" at bounding box center [683, 285] width 19 height 17
type input "9/26/2025"
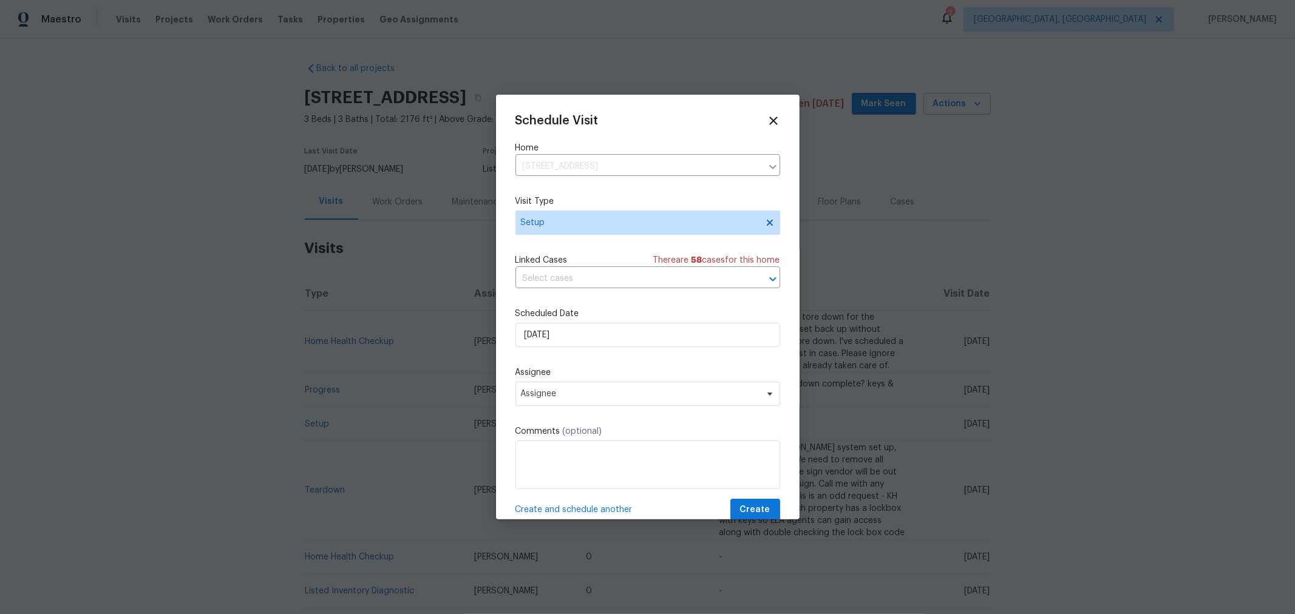
click at [602, 409] on div "Schedule Visit Home 1468 E Whittier St, Columbus, OH 43206 ​ Visit Type Setup L…" at bounding box center [647, 317] width 265 height 407
click at [605, 401] on span "Assignee" at bounding box center [647, 394] width 265 height 24
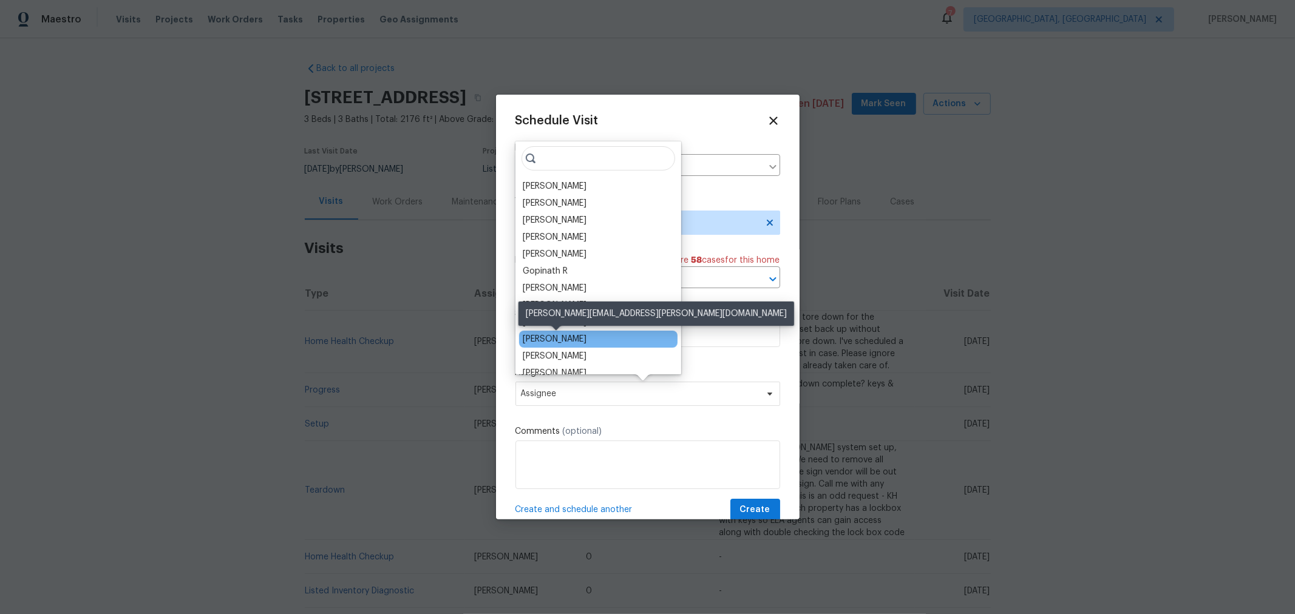
click at [571, 334] on div "[PERSON_NAME]" at bounding box center [555, 339] width 64 height 12
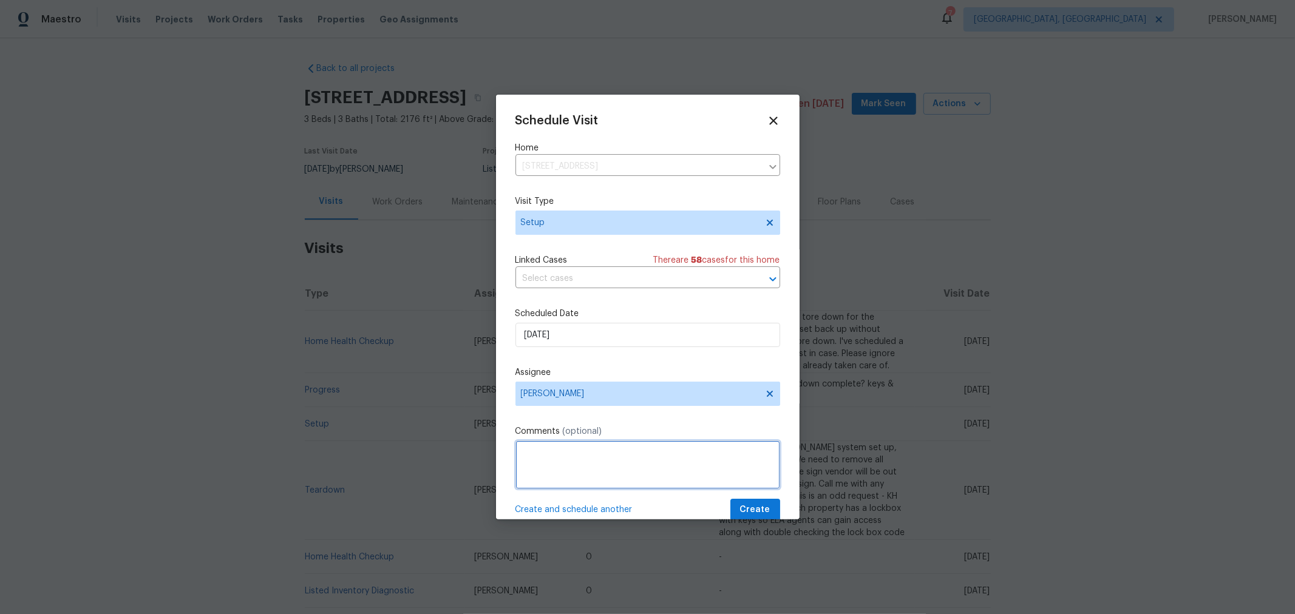
click at [617, 454] on textarea at bounding box center [647, 465] width 265 height 49
type textarea "Please ignore this visit if the property is setup already."
click at [735, 502] on button "Create" at bounding box center [755, 510] width 50 height 22
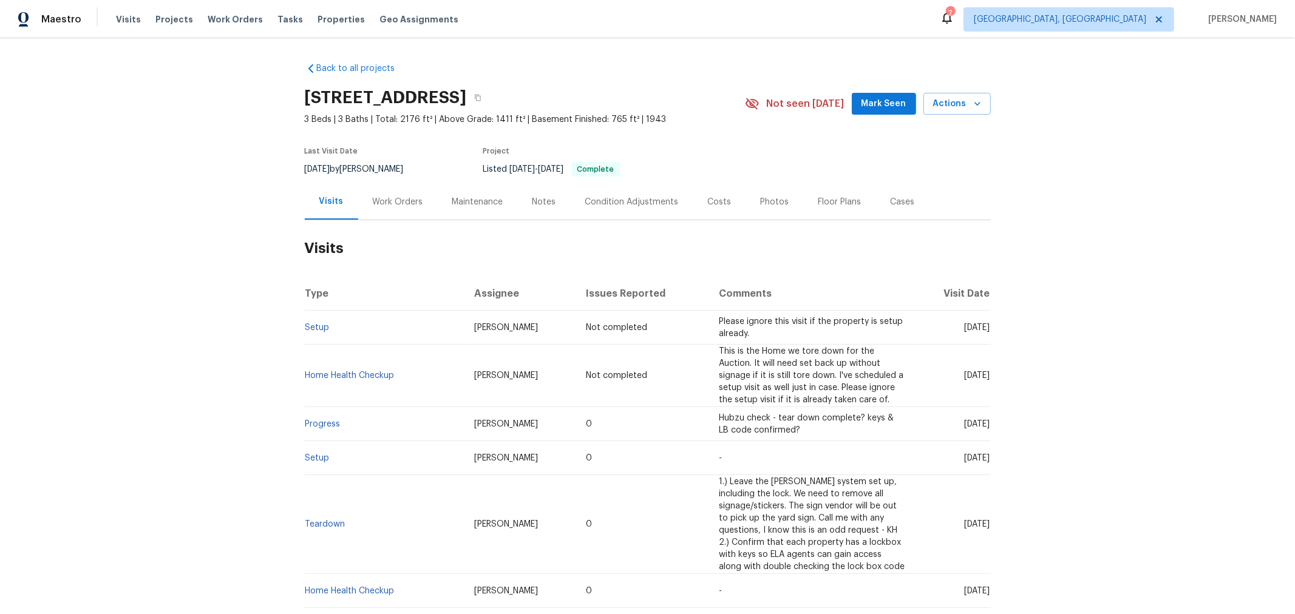
click at [1143, 338] on div "Back to all projects 1468 E Whittier St, Columbus, OH 43206 3 Beds | 3 Baths | …" at bounding box center [647, 326] width 1295 height 576
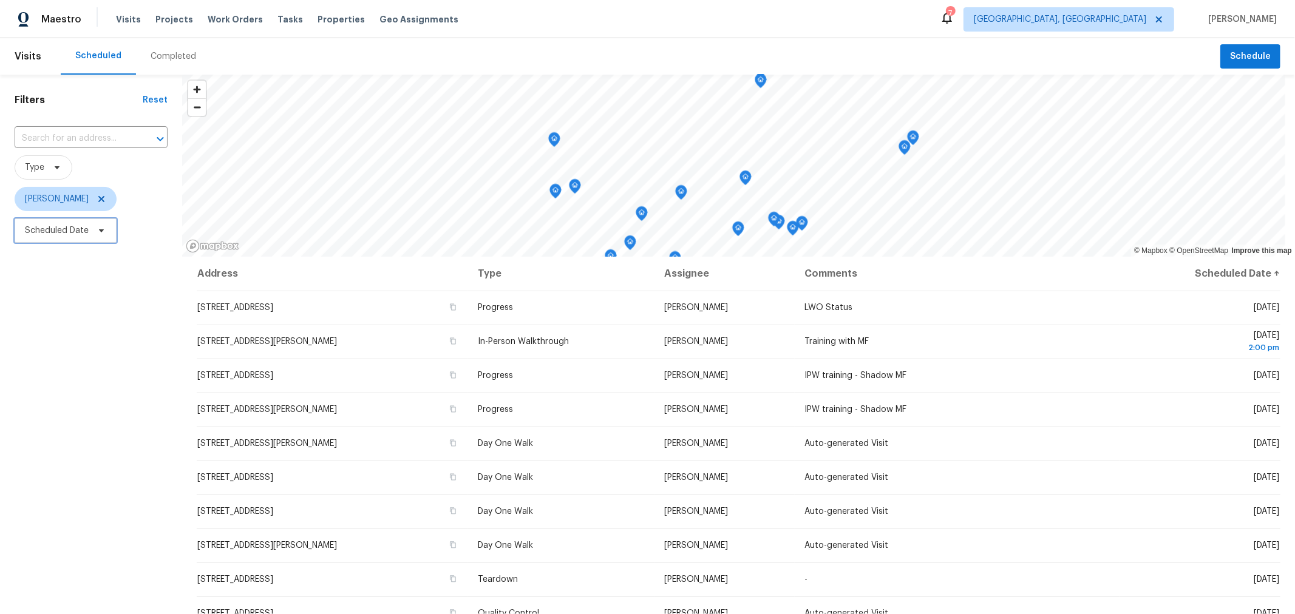
click at [95, 235] on span at bounding box center [99, 231] width 13 height 10
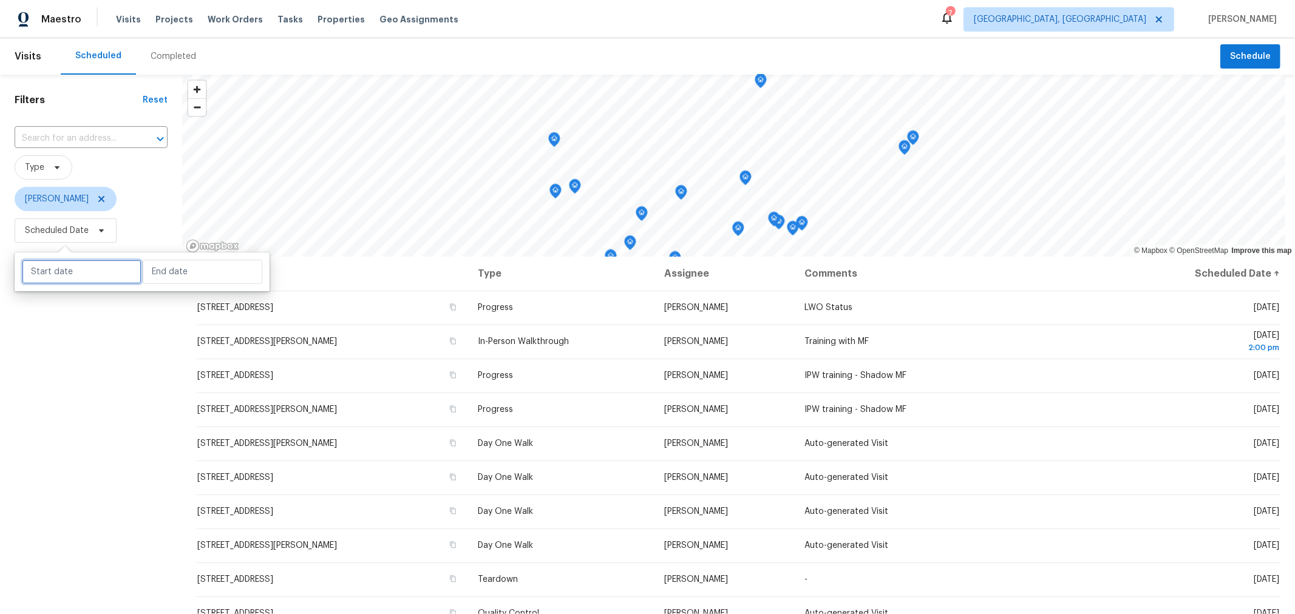
select select "8"
select select "2025"
select select "9"
select select "2025"
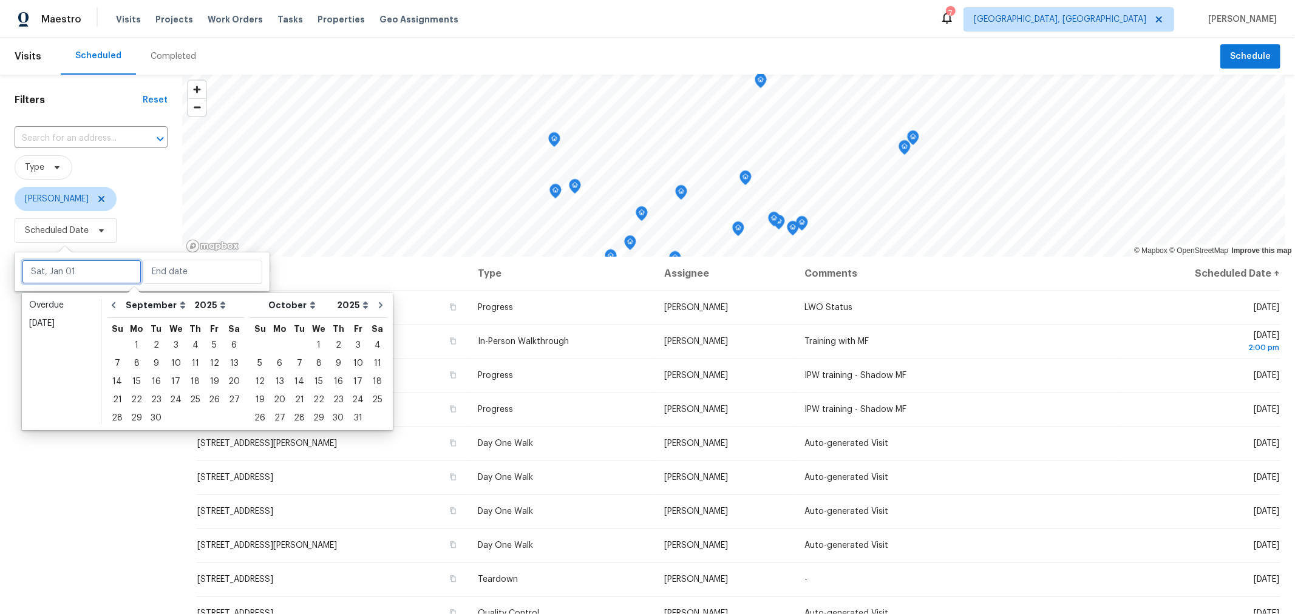
click at [98, 264] on input "text" at bounding box center [82, 272] width 120 height 24
click at [212, 398] on div "26" at bounding box center [214, 400] width 19 height 17
type input "[DATE]"
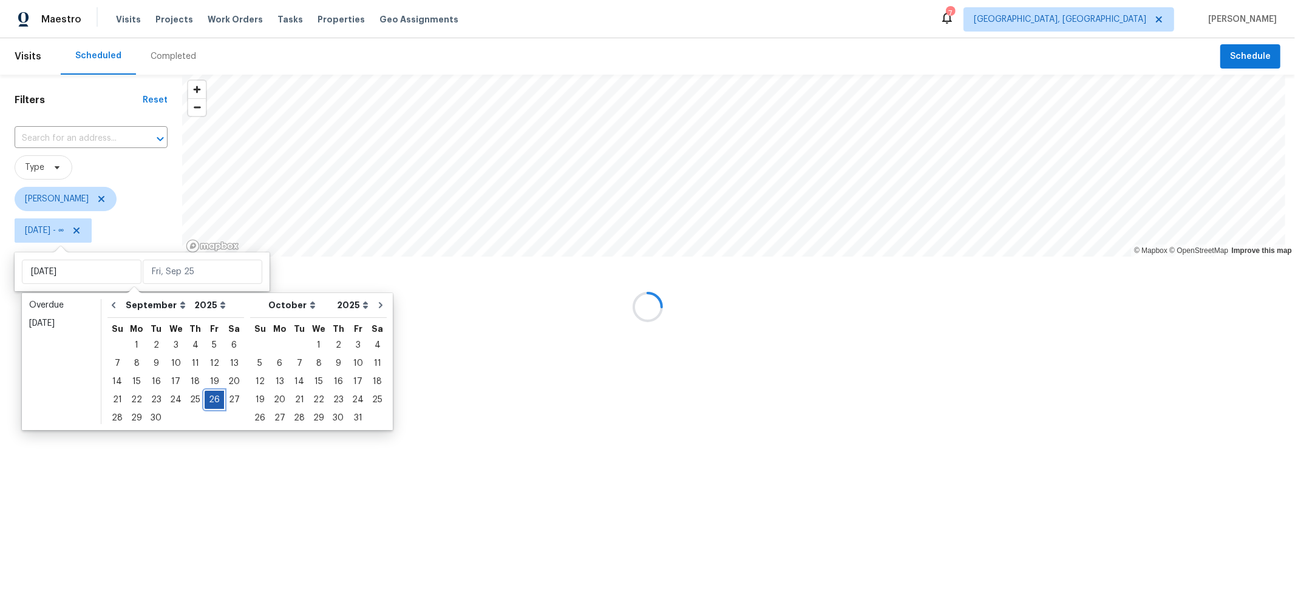
click at [212, 398] on div "26" at bounding box center [214, 400] width 19 height 17
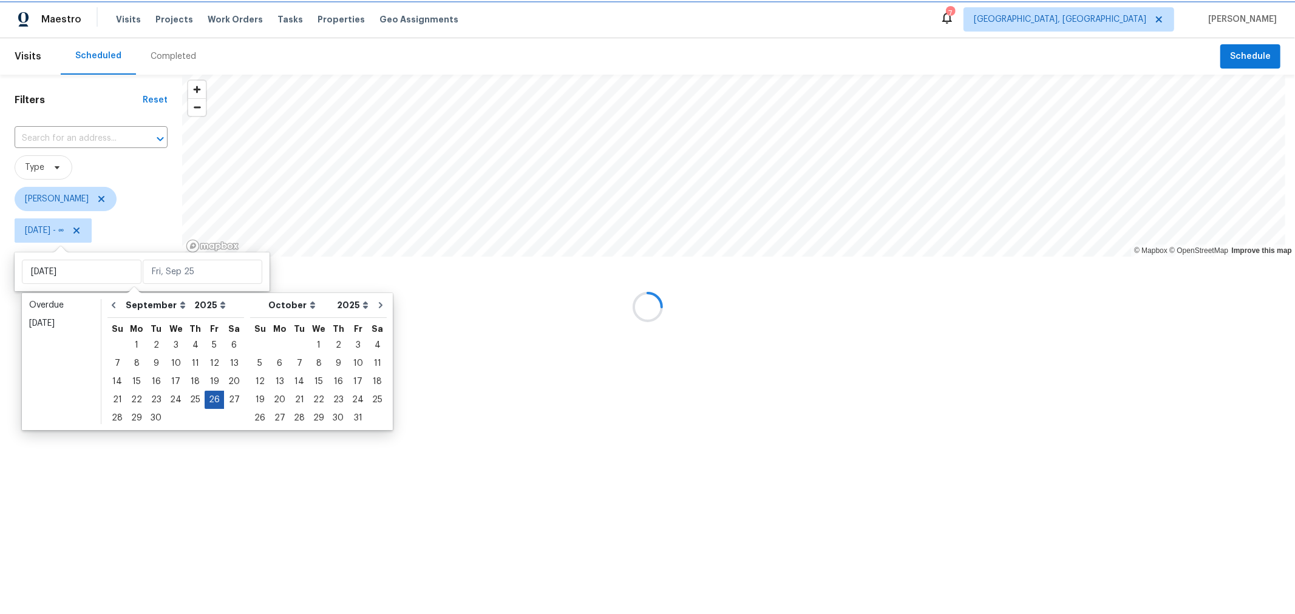
type input "[DATE]"
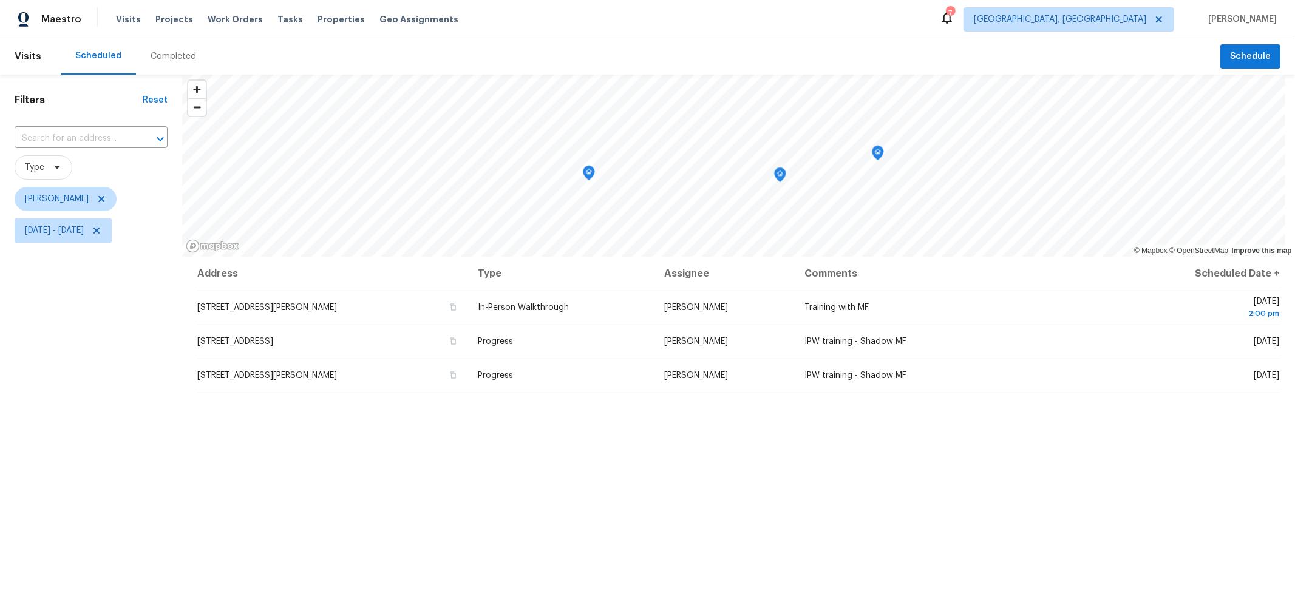
click at [129, 457] on div "Filters Reset ​ Type Keith Hollingsworth Fri, Sep 26 - Fri, Sep 26" at bounding box center [91, 412] width 182 height 674
click at [106, 197] on icon at bounding box center [102, 199] width 10 height 10
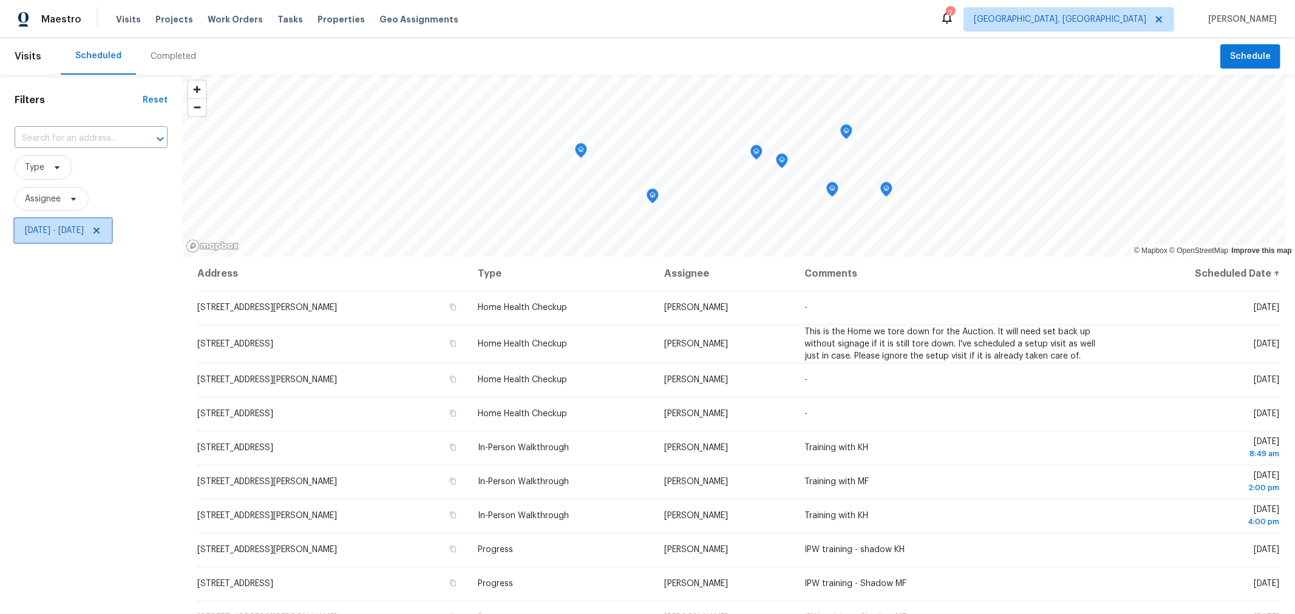
click at [101, 234] on icon at bounding box center [97, 231] width 10 height 10
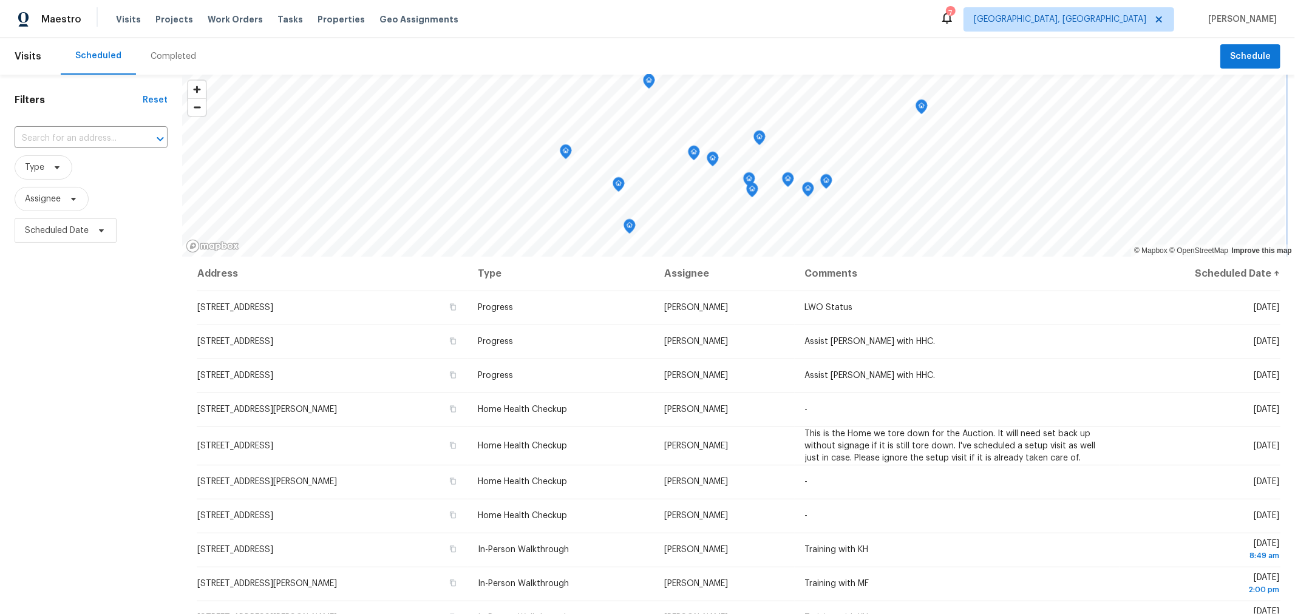
click at [617, 186] on icon "Map marker" at bounding box center [618, 185] width 11 height 14
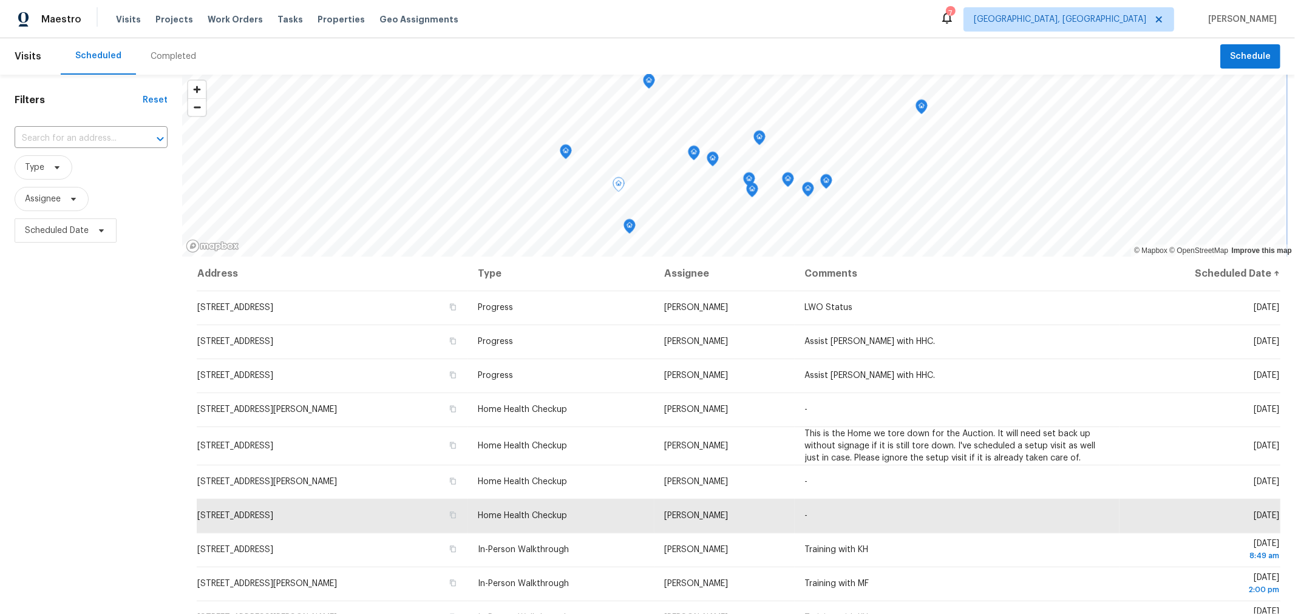
click at [650, 87] on icon "Map marker" at bounding box center [648, 82] width 11 height 14
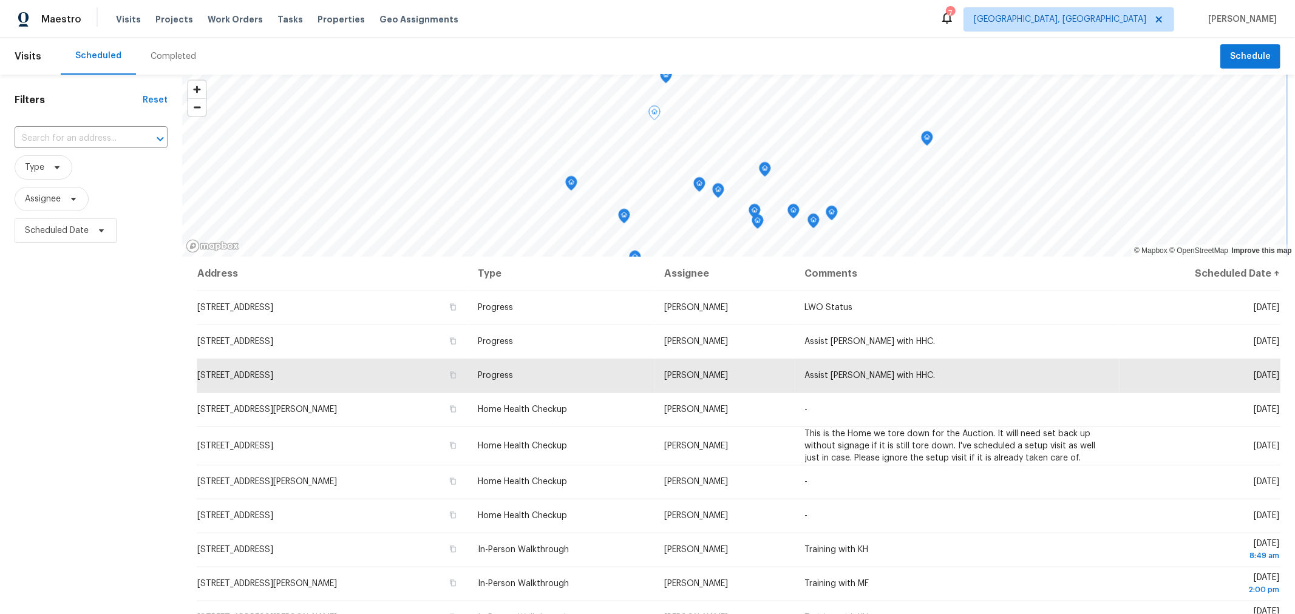
click at [920, 75] on div at bounding box center [738, 75] width 1113 height 0
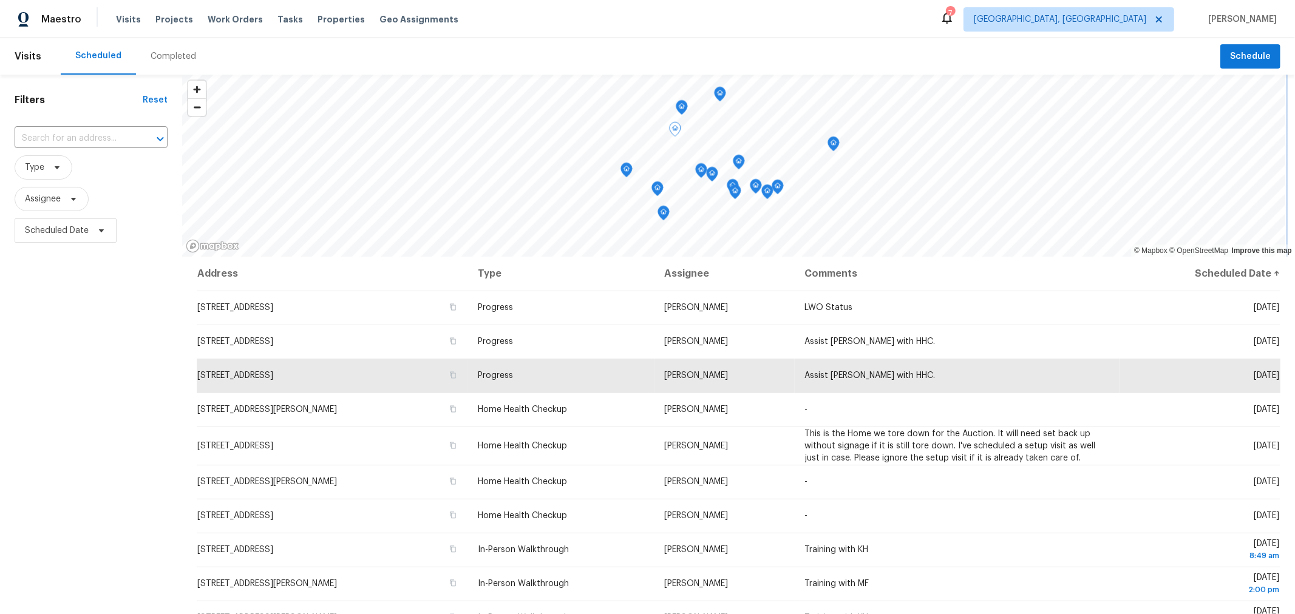
click at [741, 165] on icon "Map marker" at bounding box center [738, 162] width 11 height 14
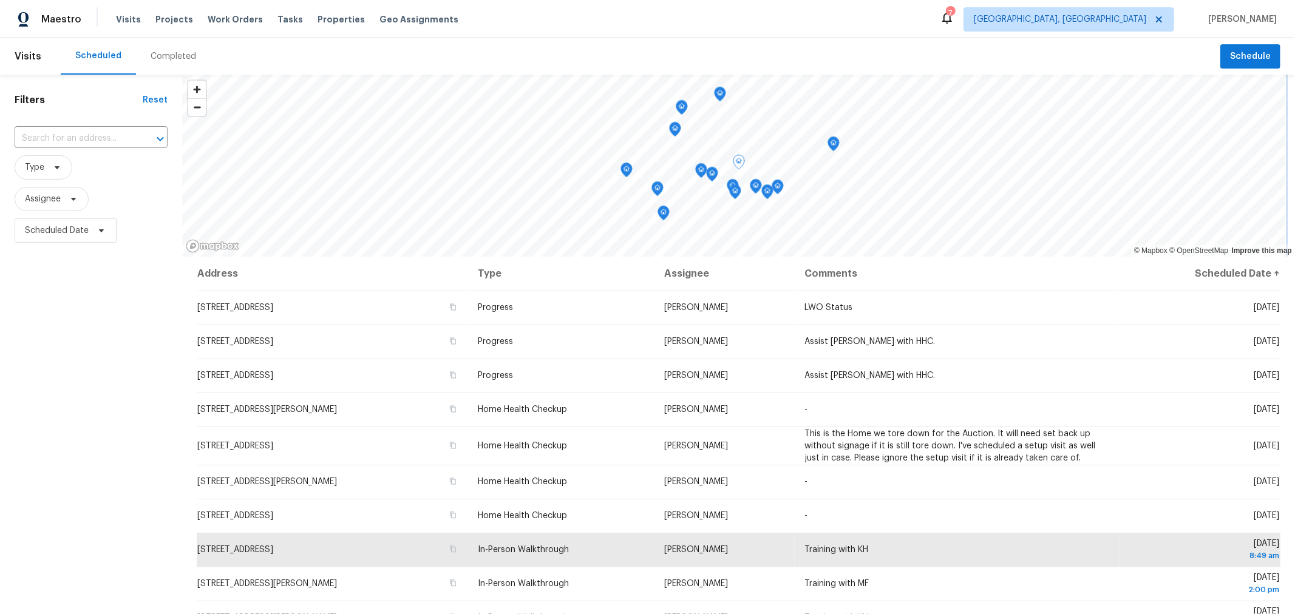
click at [730, 185] on icon "Map marker" at bounding box center [735, 192] width 12 height 15
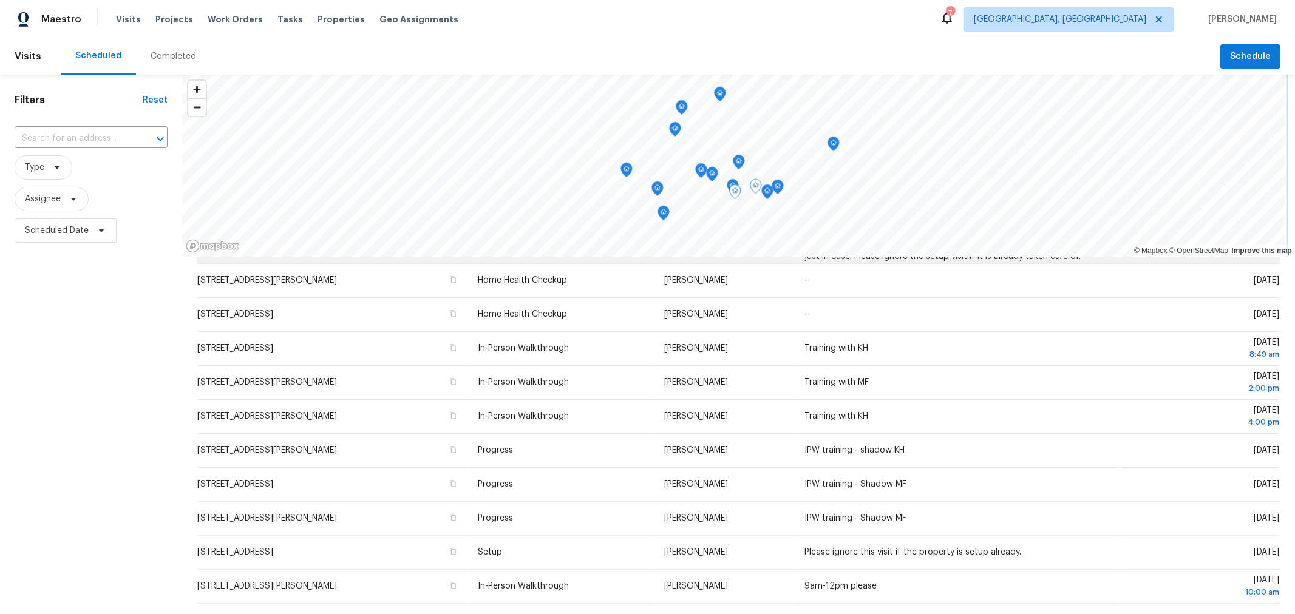
scroll to position [201, 0]
click at [729, 186] on icon "Map marker" at bounding box center [735, 191] width 12 height 15
click at [730, 187] on icon "Map marker" at bounding box center [735, 192] width 11 height 14
click at [731, 180] on icon "Map marker" at bounding box center [732, 185] width 11 height 14
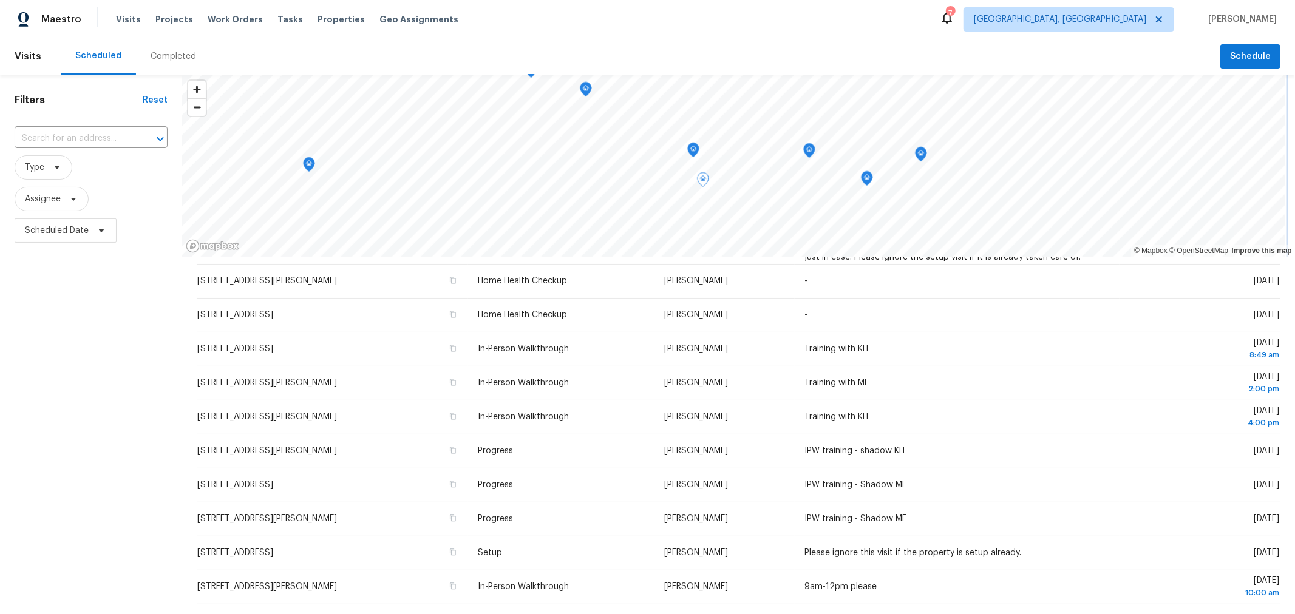
click at [692, 150] on icon "Map marker" at bounding box center [693, 149] width 4 height 3
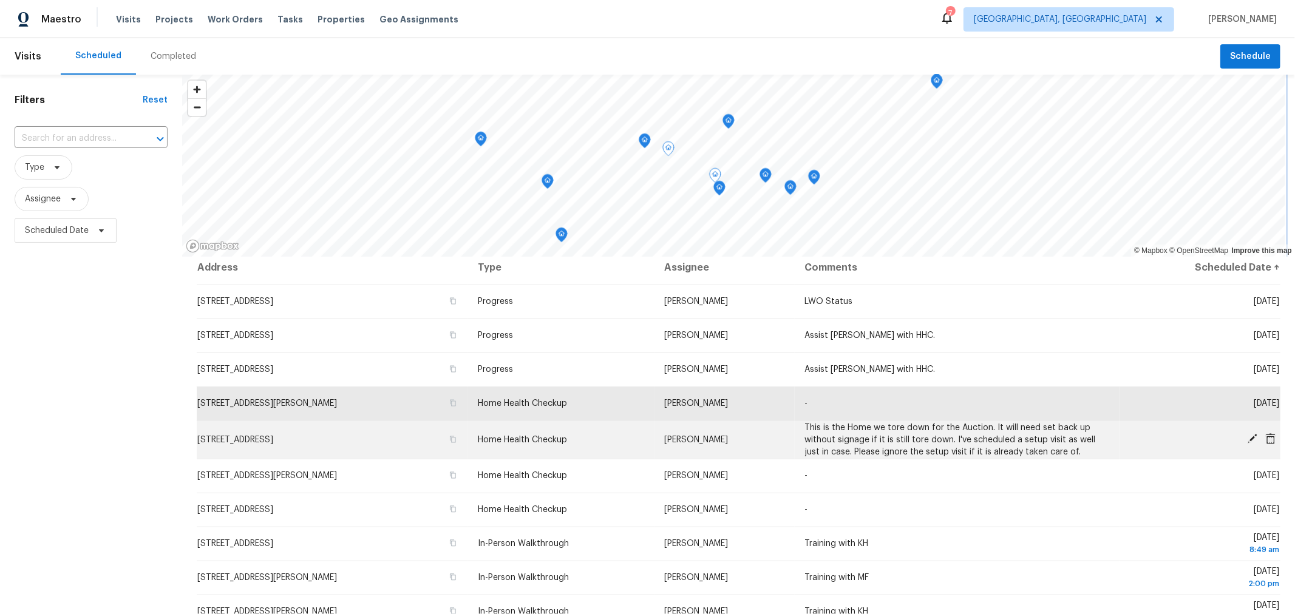
scroll to position [0, 0]
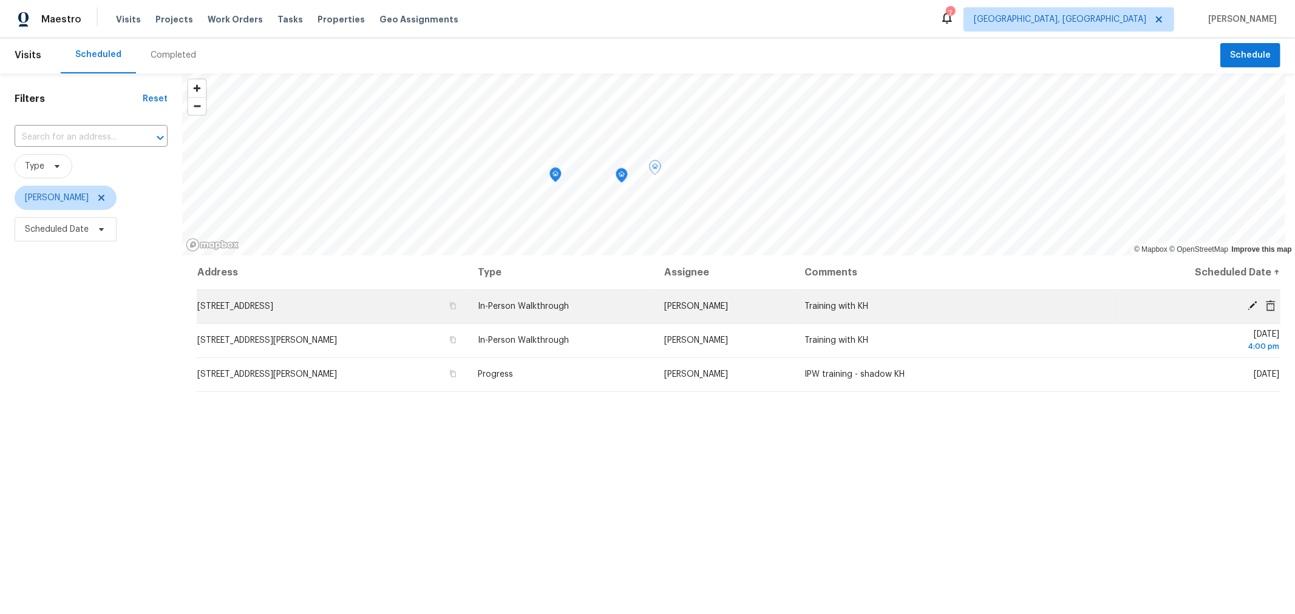
scroll to position [2, 0]
click at [456, 304] on icon "button" at bounding box center [453, 305] width 6 height 7
click at [456, 305] on icon "button" at bounding box center [453, 305] width 6 height 7
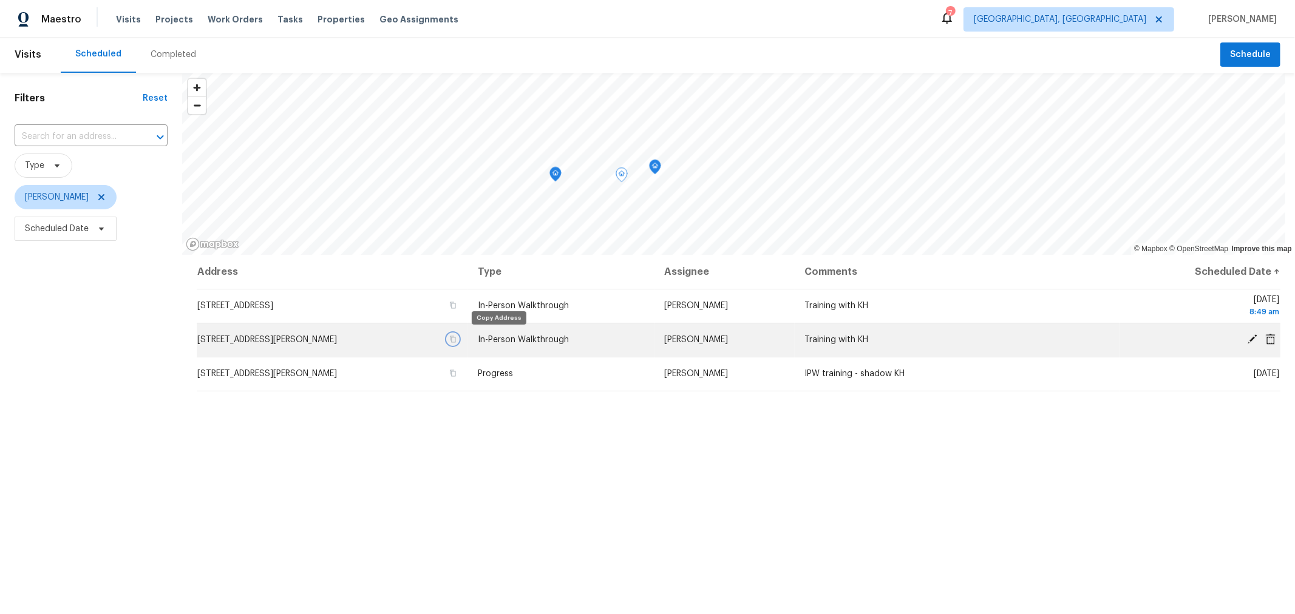
click at [456, 339] on icon "button" at bounding box center [453, 339] width 6 height 7
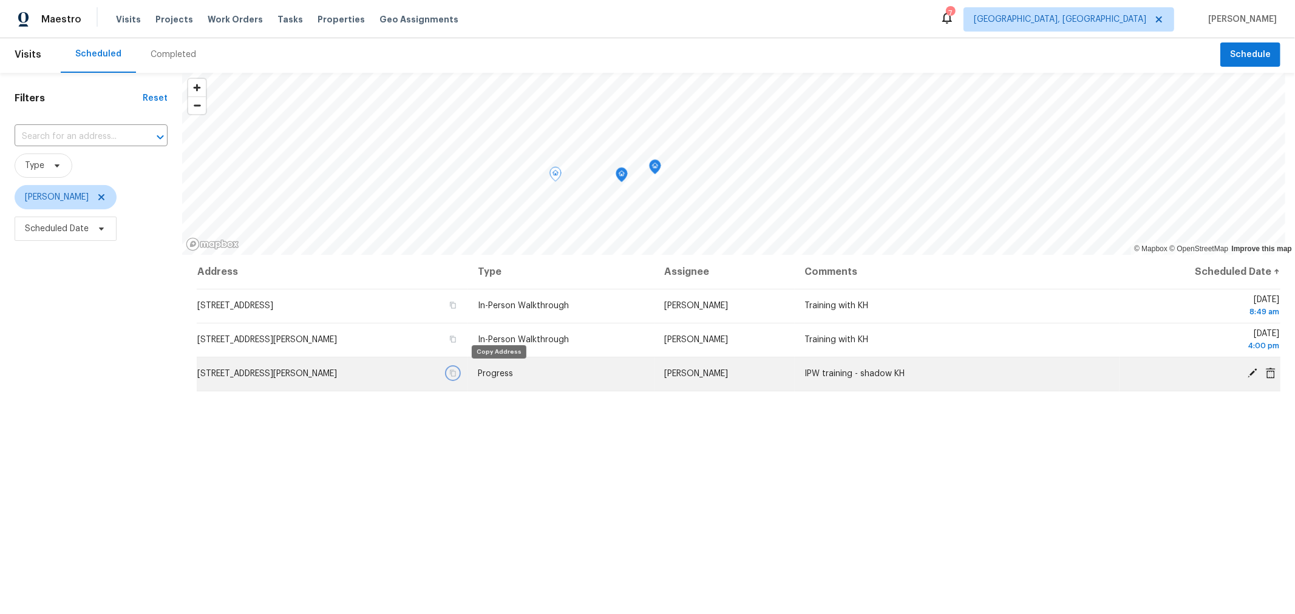
click at [456, 370] on icon "button" at bounding box center [453, 373] width 6 height 7
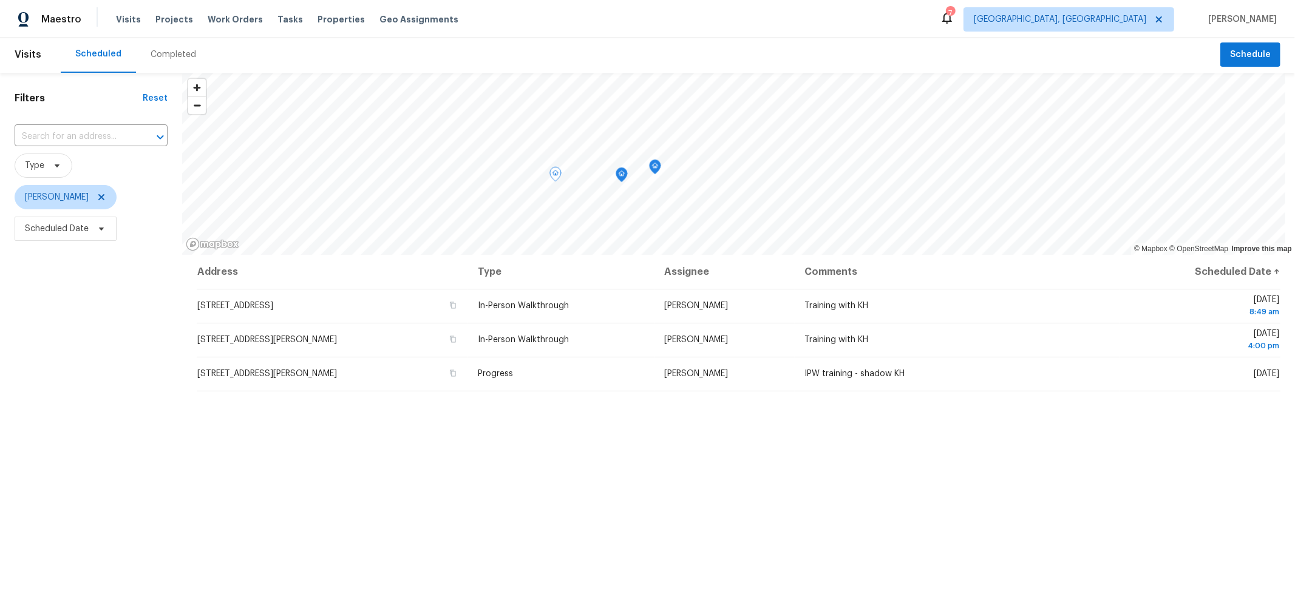
click at [484, 452] on div "Address Type Assignee Comments Scheduled Date ↑ [STREET_ADDRESS] In-Person Walk…" at bounding box center [738, 501] width 1113 height 492
click at [312, 450] on div "Address Type Assignee Comments Scheduled Date ↑ [STREET_ADDRESS] In-Person Walk…" at bounding box center [738, 501] width 1113 height 492
click at [1220, 451] on div "Address Type Assignee Comments Scheduled Date ↑ [STREET_ADDRESS] In-Person Walk…" at bounding box center [738, 501] width 1113 height 492
